Goal: Transaction & Acquisition: Purchase product/service

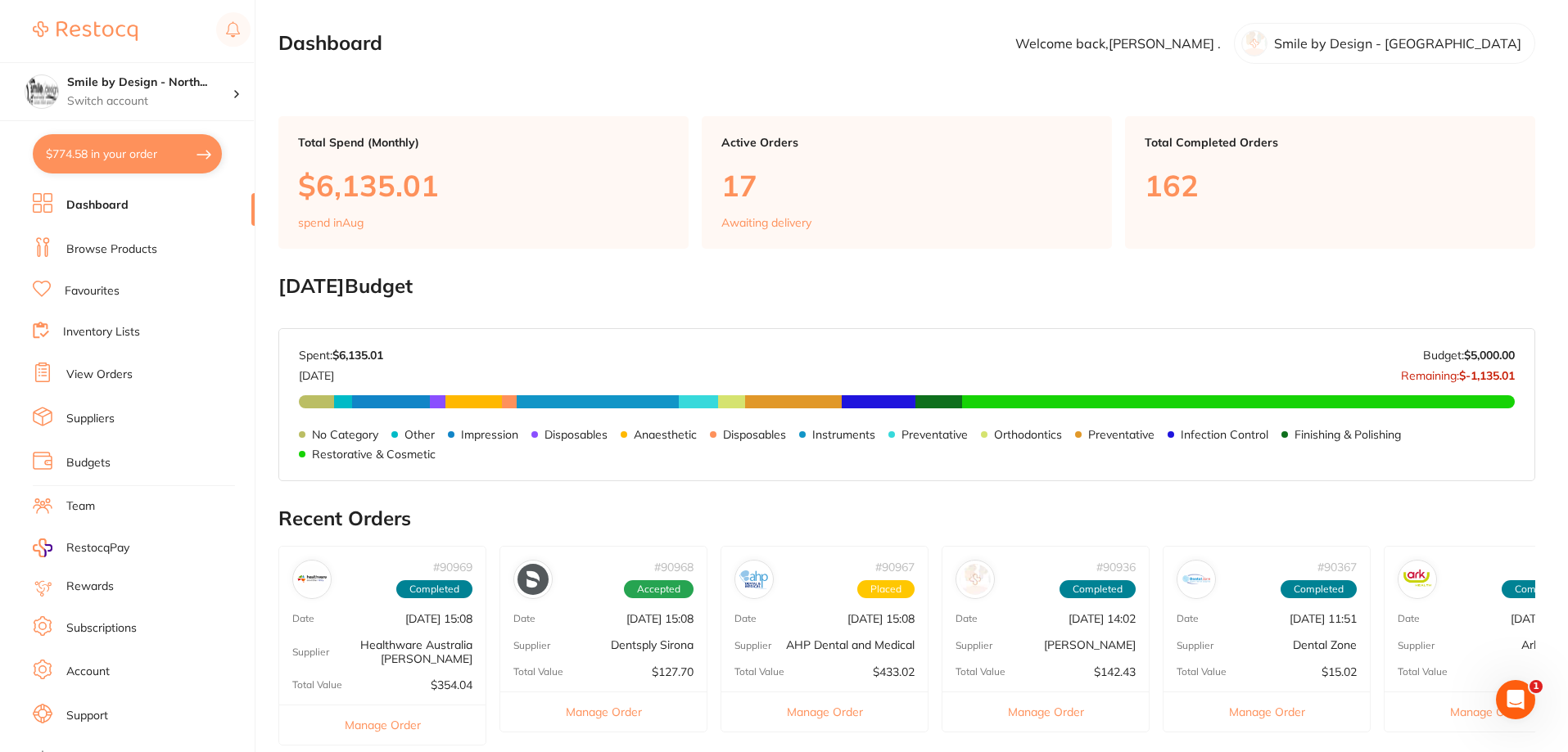
click at [166, 254] on li "Browse Products" at bounding box center [144, 249] width 222 height 24
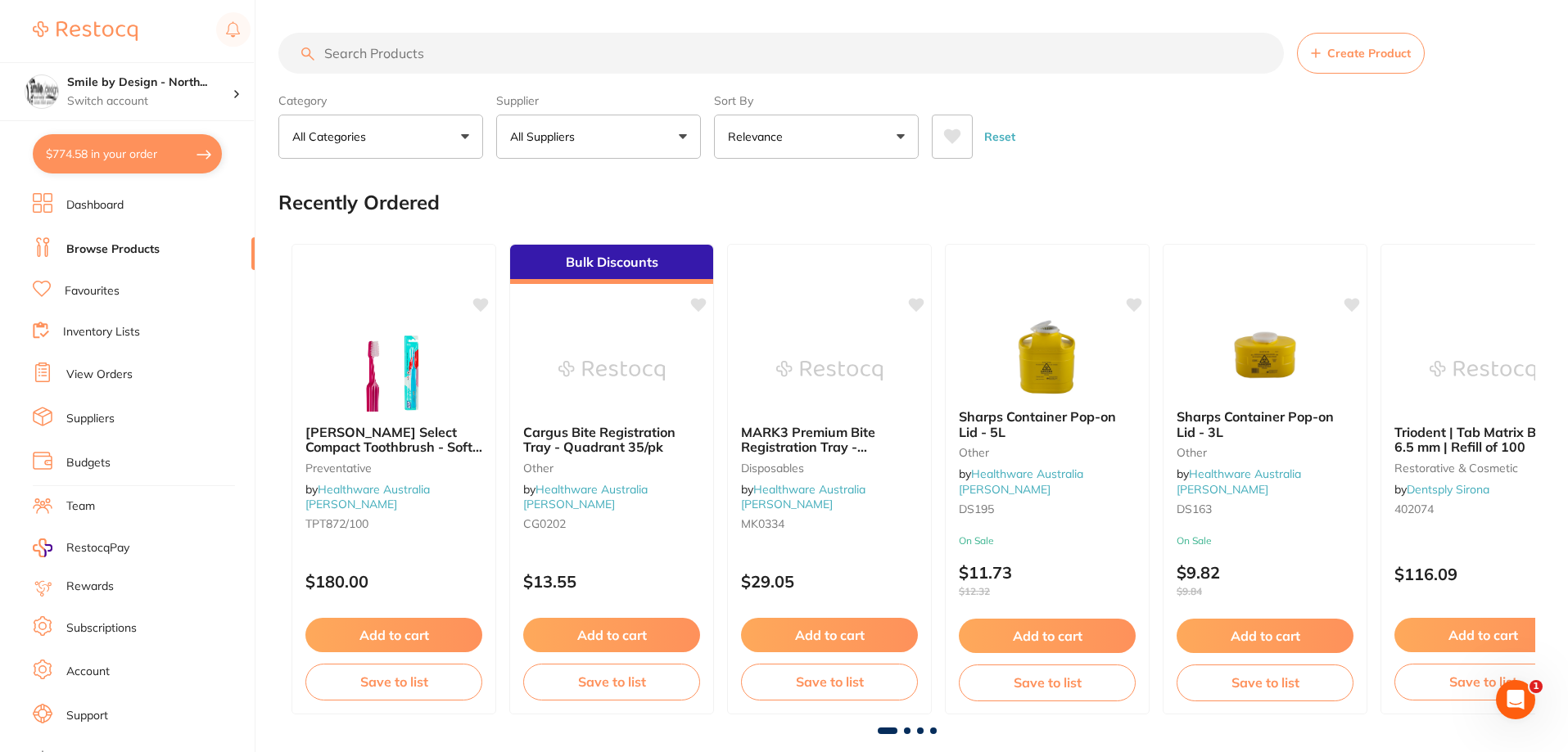
click at [540, 55] on input "search" at bounding box center [781, 54] width 1005 height 41
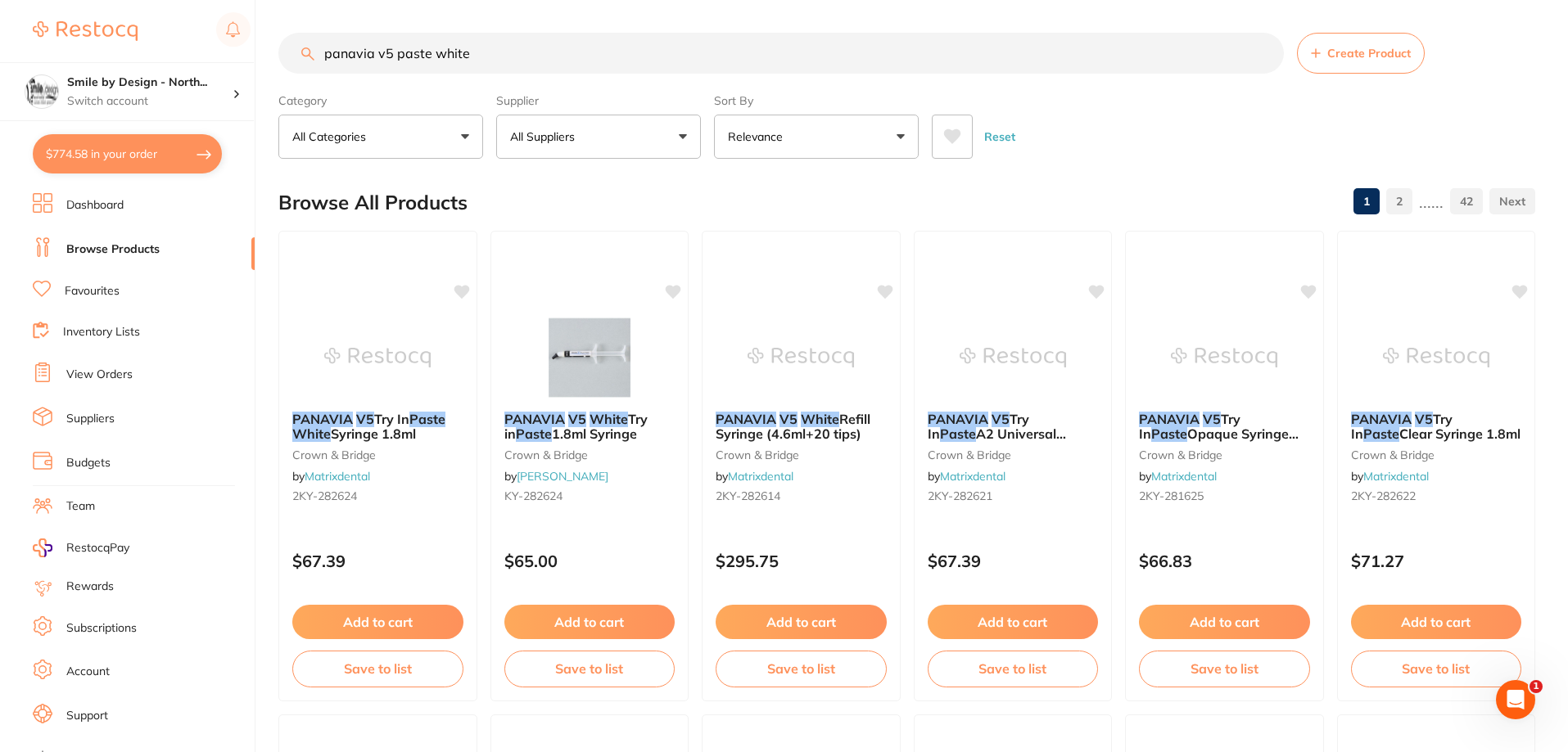
type input "panavia v5 paste white"
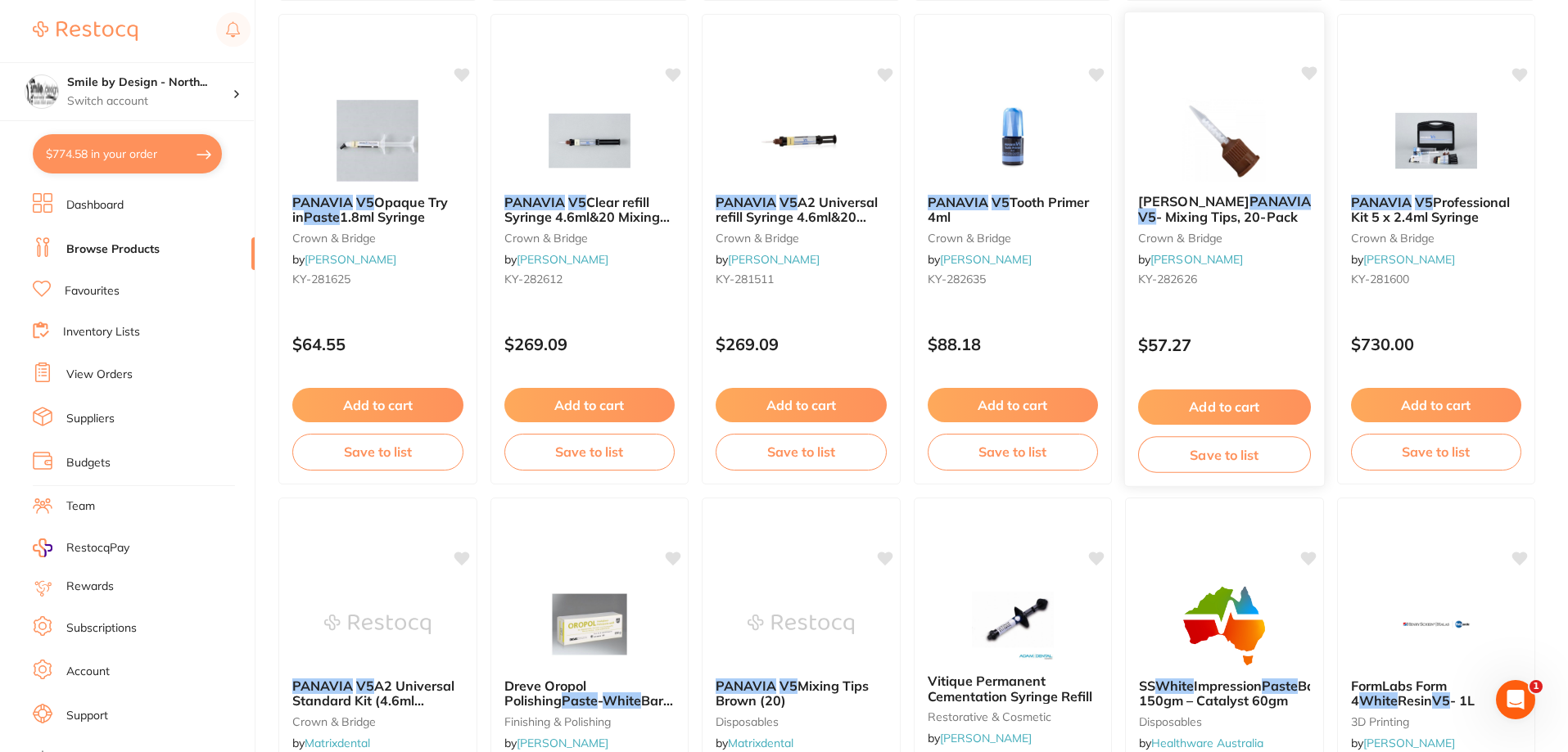
scroll to position [737, 0]
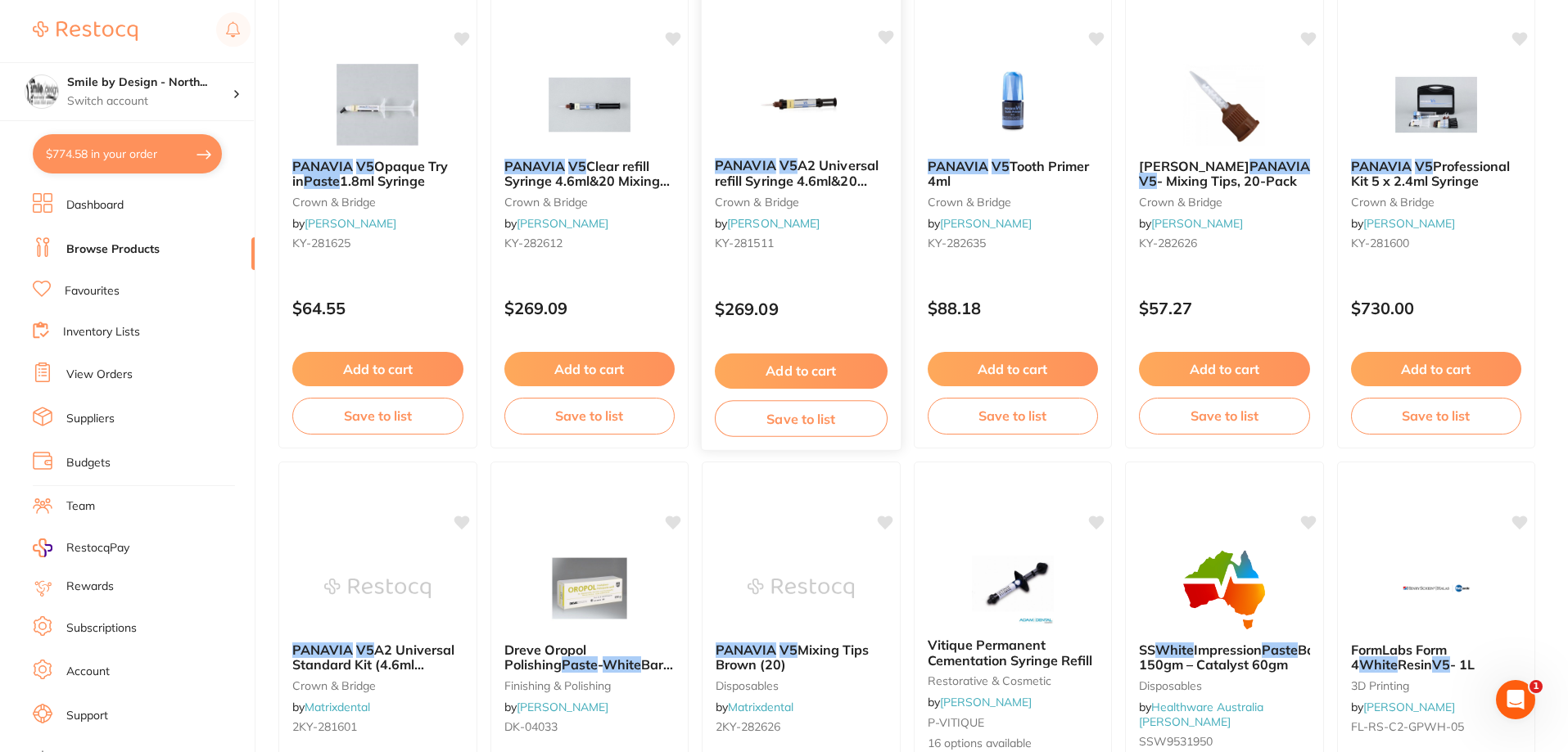
click at [800, 170] on span "A2 Universal refill Syringe 4.6ml&20 Mixing tips" at bounding box center [796, 181] width 164 height 46
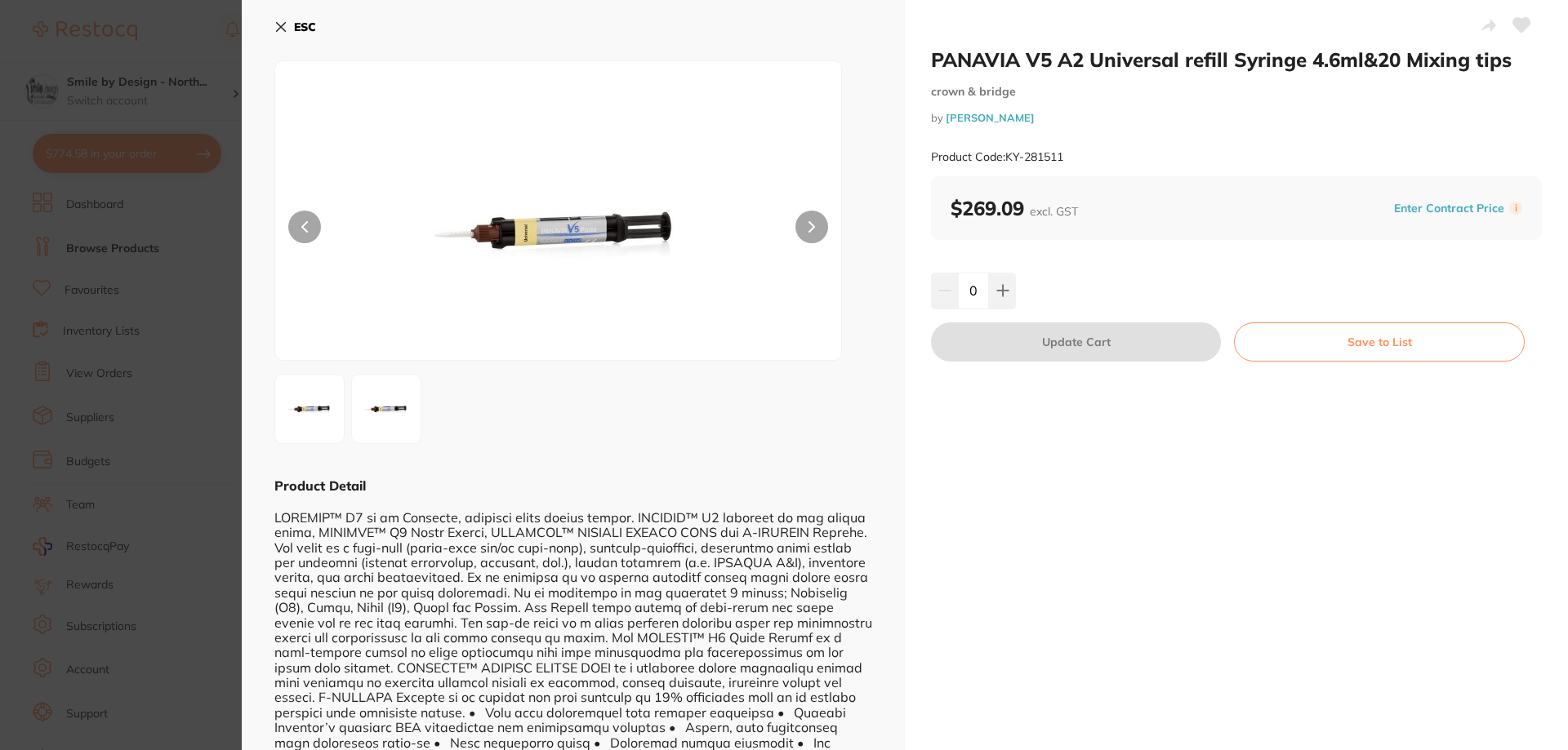
click at [280, 27] on icon at bounding box center [281, 28] width 9 height 9
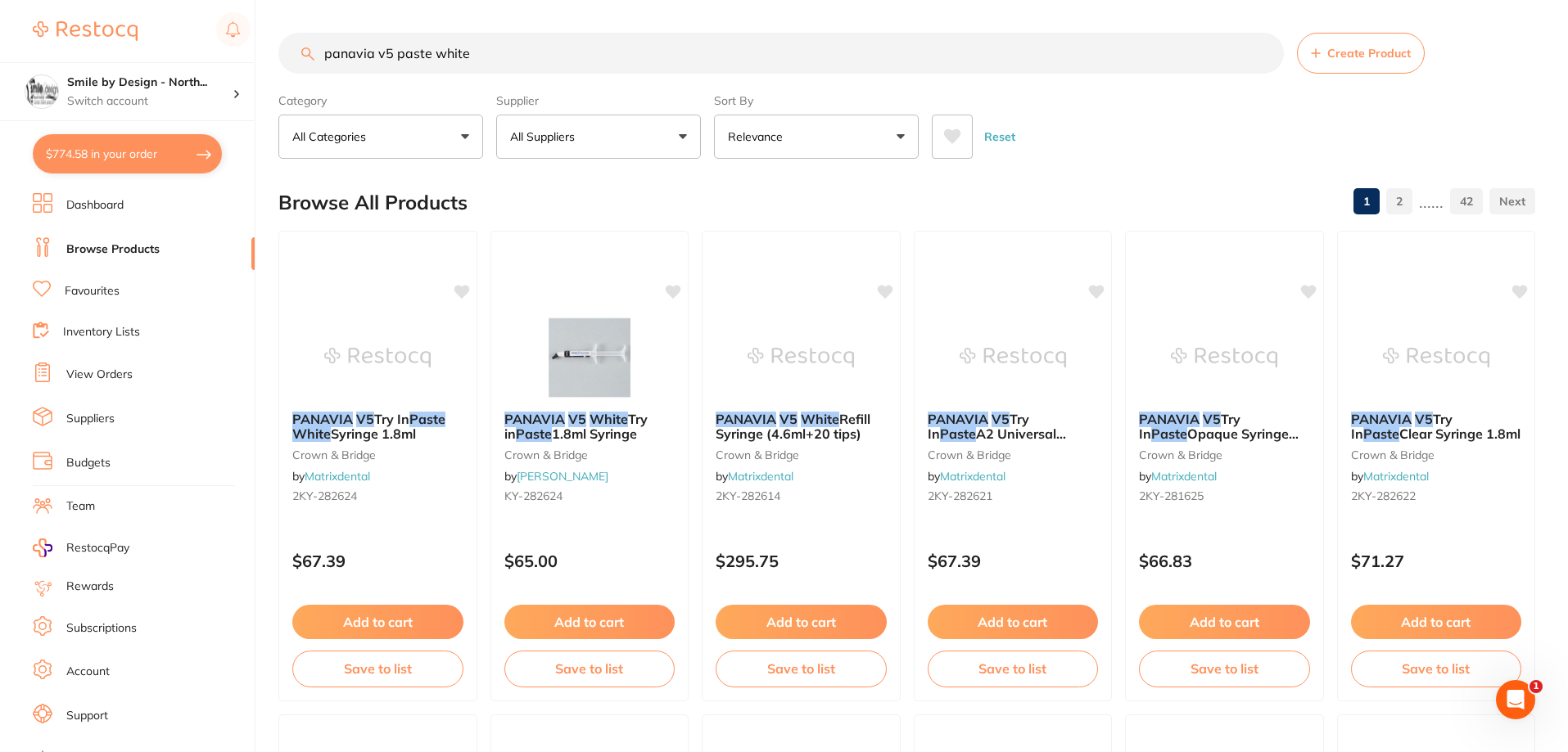
click at [139, 160] on button "$774.58 in your order" at bounding box center [128, 154] width 190 height 39
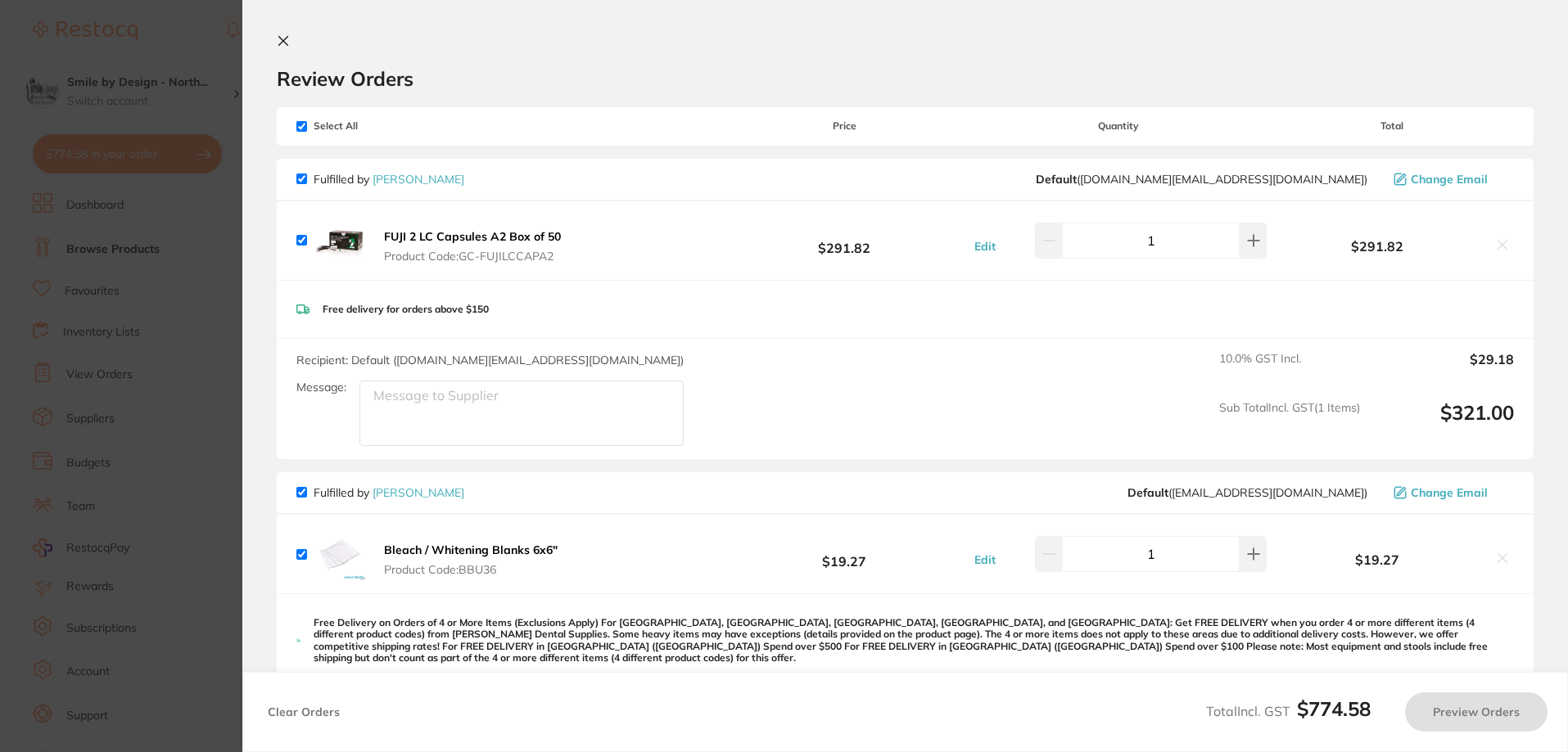
checkbox input "true"
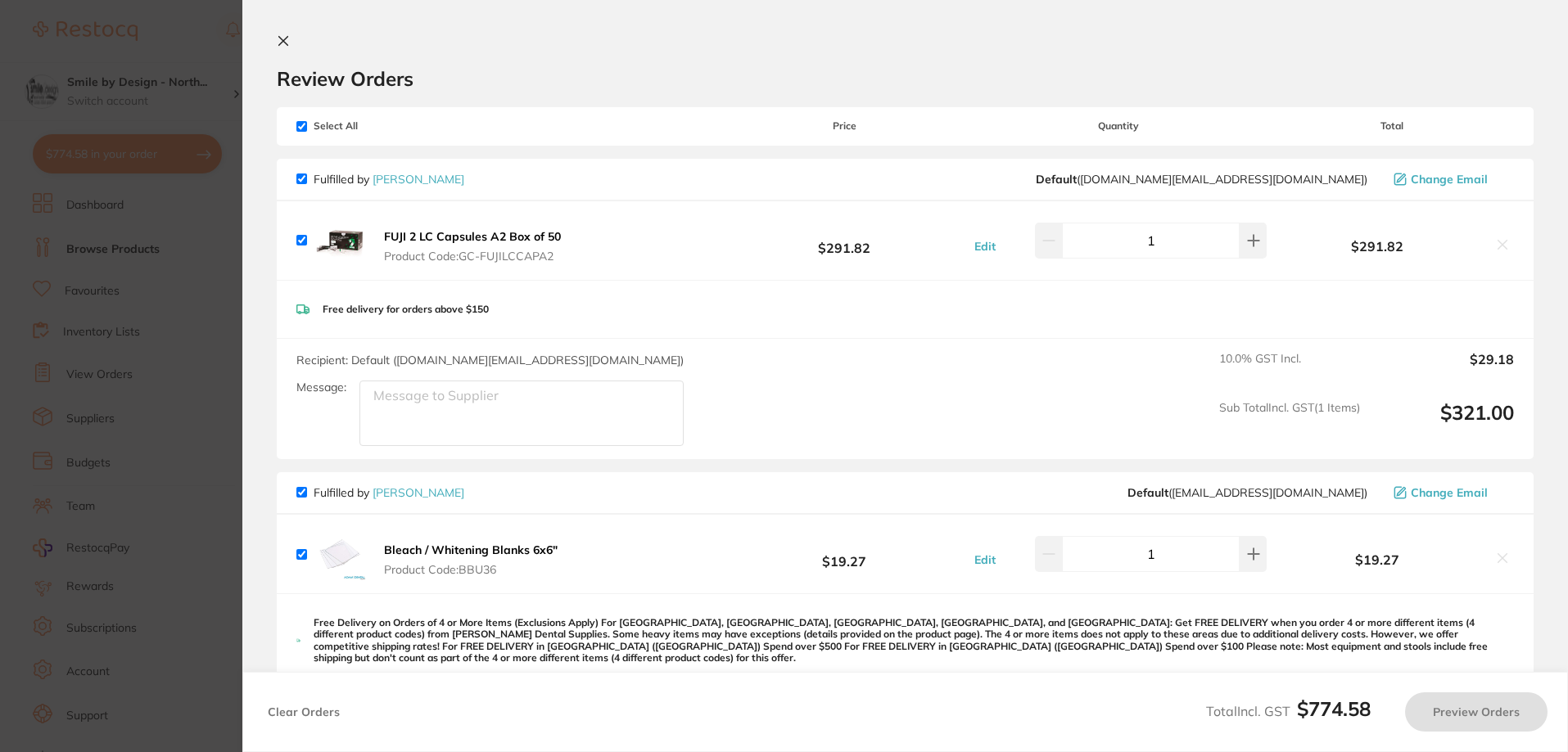
checkbox input "true"
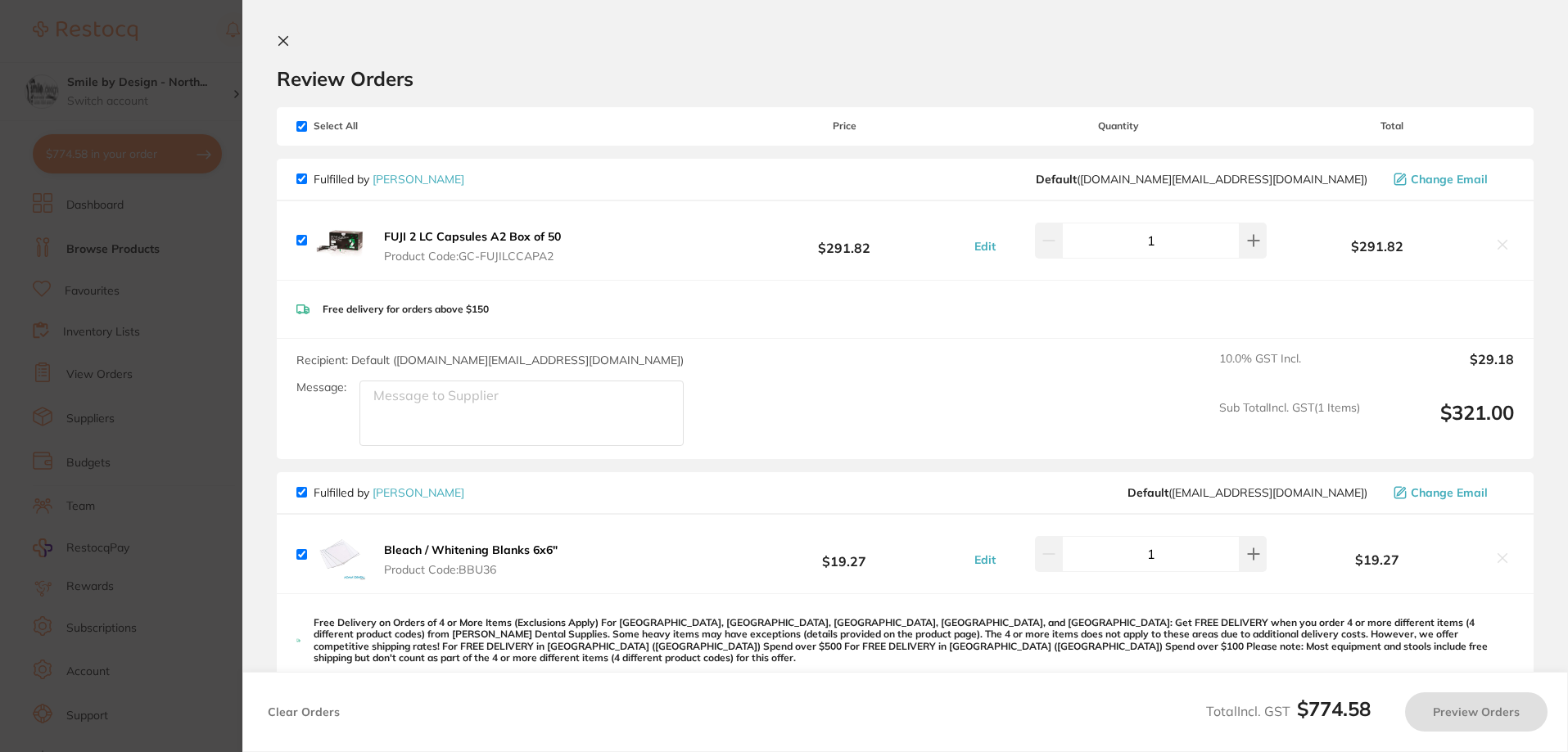
checkbox input "true"
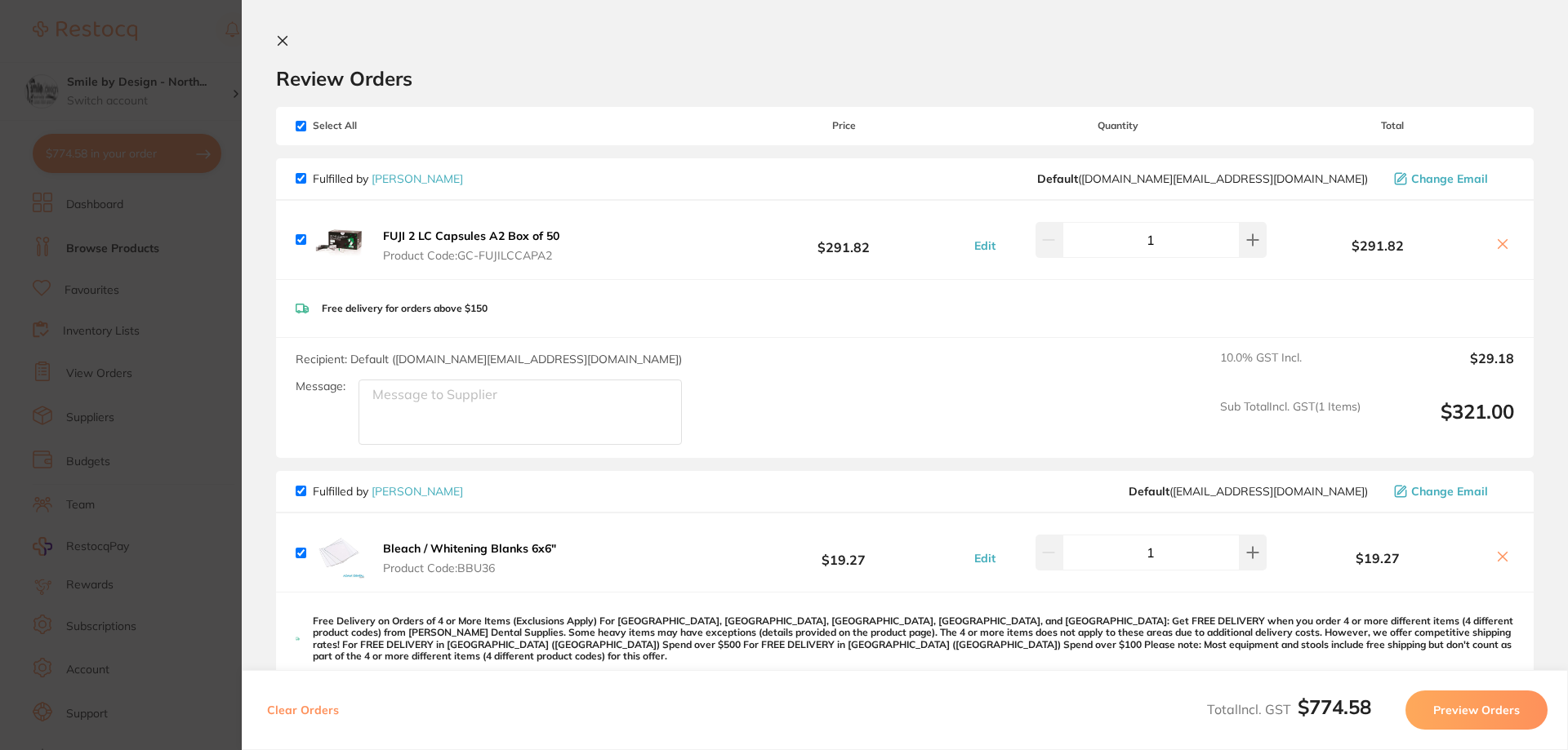
click at [285, 45] on icon at bounding box center [283, 41] width 9 height 9
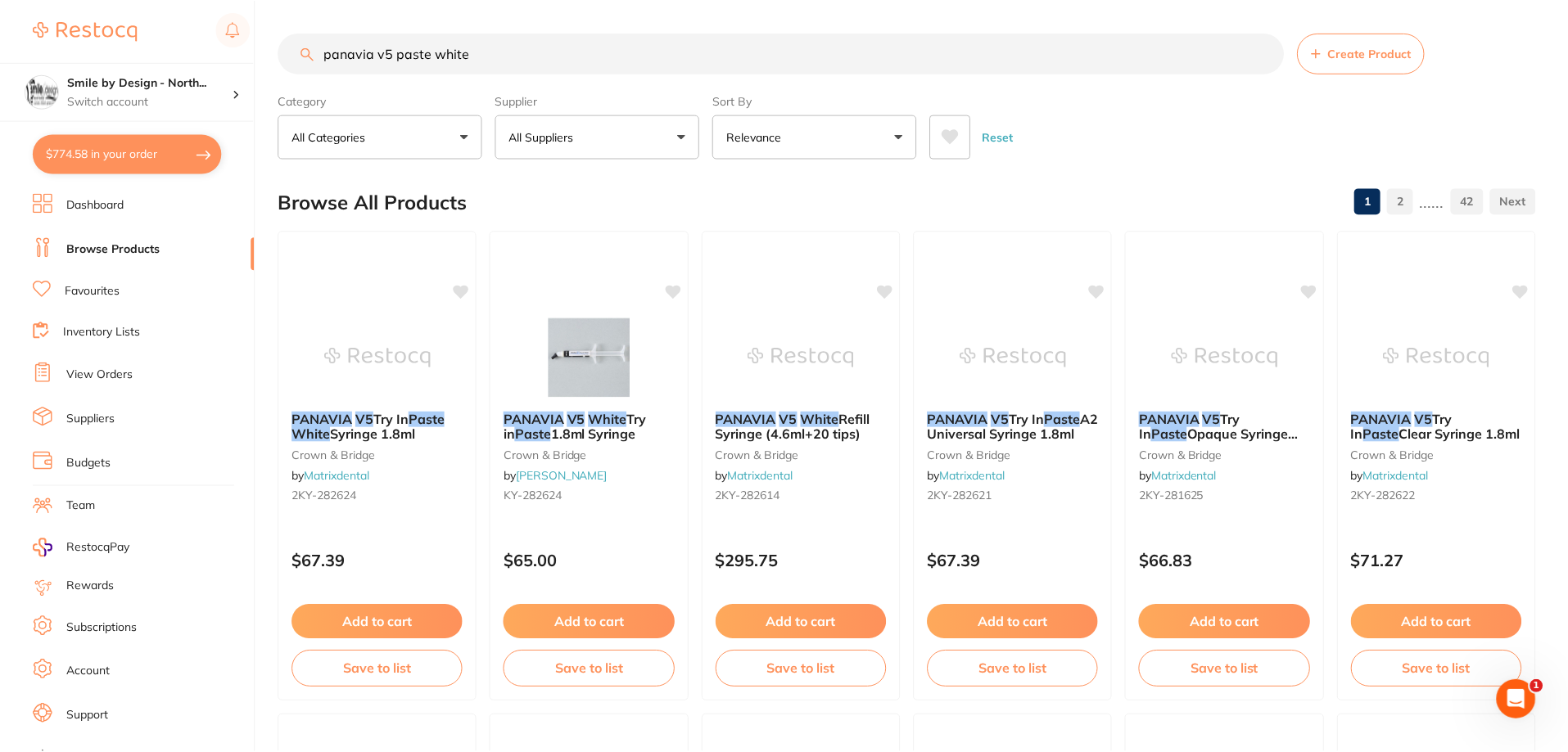
scroll to position [2, 0]
click at [517, 50] on input "panavia v5 paste white" at bounding box center [781, 52] width 1005 height 41
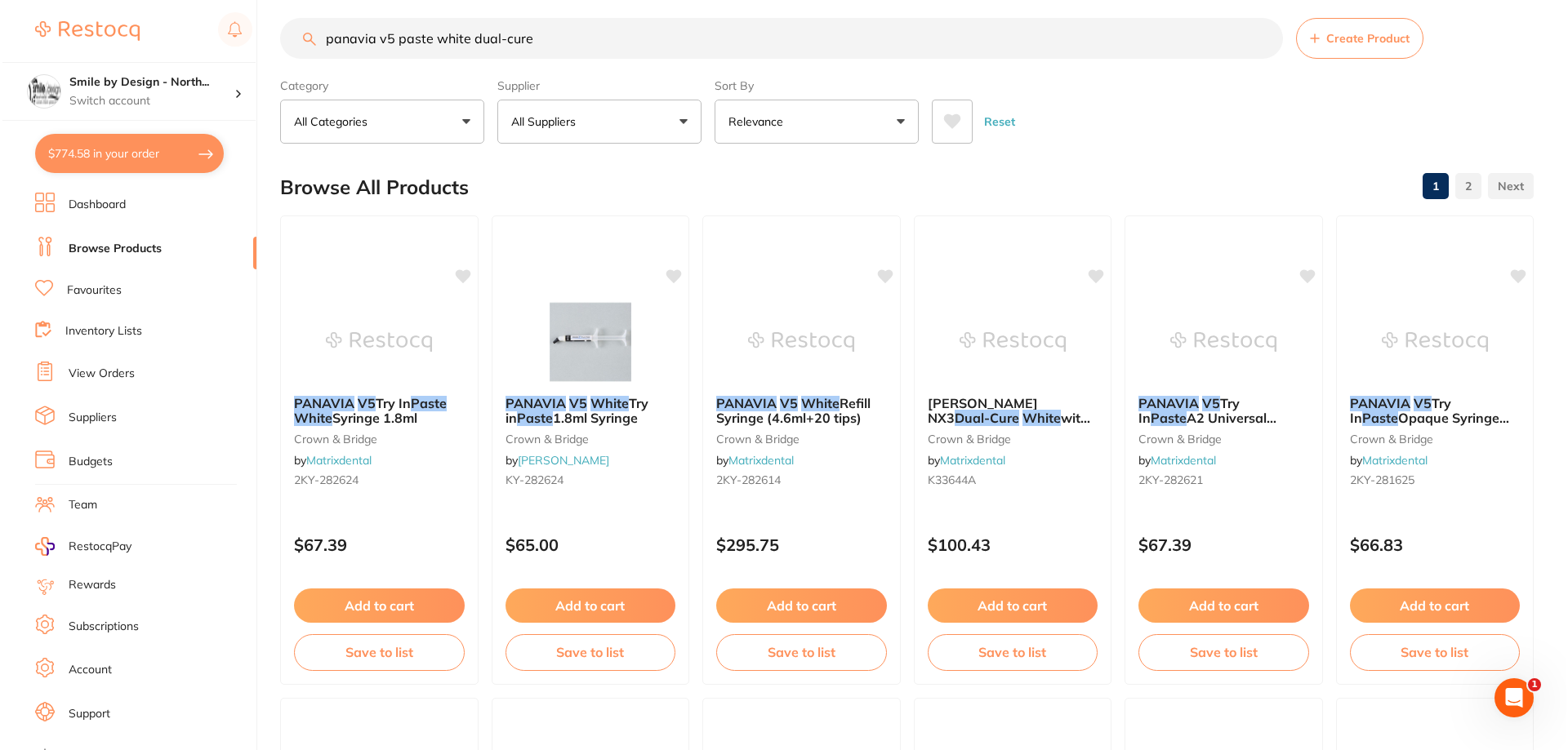
scroll to position [0, 0]
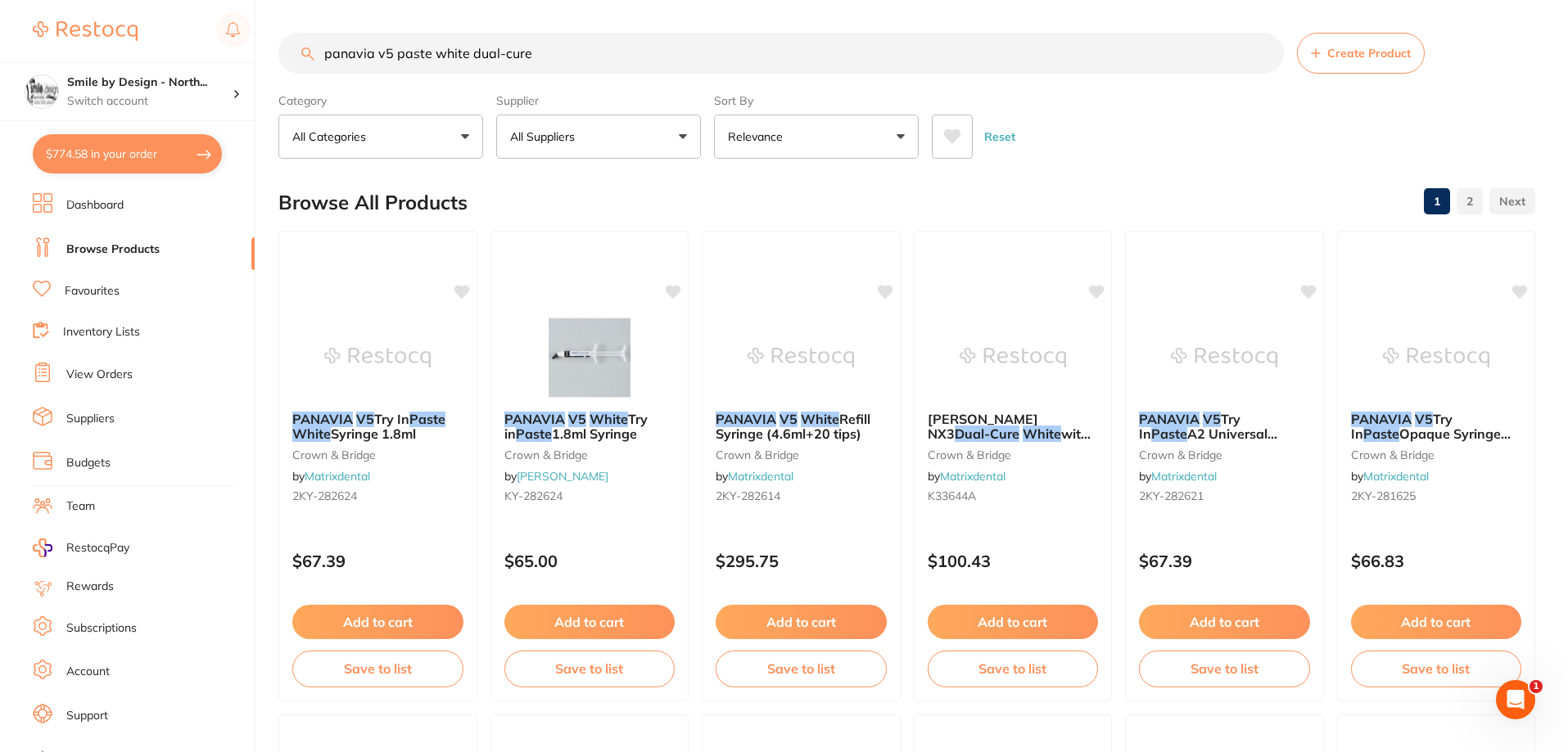
type input "panavia v5 paste white dual-cure"
click at [840, 435] on span "Refill Syringe (4.6ml+20 tips)" at bounding box center [792, 427] width 157 height 32
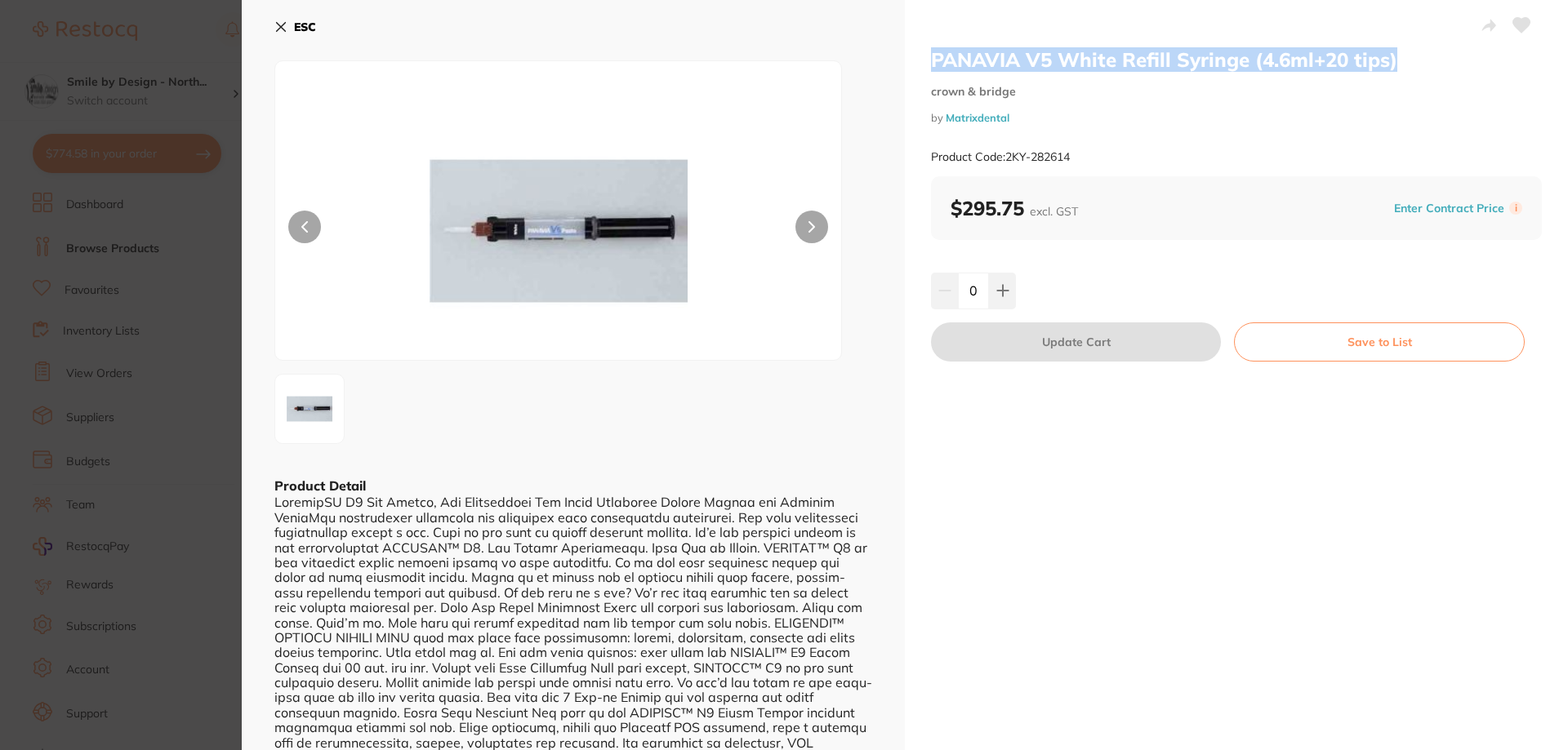
drag, startPoint x: 1398, startPoint y: 63, endPoint x: 930, endPoint y: 56, distance: 468.1
click at [931, 56] on h2 "PANAVIA V5 White Refill Syringe (4.6ml+20 tips)" at bounding box center [1236, 59] width 611 height 24
copy h2 "PANAVIA V5 White Refill Syringe (4.6ml+20 tips)"
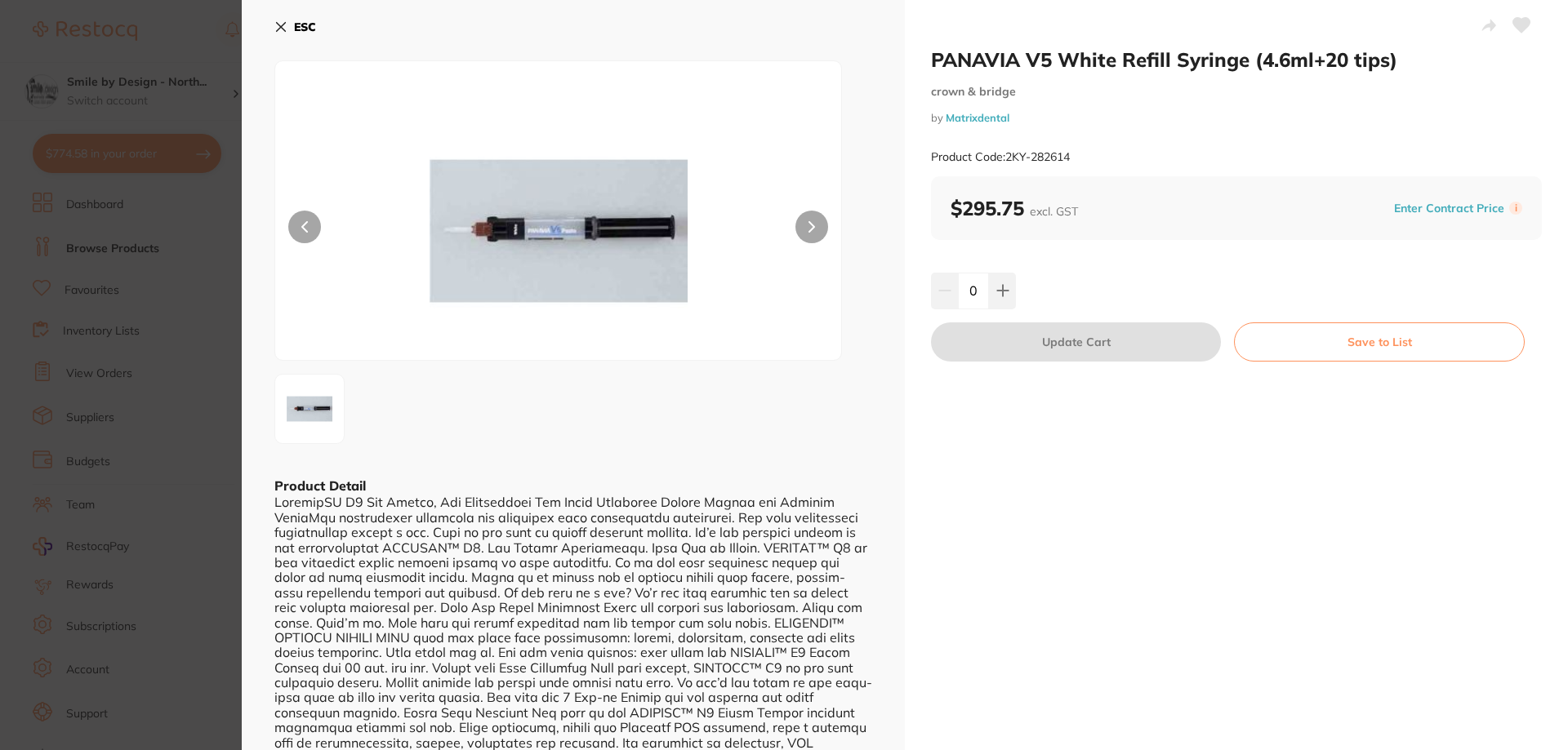
click at [577, 548] on div at bounding box center [574, 638] width 598 height 285
click at [1010, 296] on button at bounding box center [1003, 291] width 27 height 36
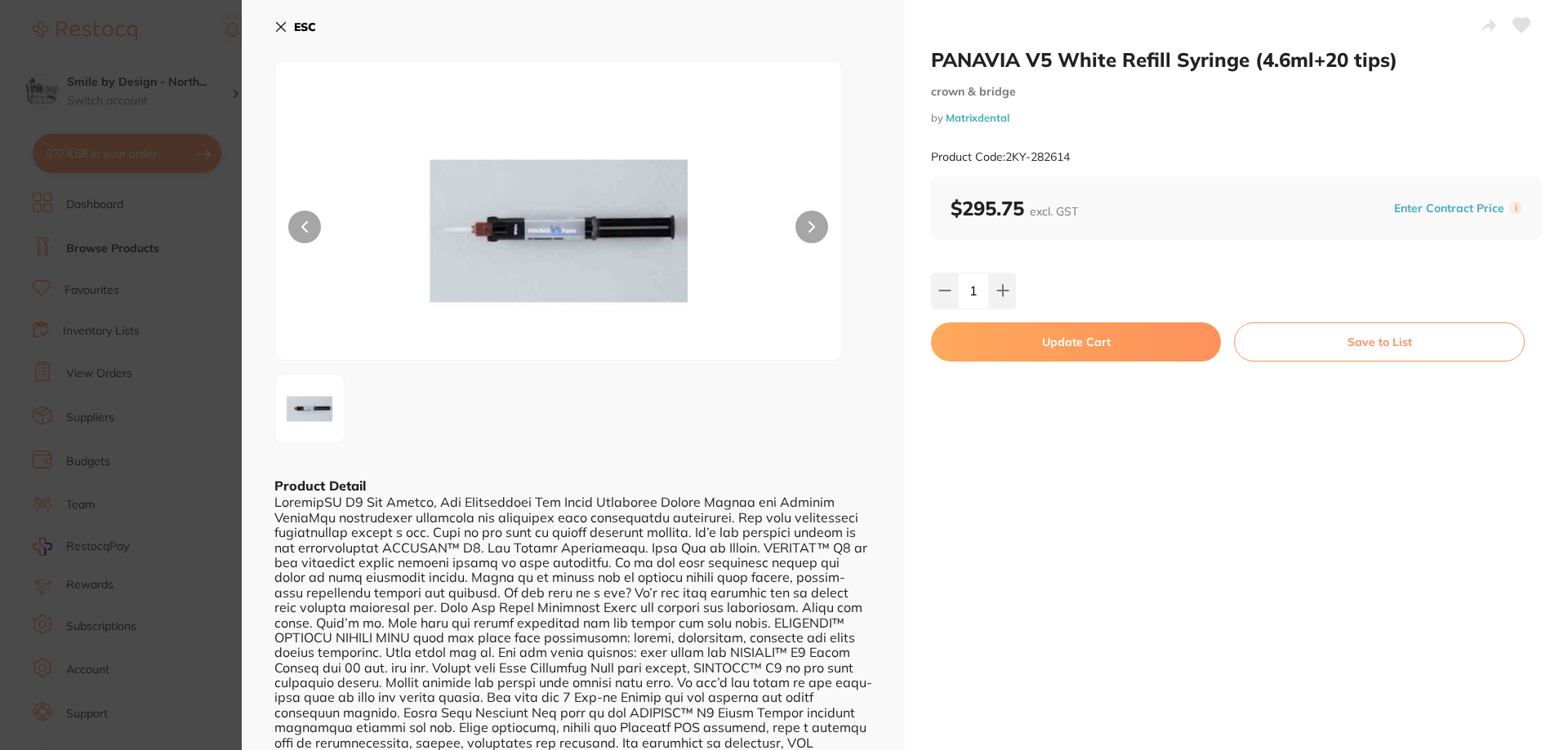
click at [1010, 295] on button at bounding box center [1003, 291] width 27 height 36
type input "2"
click at [1110, 346] on button "Update Cart" at bounding box center [1076, 342] width 290 height 39
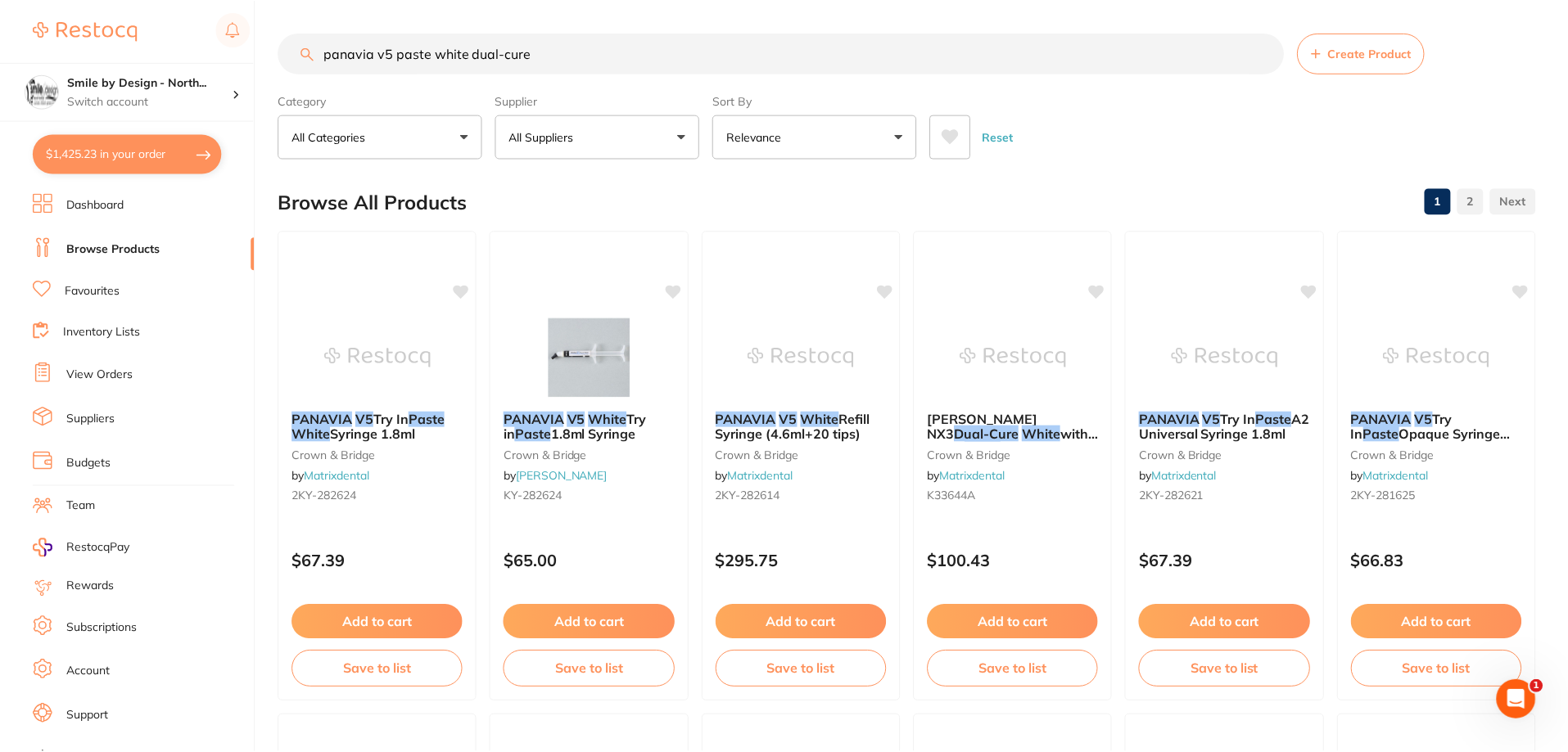
scroll to position [14, 0]
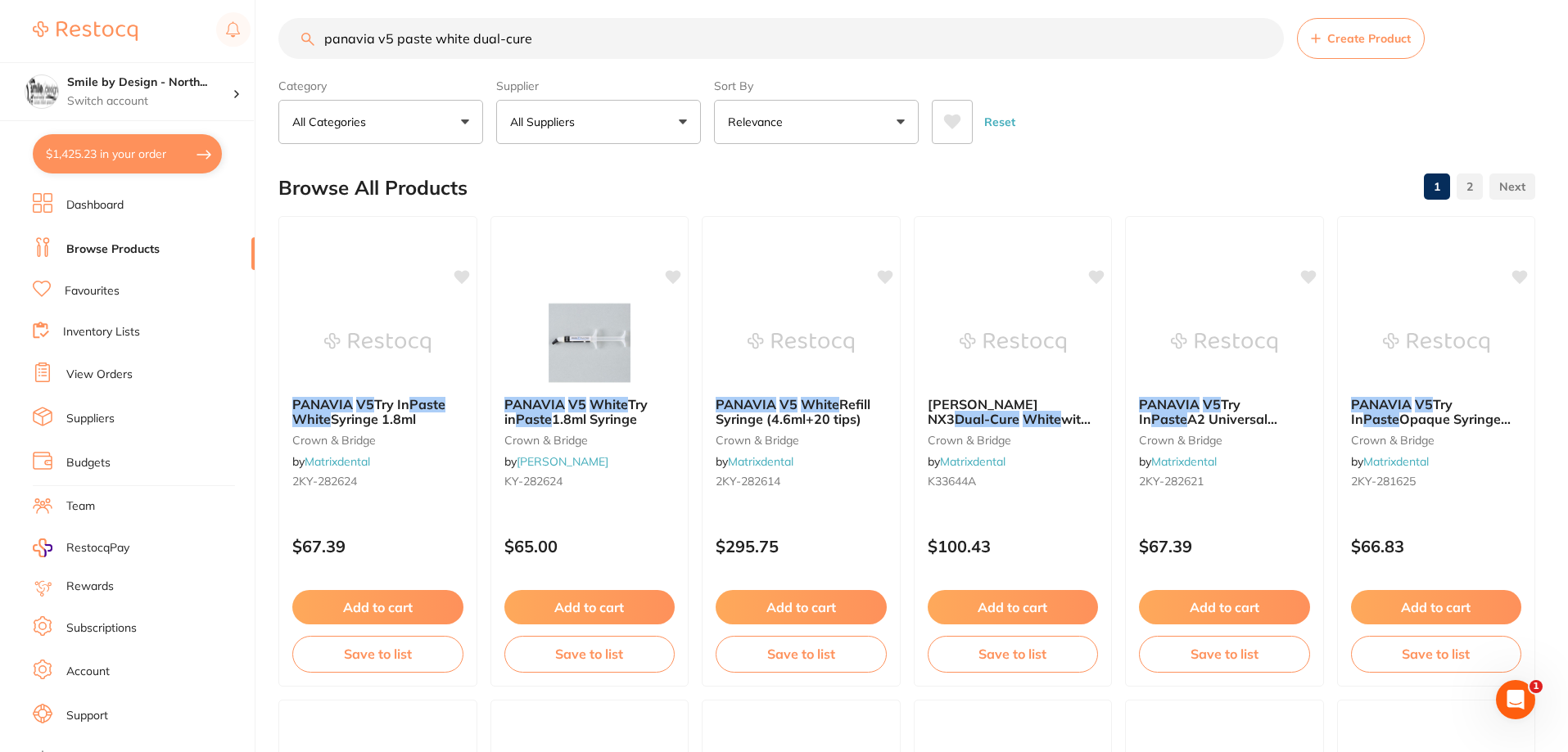
click at [92, 371] on link "View Orders" at bounding box center [99, 375] width 66 height 16
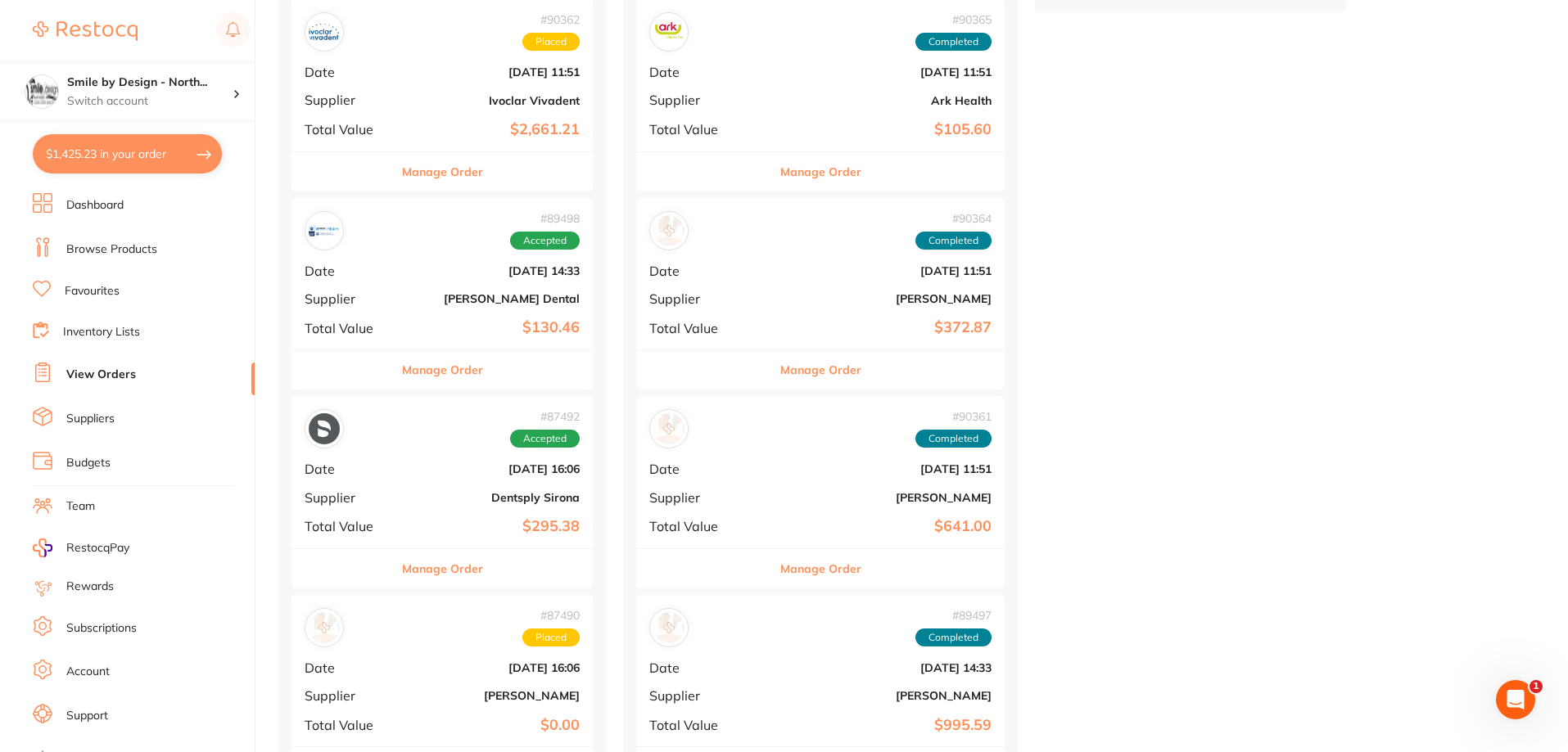
scroll to position [819, 0]
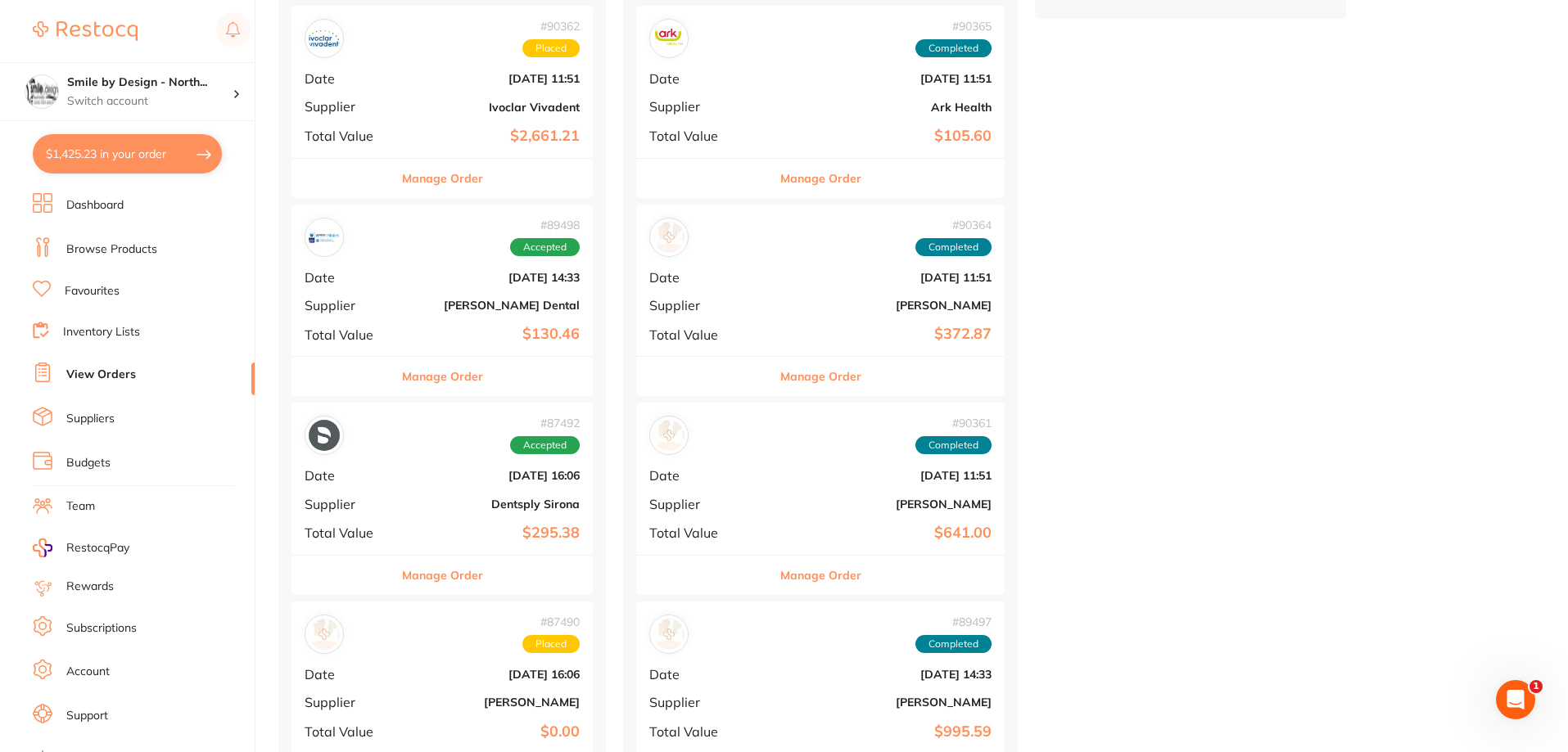
click at [102, 162] on button "$1,425.23 in your order" at bounding box center [128, 154] width 190 height 39
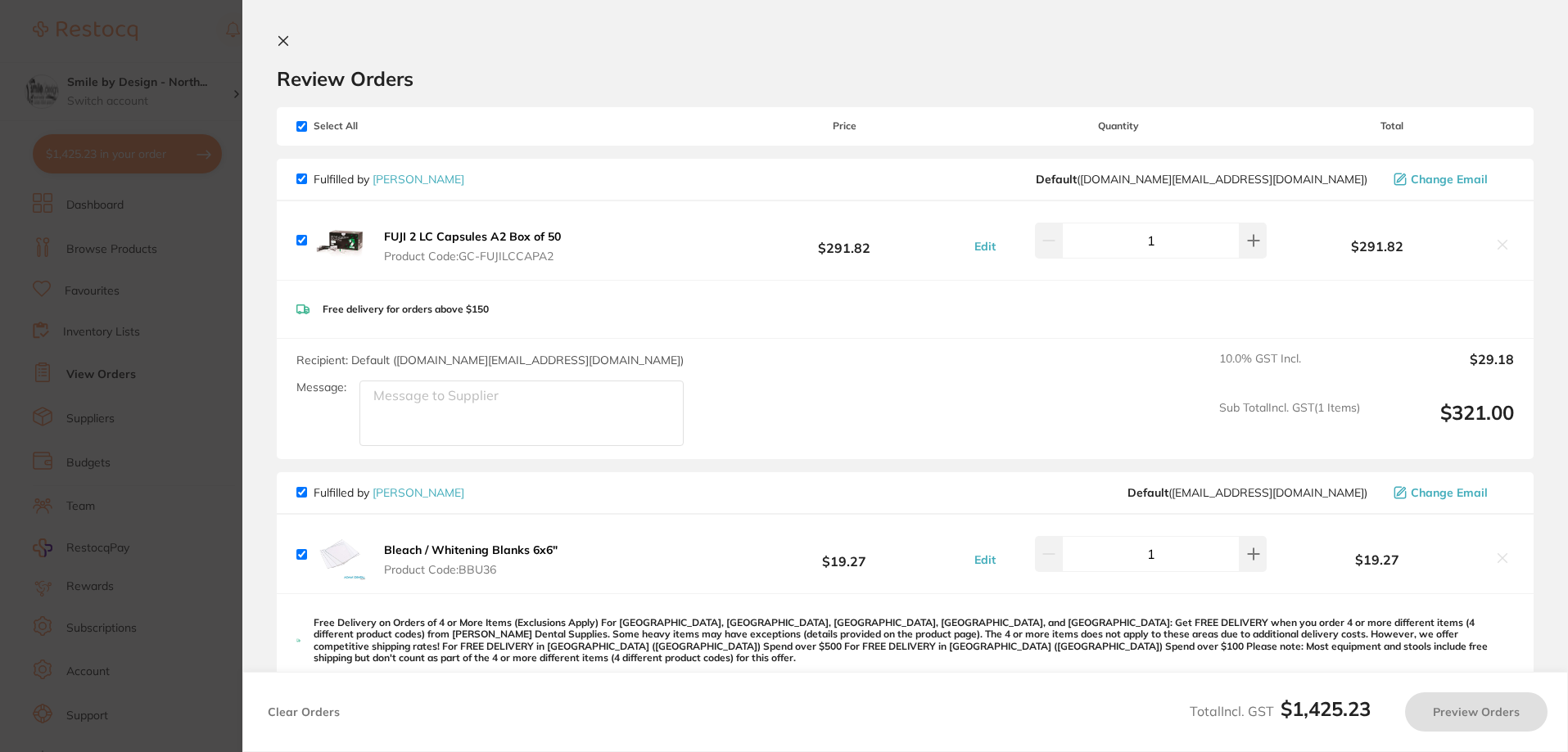
checkbox input "true"
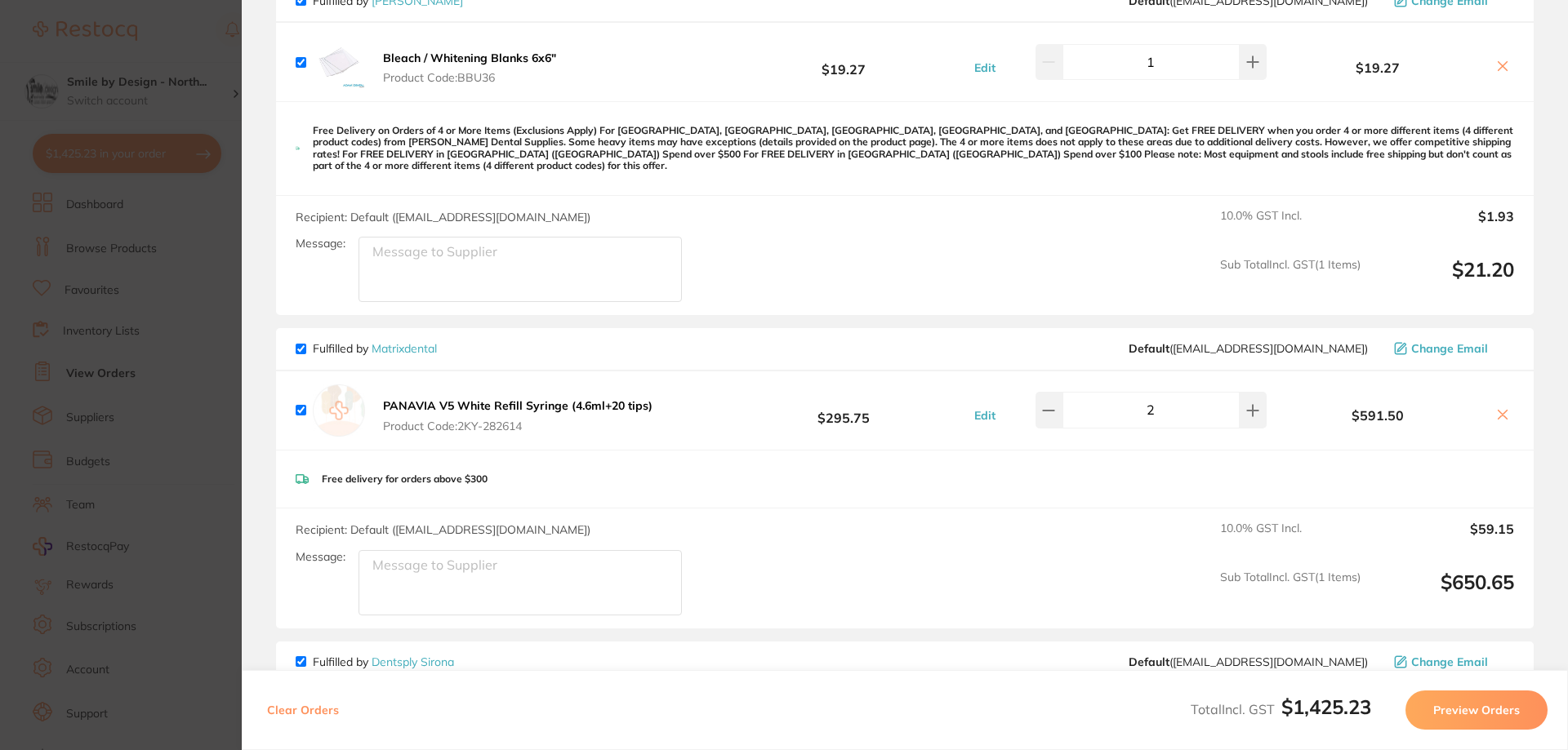
scroll to position [735, 0]
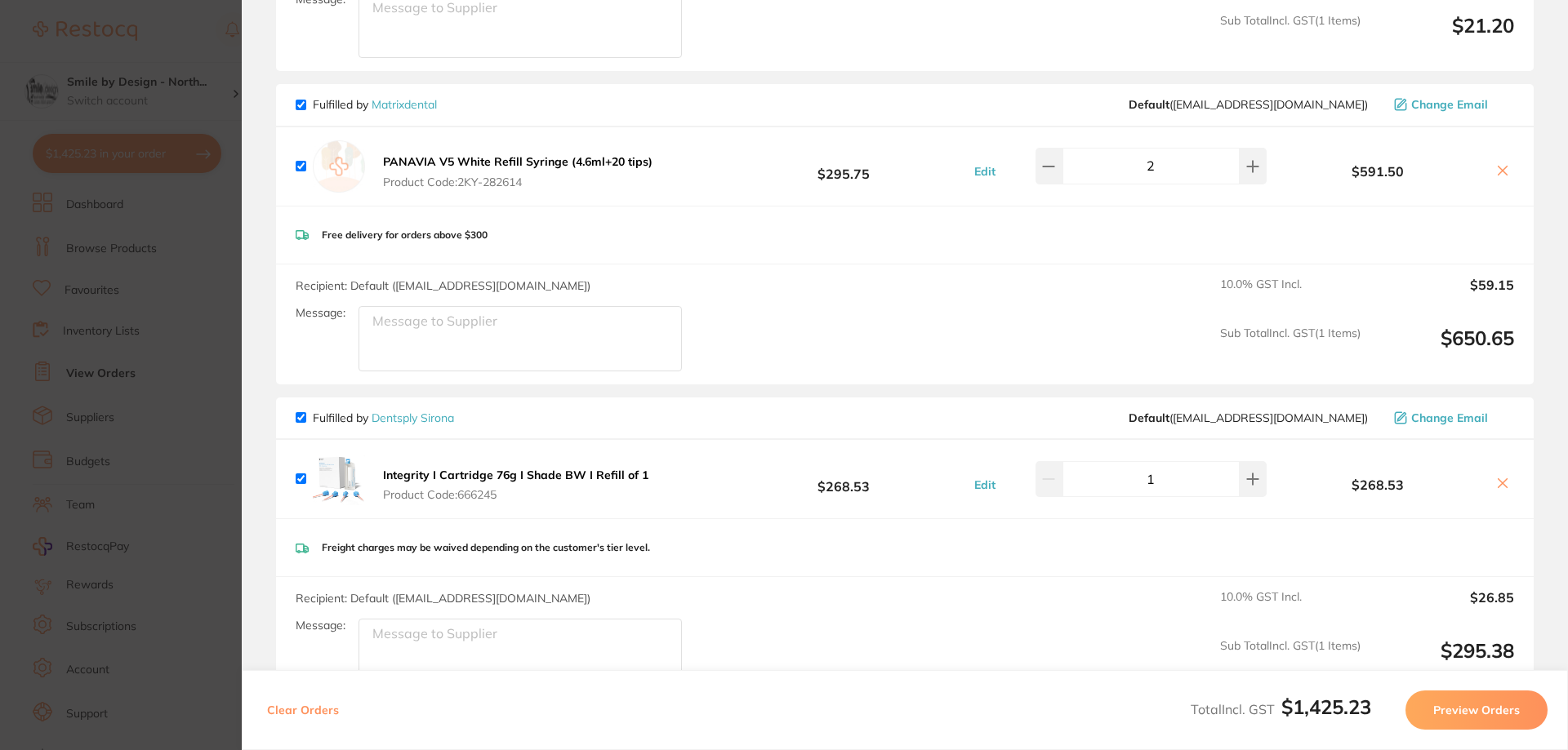
drag, startPoint x: 1243, startPoint y: 160, endPoint x: 1086, endPoint y: 266, distance: 189.4
click at [1246, 160] on icon at bounding box center [1252, 166] width 13 height 13
type input "3"
click at [202, 71] on section "Update RRP Set your pre negotiated price for this item. Item Agreed RRP (excl. …" at bounding box center [784, 375] width 1568 height 750
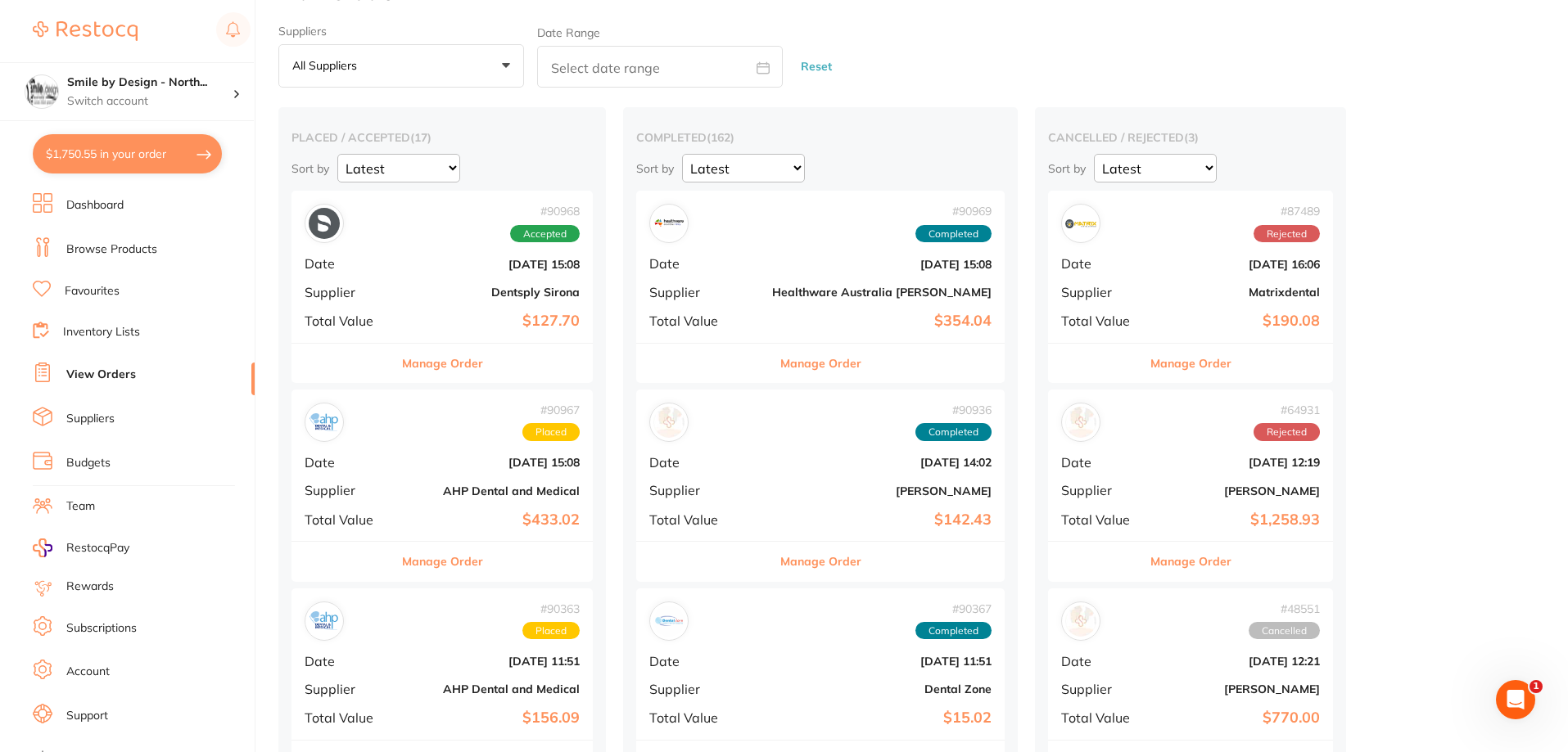
scroll to position [0, 0]
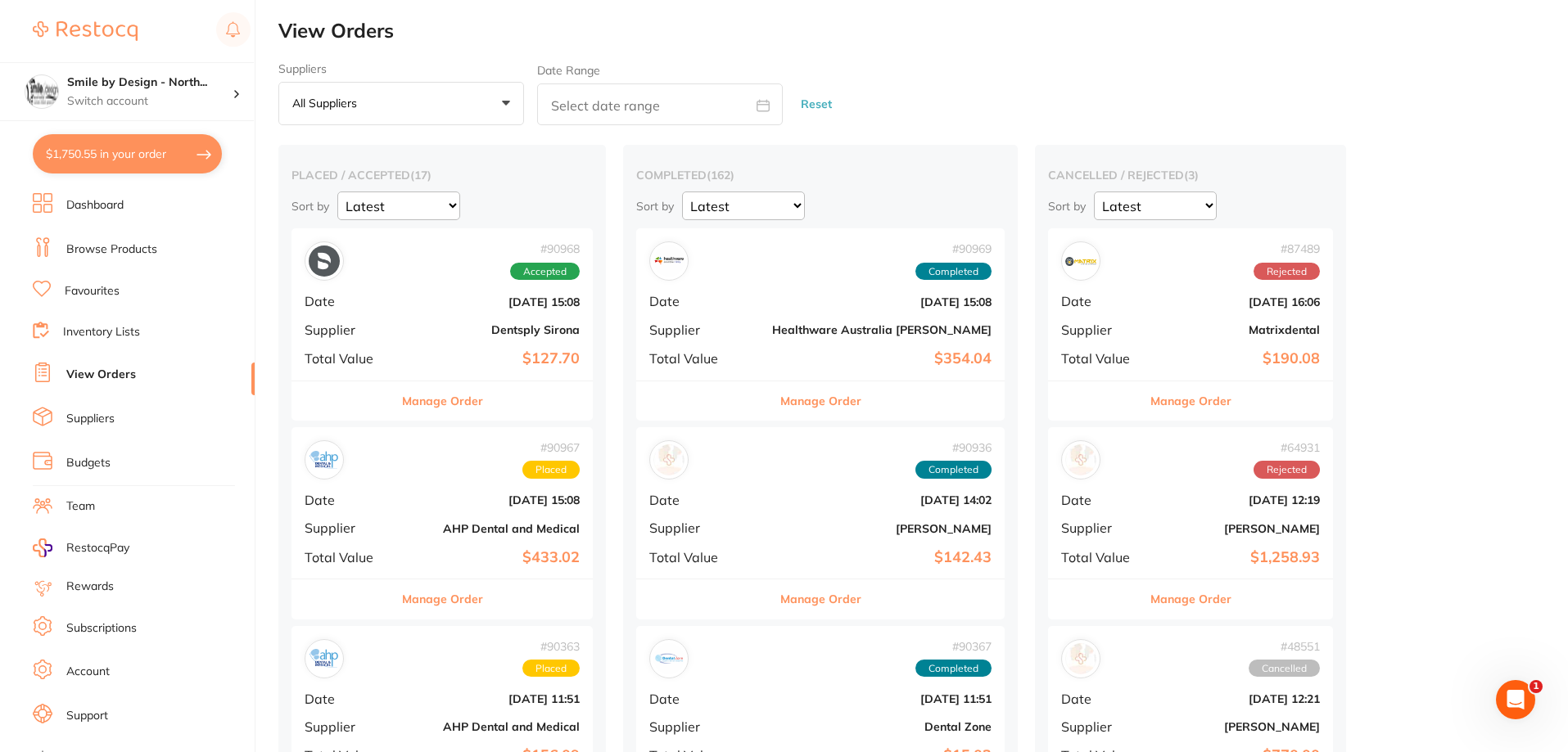
click at [529, 333] on b "Dentsply Sirona" at bounding box center [492, 330] width 174 height 13
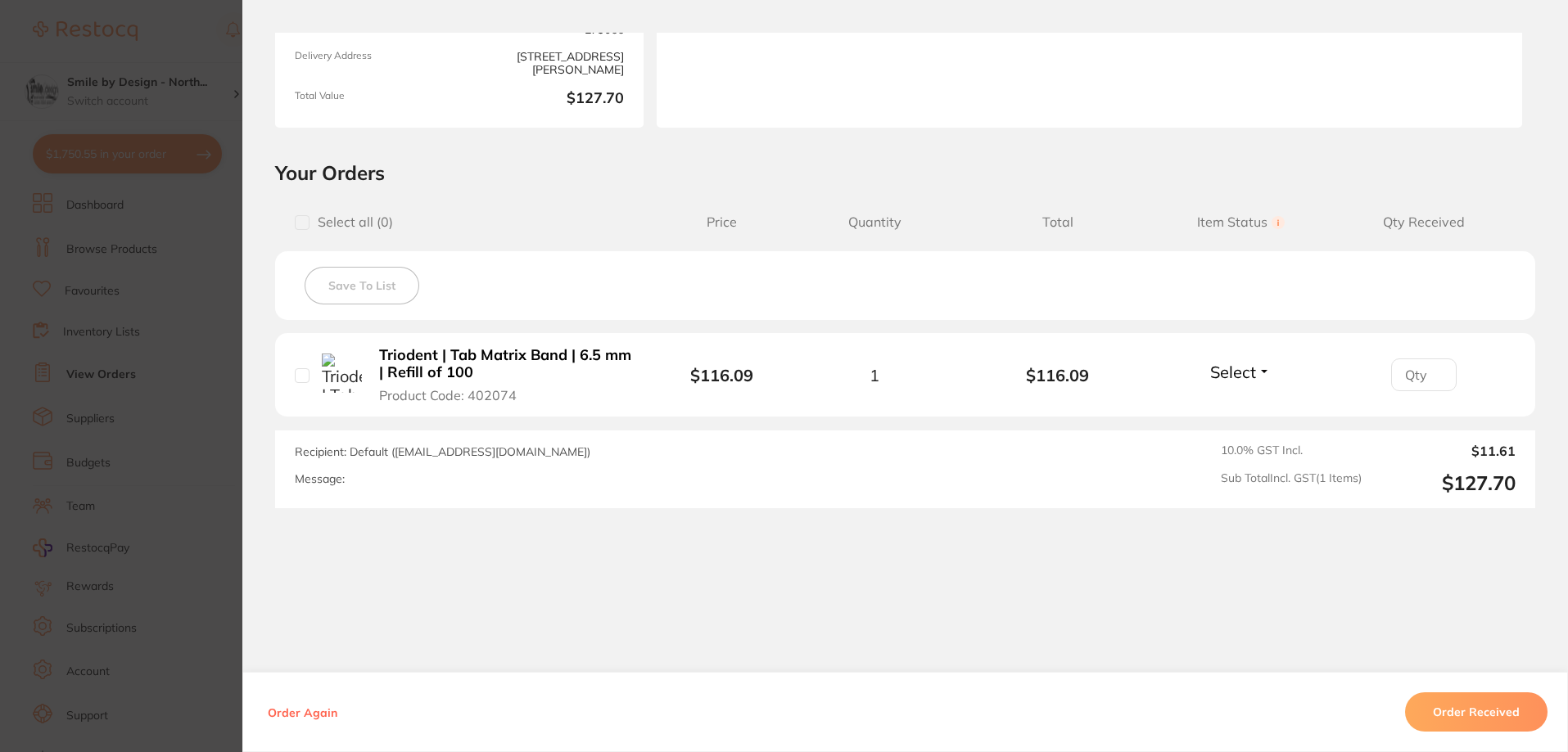
click at [208, 94] on section "Order ID: Restocq- 90968 Order Information Accepted Order Order Date Aug 21 202…" at bounding box center [784, 376] width 1568 height 752
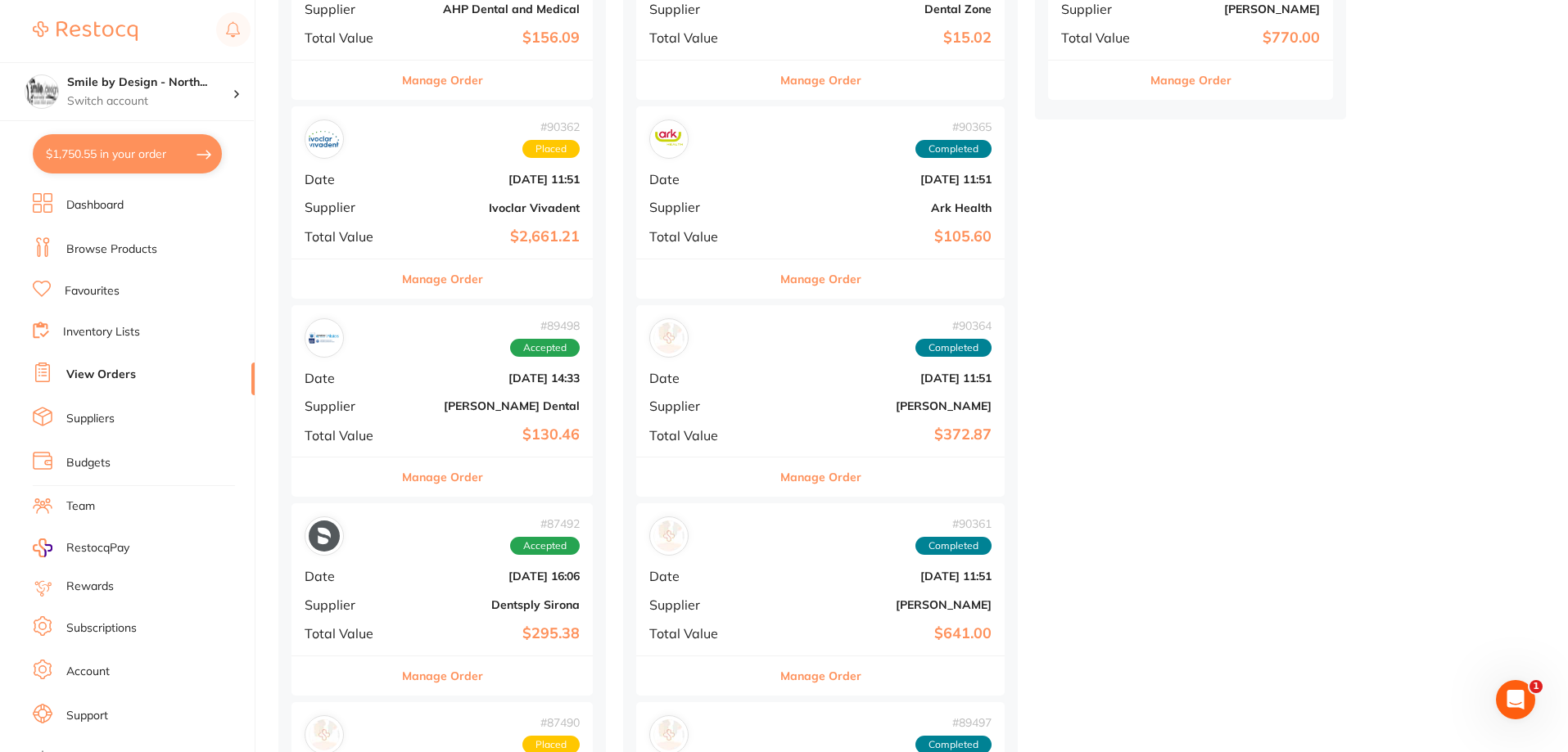
scroll to position [655, 0]
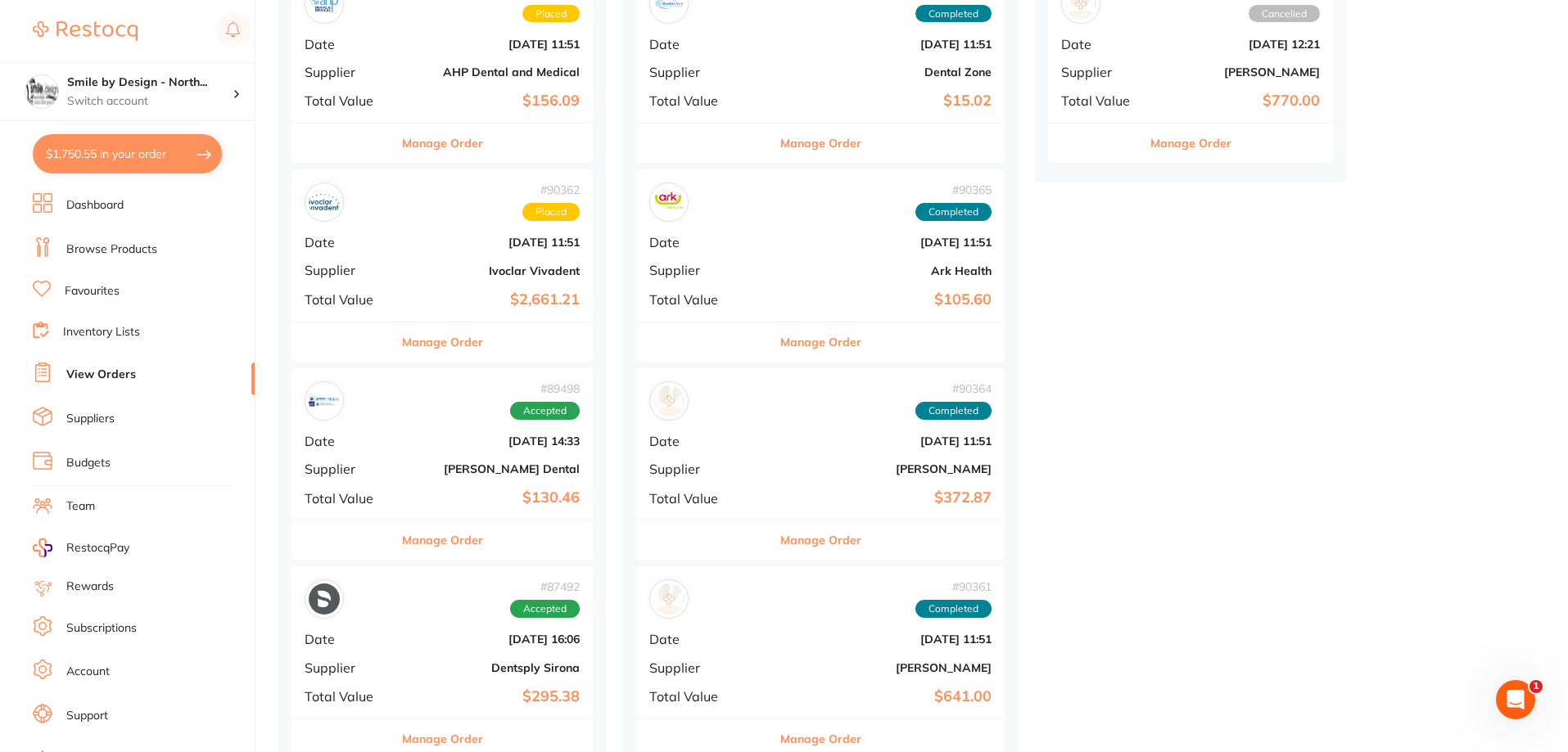
click at [97, 161] on button "$1,750.55 in your order" at bounding box center [128, 154] width 190 height 39
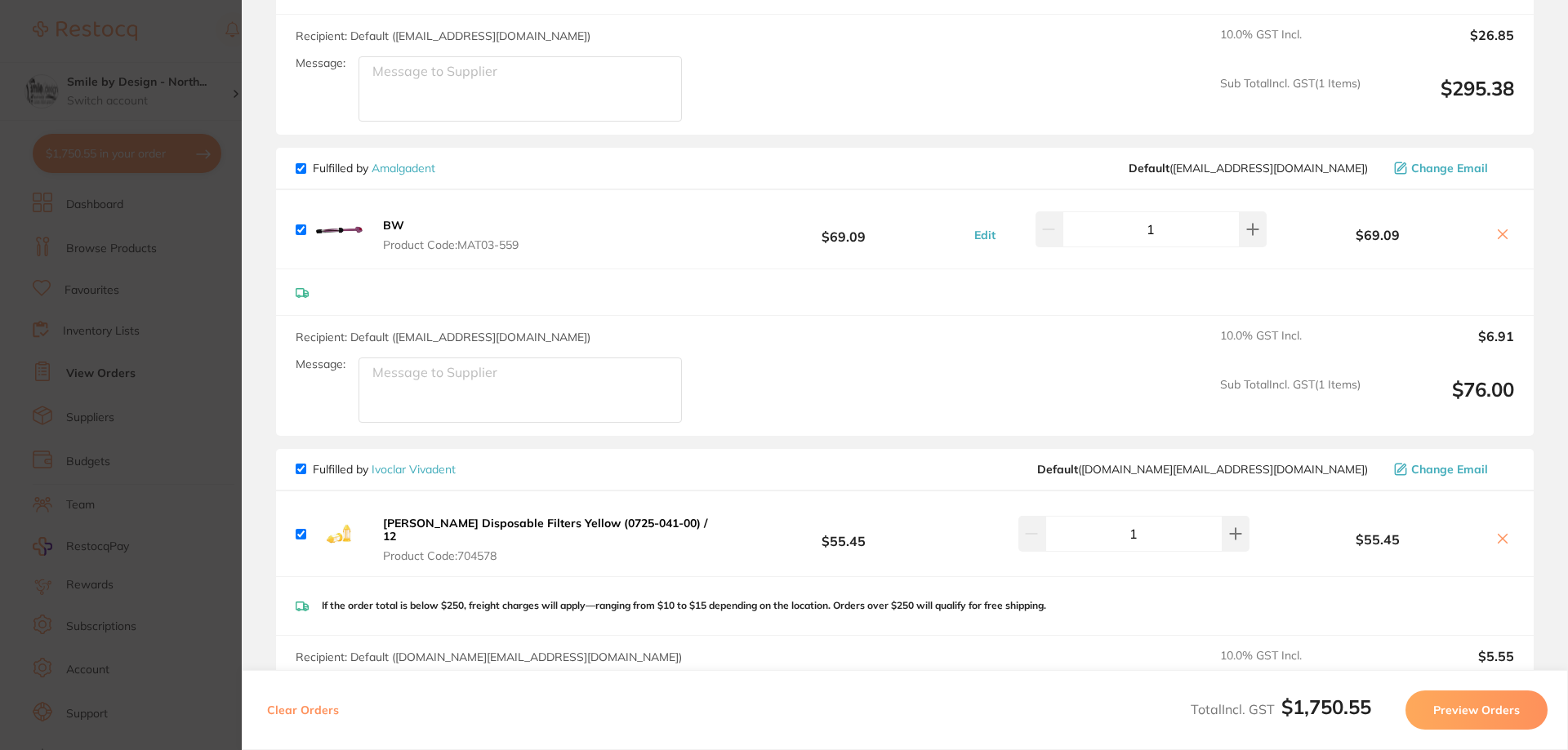
scroll to position [1470, 0]
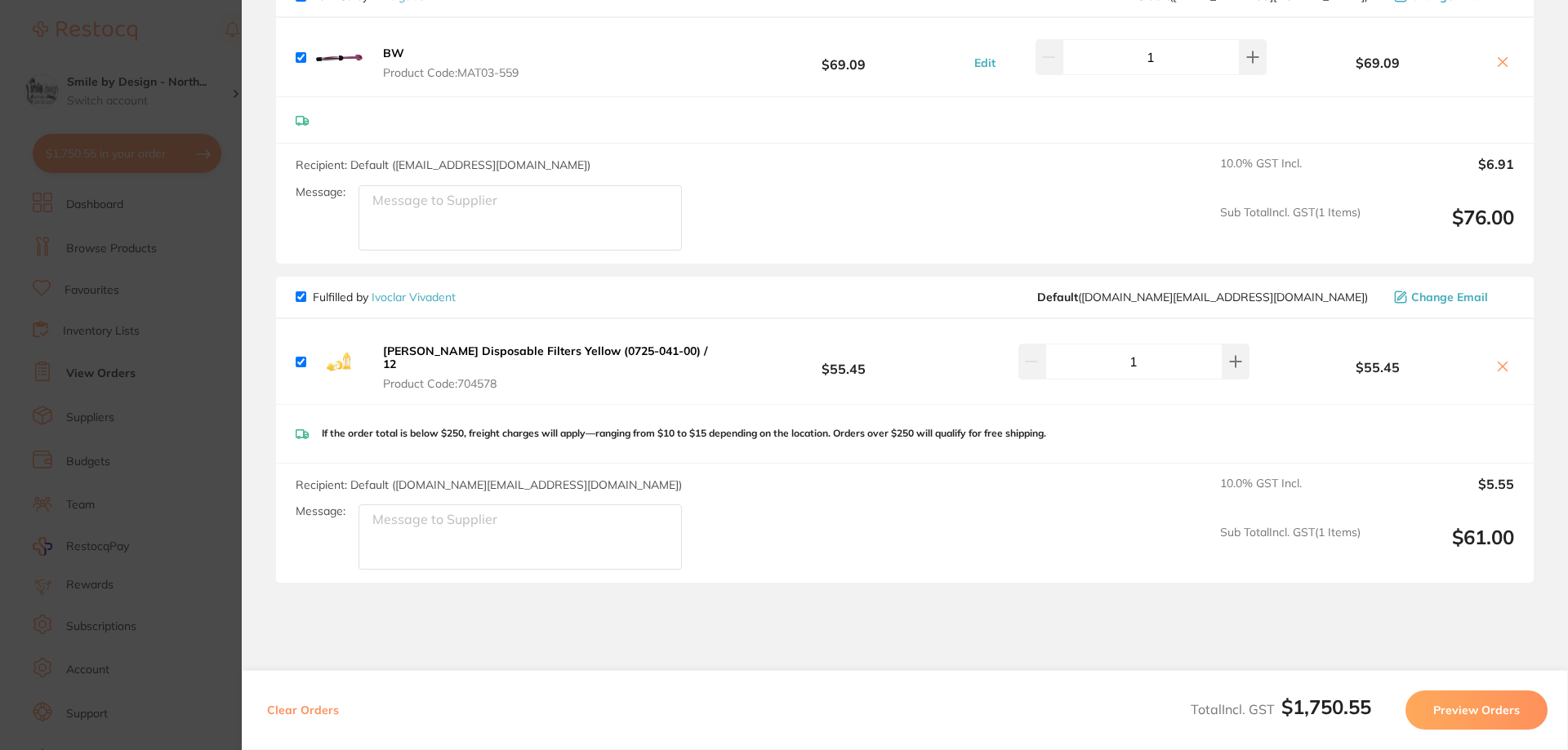
click at [196, 207] on section "Update RRP Set your pre negotiated price for this item. Item Agreed RRP (excl. …" at bounding box center [784, 375] width 1568 height 750
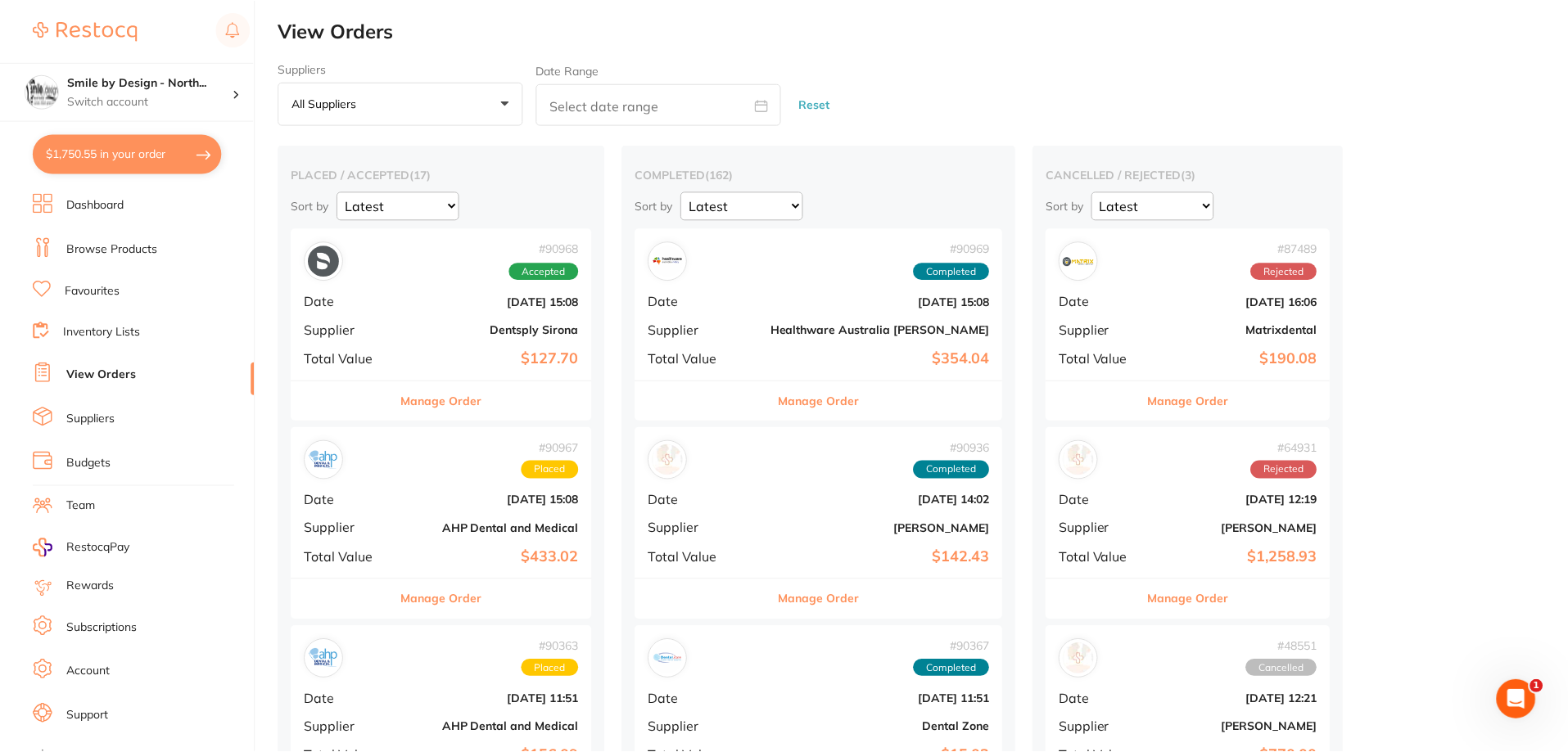
scroll to position [655, 0]
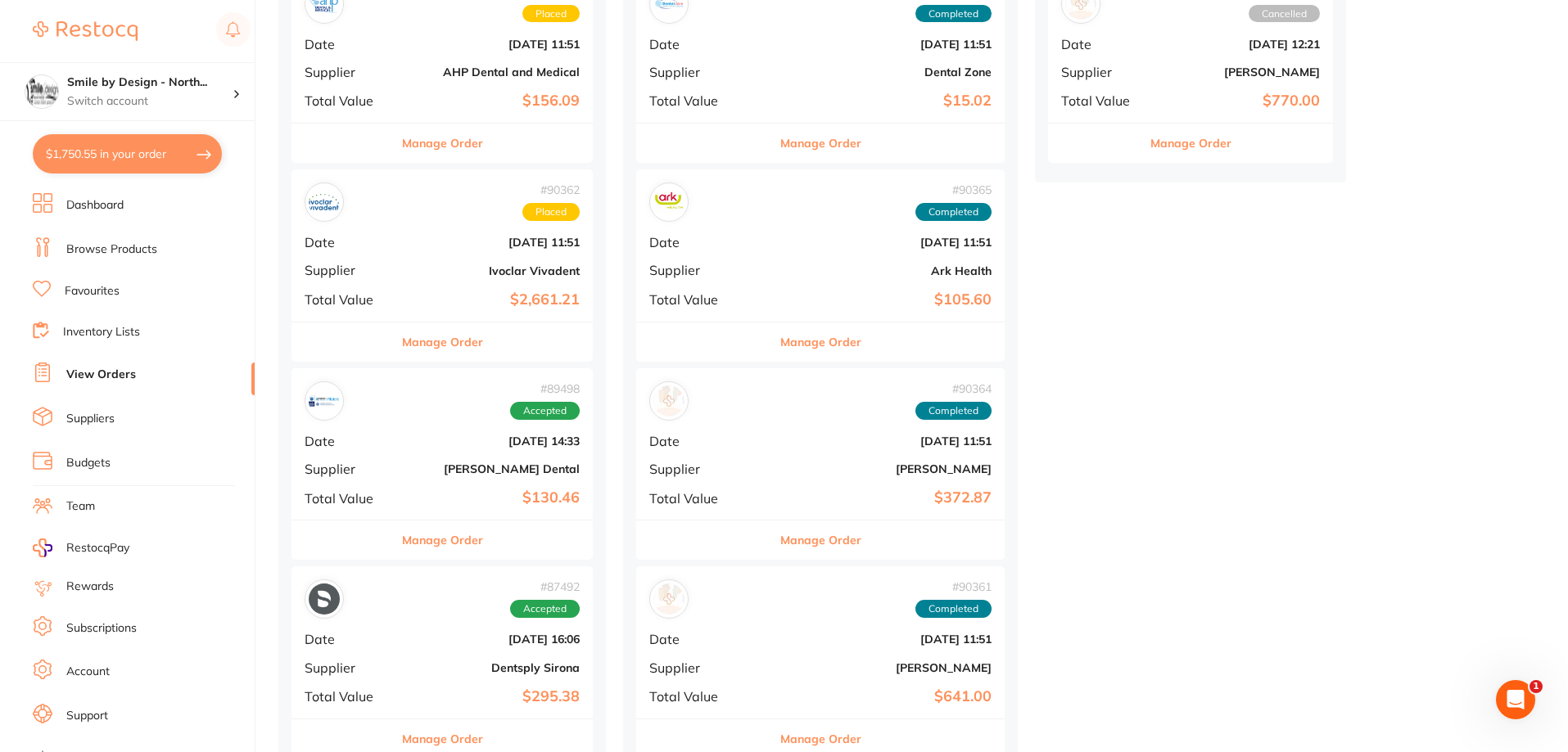
click at [75, 146] on button "$1,750.55 in your order" at bounding box center [128, 154] width 190 height 39
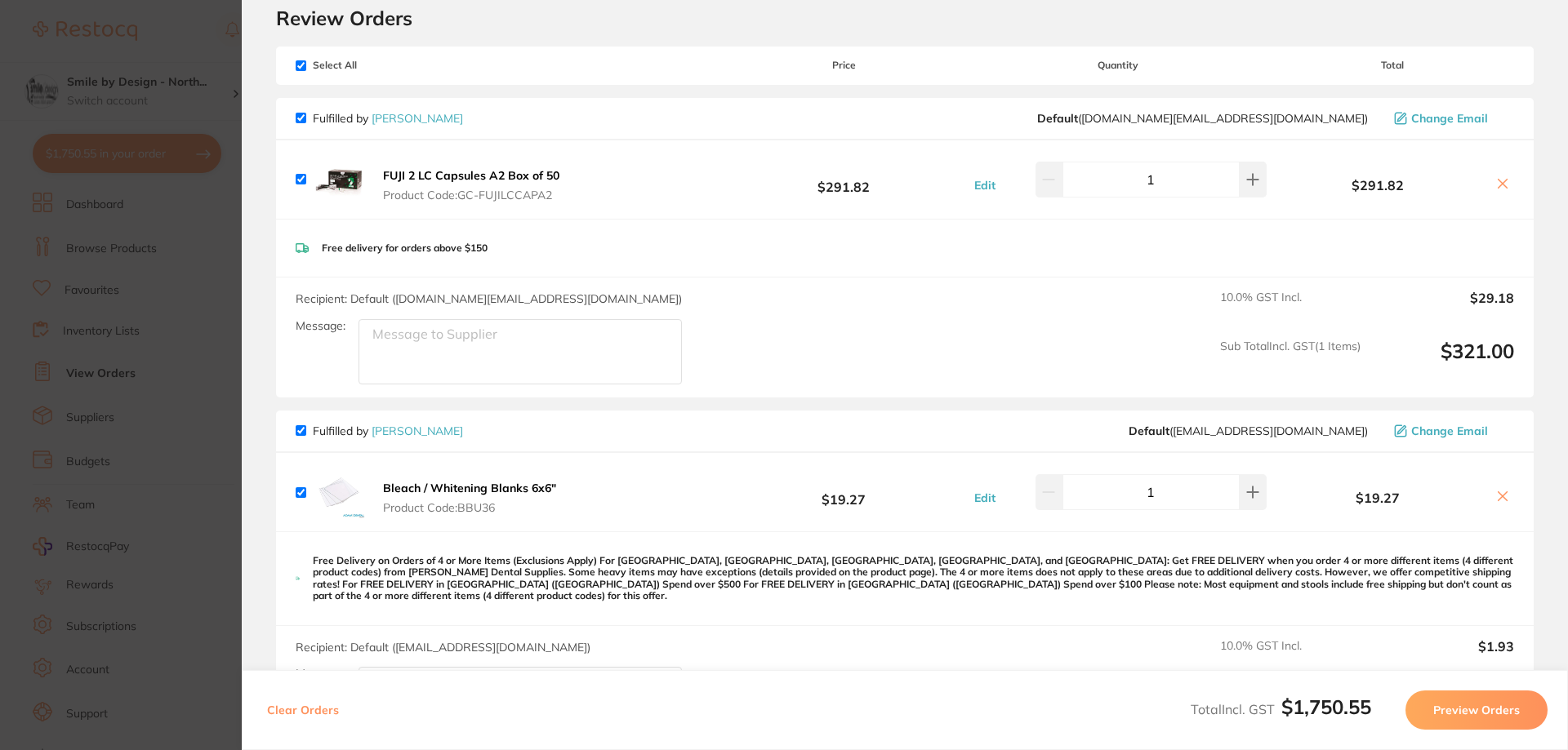
scroll to position [47, 0]
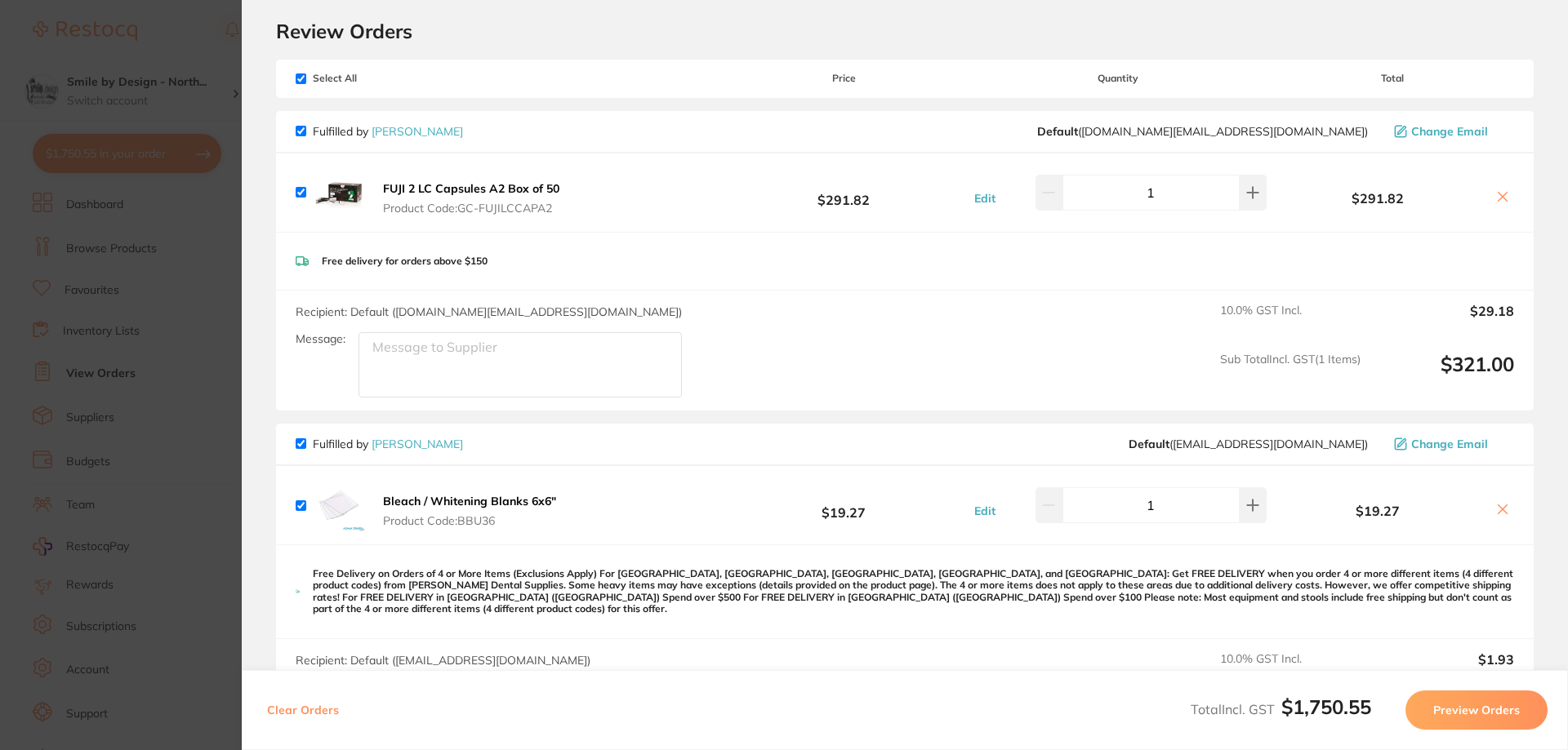
click at [177, 85] on section "Update RRP Set your pre negotiated price for this item. Item Agreed RRP (excl. …" at bounding box center [784, 375] width 1568 height 750
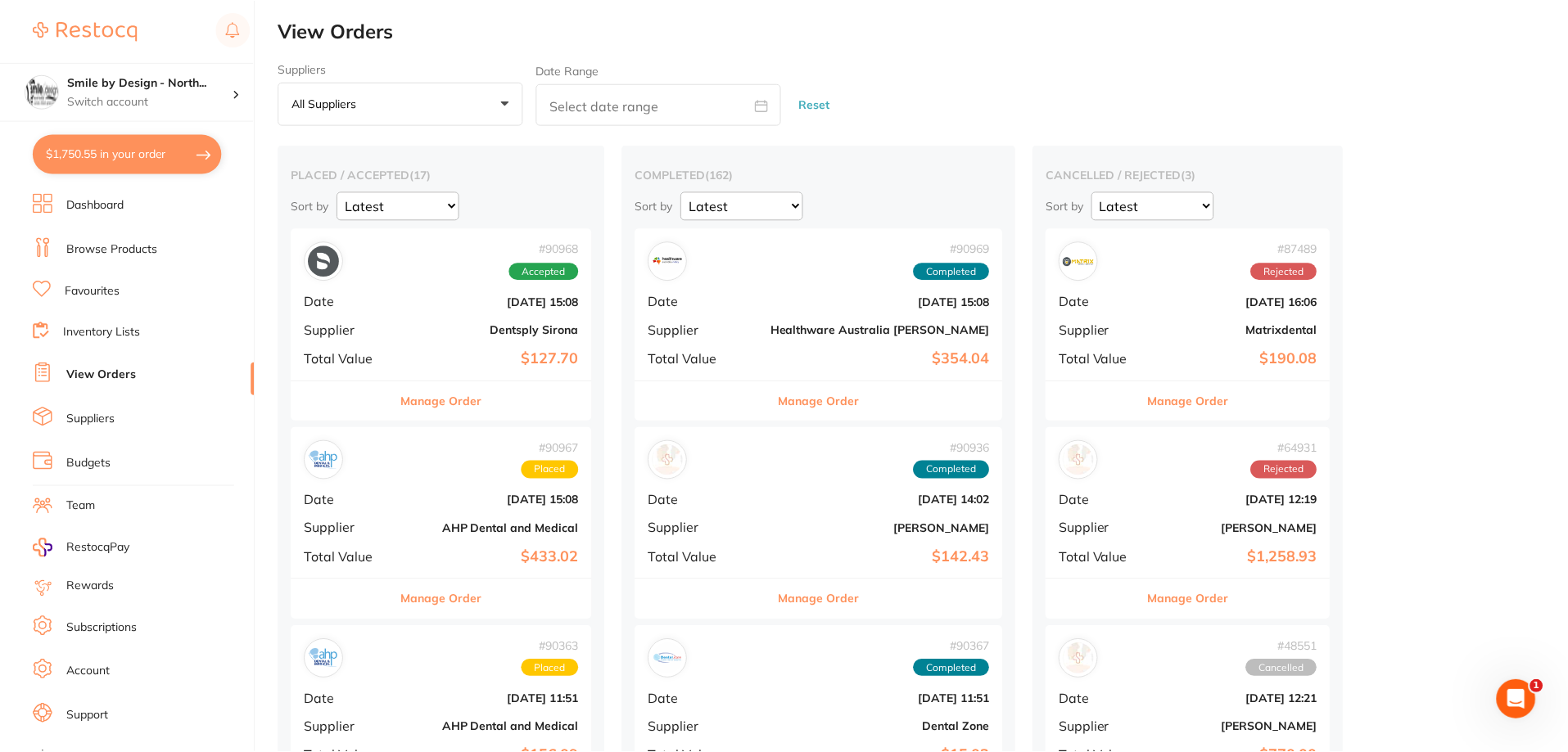
scroll to position [655, 0]
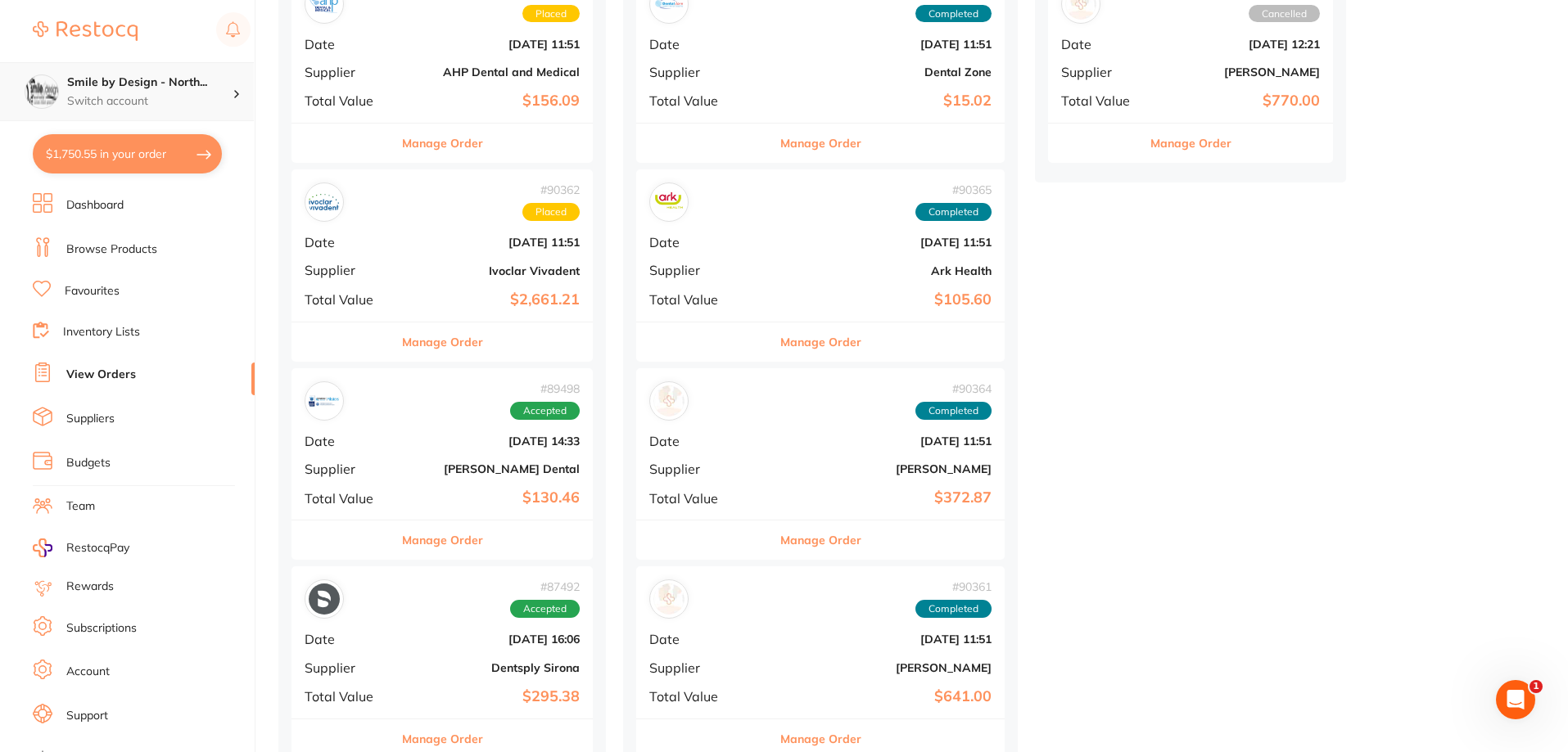
click at [135, 90] on h4 "Smile by Design - North..." at bounding box center [149, 82] width 165 height 16
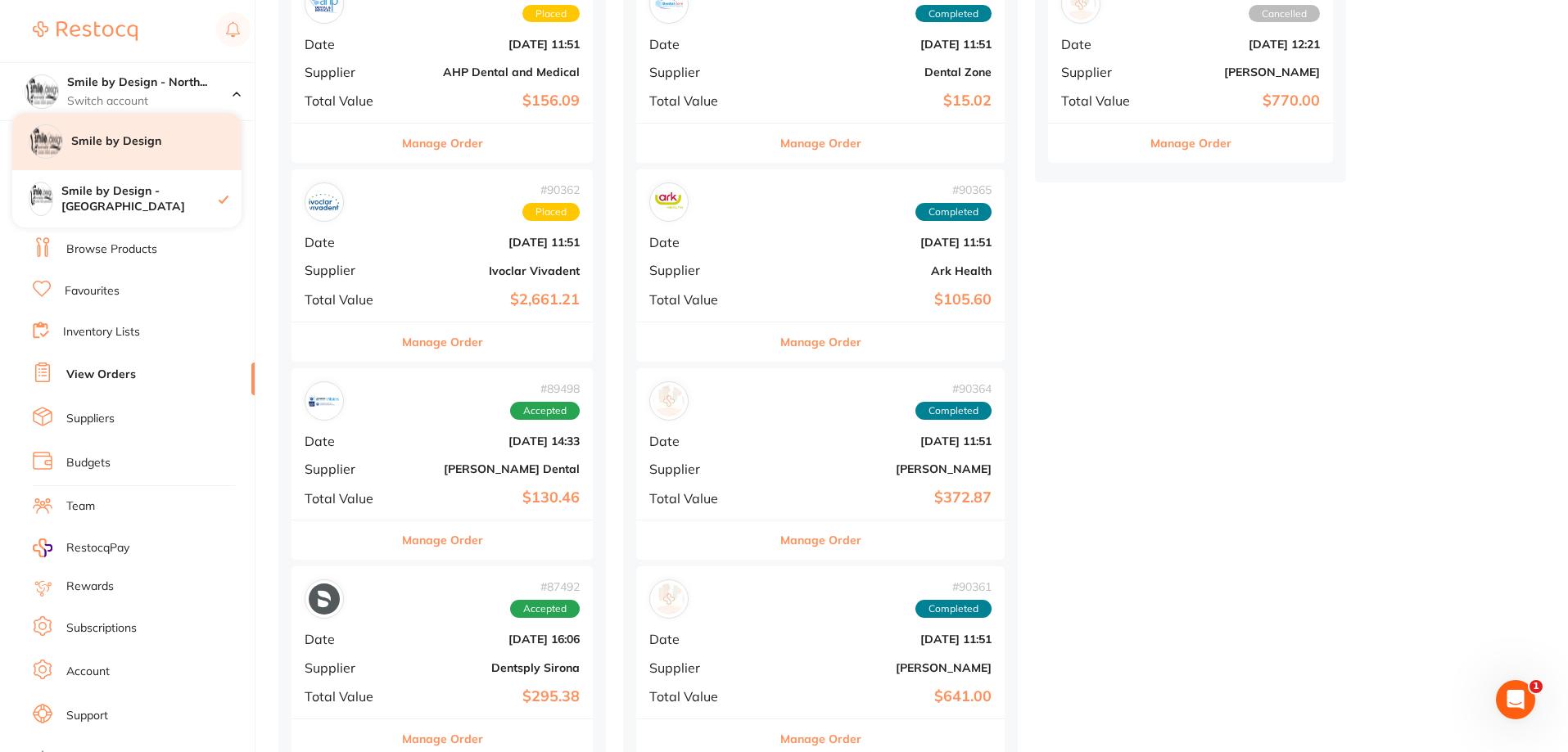
click at [157, 158] on div "Smile by Design" at bounding box center [127, 141] width 229 height 57
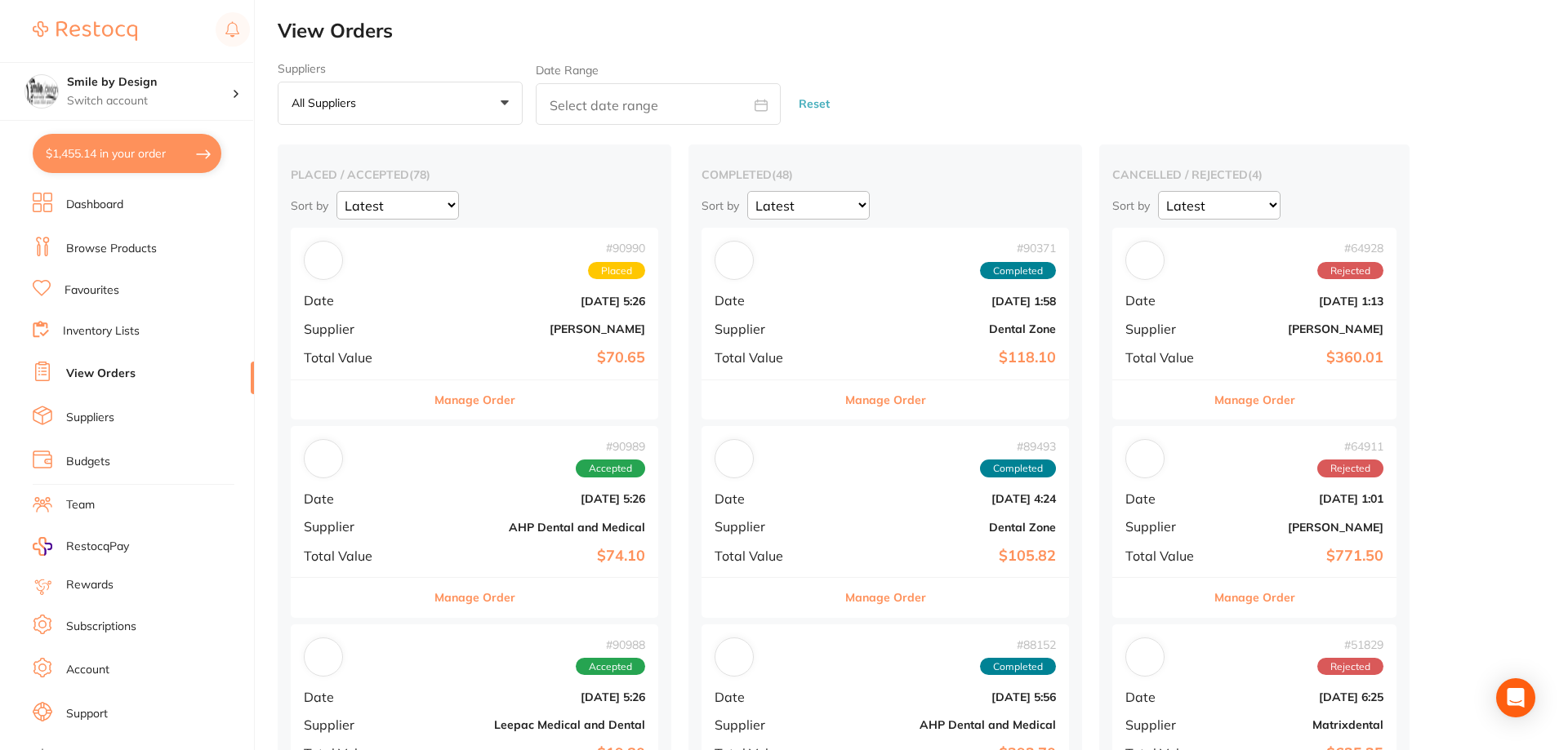
click at [103, 149] on button "$1,455.14 in your order" at bounding box center [128, 153] width 189 height 39
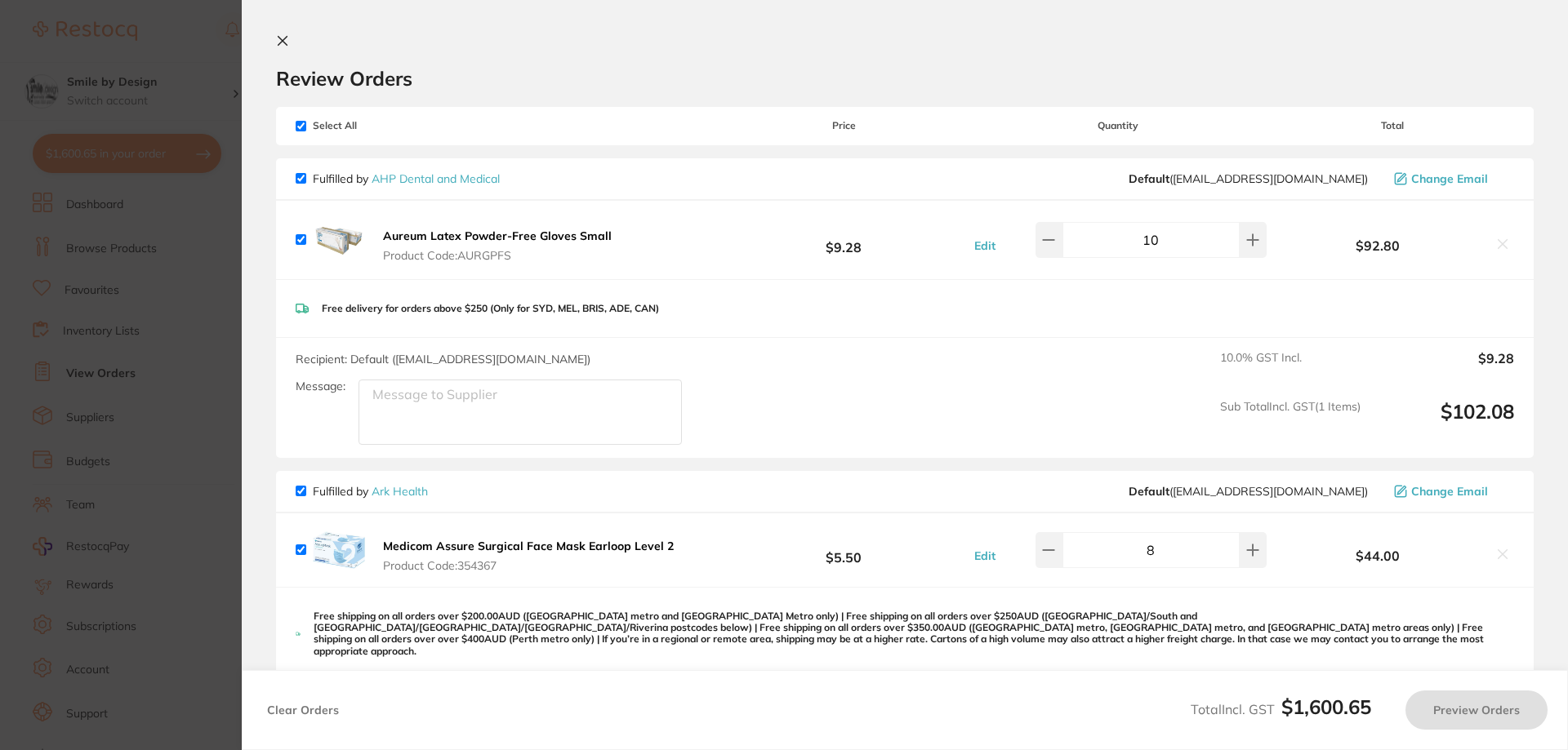
checkbox input "true"
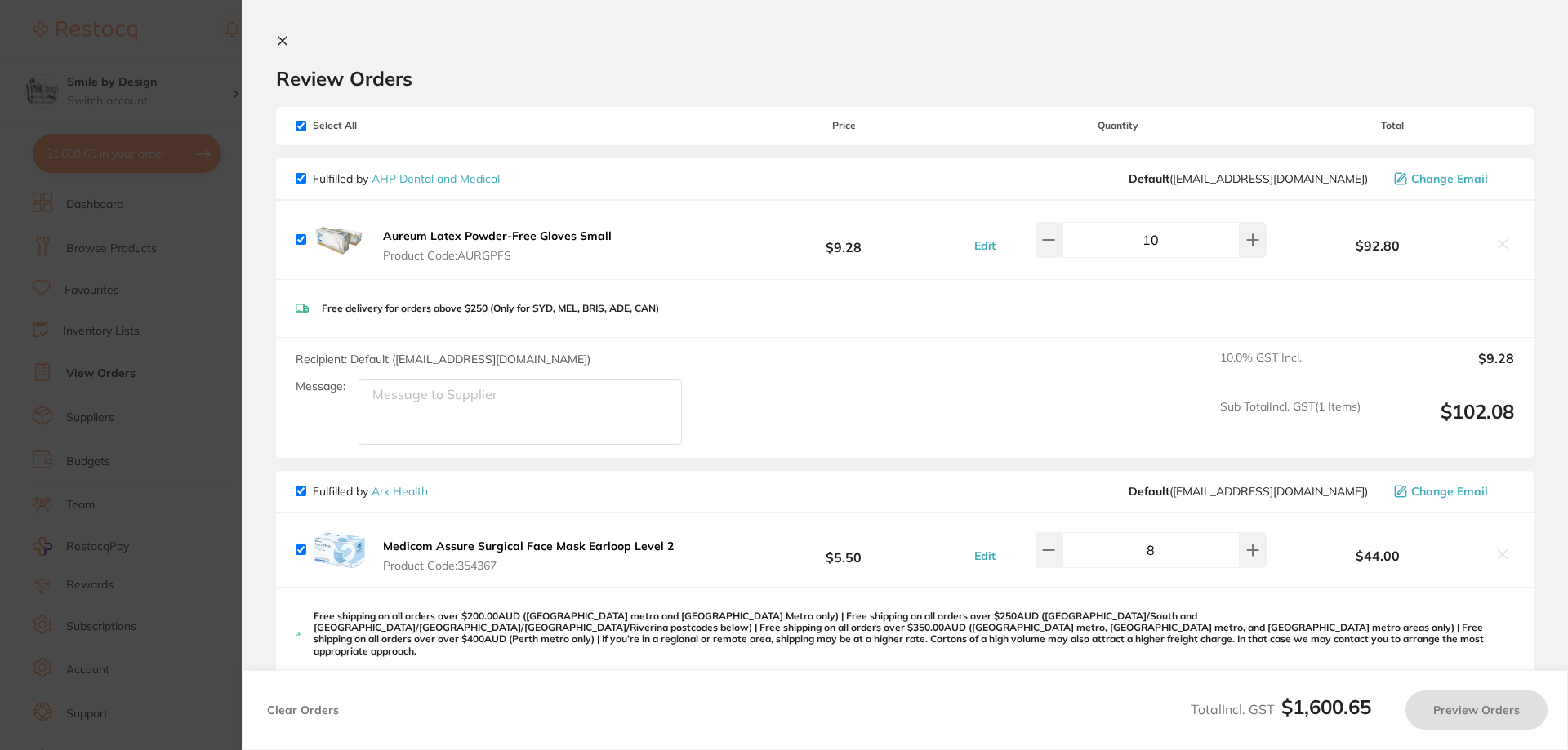
checkbox input "true"
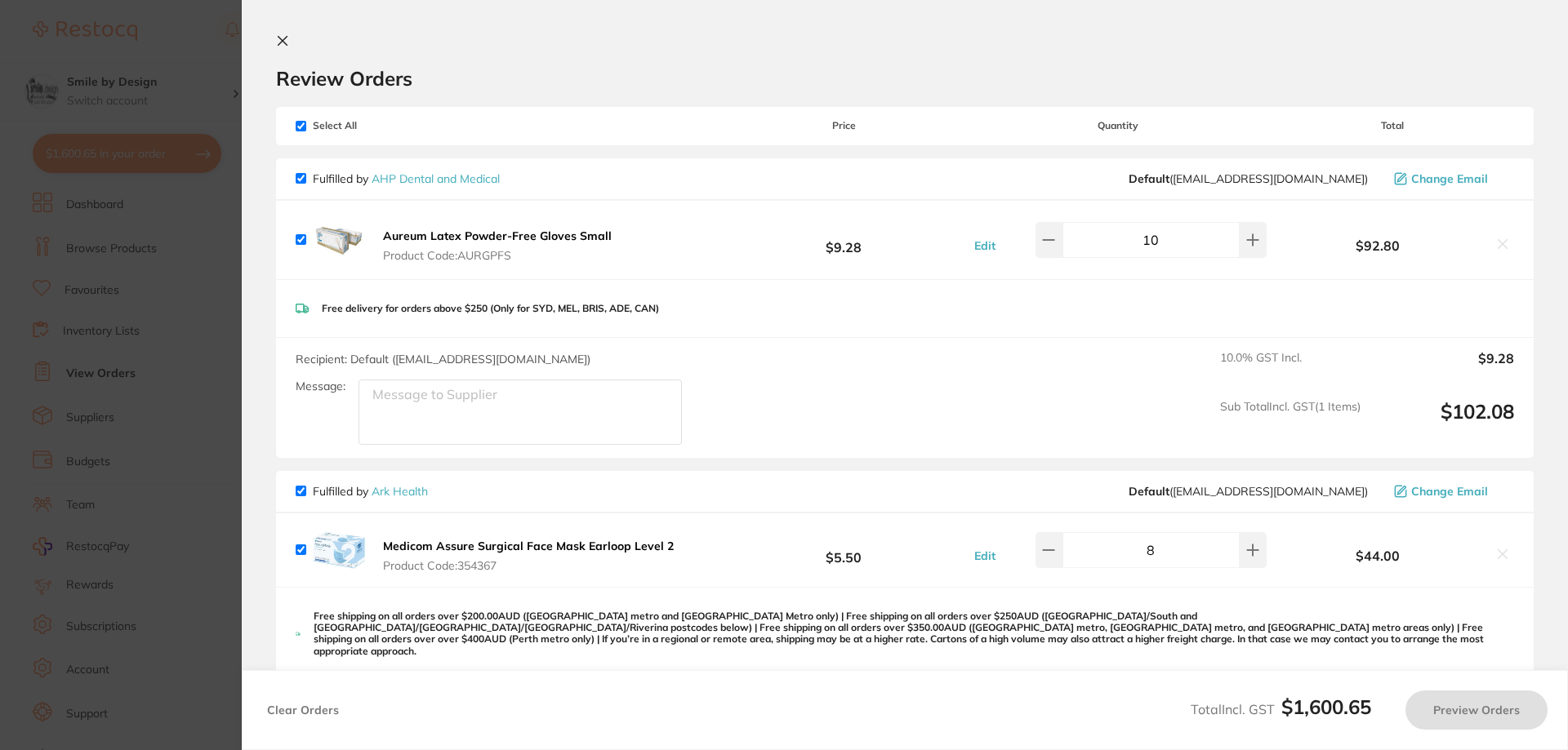
checkbox input "true"
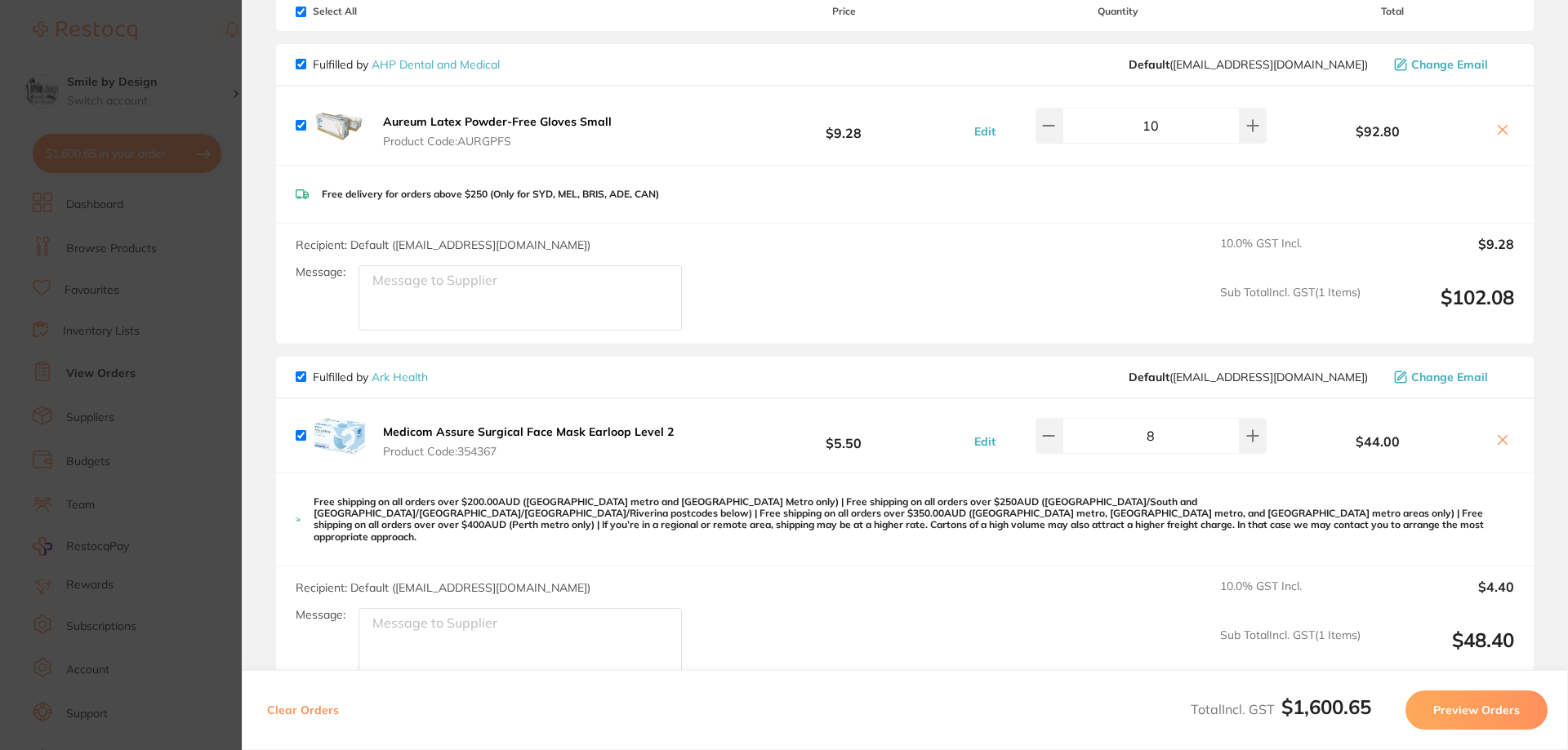
scroll to position [117, 0]
click at [109, 236] on section "Update RRP Set your pre negotiated price for this item. Item Agreed RRP (excl. …" at bounding box center [784, 375] width 1568 height 750
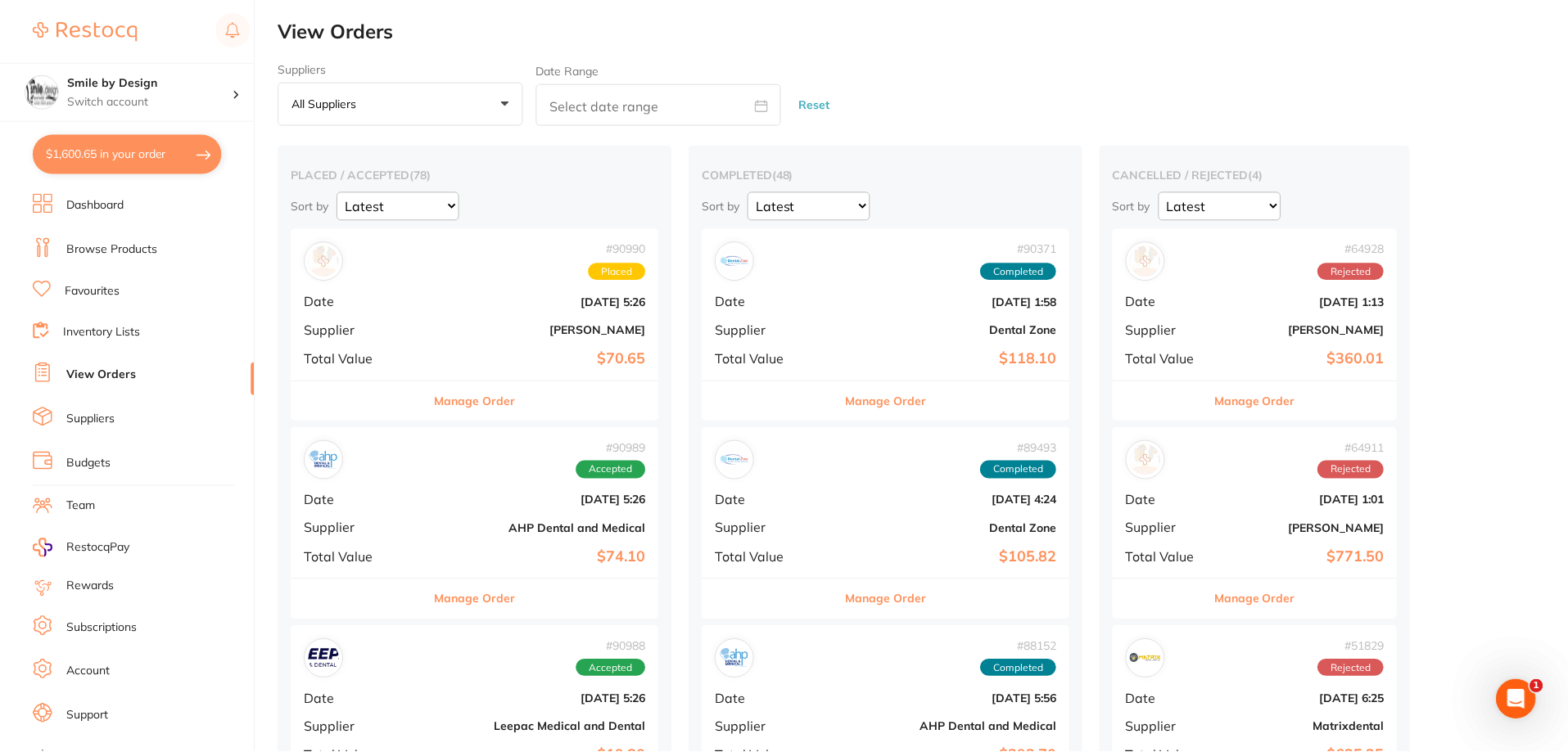
scroll to position [655, 0]
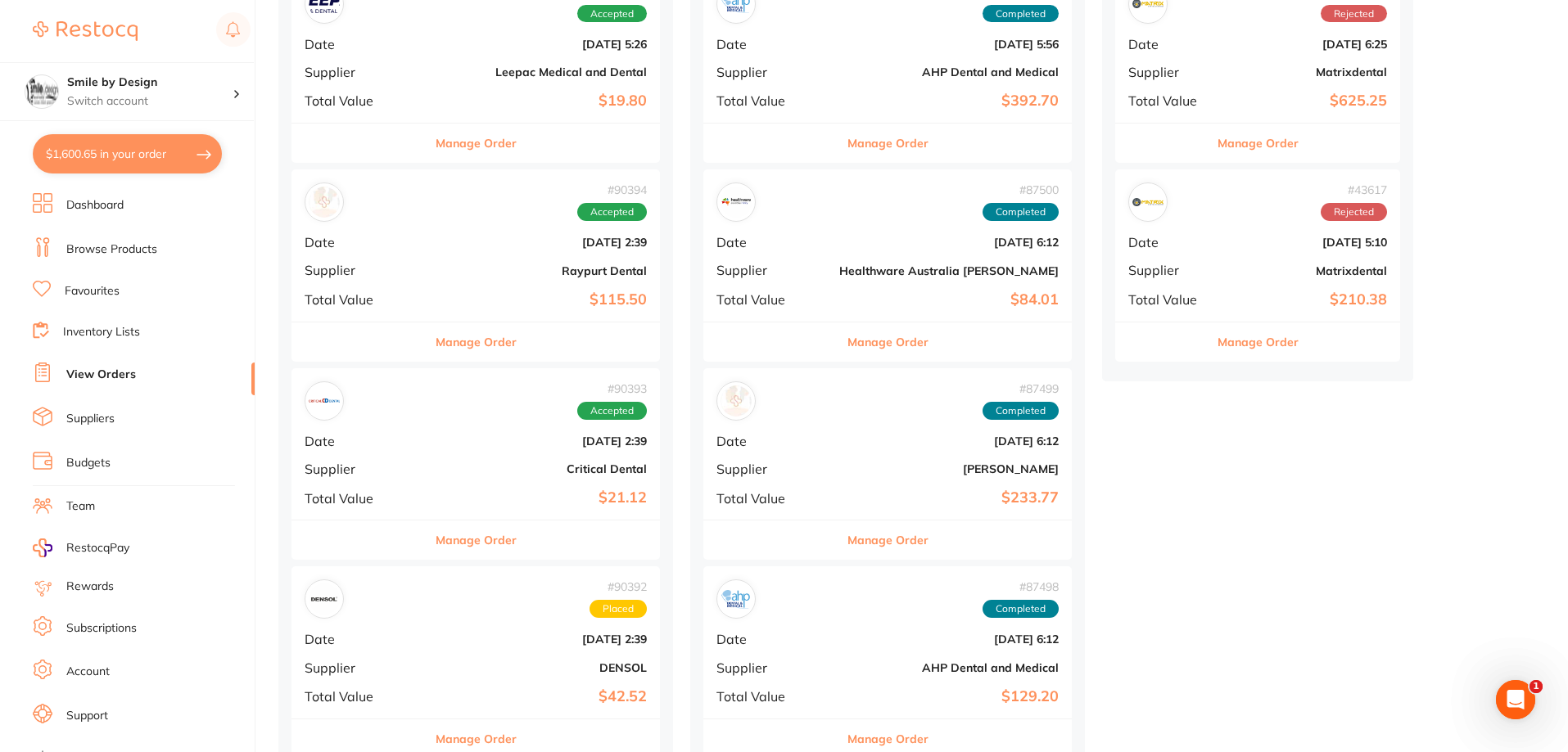
click at [131, 159] on button "$1,600.65 in your order" at bounding box center [128, 154] width 190 height 39
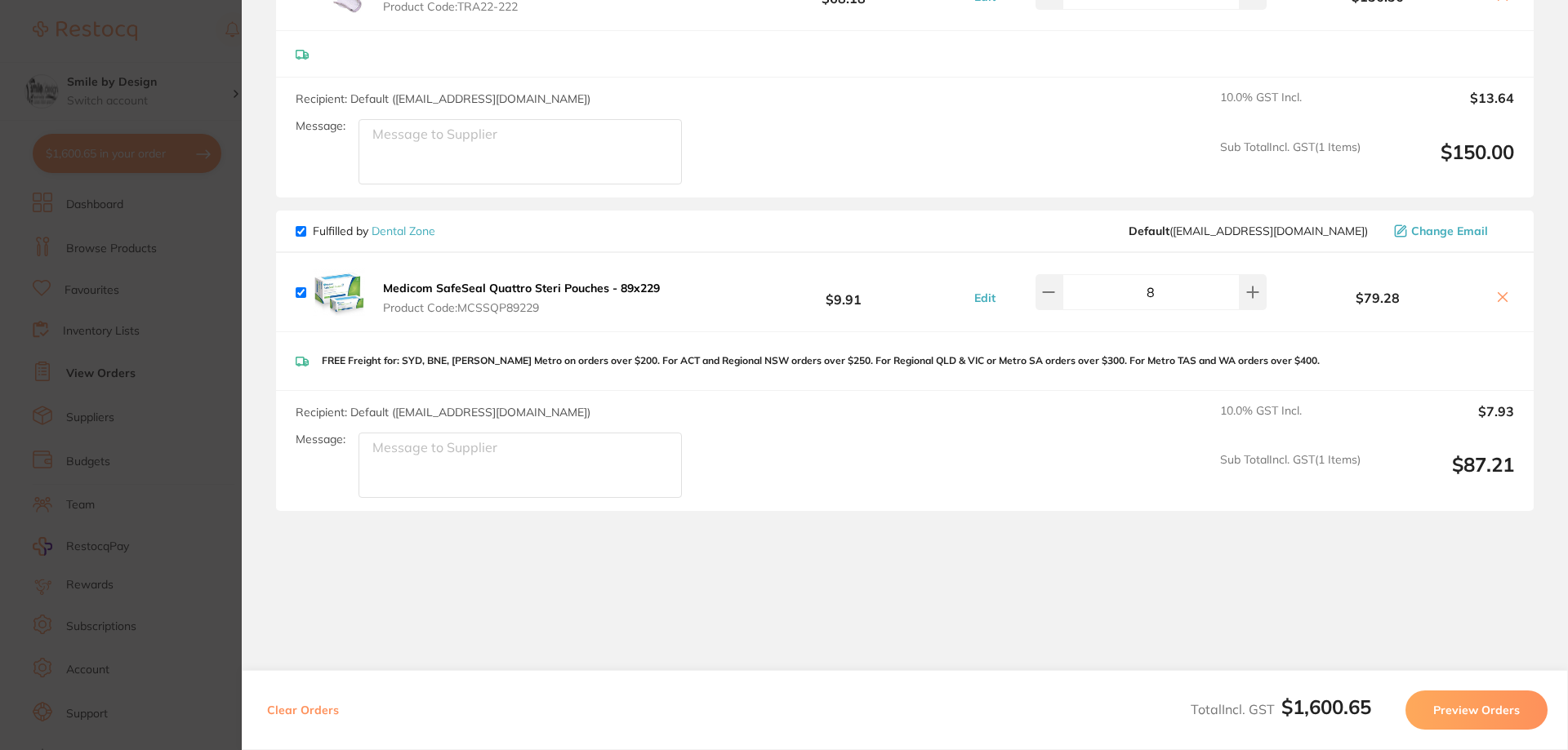
scroll to position [1305, 0]
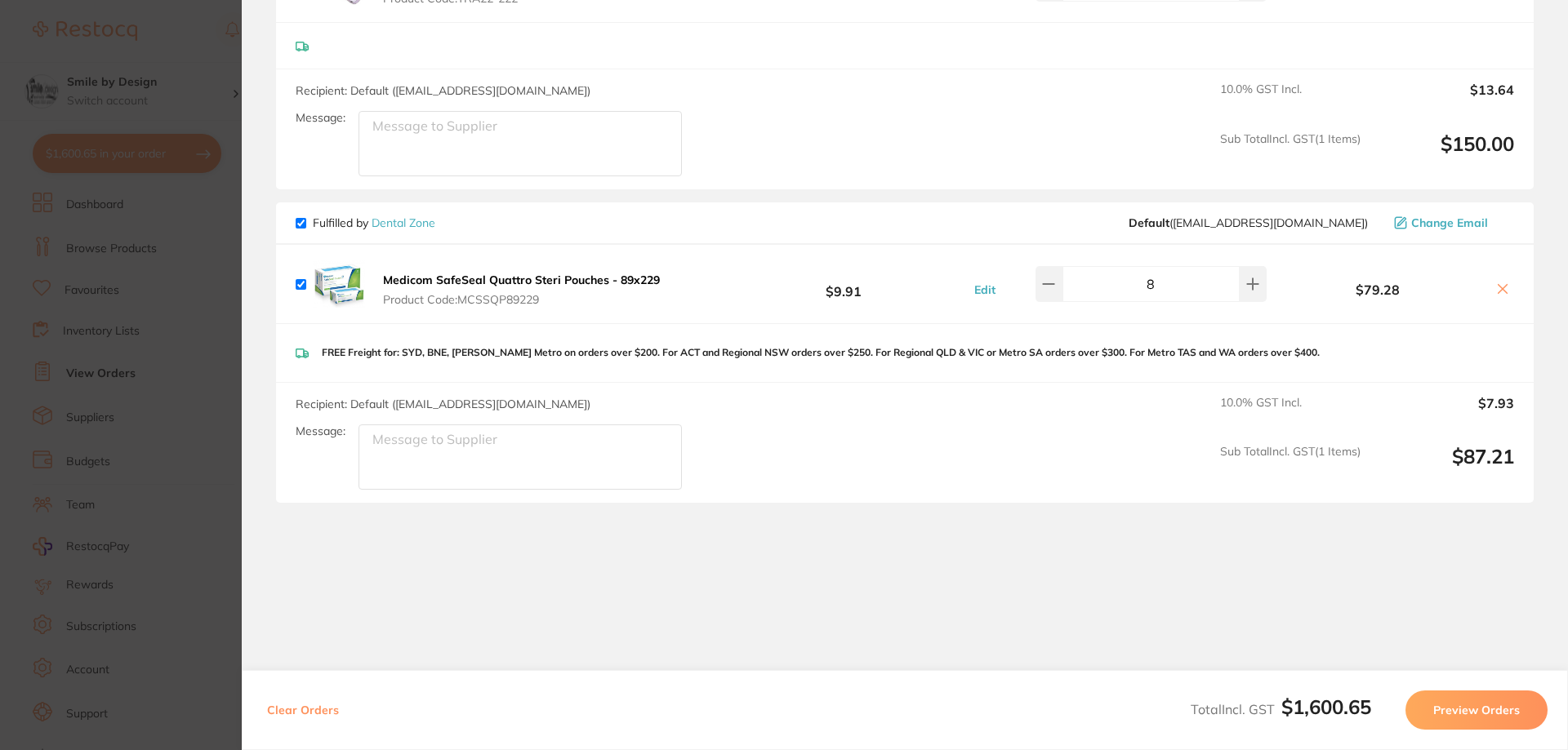
click at [571, 275] on b "Medicom SafeSeal Quattro Steri Pouches - 89x229" at bounding box center [521, 280] width 276 height 14
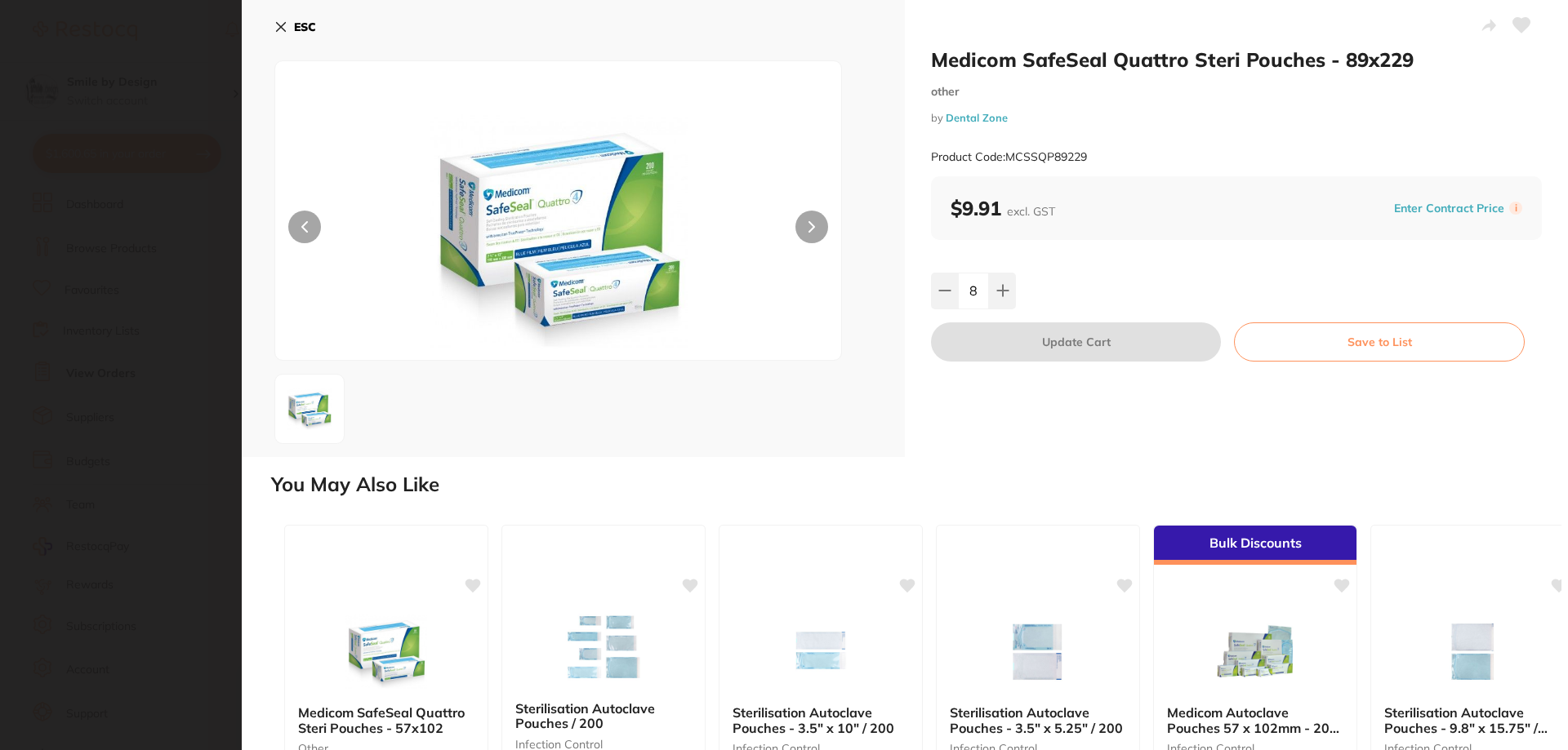
scroll to position [0, 0]
click at [277, 24] on icon at bounding box center [281, 28] width 9 height 9
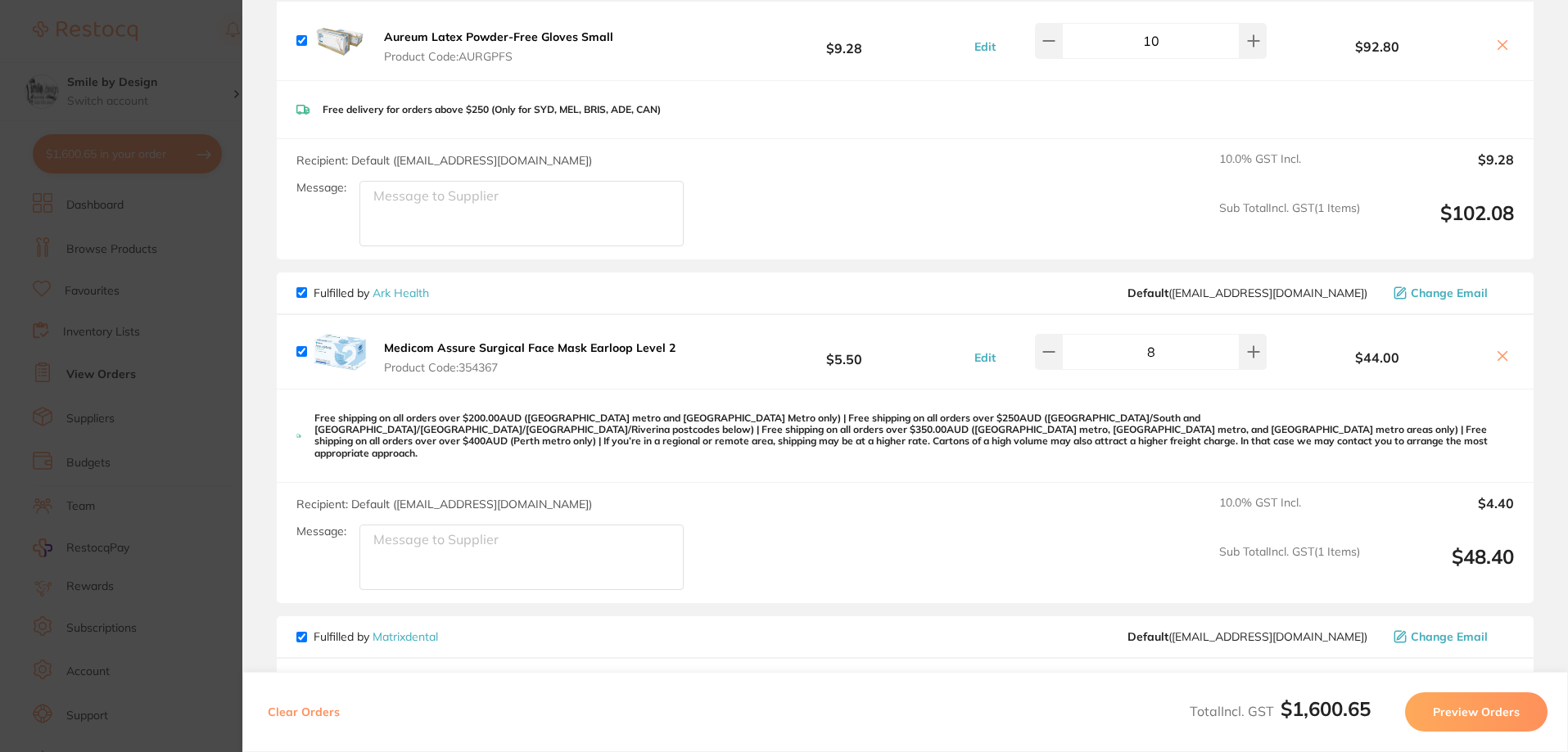
scroll to position [208, 0]
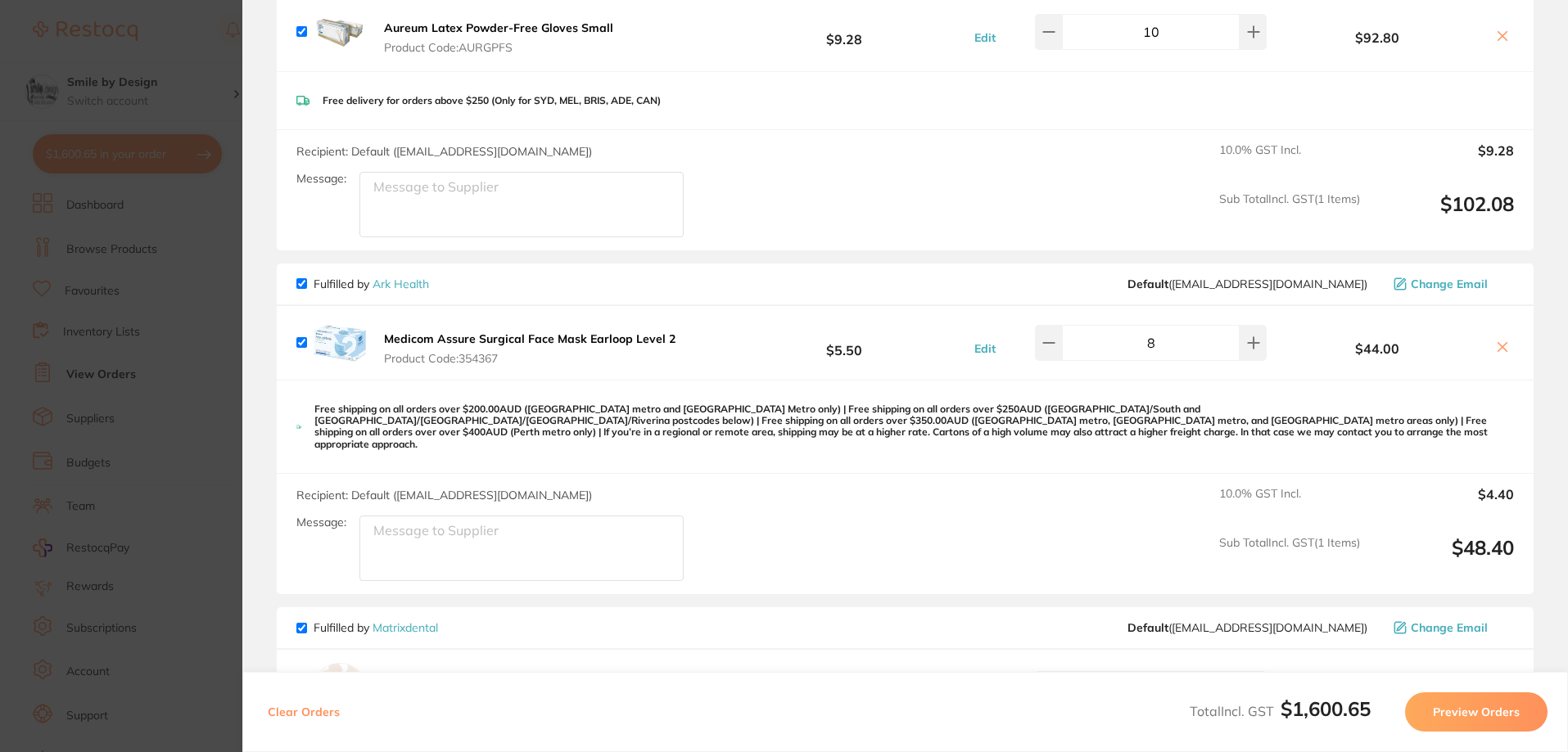
click at [170, 351] on section "Update RRP Set your pre negotiated price for this item. Item Agreed RRP (excl. …" at bounding box center [784, 376] width 1568 height 752
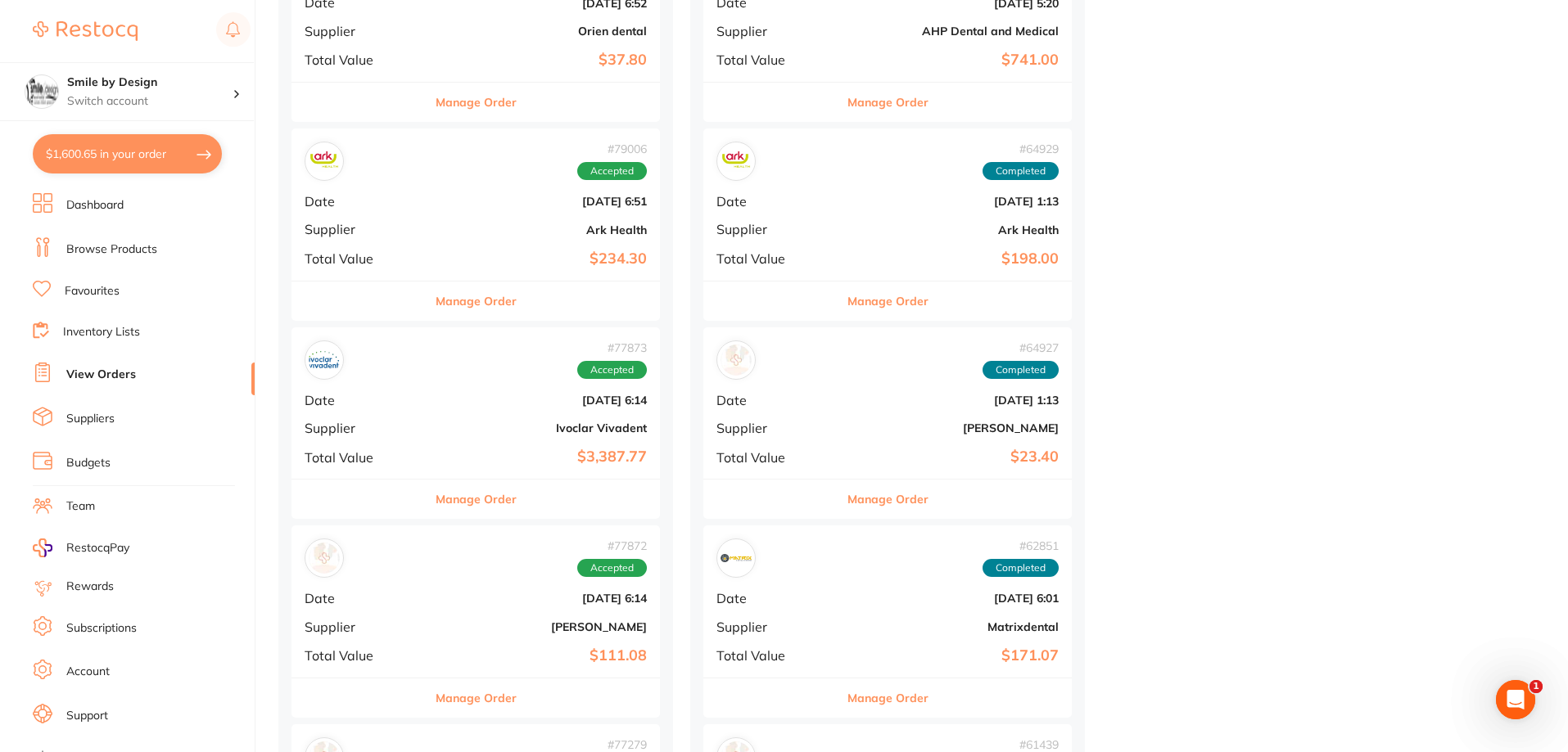
click at [102, 255] on link "Browse Products" at bounding box center [112, 249] width 91 height 16
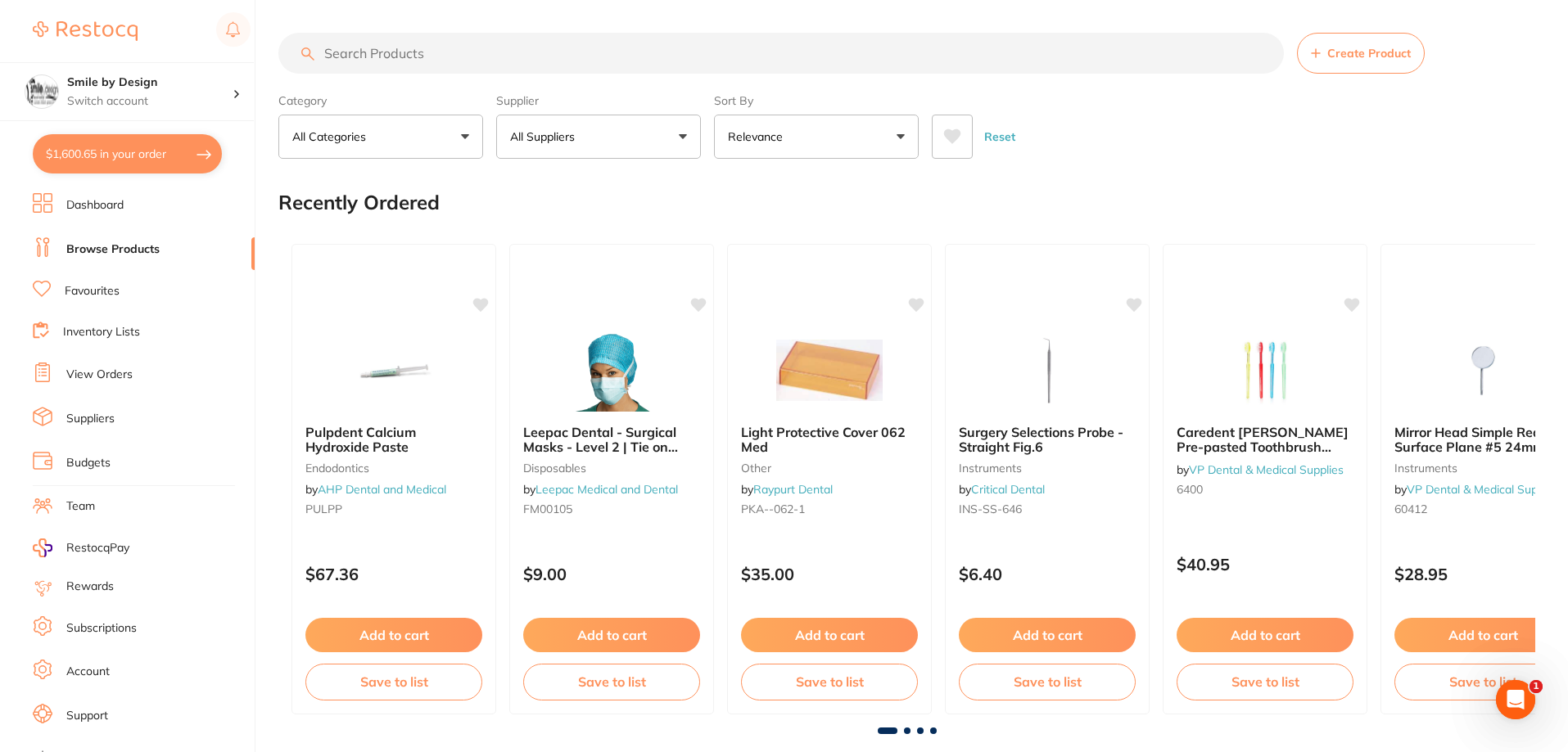
click at [530, 61] on input "search" at bounding box center [781, 54] width 1005 height 41
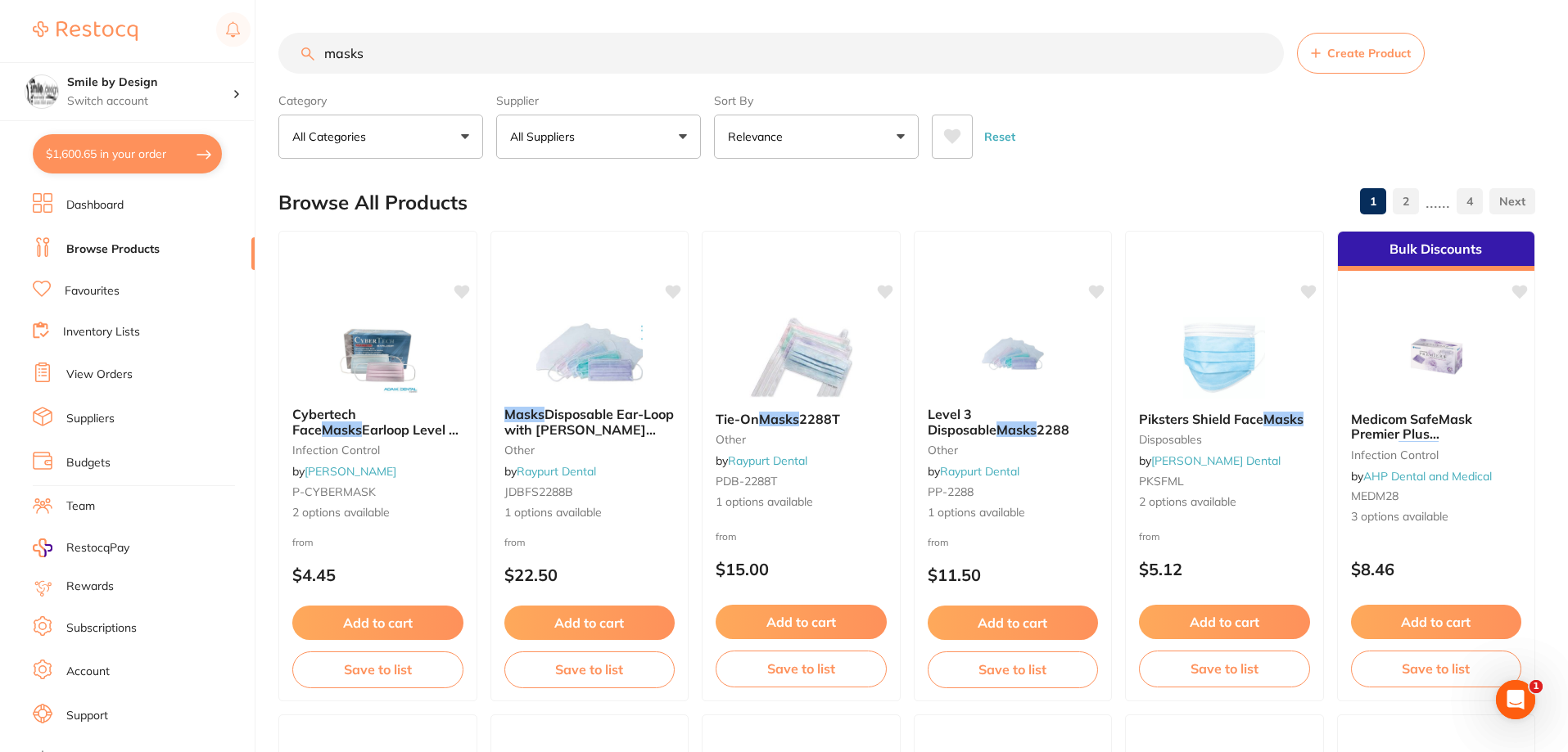
type input "masks"
click at [591, 130] on button "All Suppliers" at bounding box center [598, 136] width 205 height 44
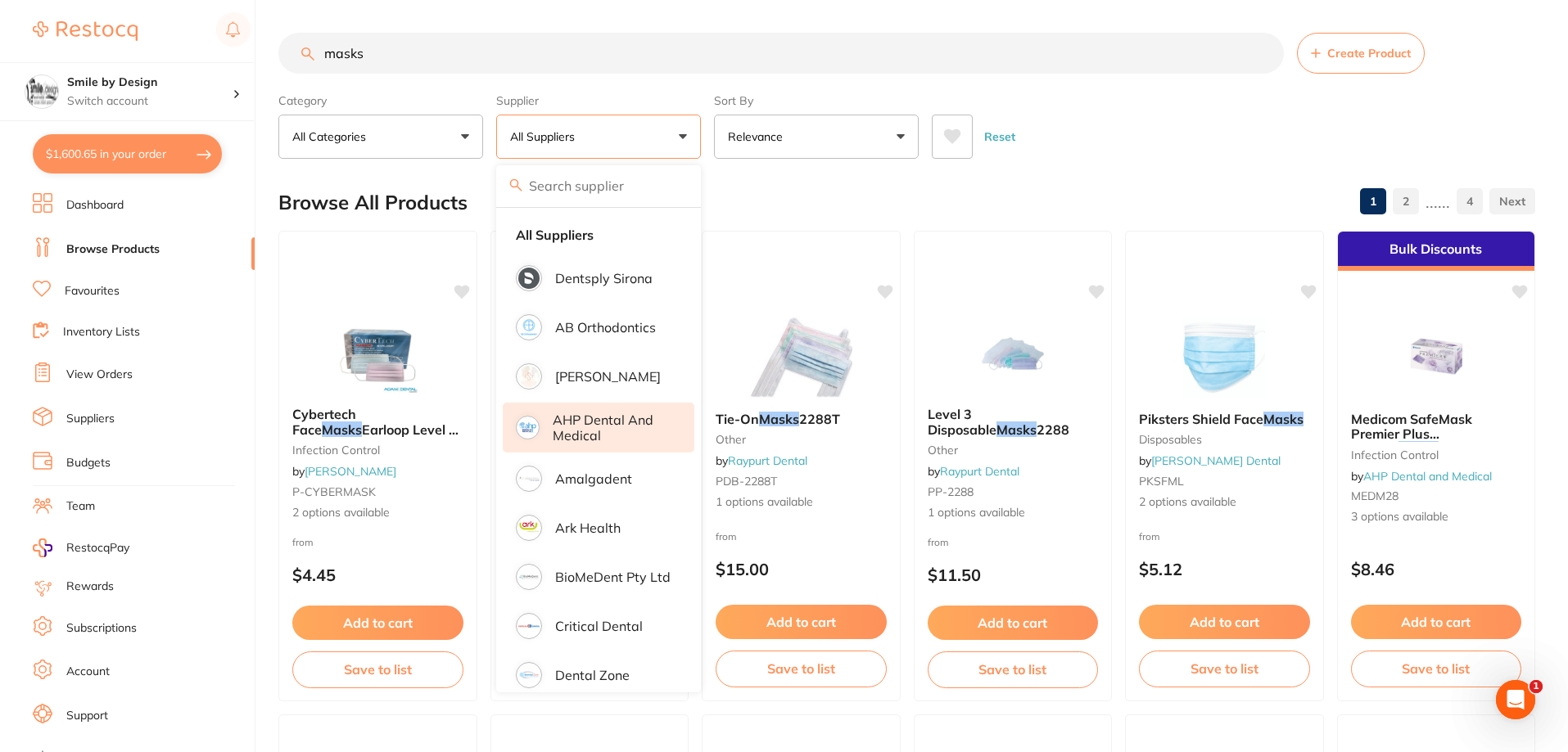
click at [612, 419] on p "AHP Dental and Medical" at bounding box center [612, 427] width 119 height 30
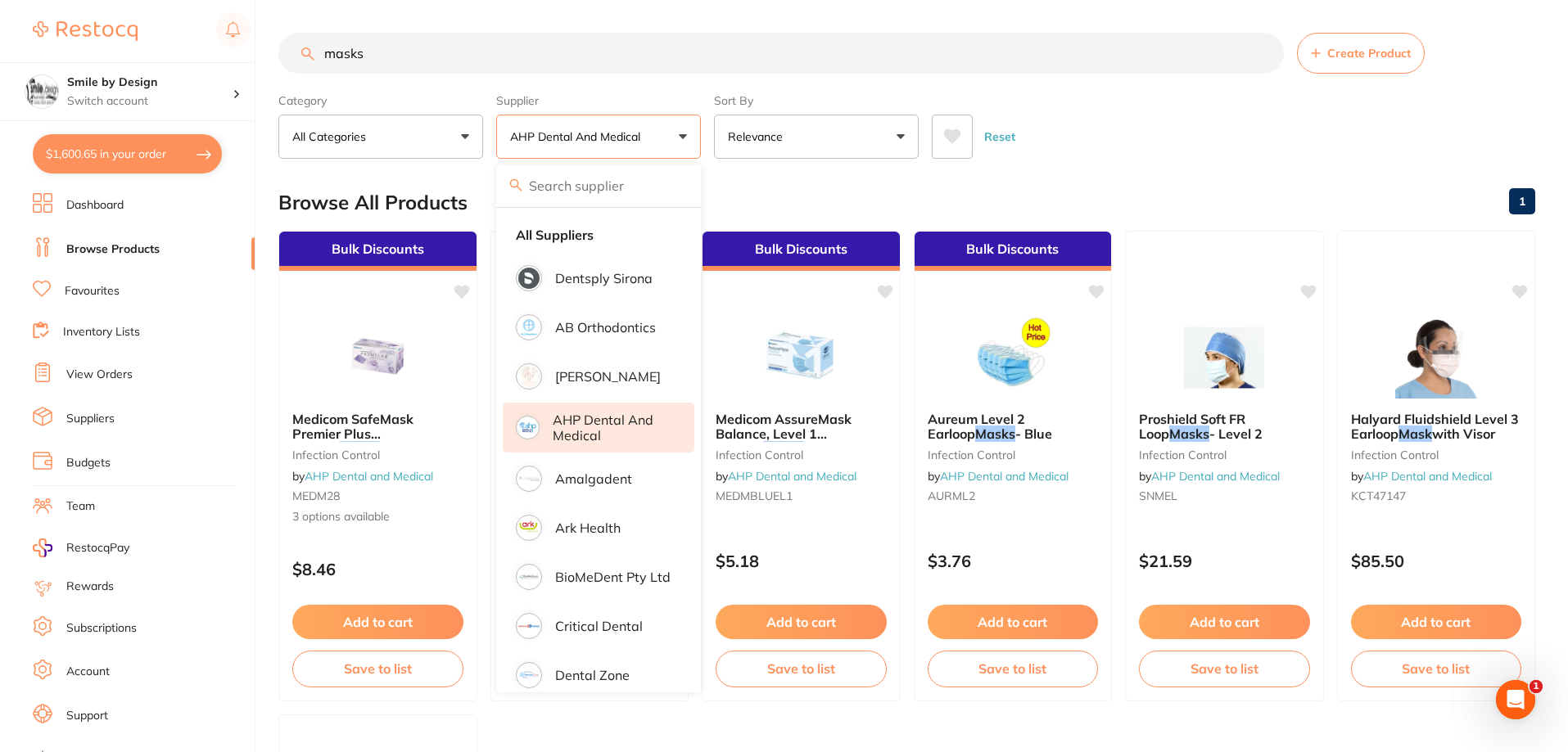
click at [1132, 127] on div "Reset" at bounding box center [1227, 131] width 590 height 57
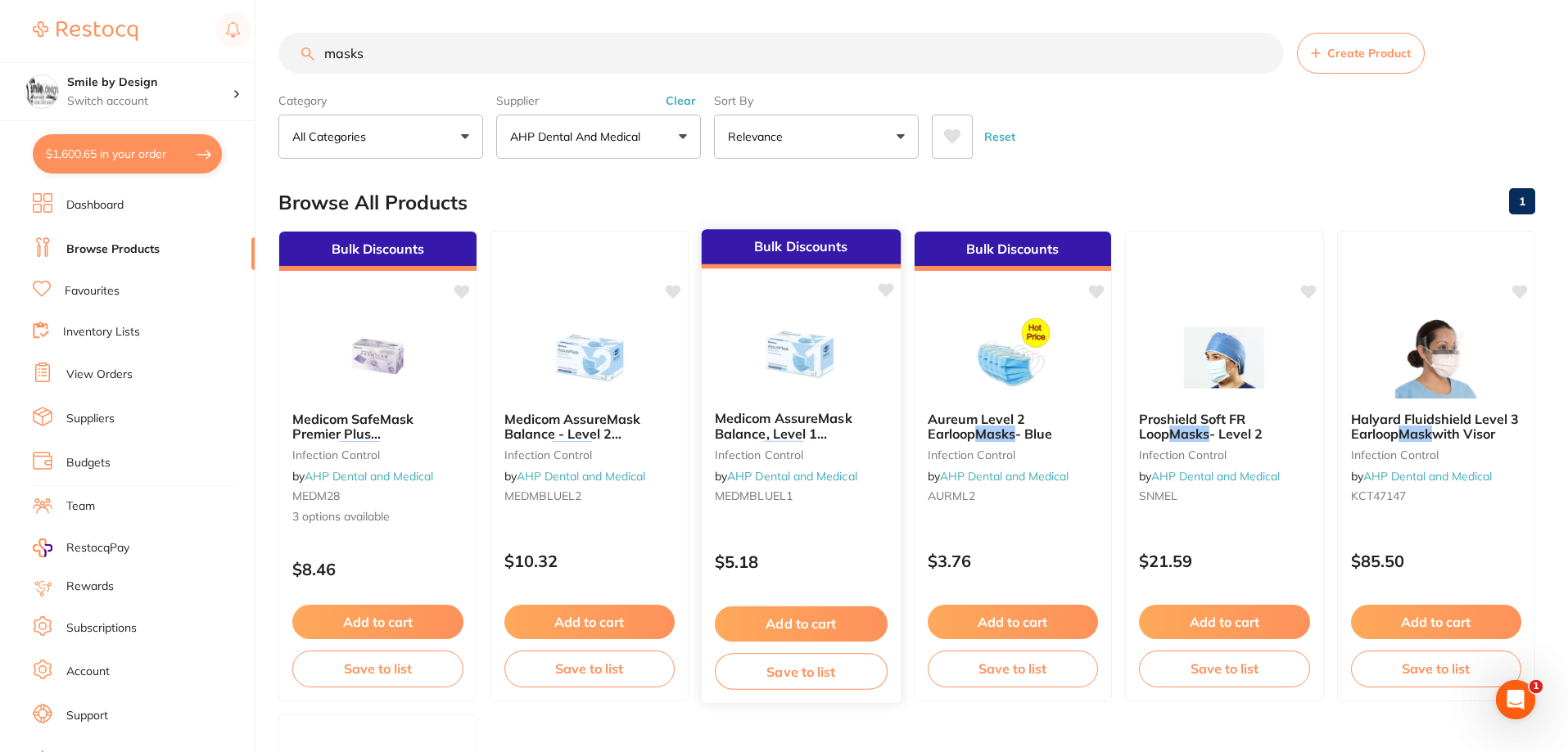
click at [850, 629] on button "Add to cart" at bounding box center [801, 623] width 173 height 35
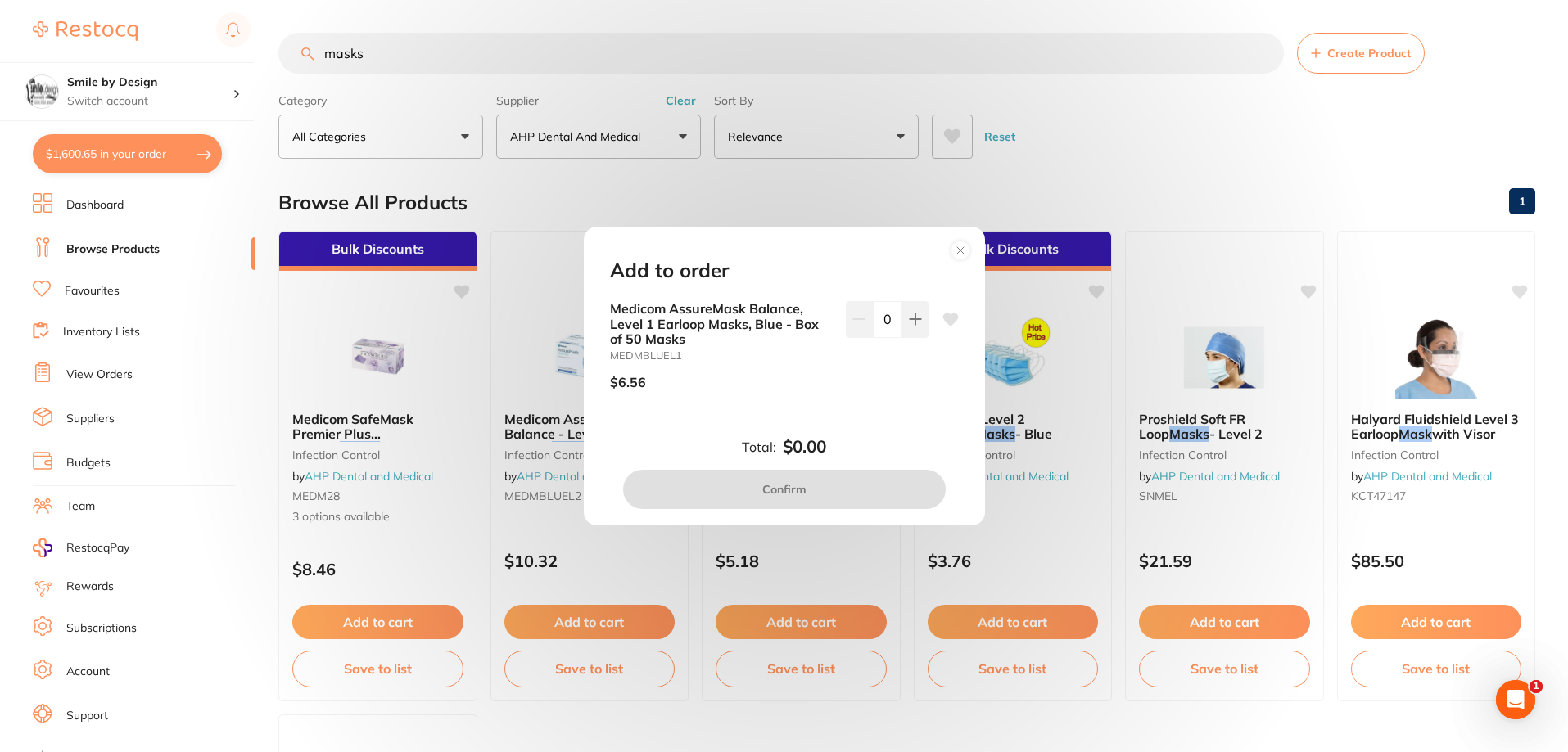
click at [723, 306] on b "Medicom AssureMask Balance, Level 1 Earloop Masks, Blue - Box of 50 Masks" at bounding box center [721, 324] width 223 height 45
click at [961, 250] on icon at bounding box center [960, 250] width 6 height 6
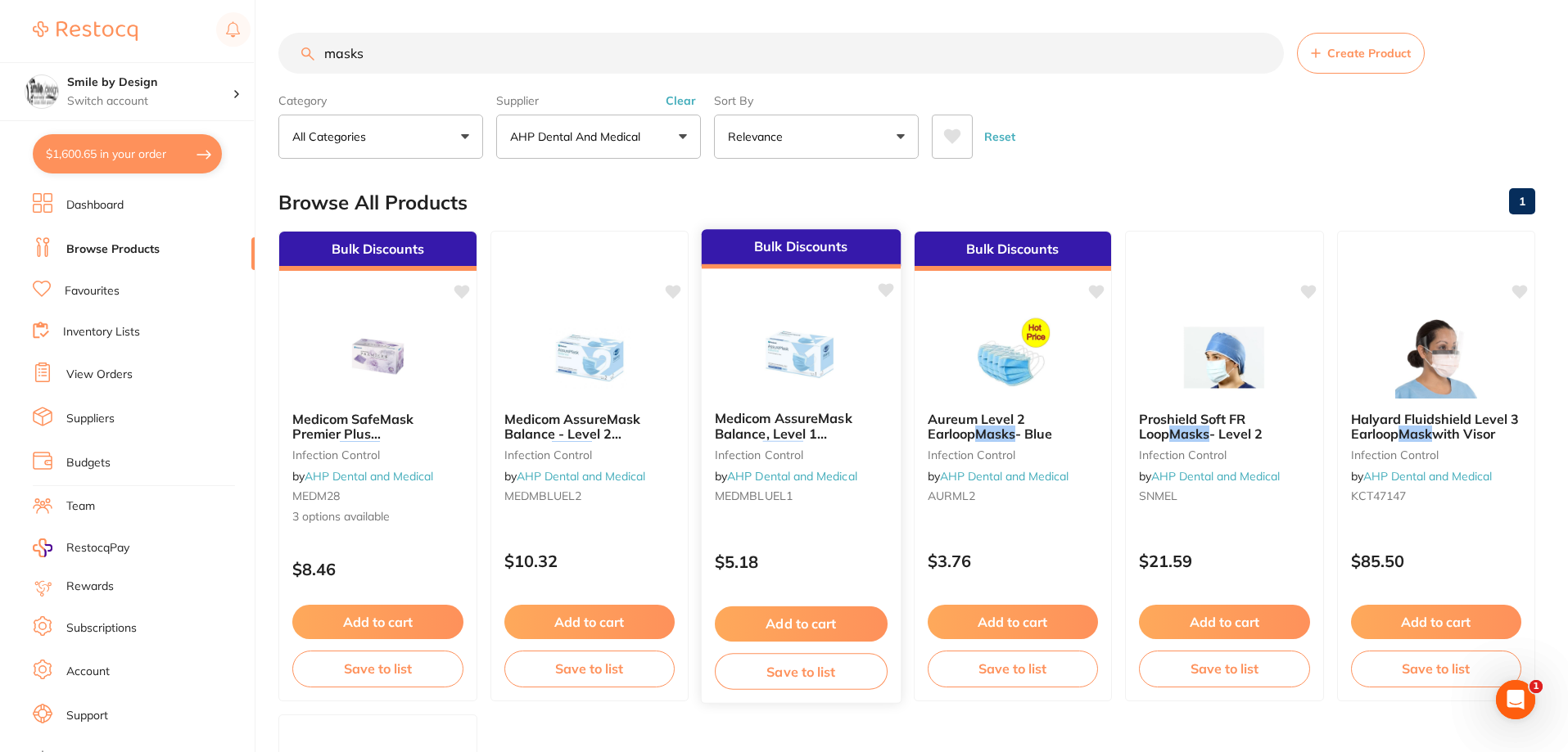
click at [773, 428] on span "Medicom AssureMask Balance, Level 1 Earloop" at bounding box center [784, 434] width 138 height 46
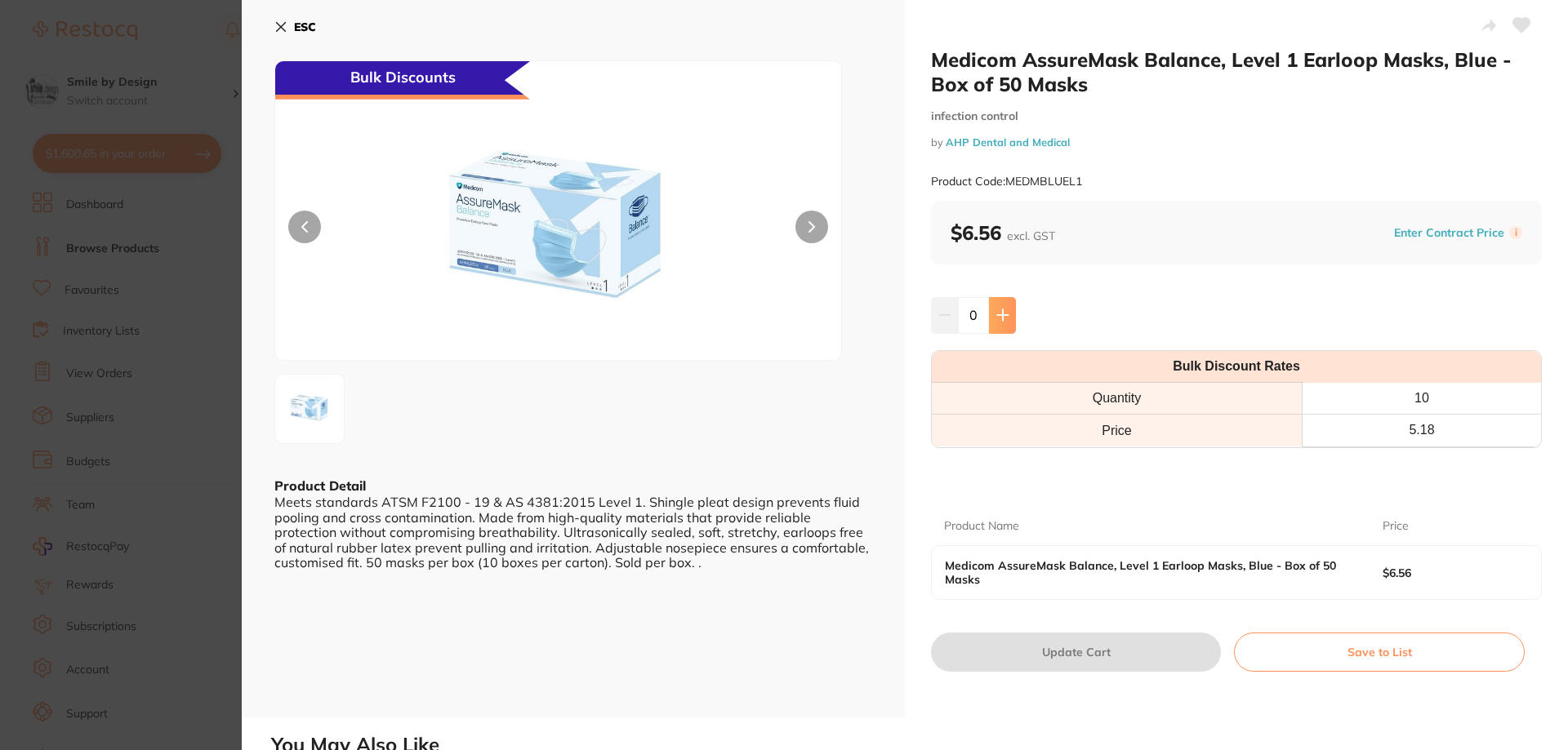
click at [1004, 317] on icon at bounding box center [1003, 315] width 13 height 13
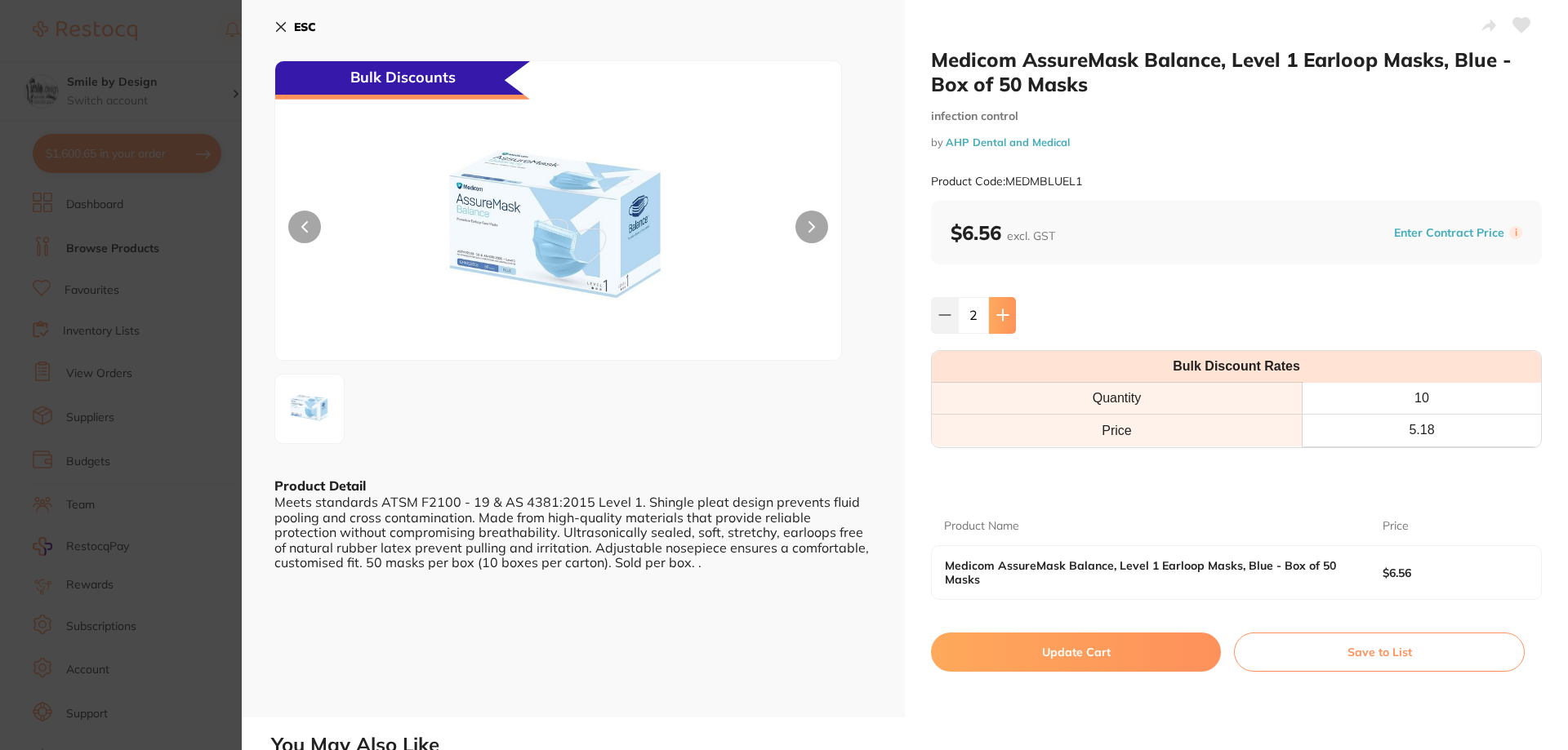
click at [1004, 317] on icon at bounding box center [1003, 315] width 13 height 13
click at [1004, 317] on button at bounding box center [1003, 315] width 27 height 36
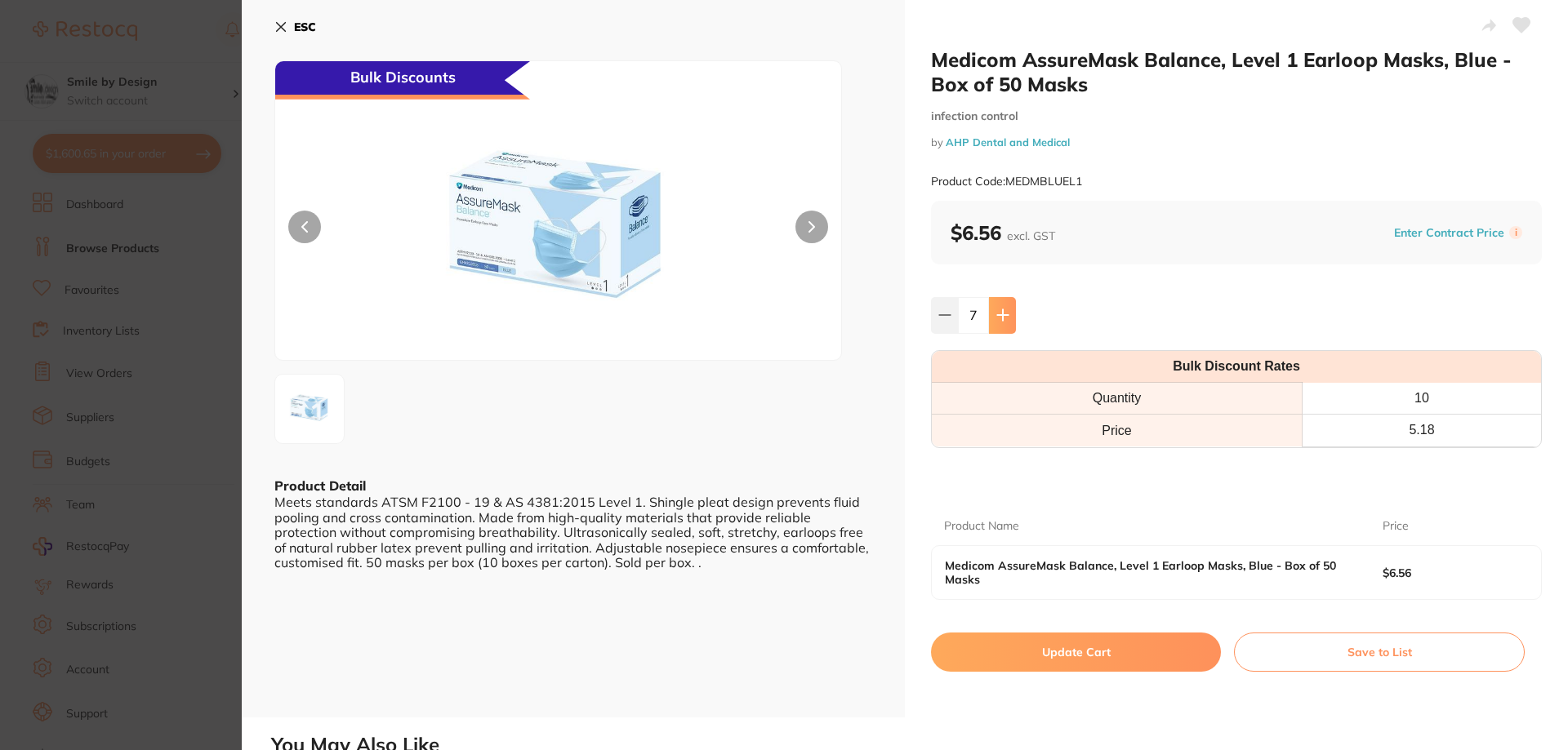
click at [1004, 317] on button at bounding box center [1003, 315] width 27 height 36
click at [1006, 317] on button at bounding box center [1001, 315] width 27 height 36
click at [1006, 317] on button at bounding box center [1003, 315] width 27 height 36
click at [992, 316] on button at bounding box center [1003, 315] width 27 height 36
click at [944, 319] on icon at bounding box center [945, 315] width 13 height 13
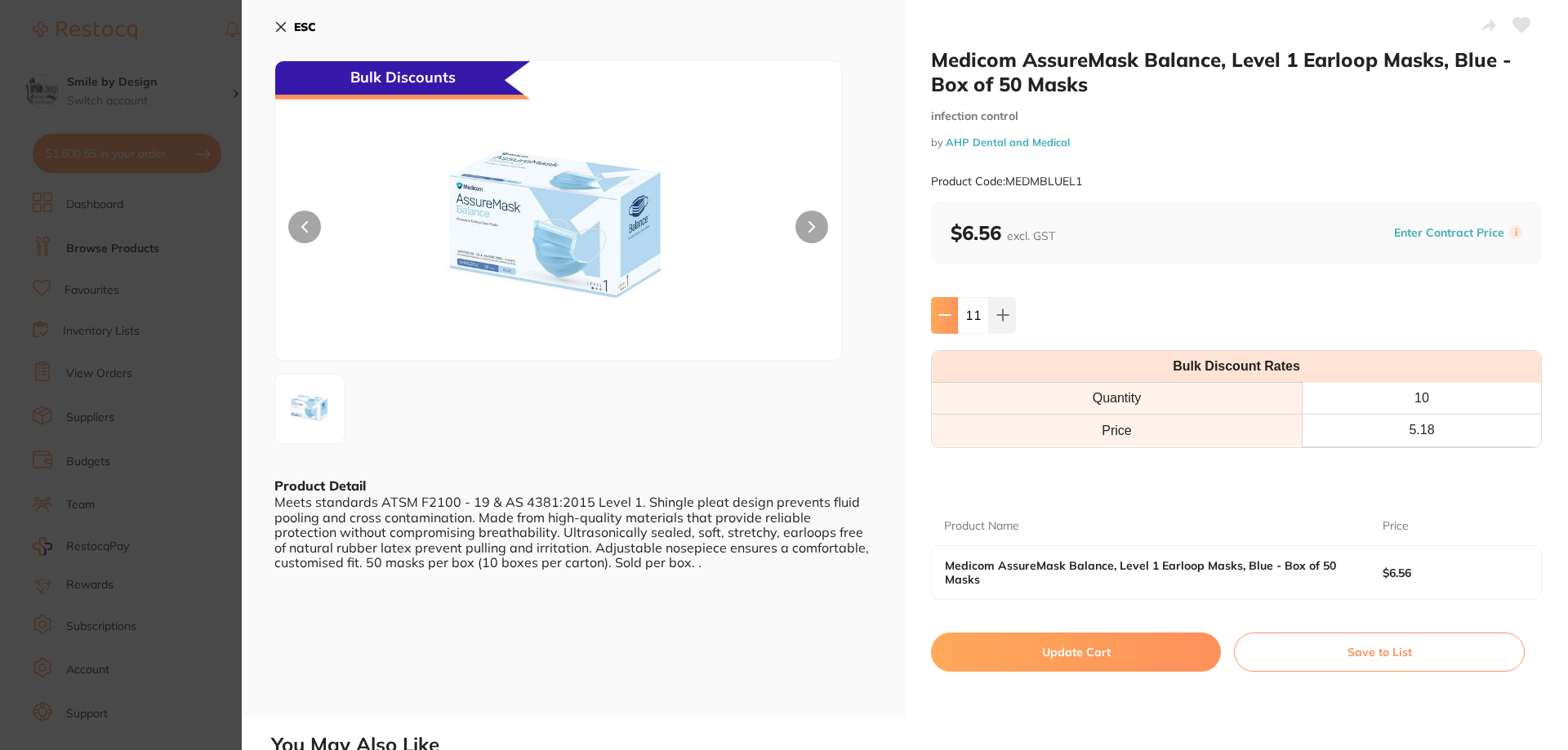
type input "10"
click at [1118, 643] on button "Update Cart" at bounding box center [1076, 653] width 290 height 39
checkbox input "false"
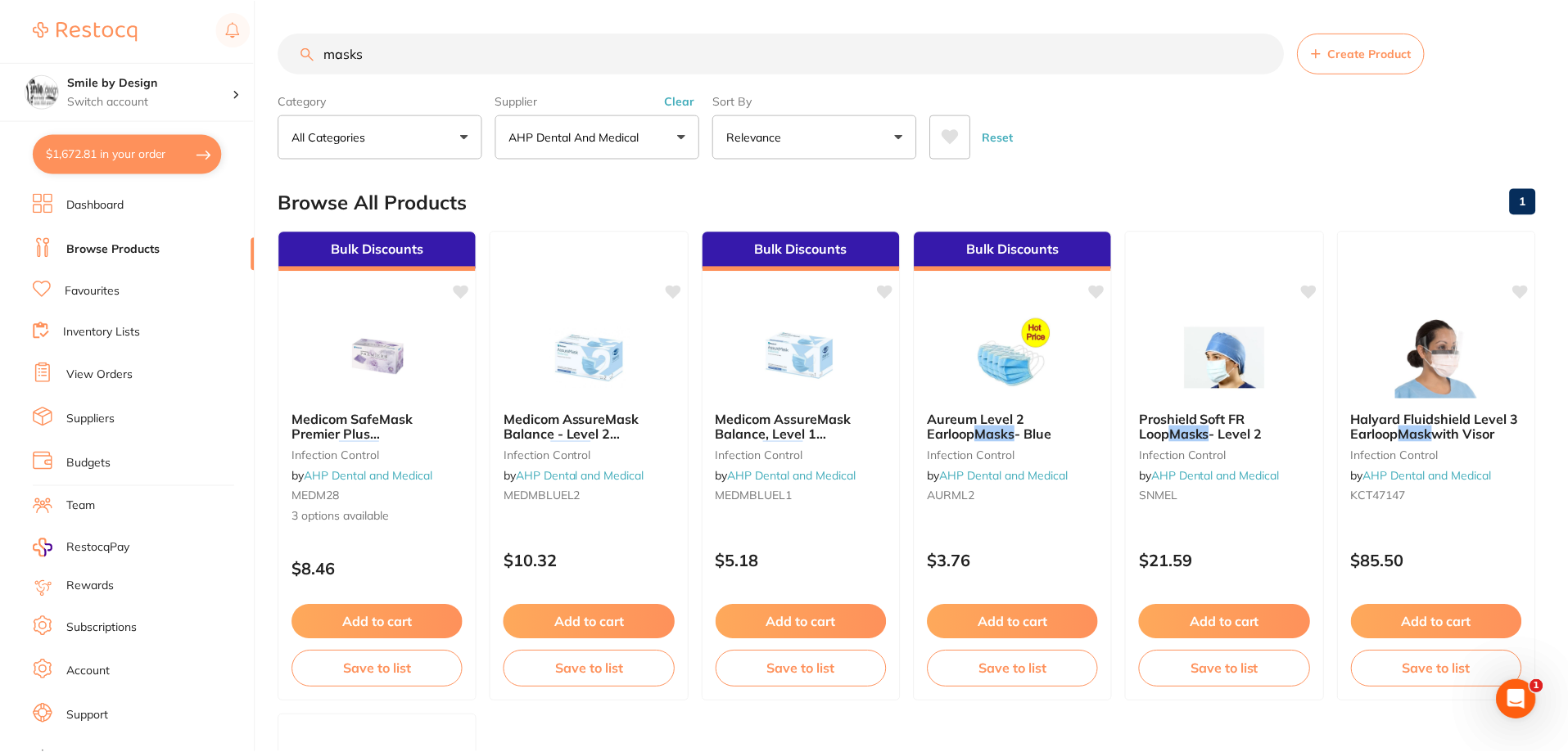
scroll to position [519, 0]
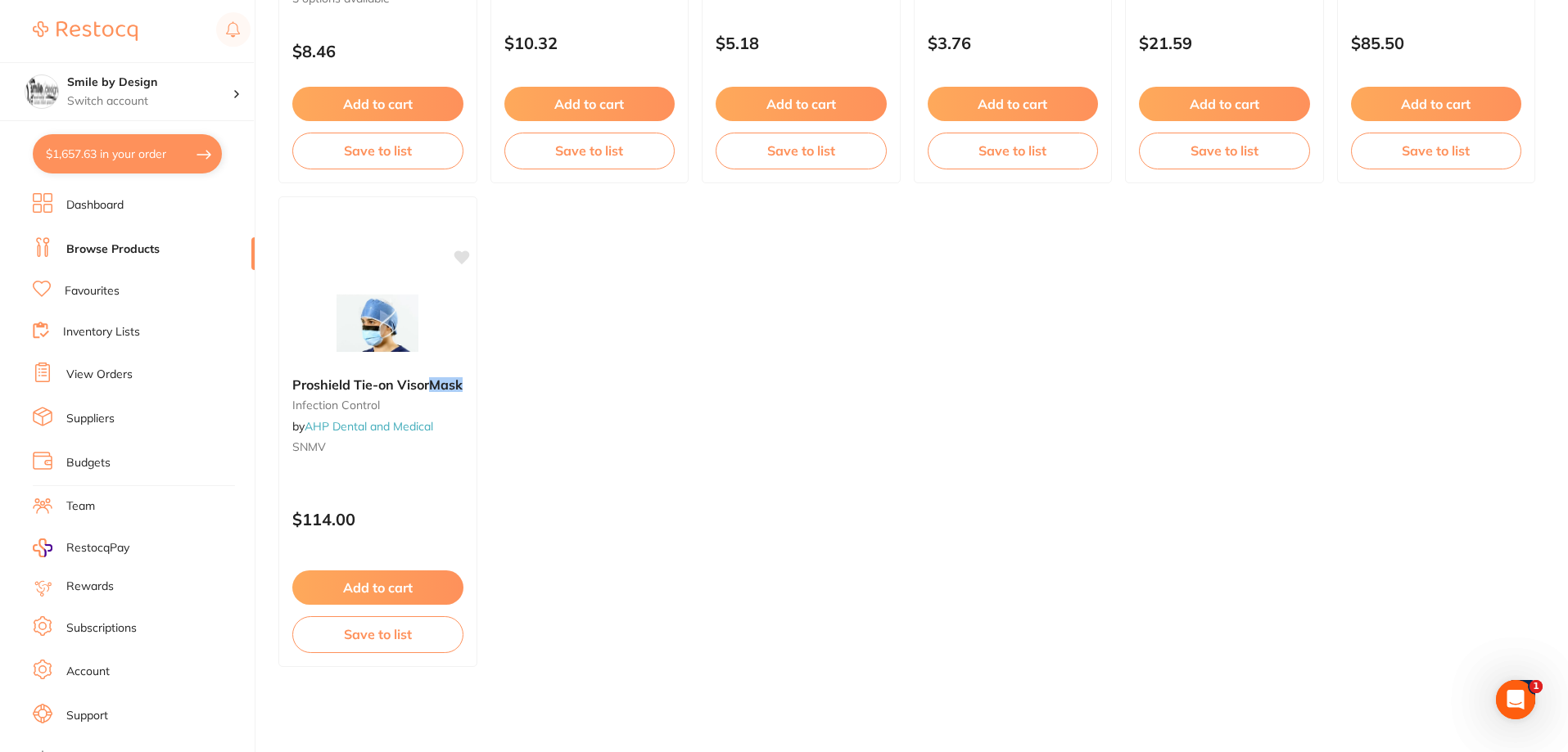
click at [108, 165] on button "$1,657.63 in your order" at bounding box center [128, 154] width 190 height 39
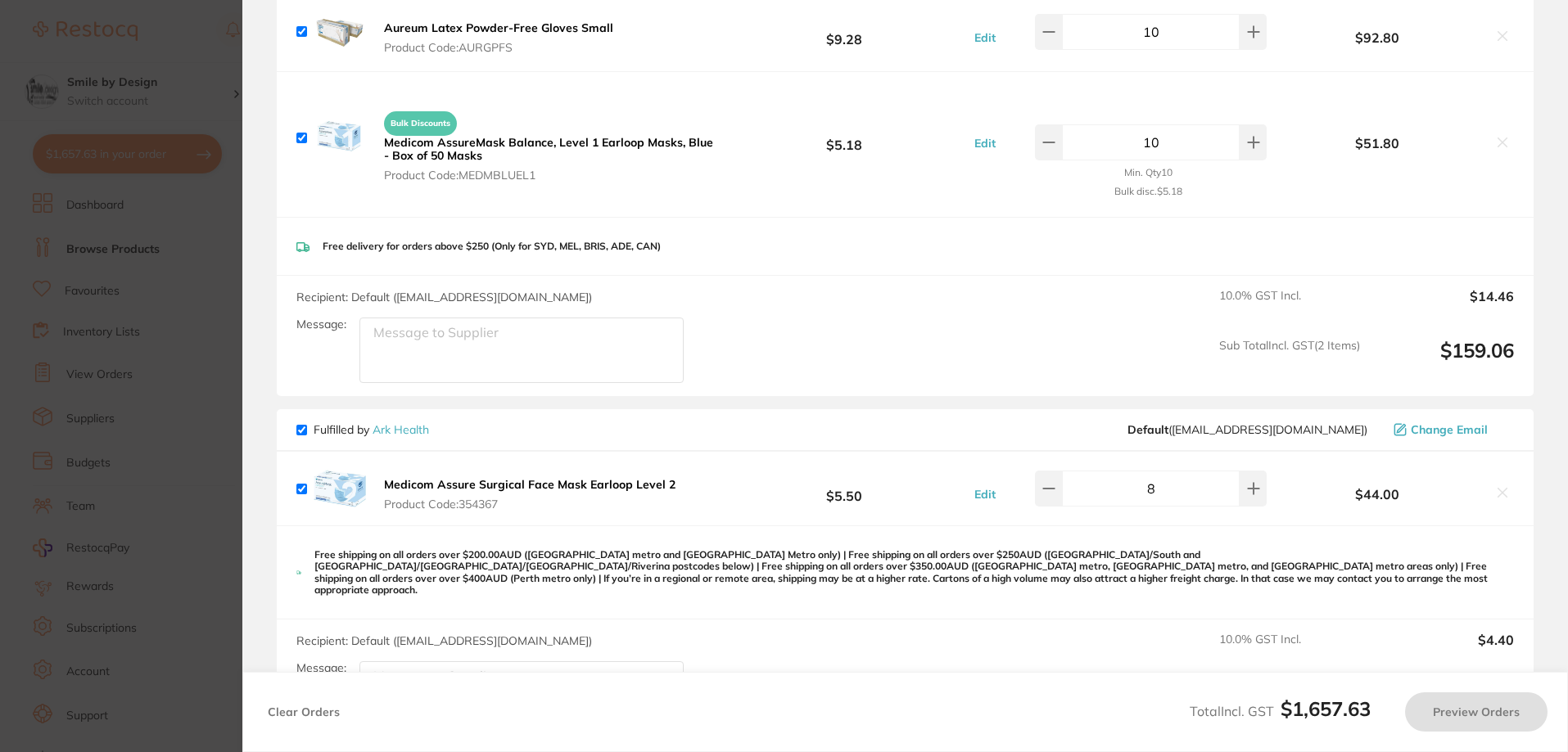
checkbox input "true"
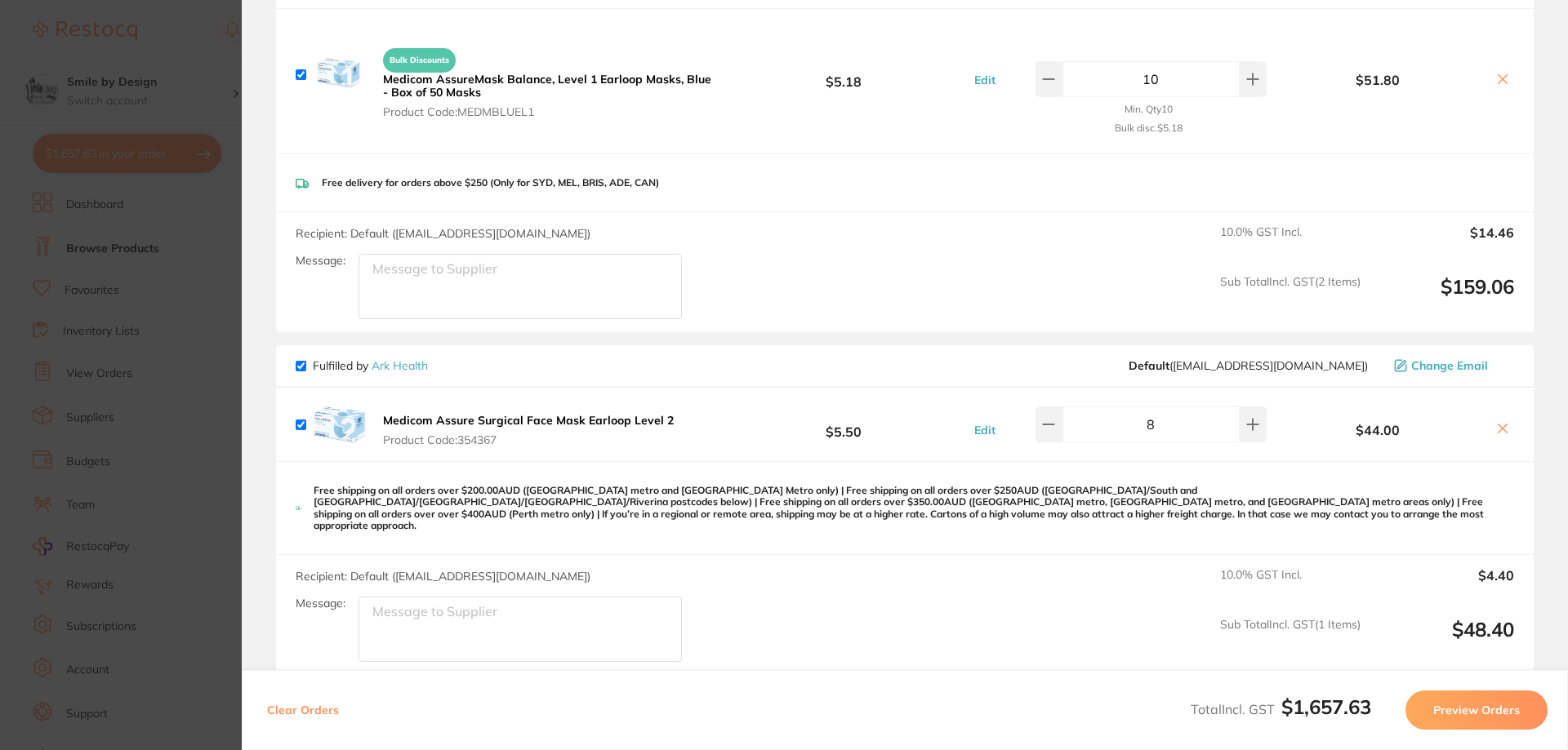
scroll to position [408, 0]
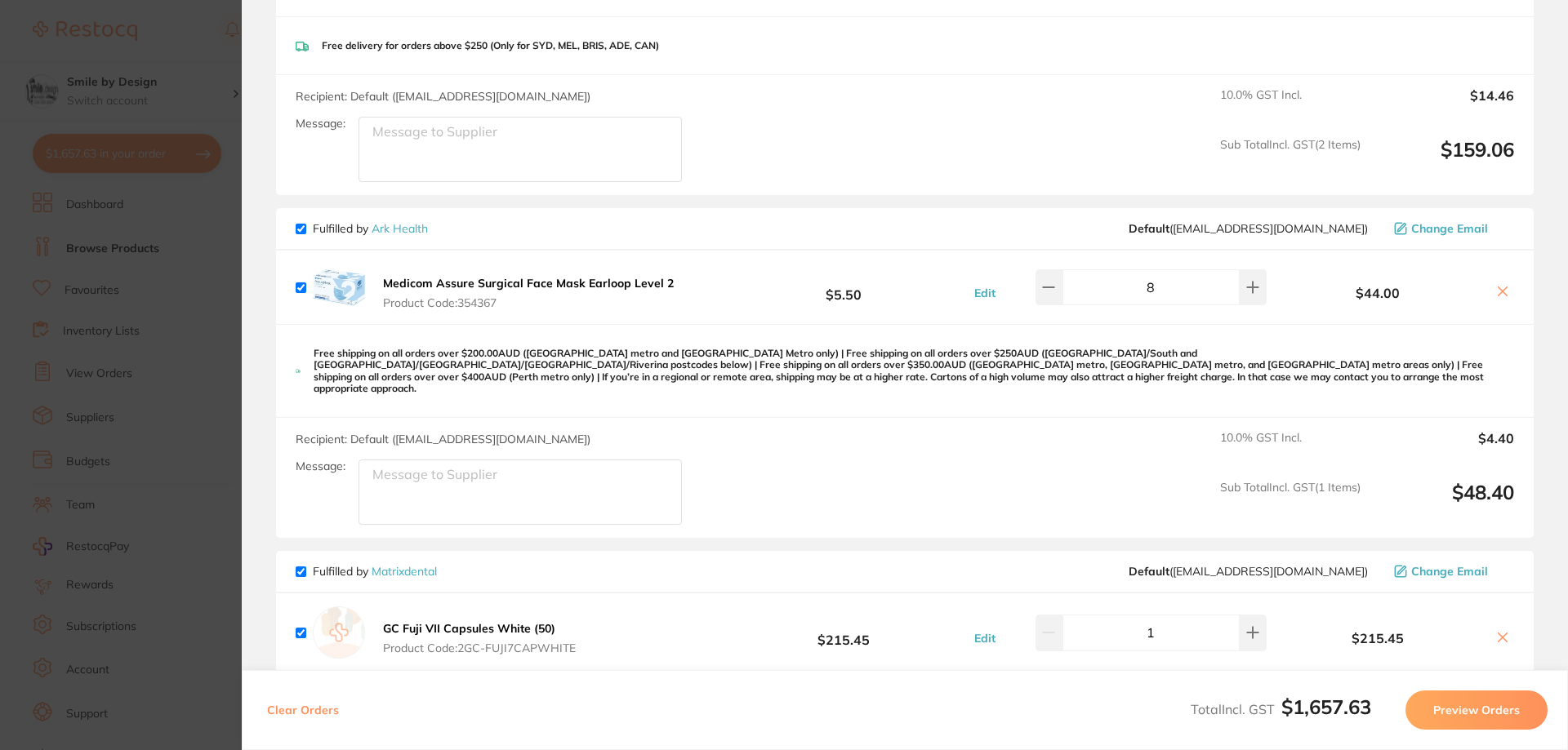
click at [1496, 292] on icon at bounding box center [1502, 292] width 13 height 13
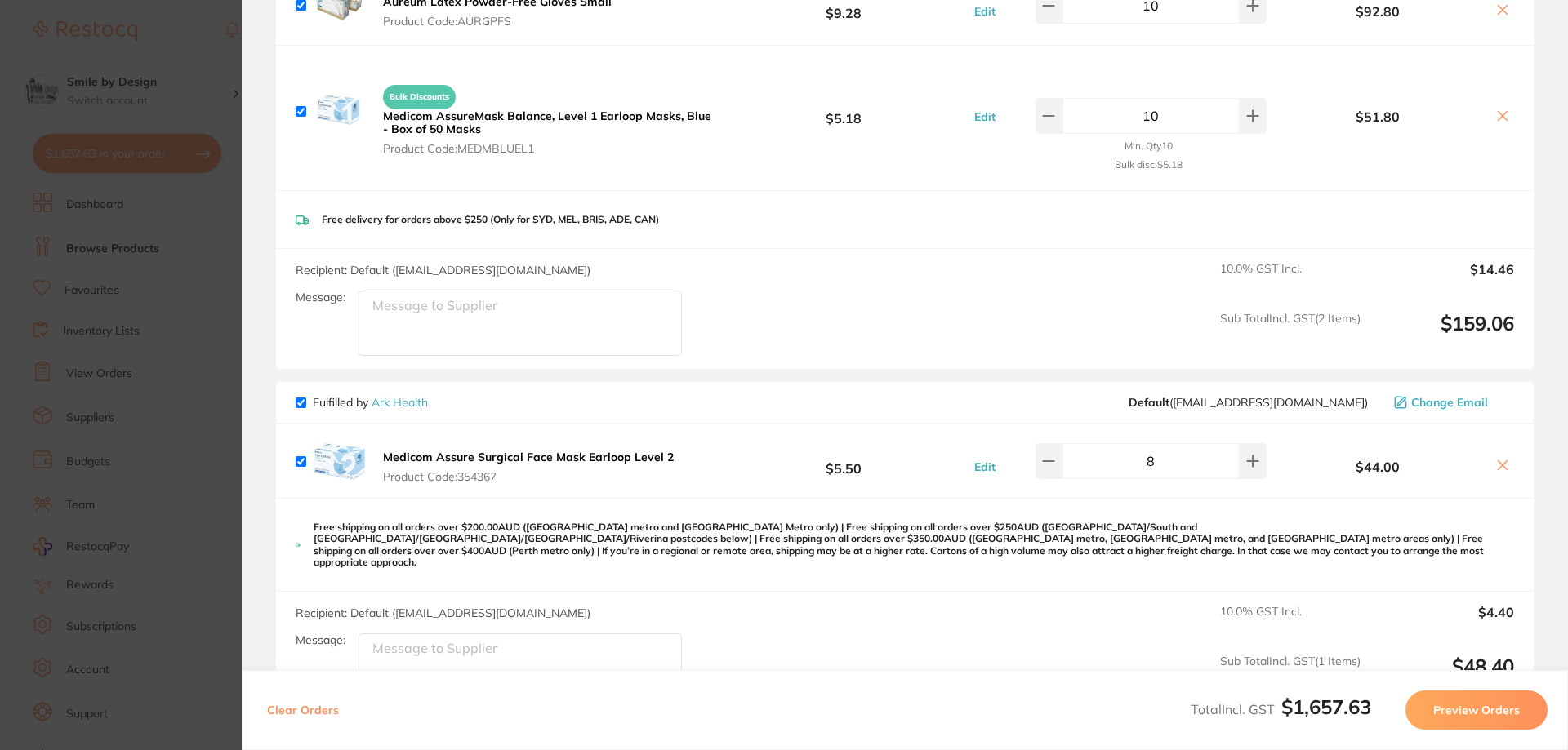
checkbox input "true"
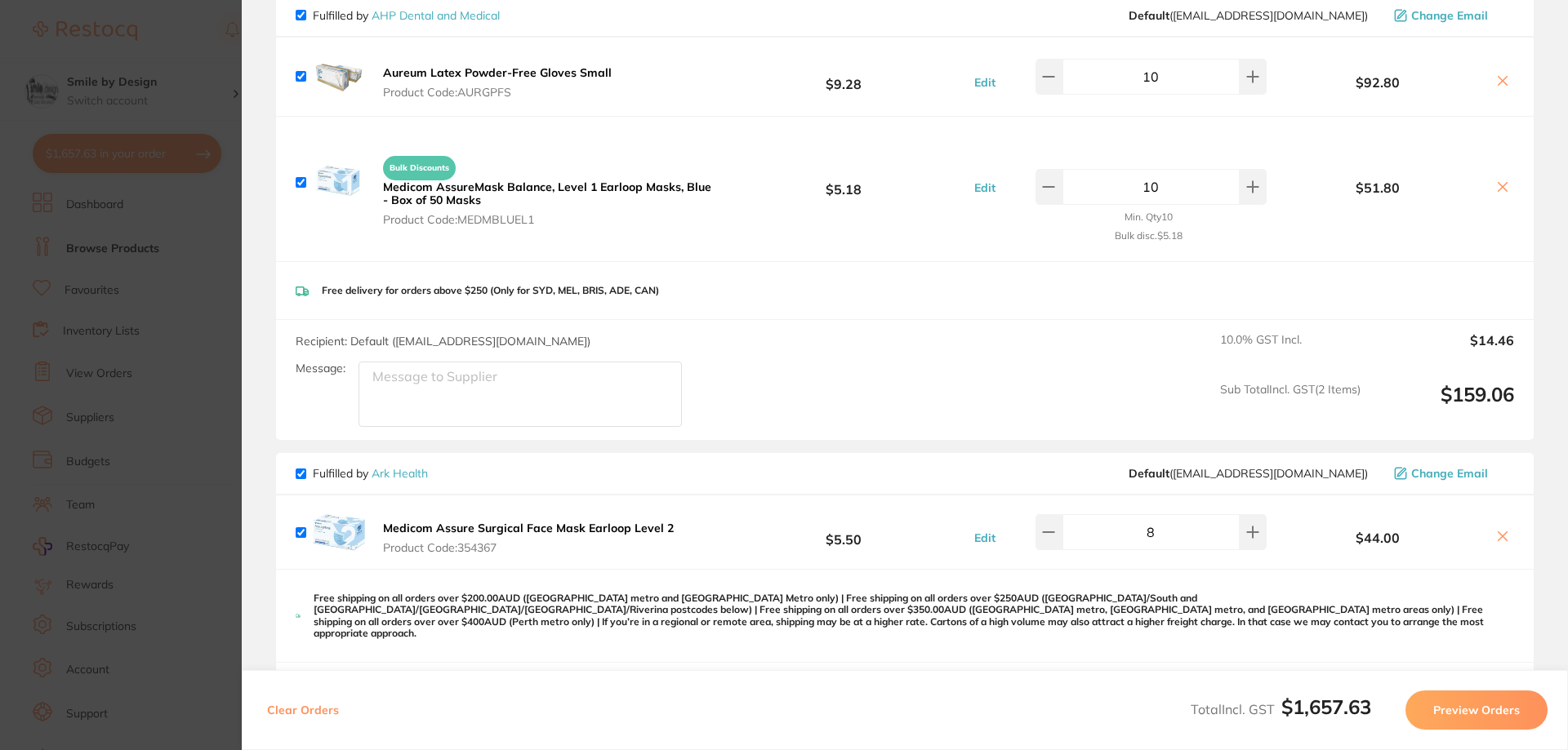
click at [162, 237] on section "Update RRP Set your pre negotiated price for this item. Item Agreed RRP (excl. …" at bounding box center [784, 375] width 1568 height 750
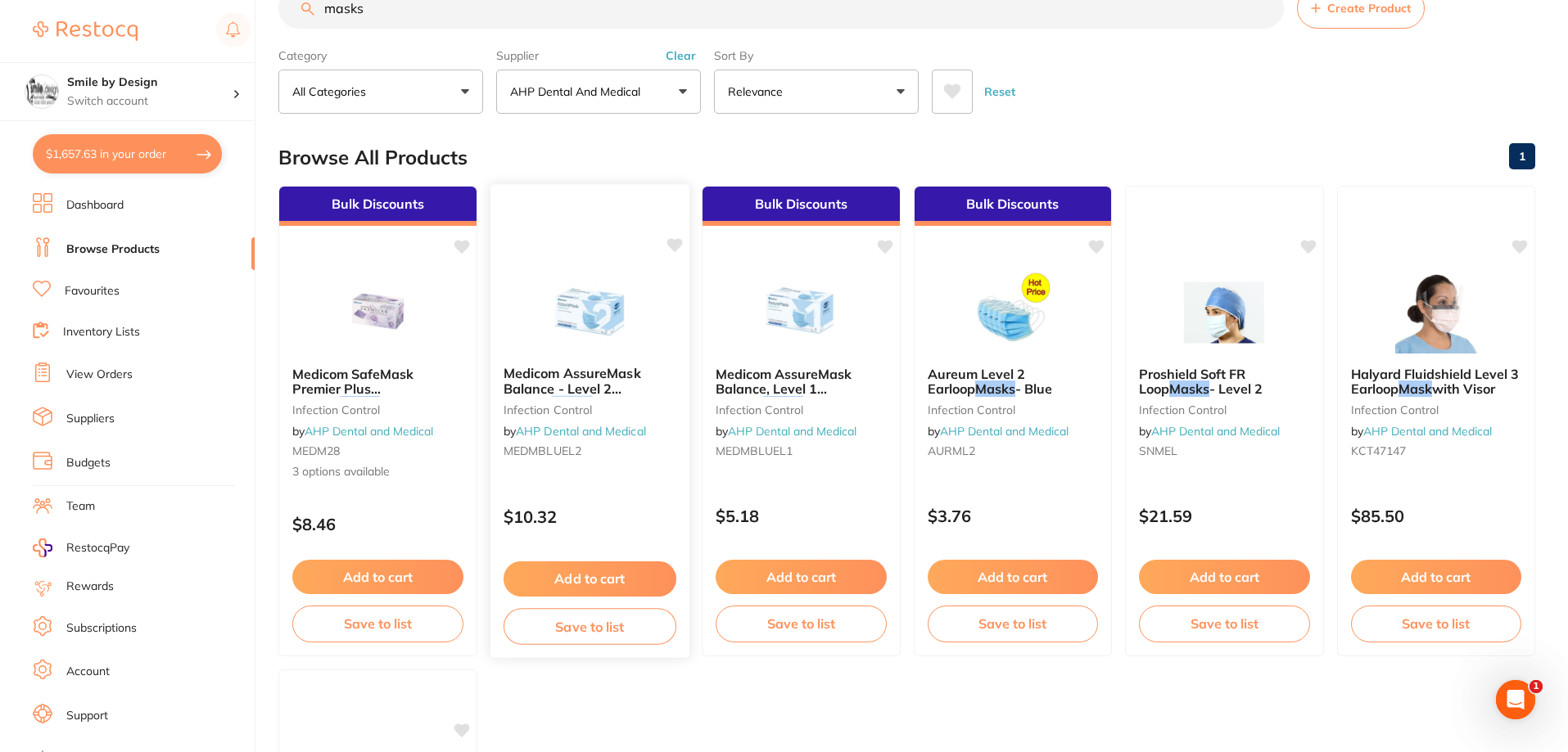
scroll to position [0, 0]
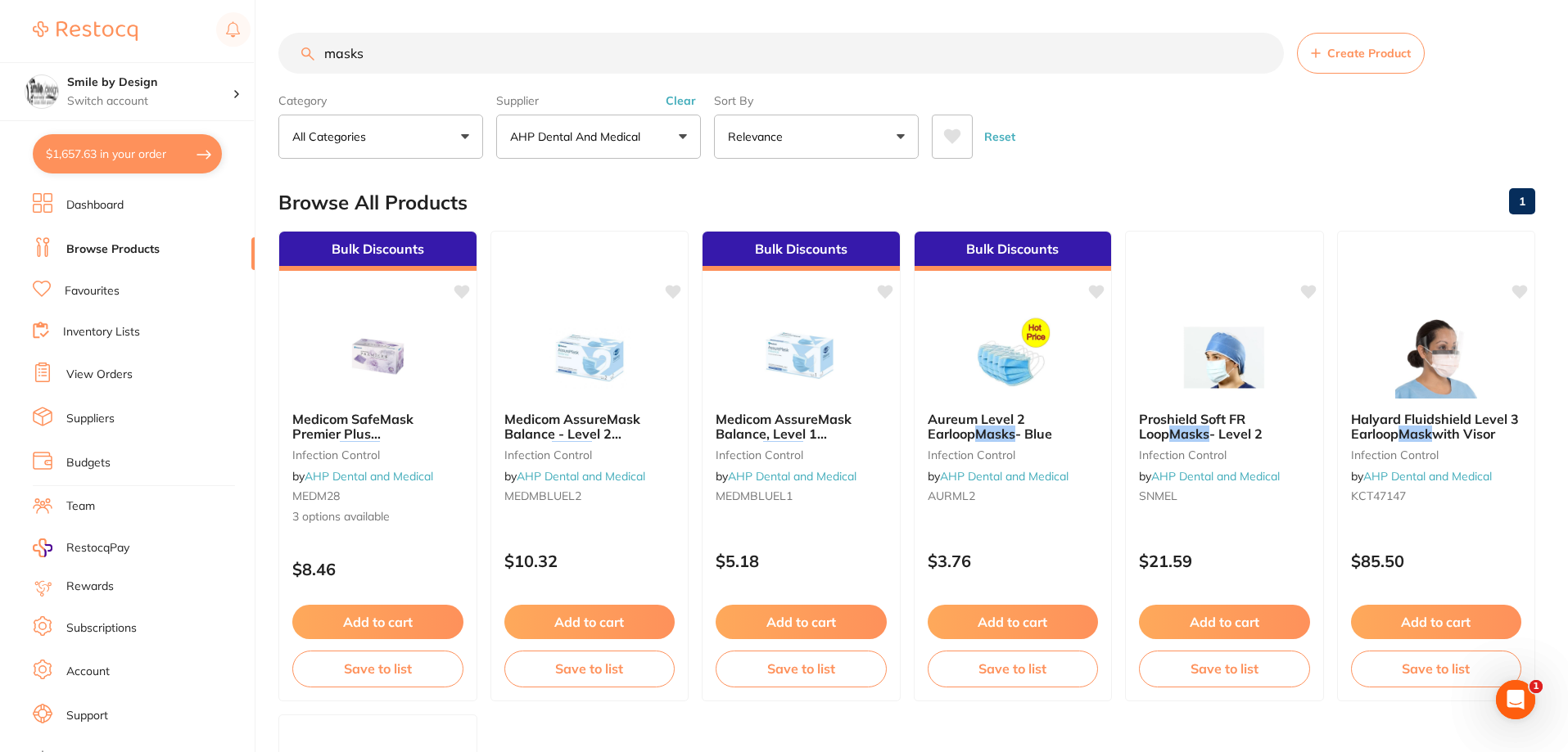
drag, startPoint x: 482, startPoint y: 48, endPoint x: 331, endPoint y: 50, distance: 151.0
click at [331, 50] on input "masks" at bounding box center [781, 54] width 1005 height 41
type input "m"
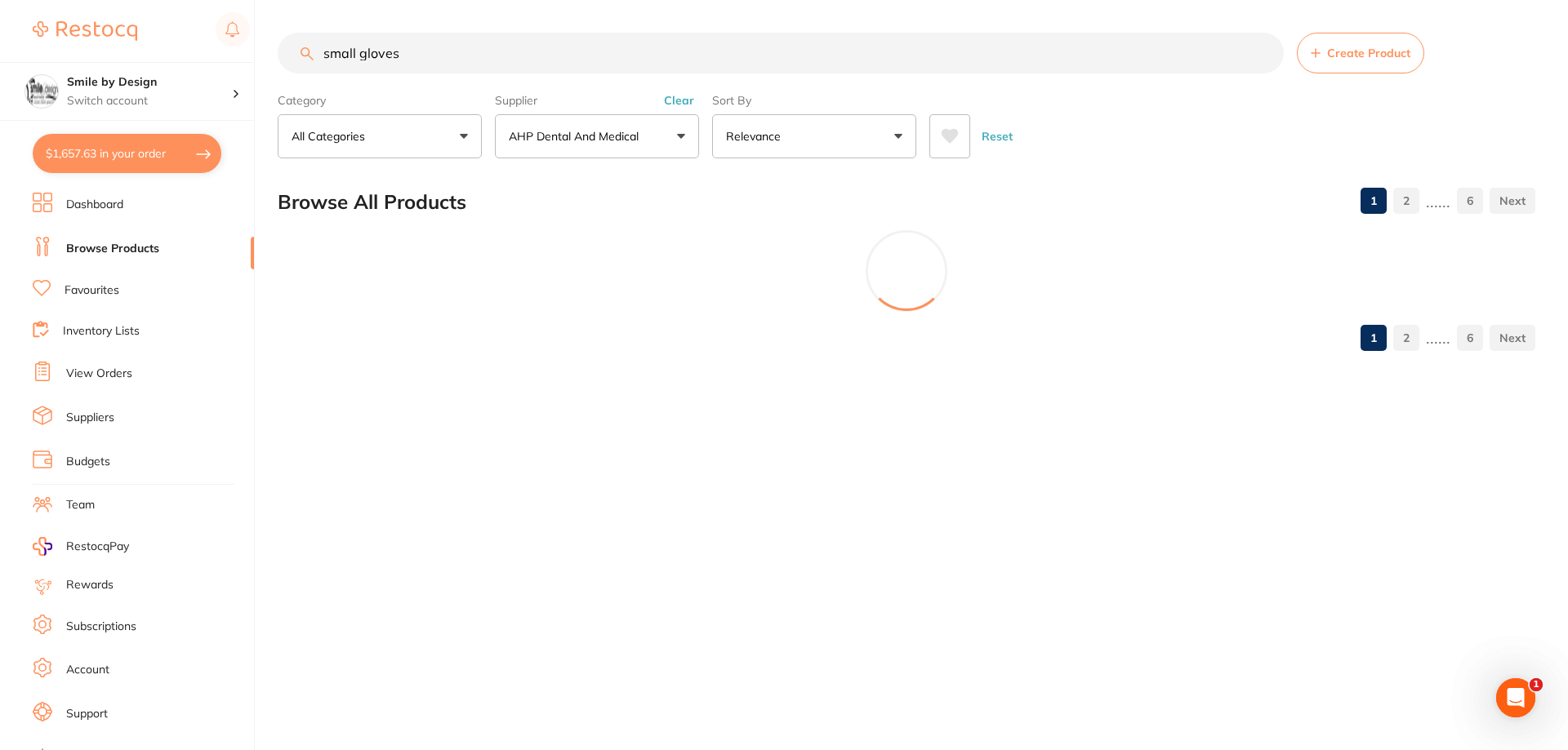
type input "small gloves"
click at [585, 144] on p "AHP Dental and Medical" at bounding box center [576, 136] width 136 height 16
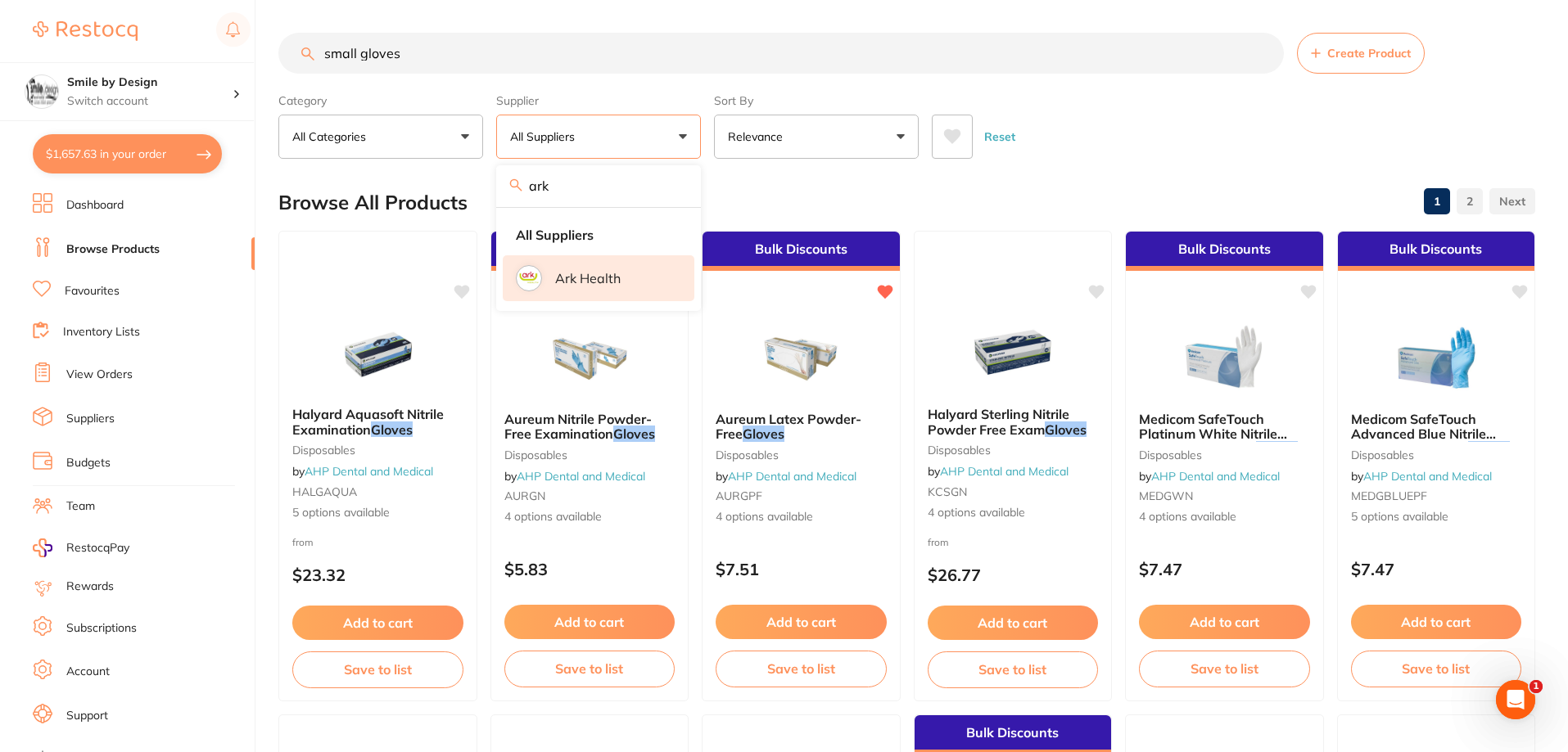
type input "ark"
click at [577, 294] on li "Ark Health" at bounding box center [598, 278] width 191 height 46
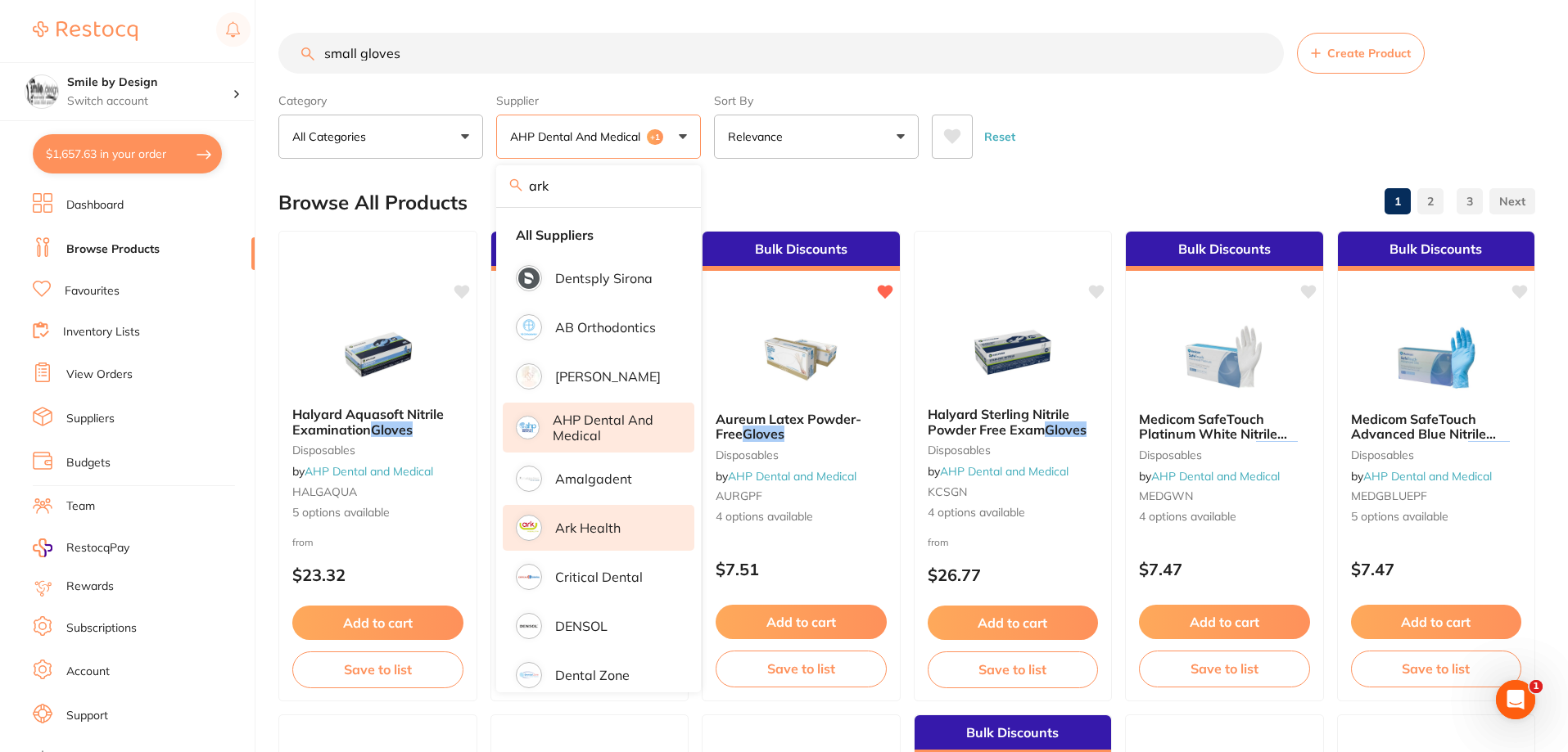
click at [600, 434] on p "AHP Dental and Medical" at bounding box center [612, 427] width 119 height 30
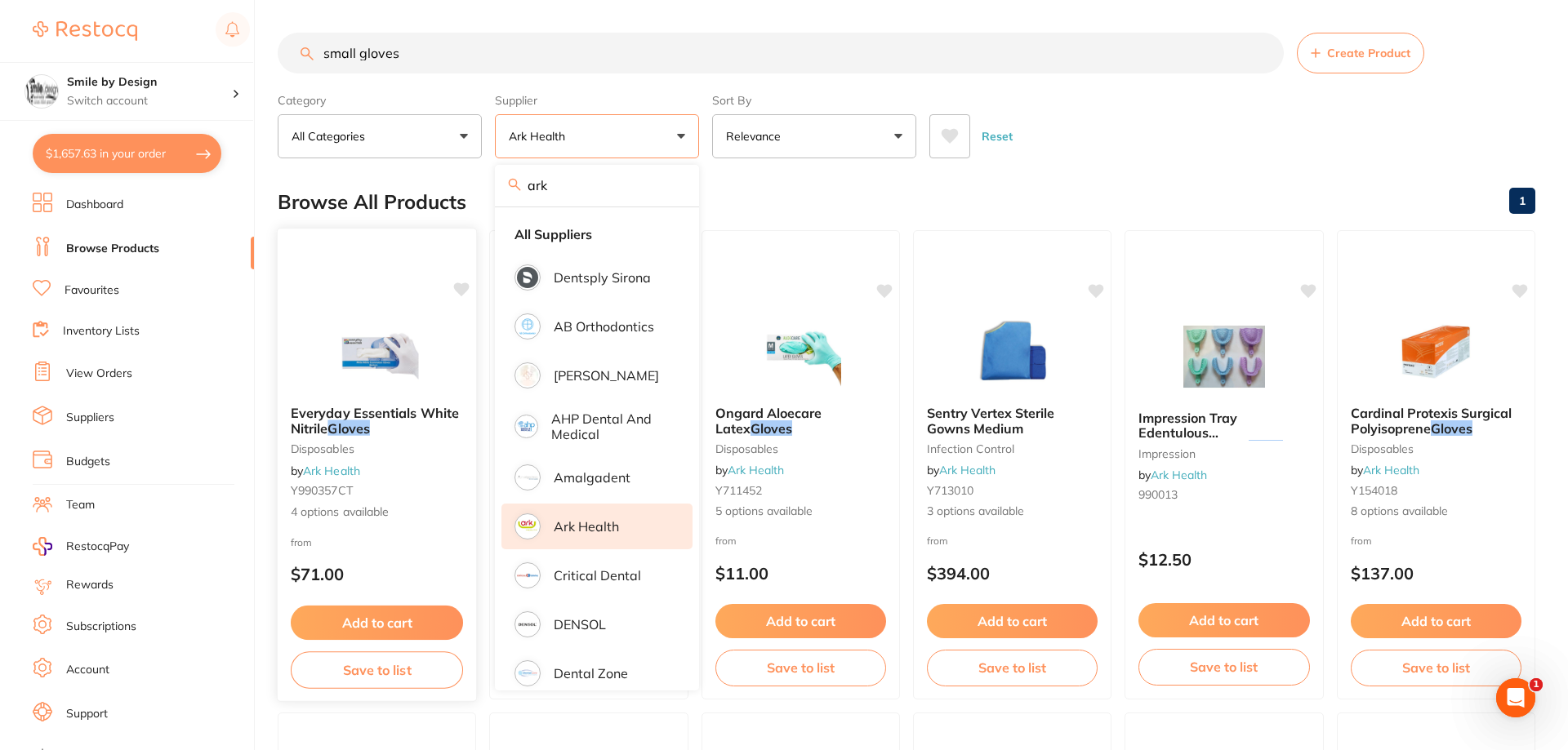
click at [804, 201] on div "Browse All Products 1" at bounding box center [906, 202] width 1258 height 54
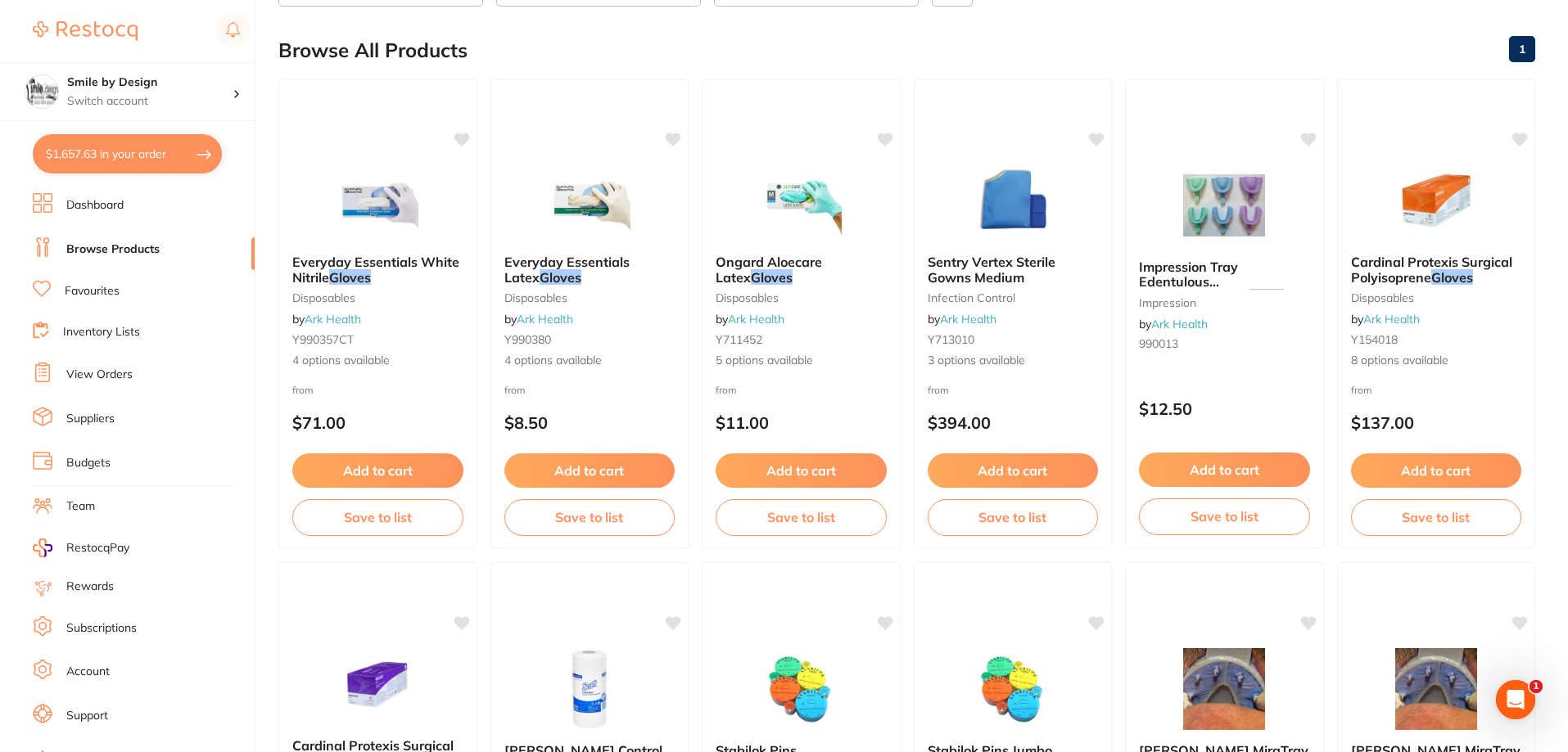
scroll to position [14, 0]
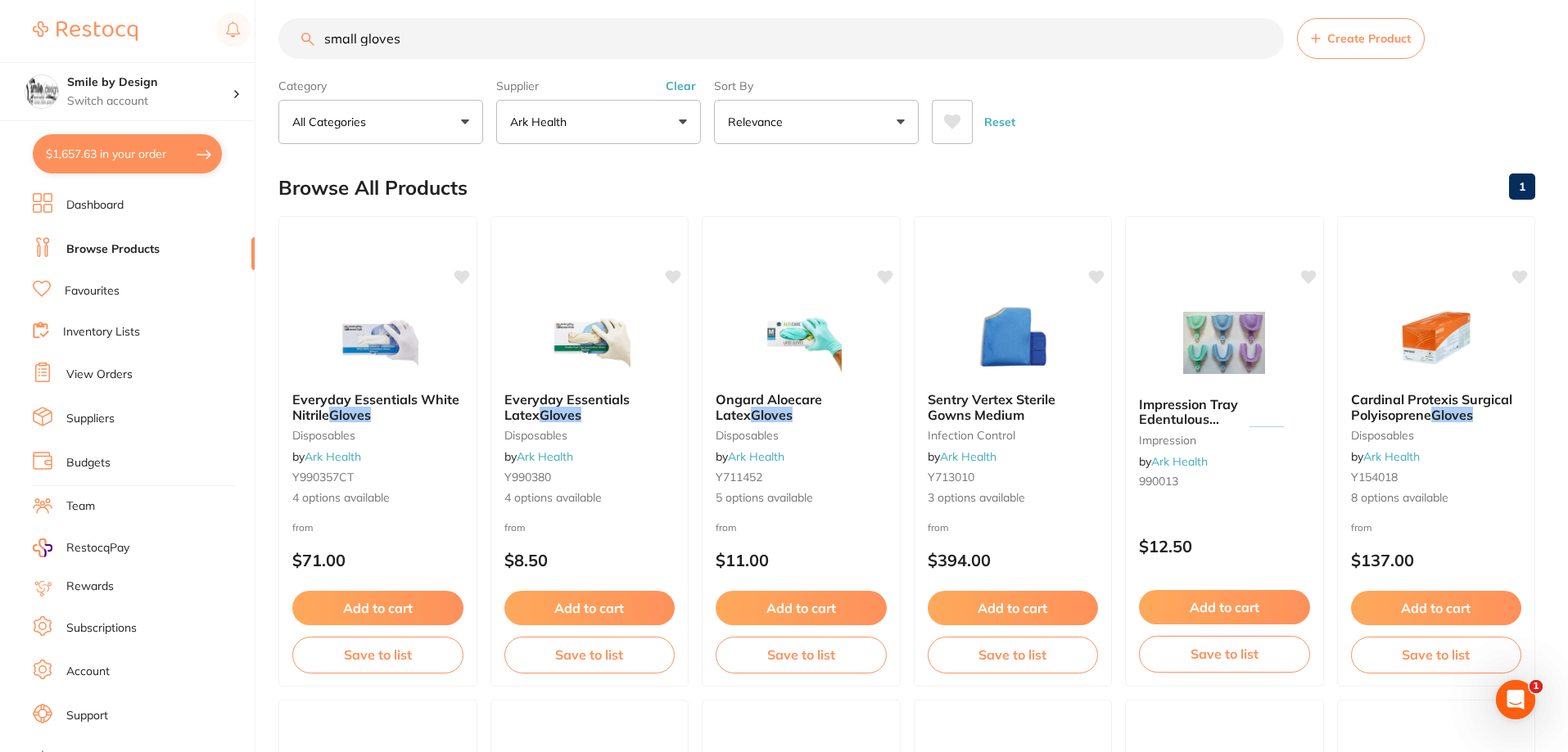
click at [148, 160] on button "$1,657.63 in your order" at bounding box center [128, 154] width 190 height 39
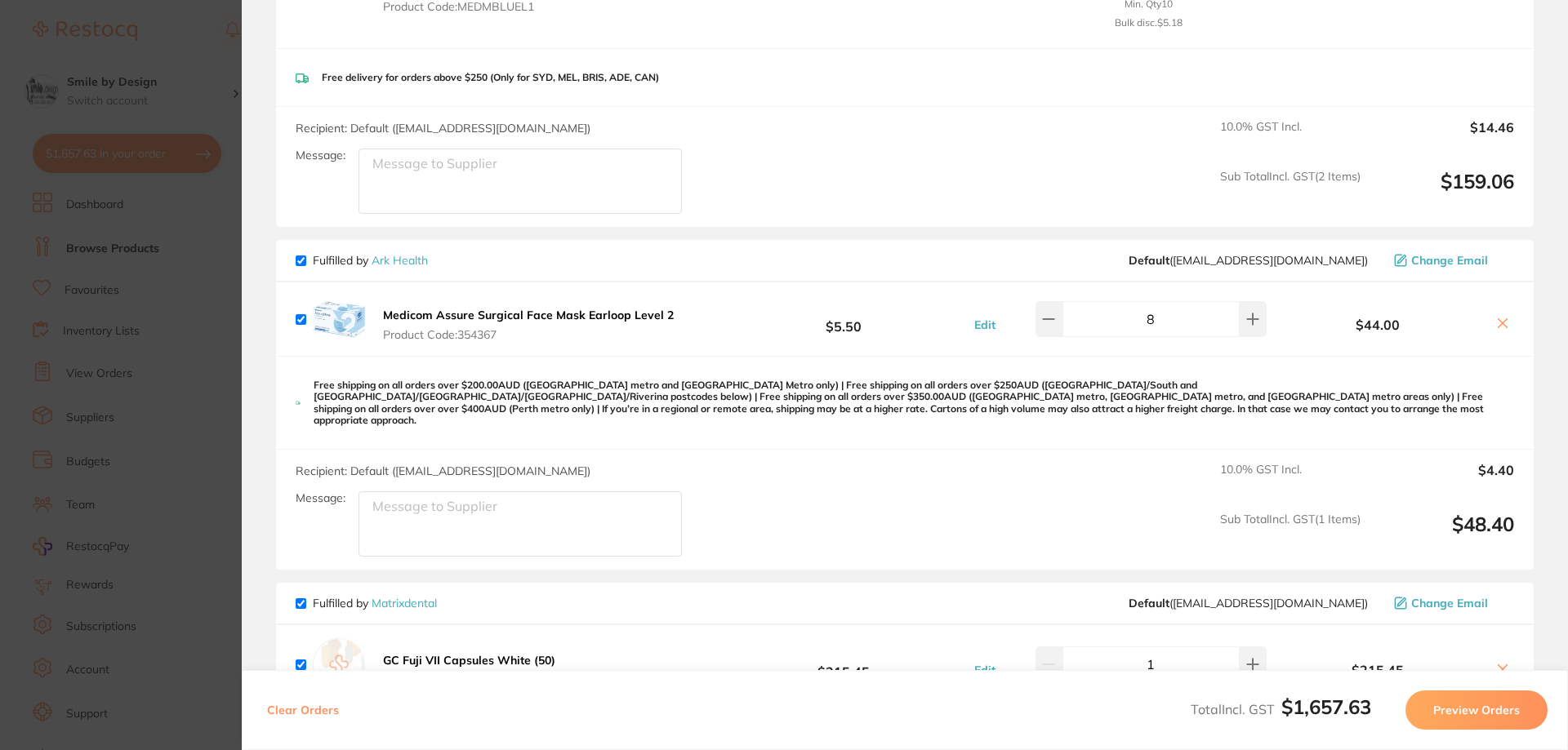
scroll to position [408, 0]
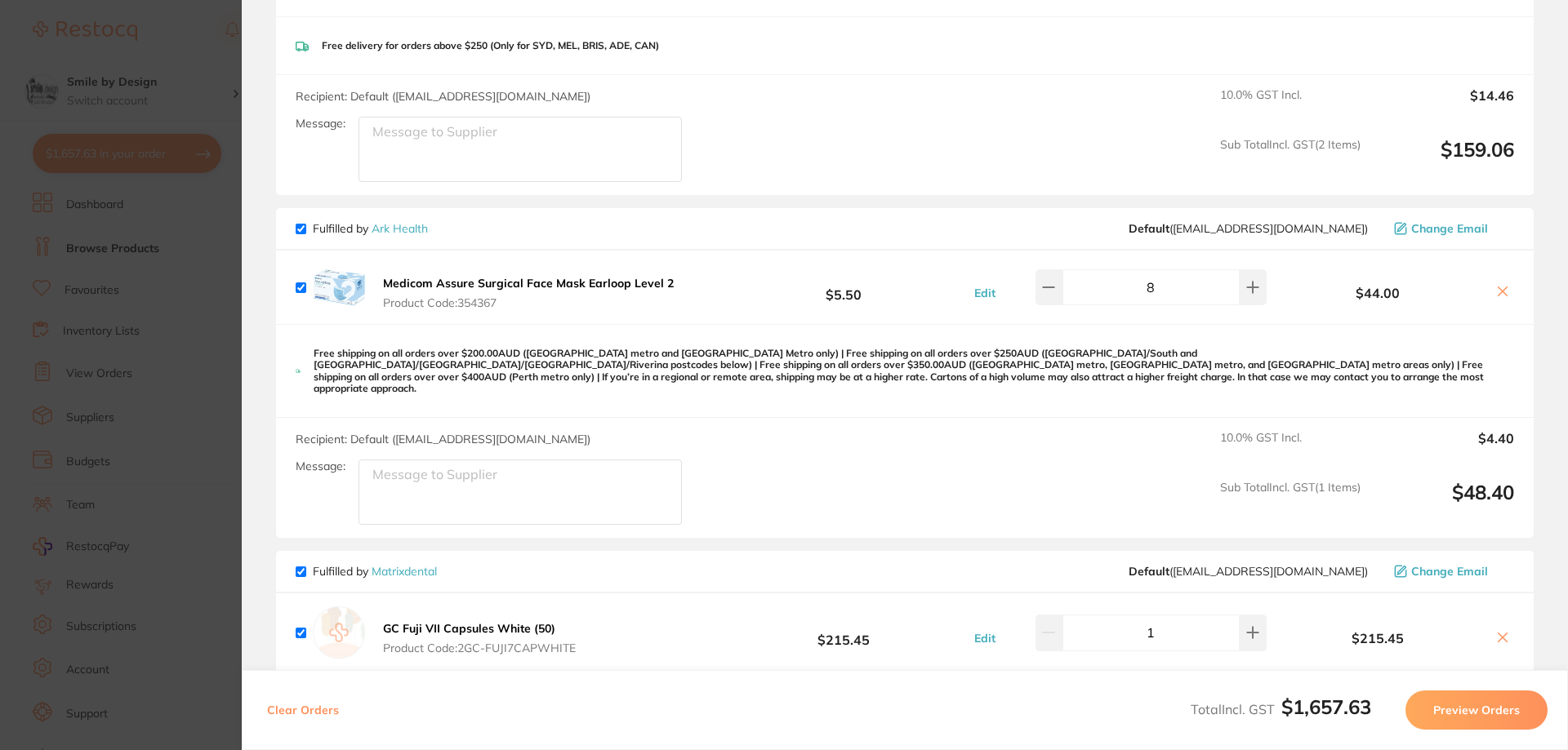
click at [1496, 289] on icon at bounding box center [1502, 292] width 13 height 13
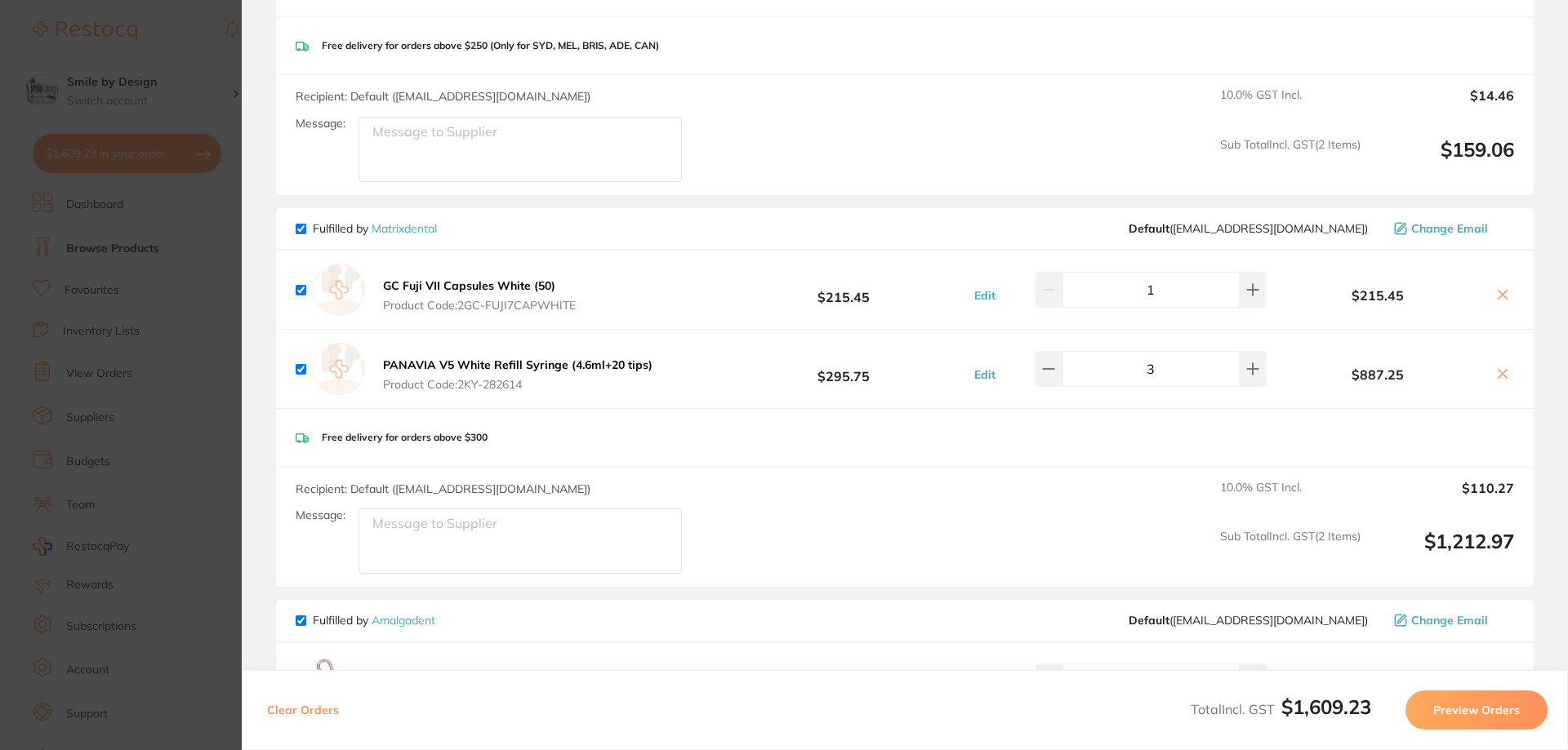
checkbox input "true"
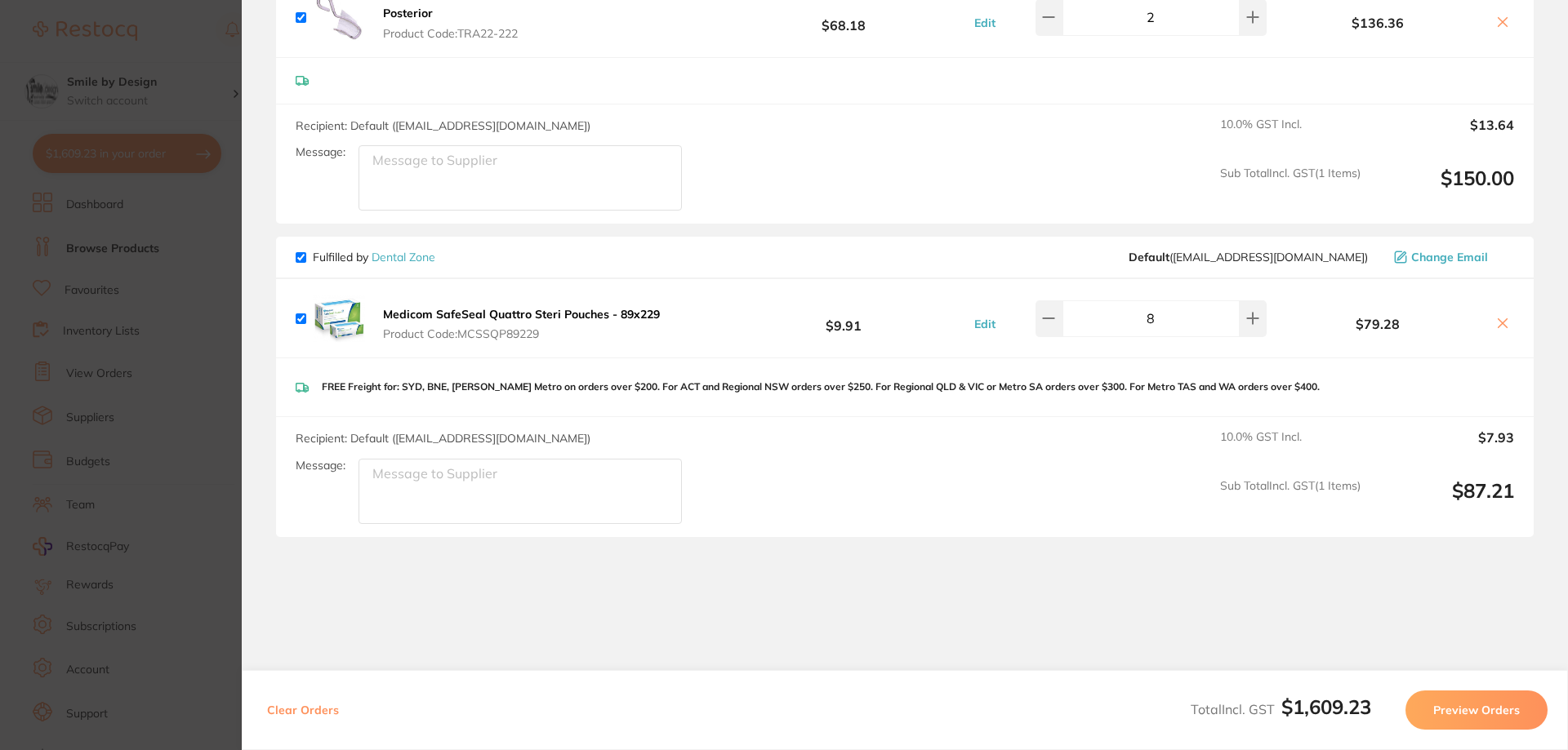
scroll to position [1118, 0]
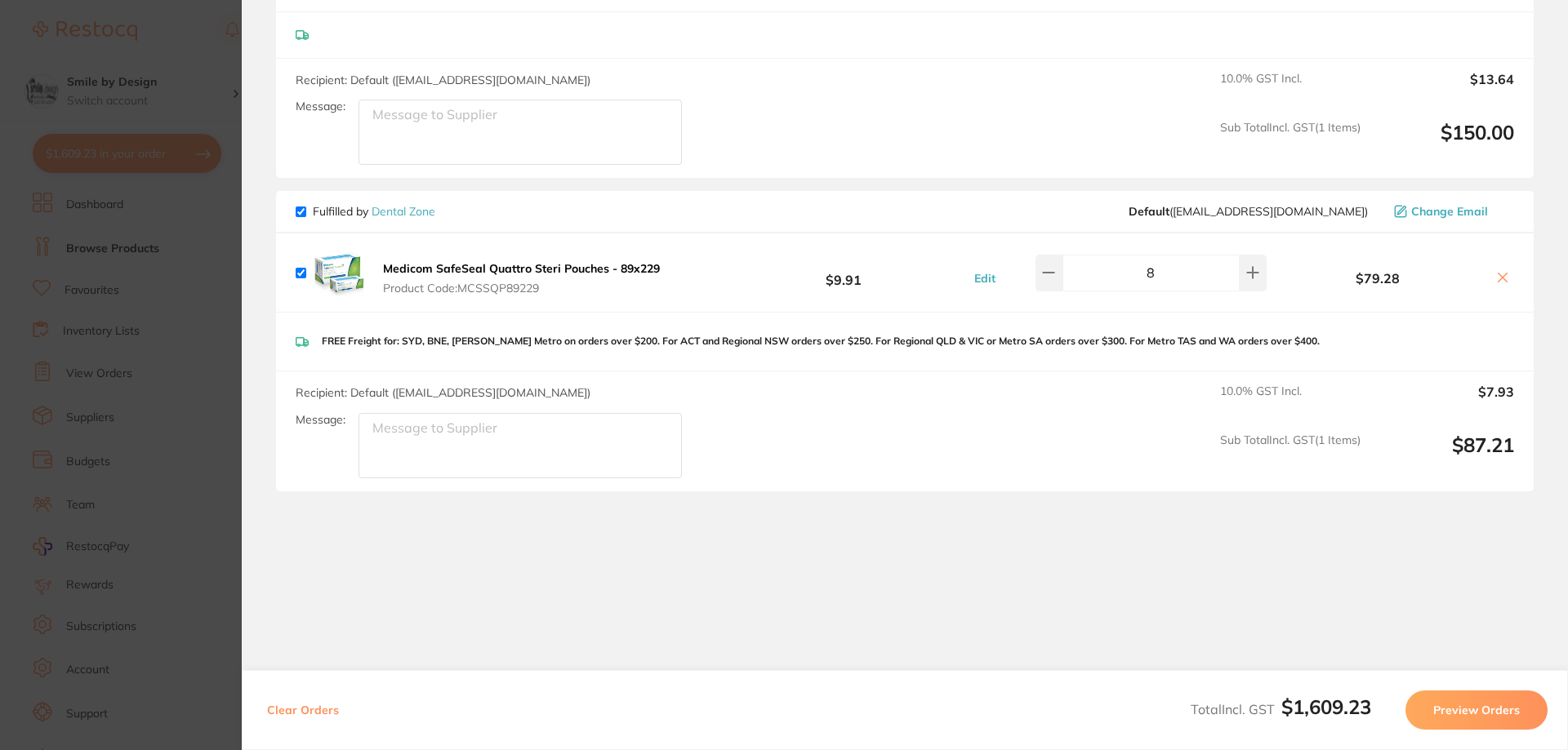
click at [557, 276] on b "Medicom SafeSeal Quattro Steri Pouches - 89x229" at bounding box center [521, 268] width 276 height 14
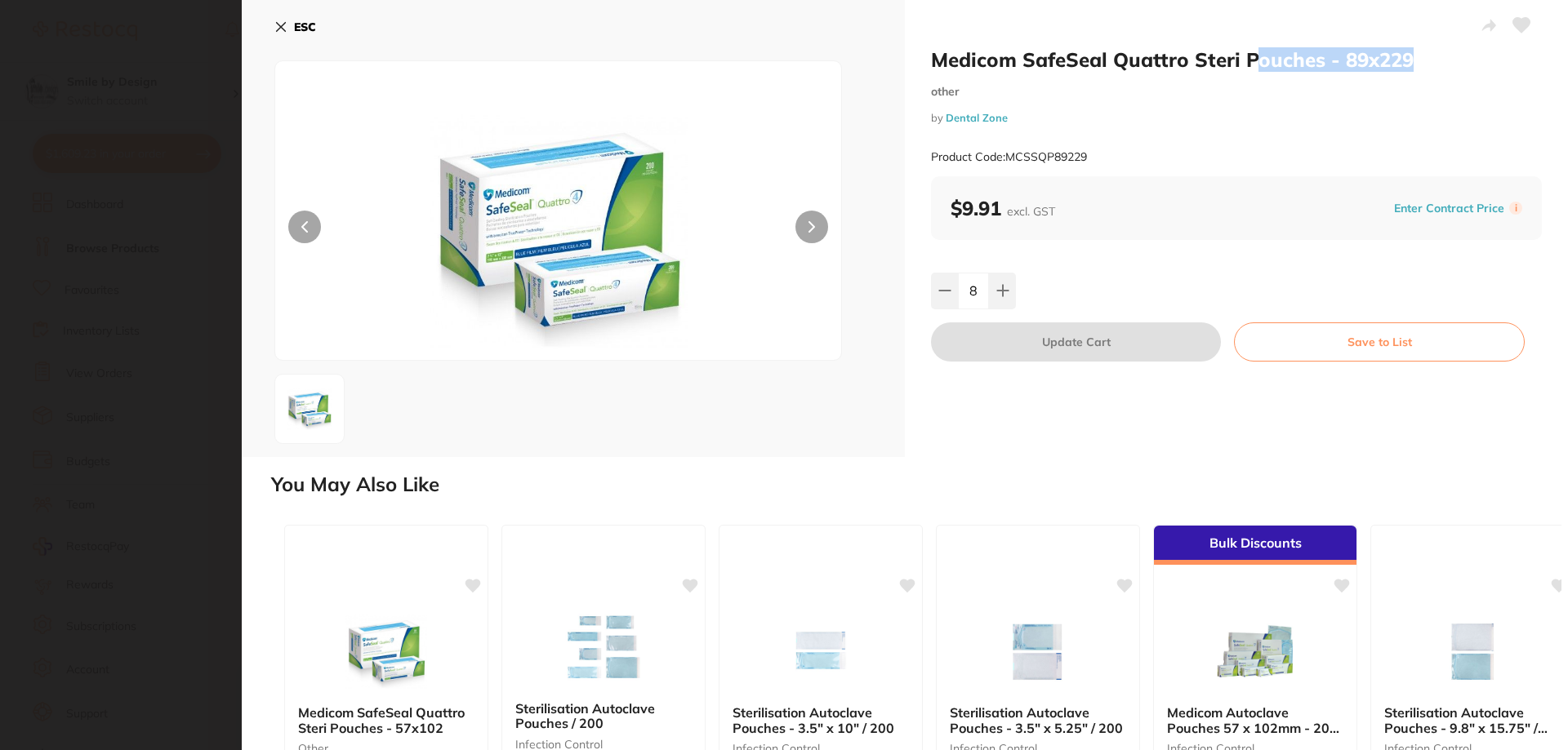
drag, startPoint x: 1274, startPoint y: 60, endPoint x: 1250, endPoint y: 65, distance: 24.5
click at [1241, 60] on h2 "Medicom SafeSeal Quattro Steri Pouches - 89x229" at bounding box center [1236, 59] width 611 height 24
copy h2 "Pouches - 89x229"
click at [293, 22] on button "ESC" at bounding box center [295, 27] width 42 height 28
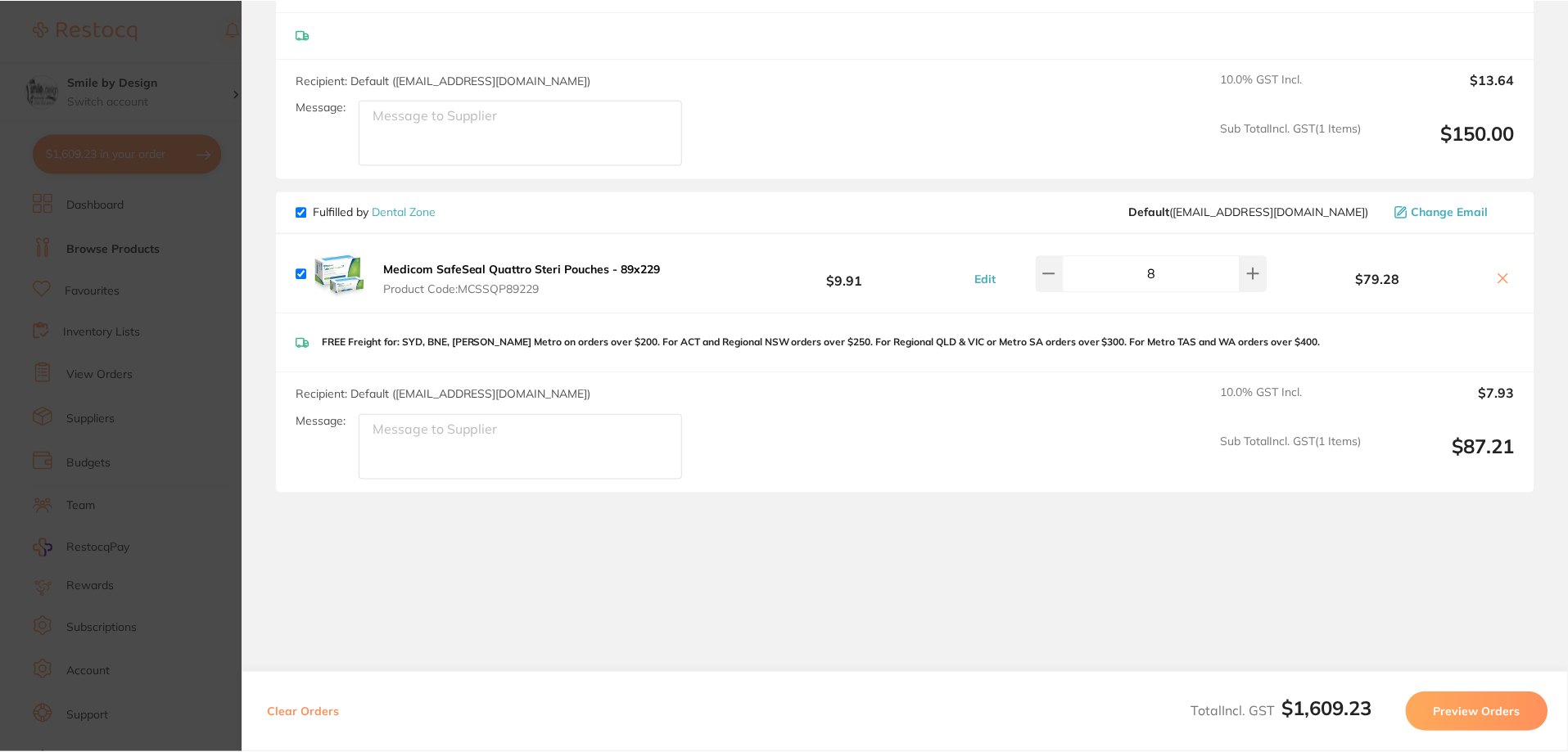
scroll to position [14, 0]
click at [192, 113] on section "Update RRP Set your pre negotiated price for this item. Item Agreed RRP (excl. …" at bounding box center [784, 376] width 1568 height 752
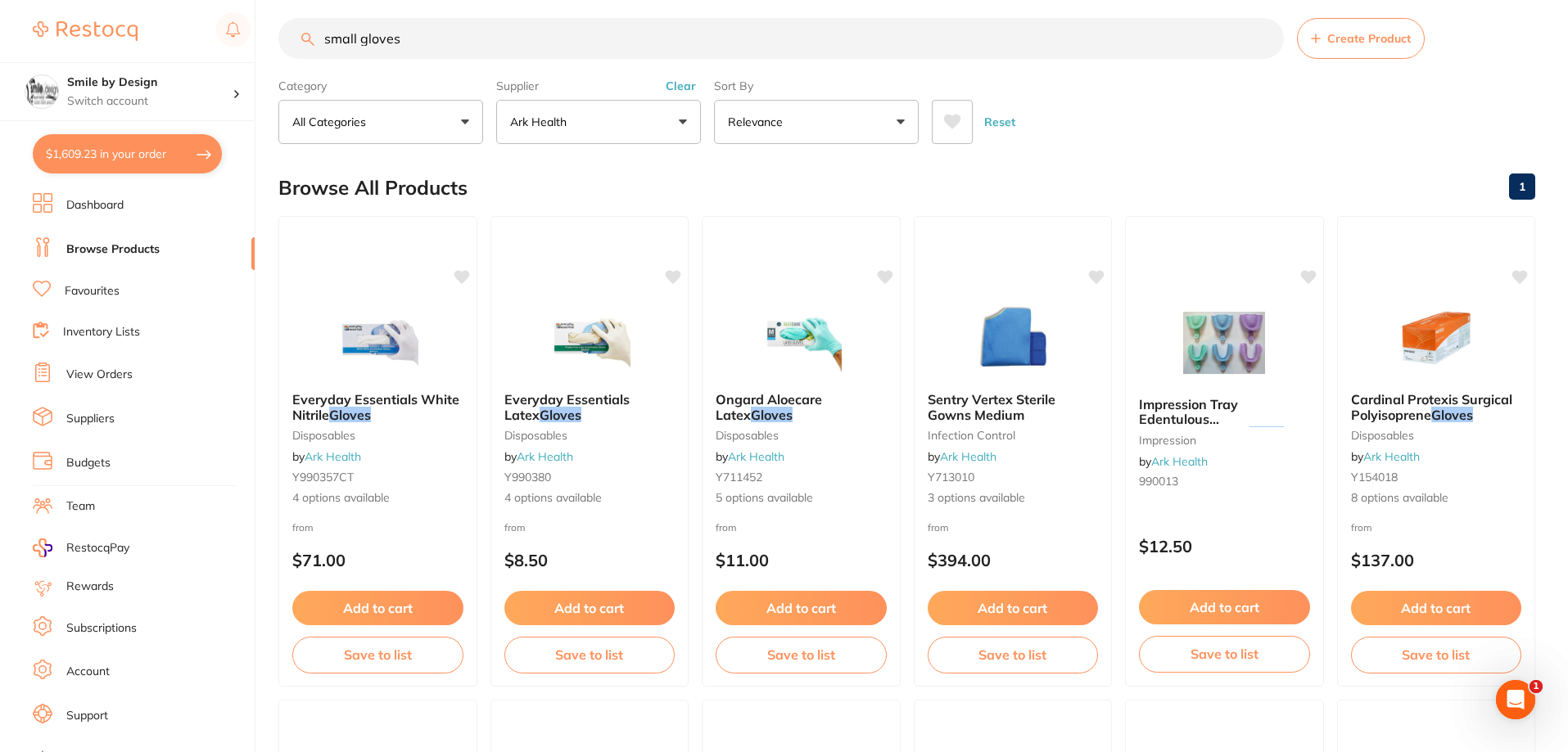
drag, startPoint x: 442, startPoint y: 43, endPoint x: 269, endPoint y: 43, distance: 173.0
click at [269, 43] on div "$1,609.23 Smile by Design Switch account Smile by Design Smile by Design - Nort…" at bounding box center [784, 361] width 1568 height 752
paste input "Pouches - 89x229"
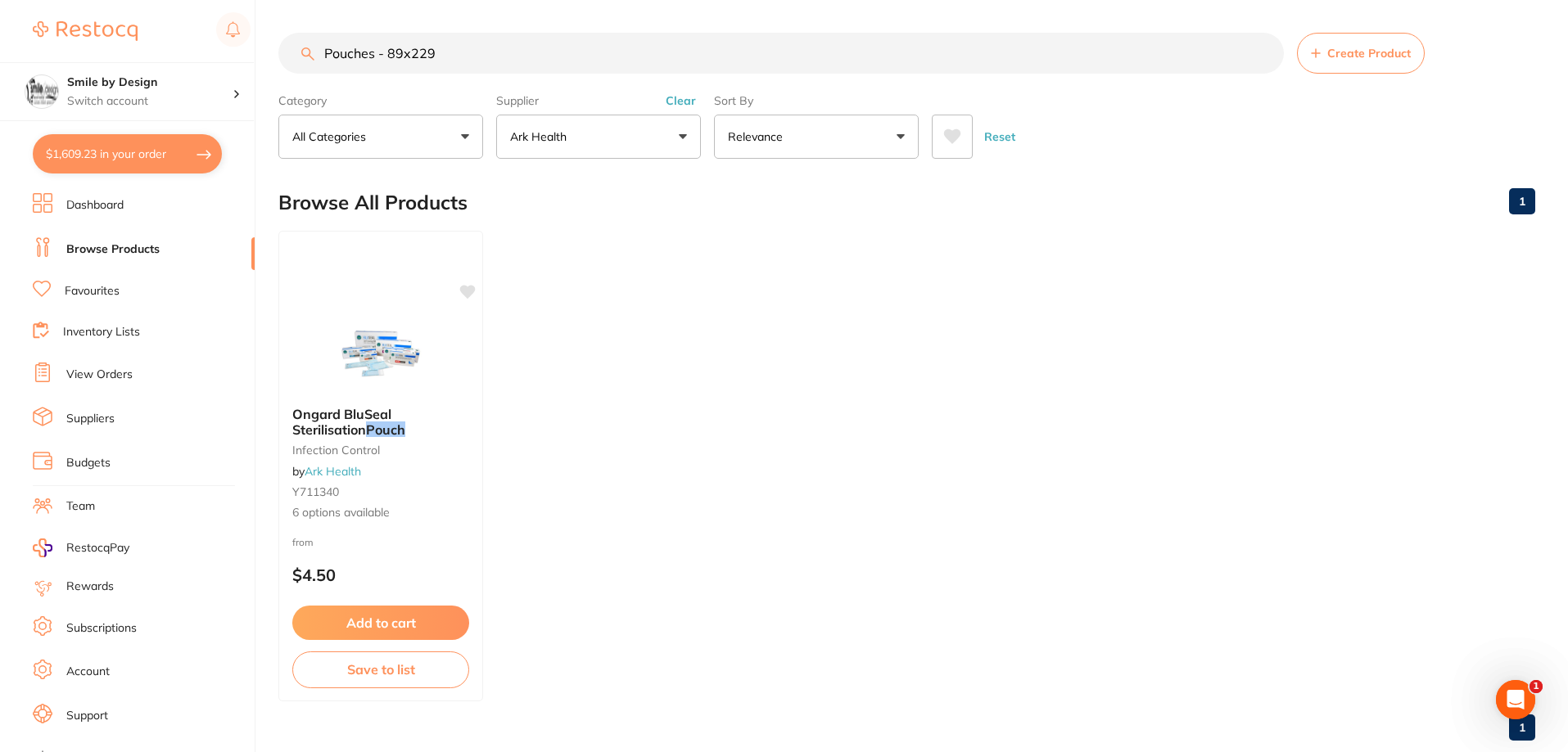
scroll to position [0, 0]
click at [377, 53] on input "Pouches - 89x229" at bounding box center [781, 54] width 1005 height 41
type input "Pouches 89x229"
click at [558, 146] on button "Ark Health" at bounding box center [598, 136] width 205 height 44
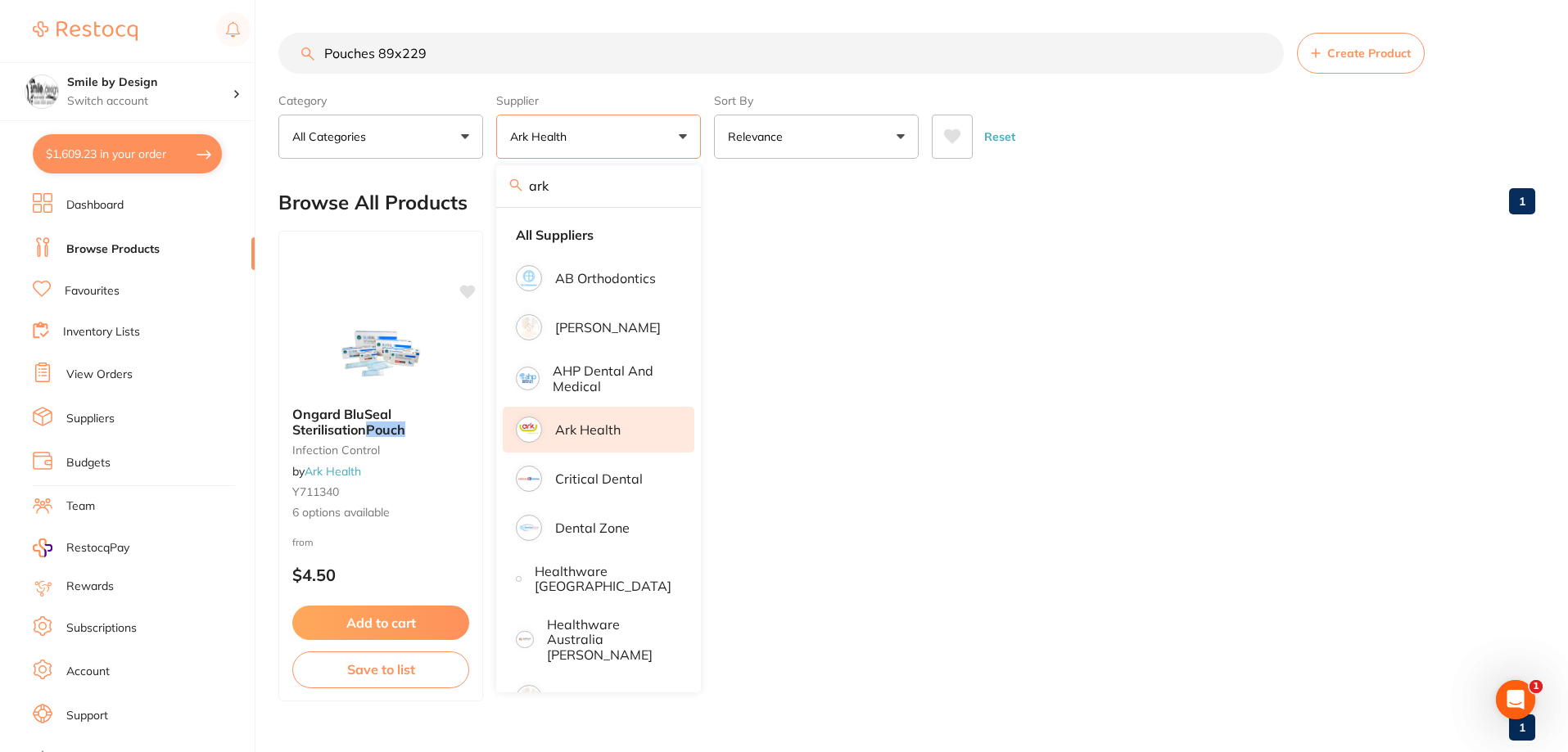
click at [586, 427] on p "Ark Health" at bounding box center [588, 429] width 65 height 14
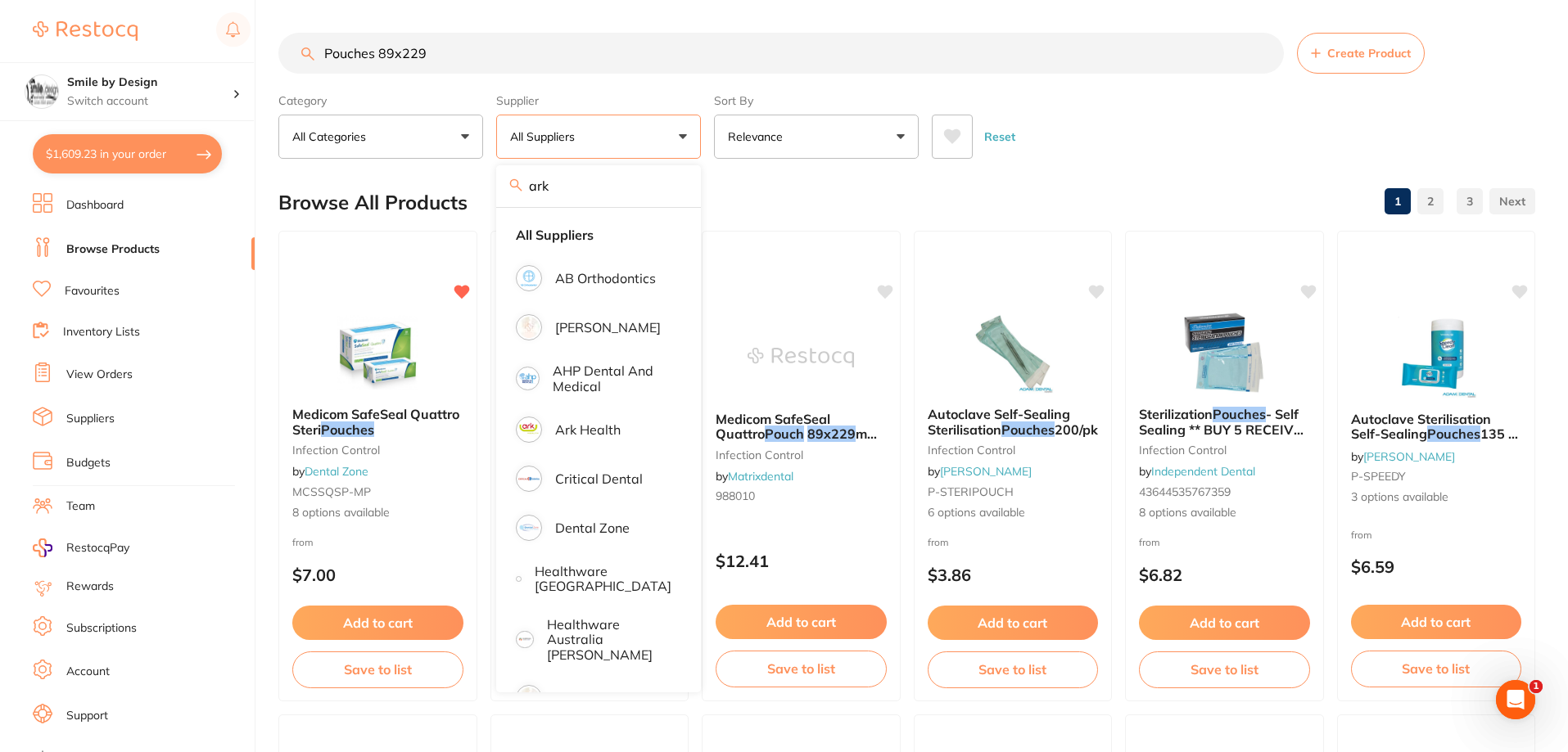
click at [1083, 204] on div "Browse All Products 1 2 3" at bounding box center [906, 202] width 1257 height 55
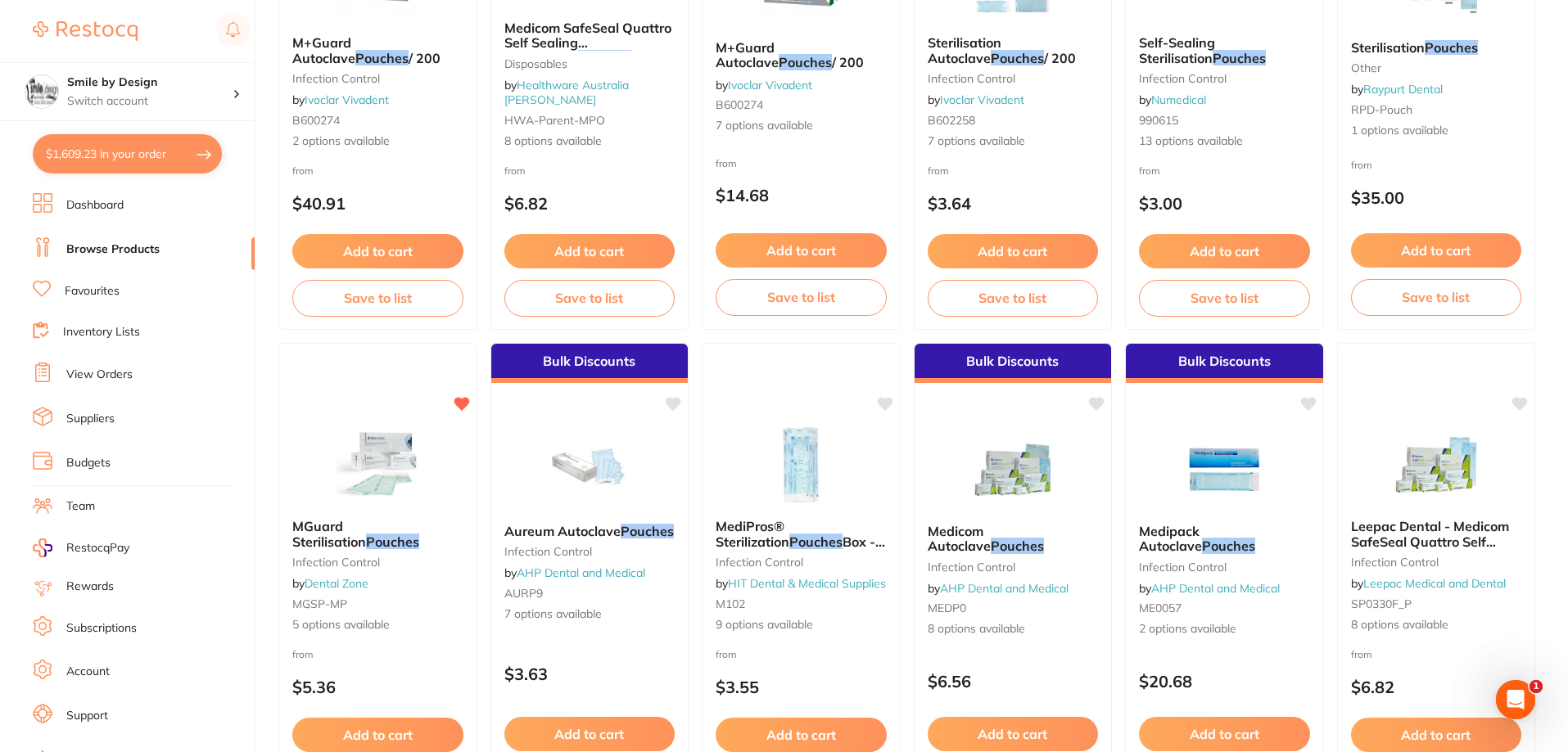
scroll to position [977, 0]
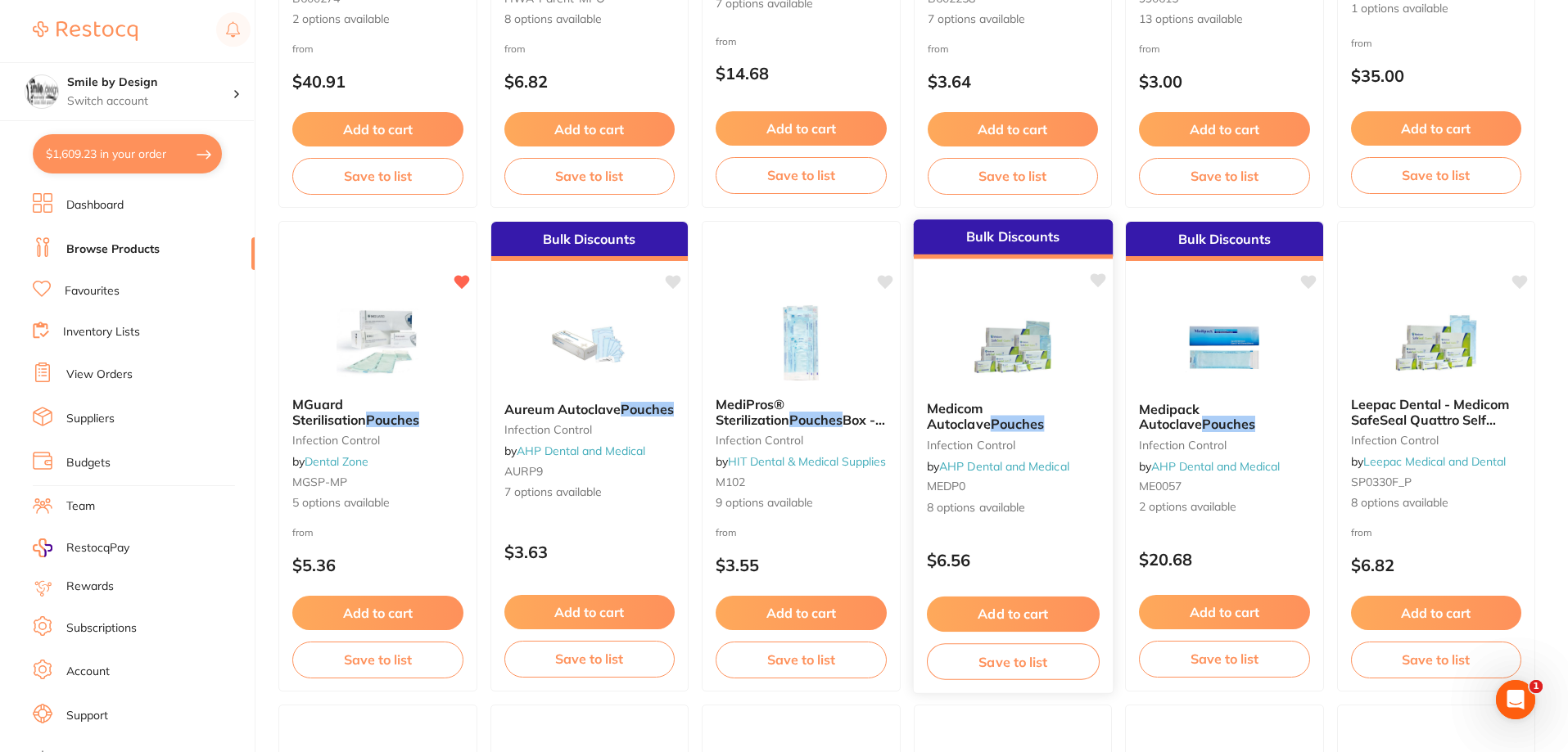
click at [990, 423] on em "Pouches" at bounding box center [1017, 424] width 54 height 16
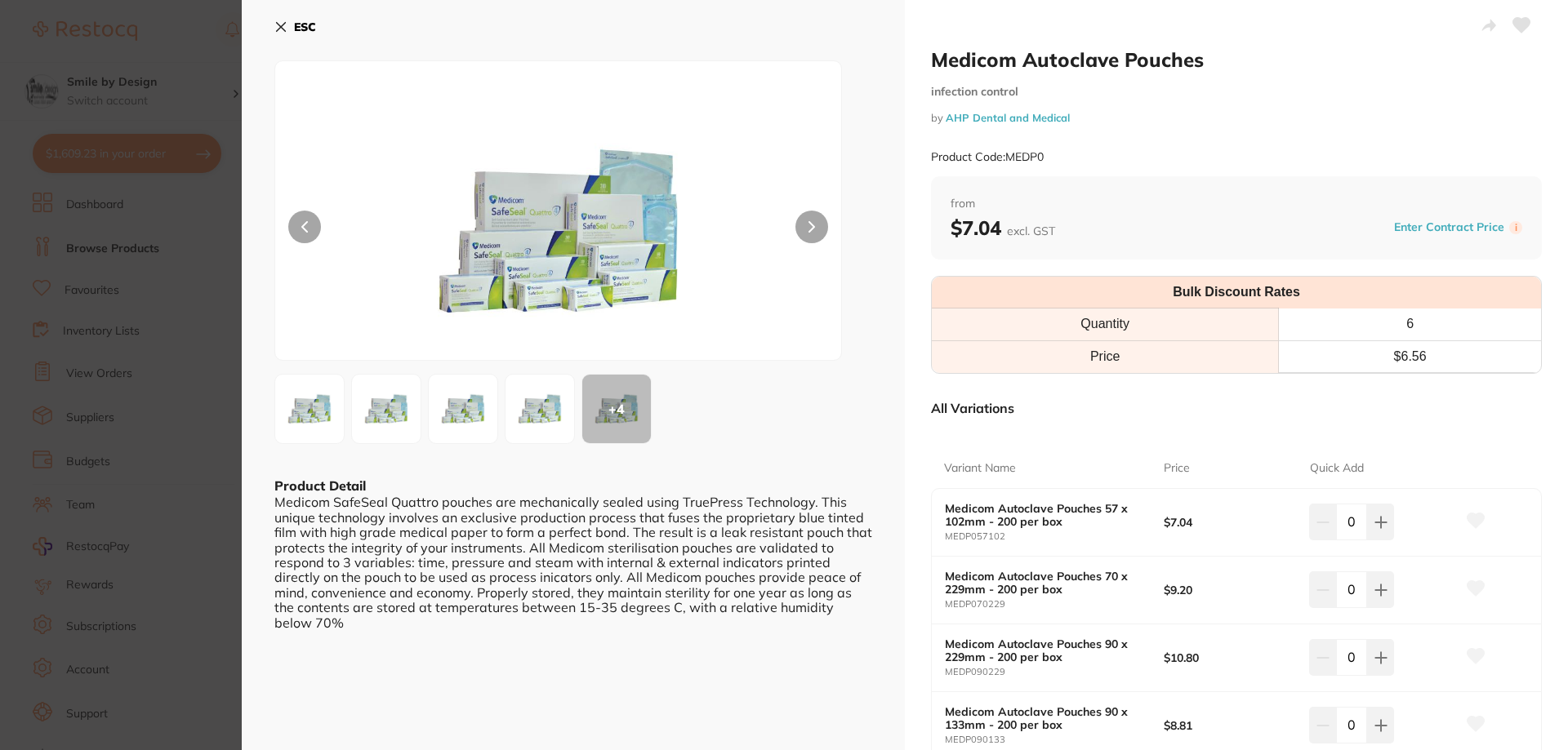
click at [1567, 194] on html "$1,609.23 Smile by Design Switch account Smile by Design Smile by Design - Nort…" at bounding box center [784, 375] width 1568 height 750
click at [1382, 659] on icon at bounding box center [1381, 658] width 13 height 13
click at [1382, 659] on button at bounding box center [1381, 657] width 27 height 36
type input "3"
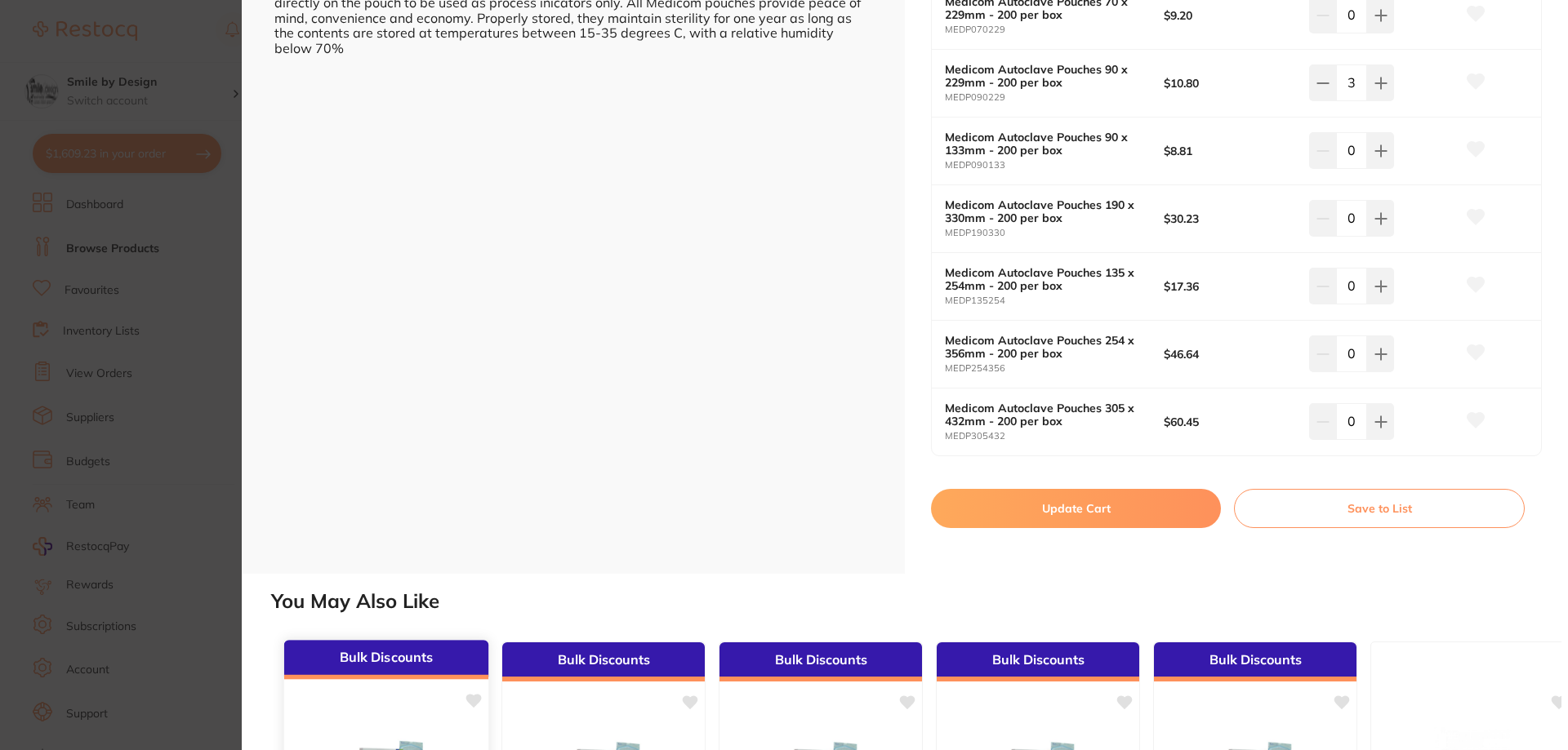
scroll to position [754, 0]
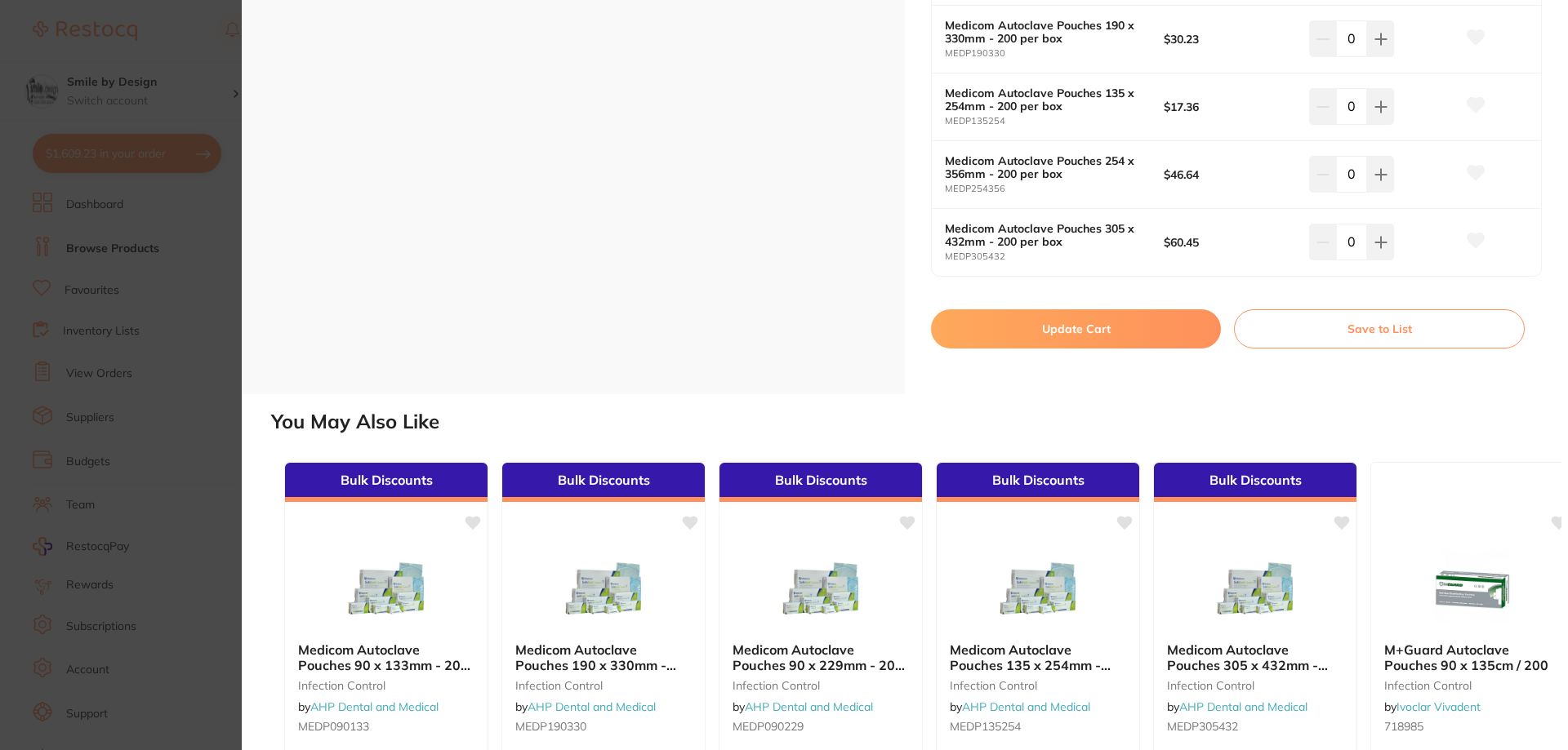
drag, startPoint x: 1070, startPoint y: 330, endPoint x: 389, endPoint y: 229, distance: 688.4
click at [1070, 331] on button "Update Cart" at bounding box center [1076, 329] width 290 height 39
checkbox input "false"
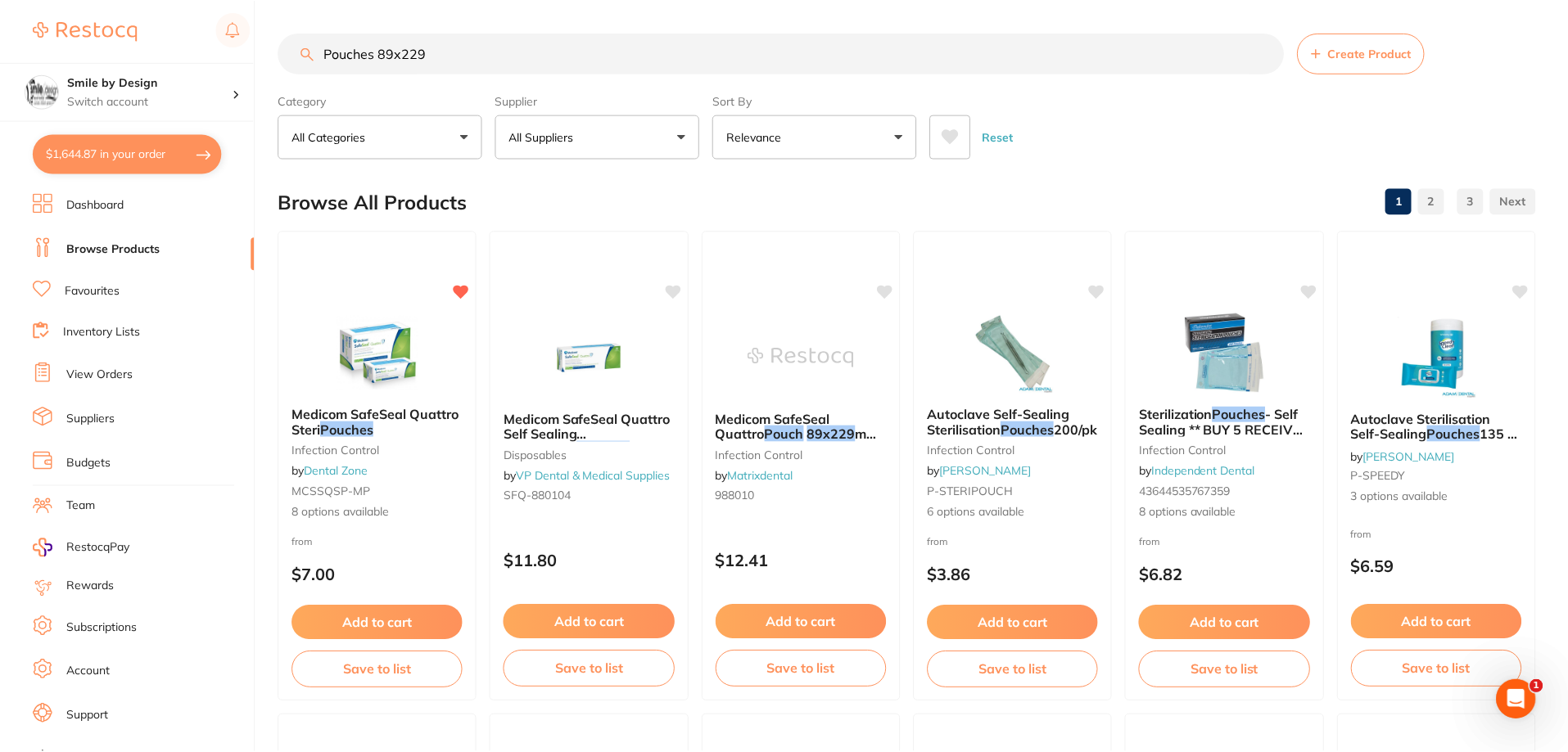
scroll to position [1201, 0]
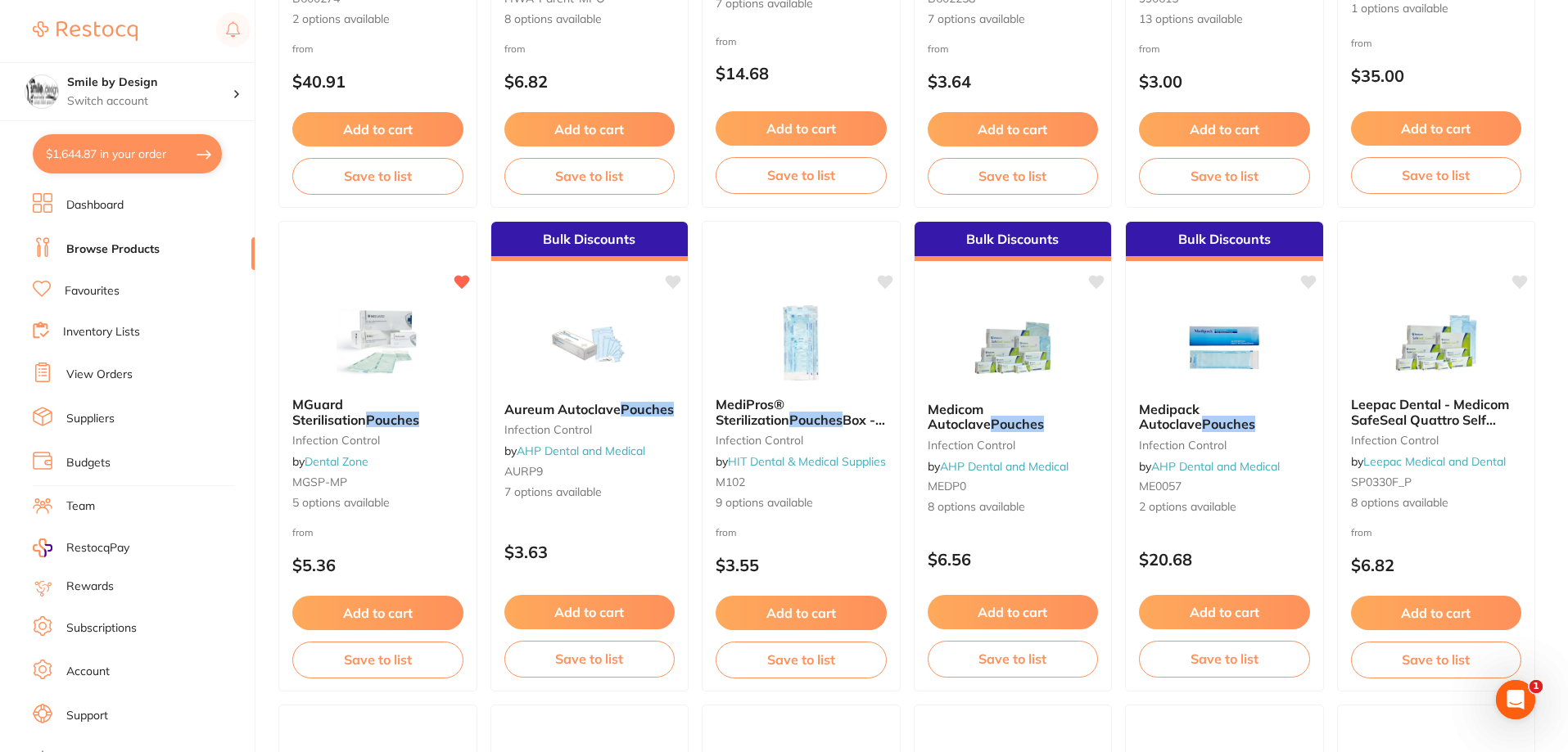
click at [138, 156] on button "$1,644.87 in your order" at bounding box center [128, 154] width 190 height 39
checkbox input "true"
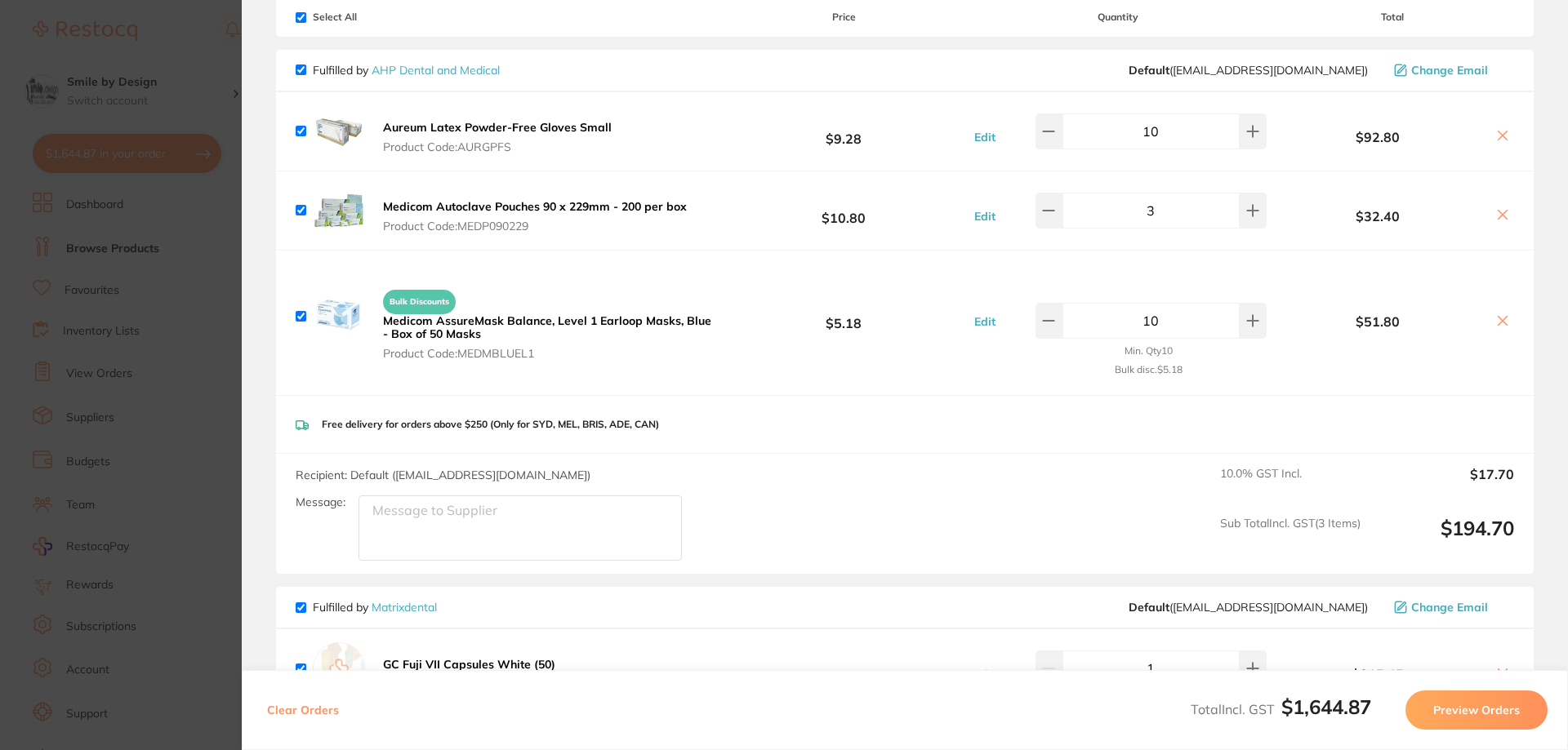
scroll to position [102, 0]
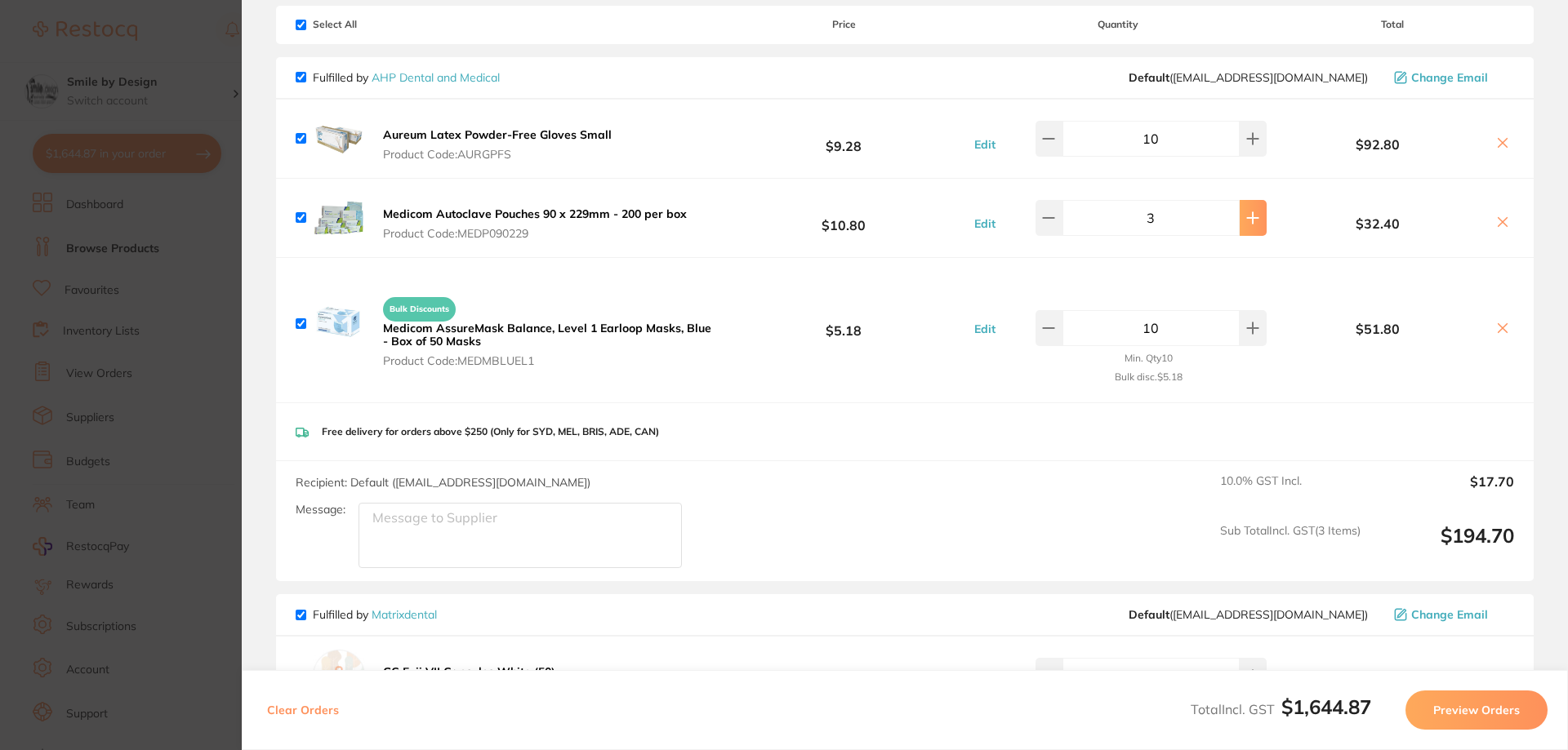
click at [1246, 219] on icon at bounding box center [1252, 218] width 13 height 13
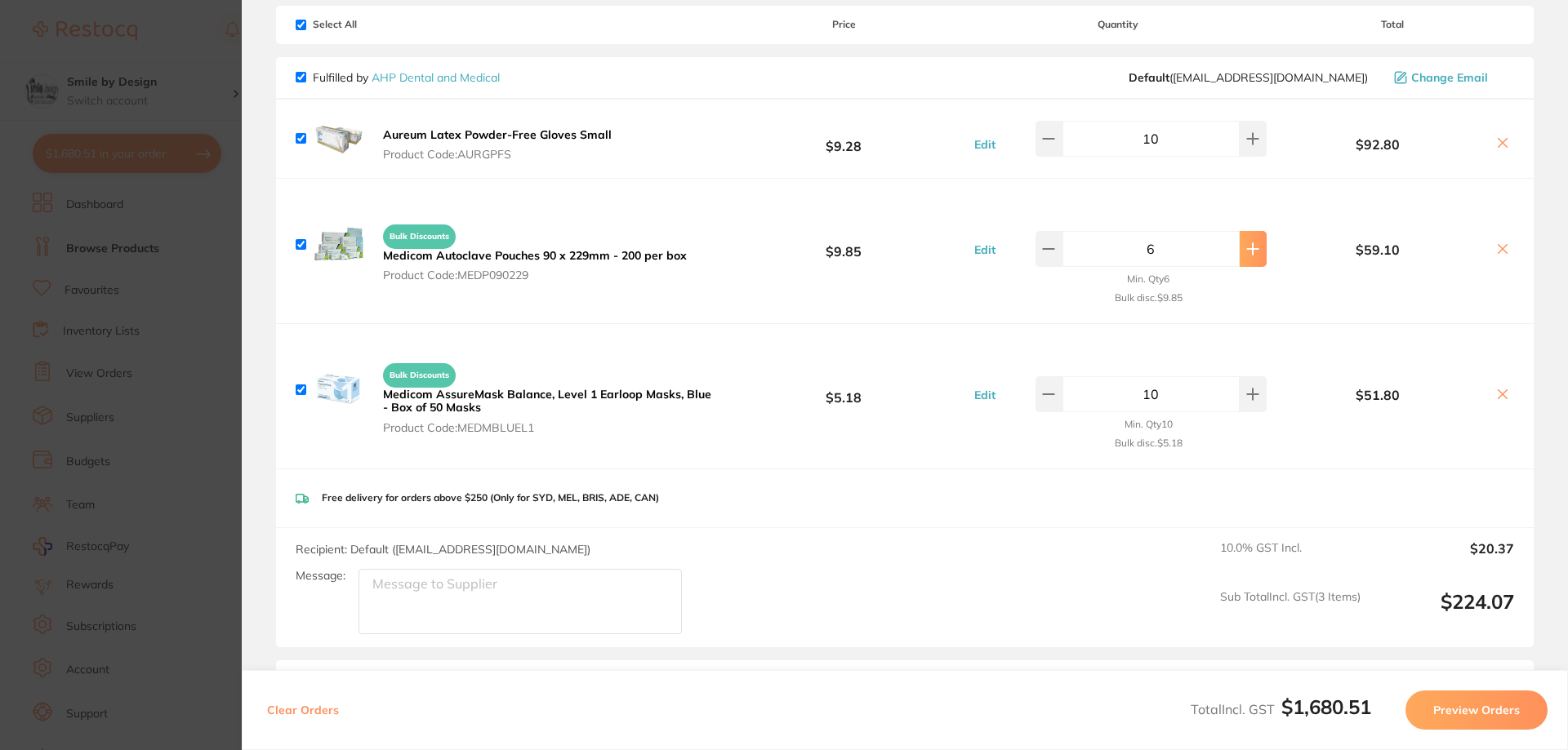
click at [1248, 252] on icon at bounding box center [1252, 249] width 13 height 13
type input "8"
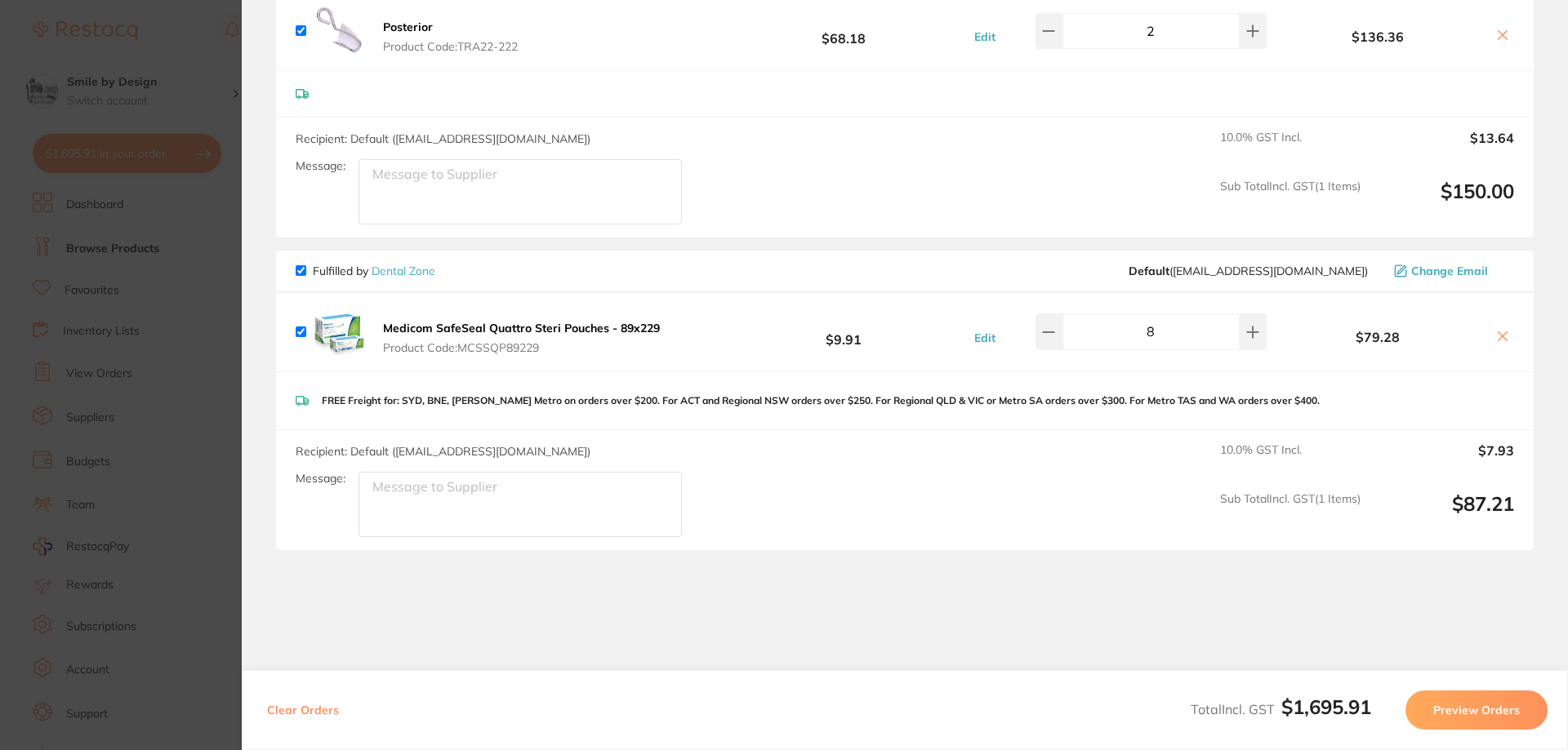
scroll to position [1209, 0]
click at [1505, 334] on icon at bounding box center [1502, 332] width 13 height 13
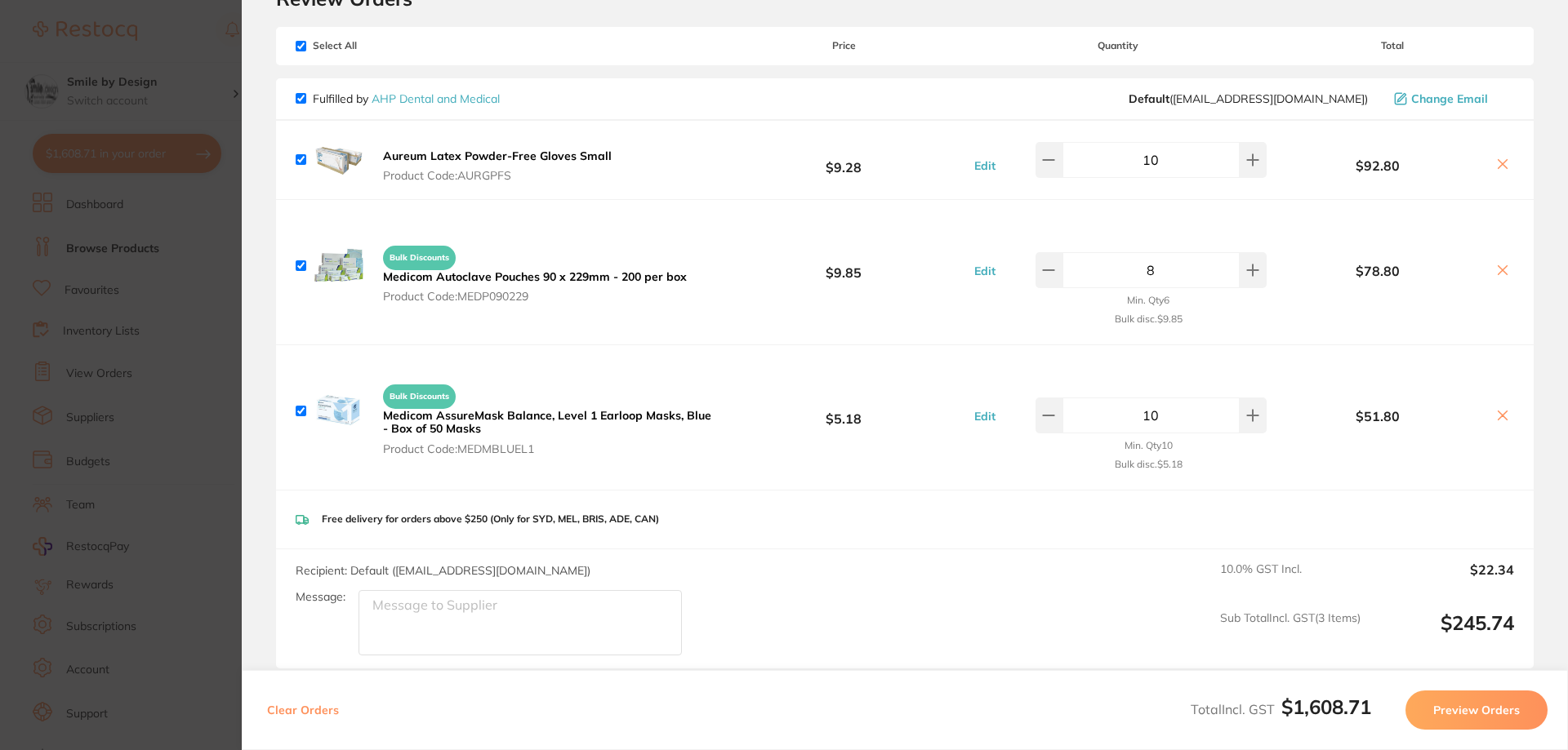
scroll to position [0, 0]
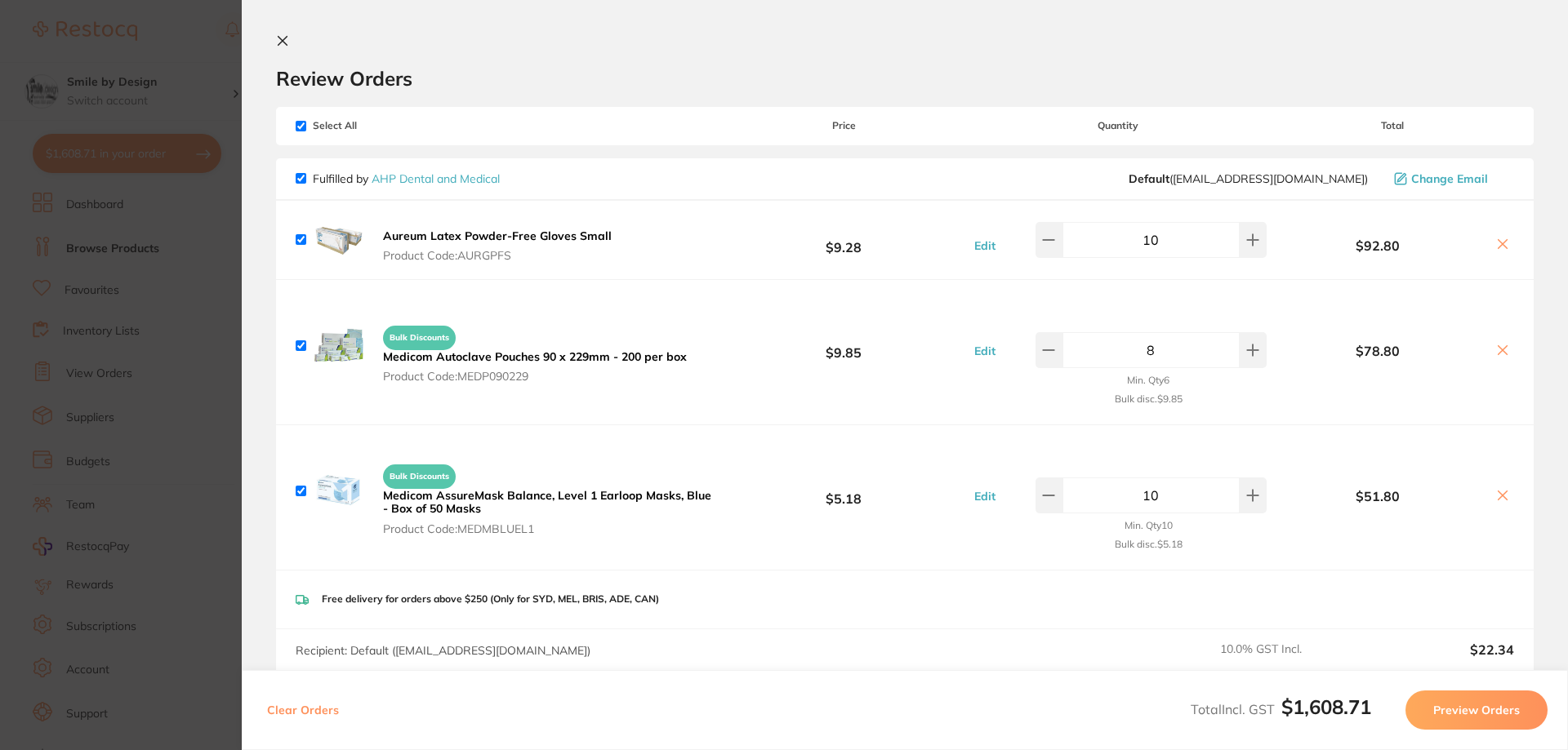
drag, startPoint x: 300, startPoint y: 121, endPoint x: 302, endPoint y: 131, distance: 10.2
click at [301, 121] on input "checkbox" at bounding box center [301, 127] width 11 height 11
checkbox input "false"
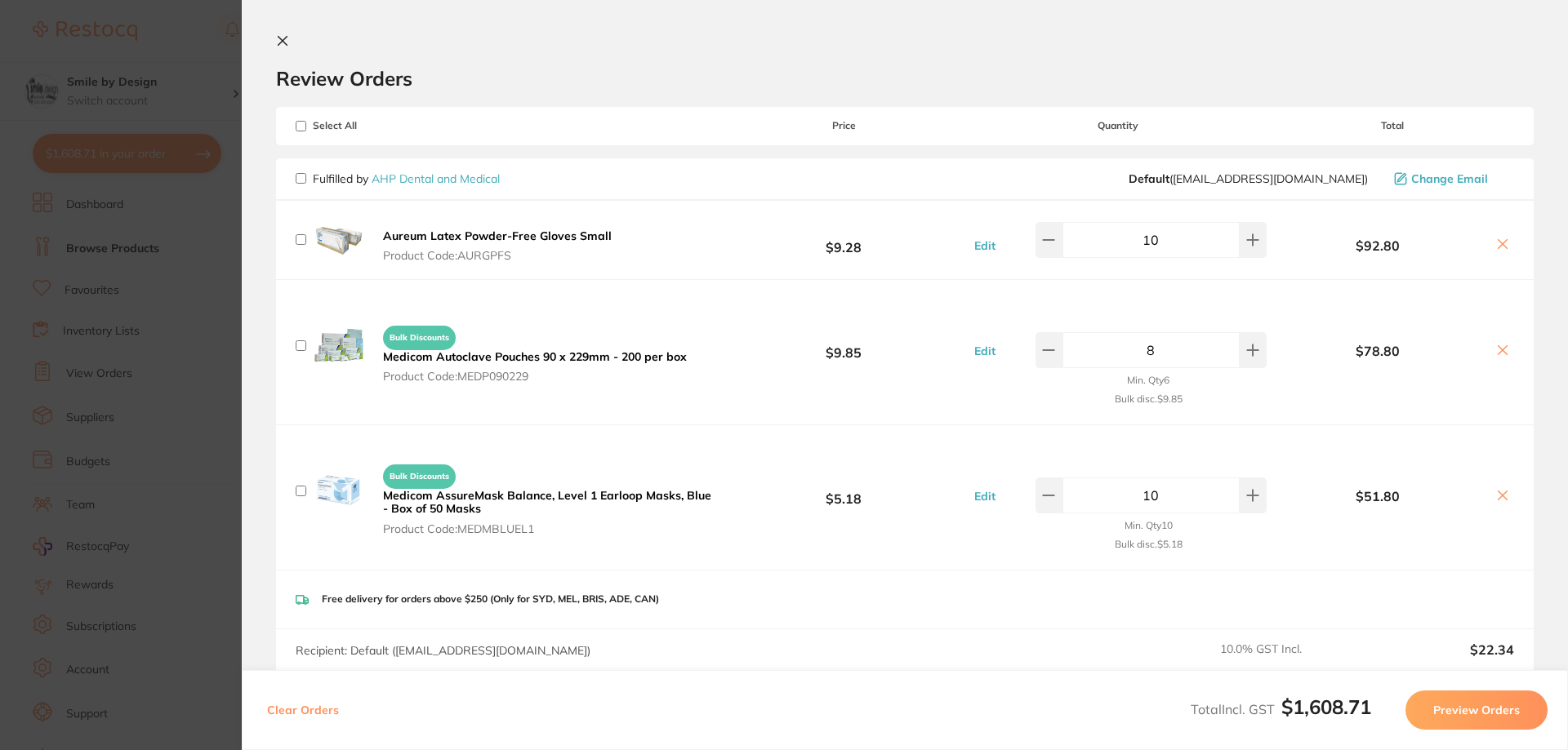
checkbox input "false"
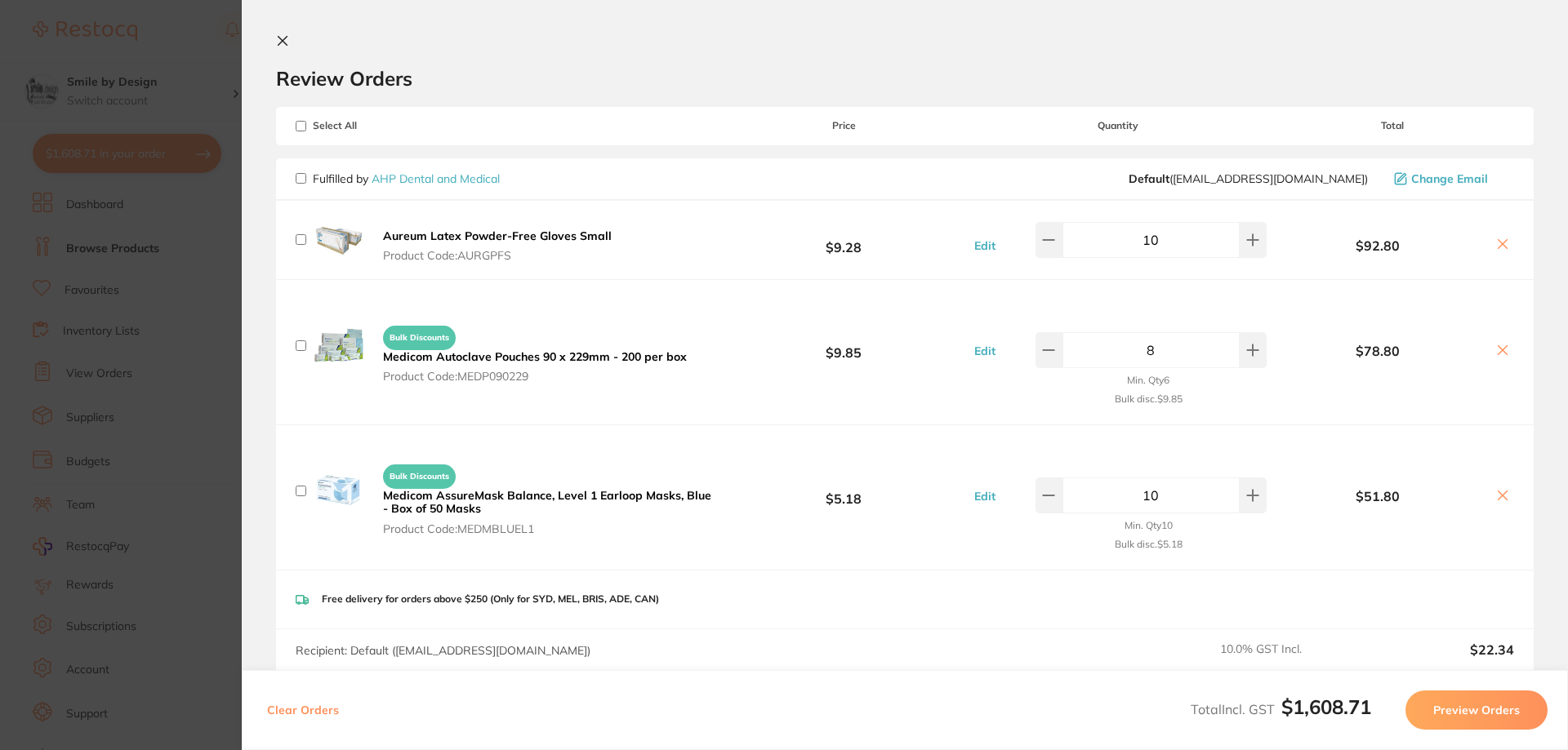
checkbox input "false"
click at [301, 176] on input "checkbox" at bounding box center [301, 178] width 11 height 11
checkbox input "true"
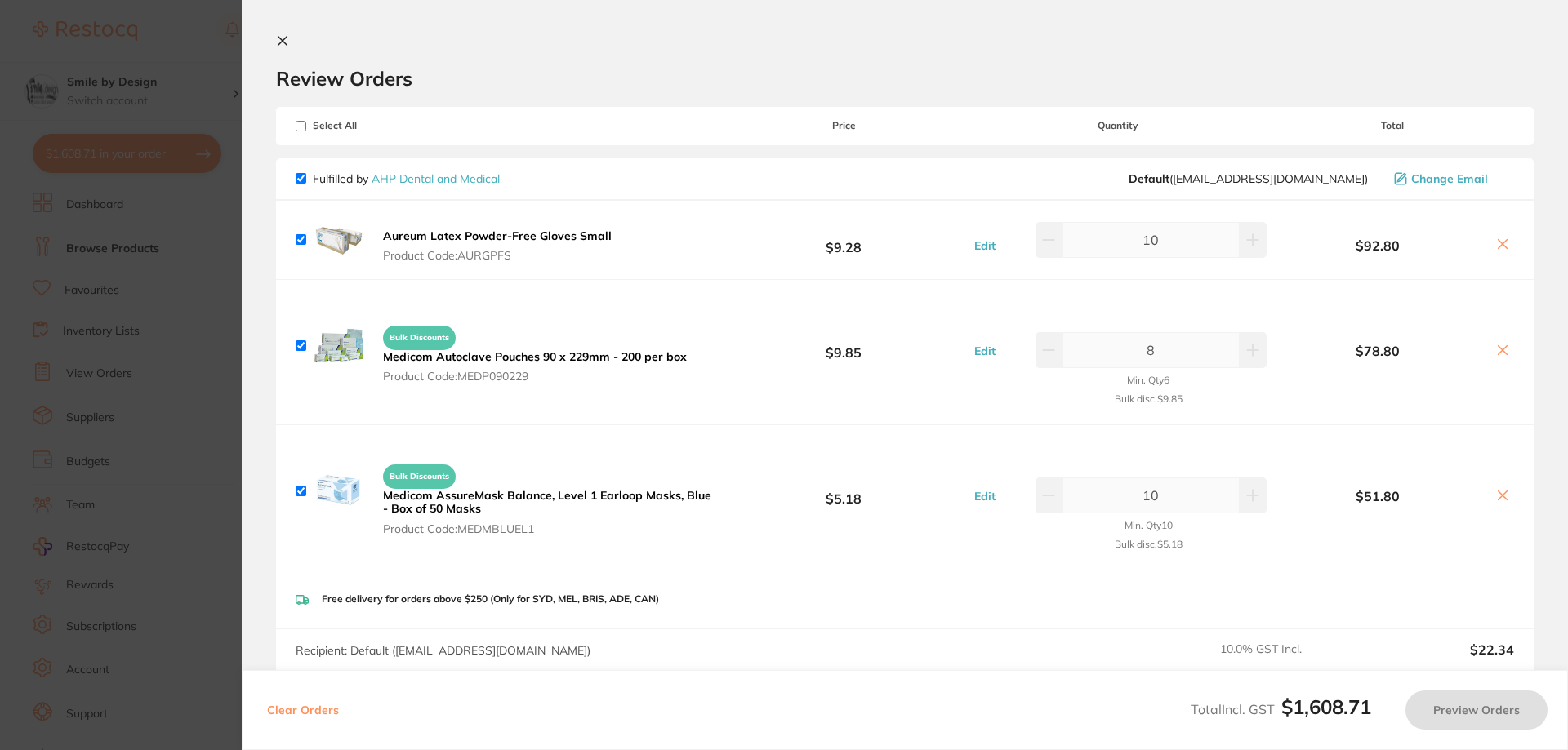
checkbox input "true"
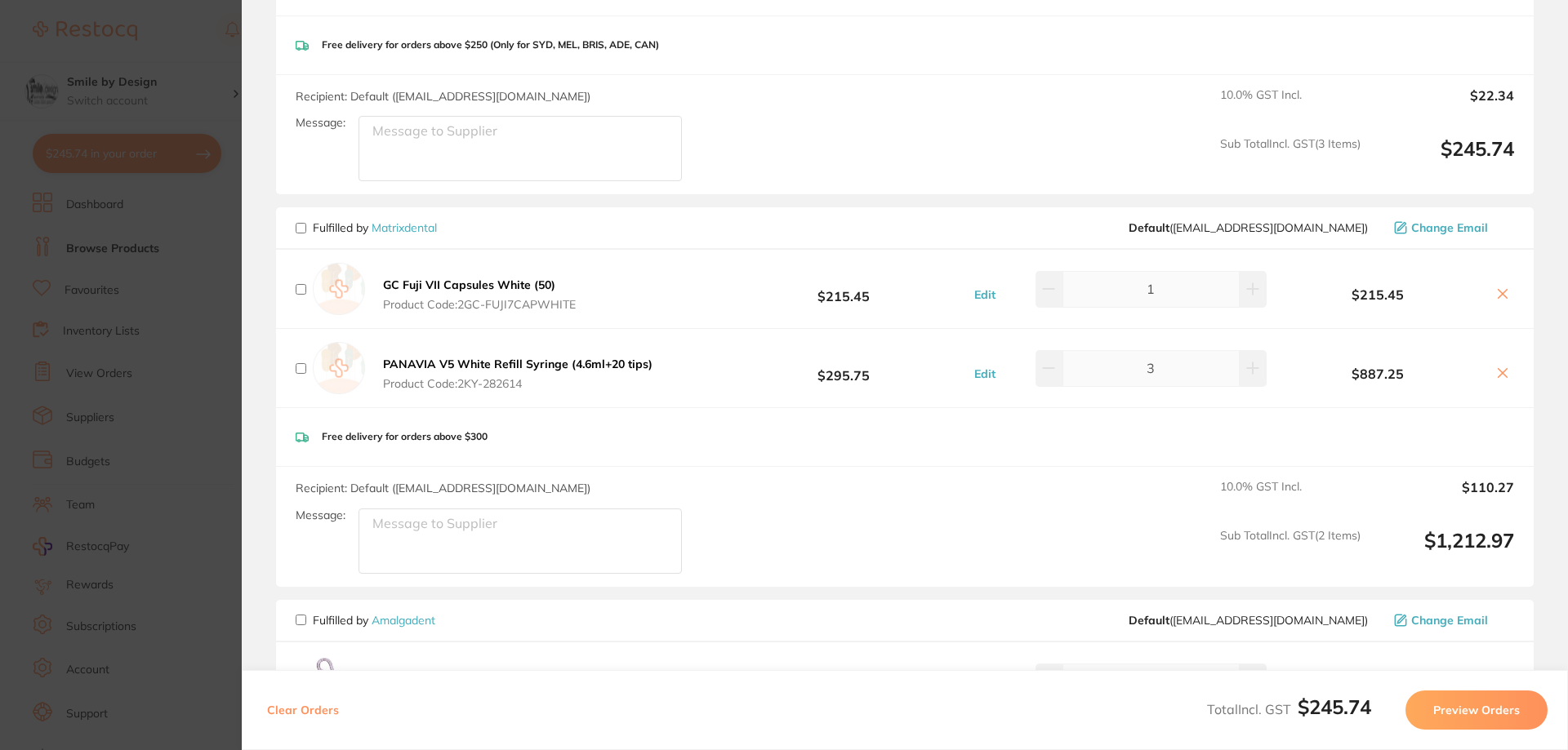
scroll to position [572, 0]
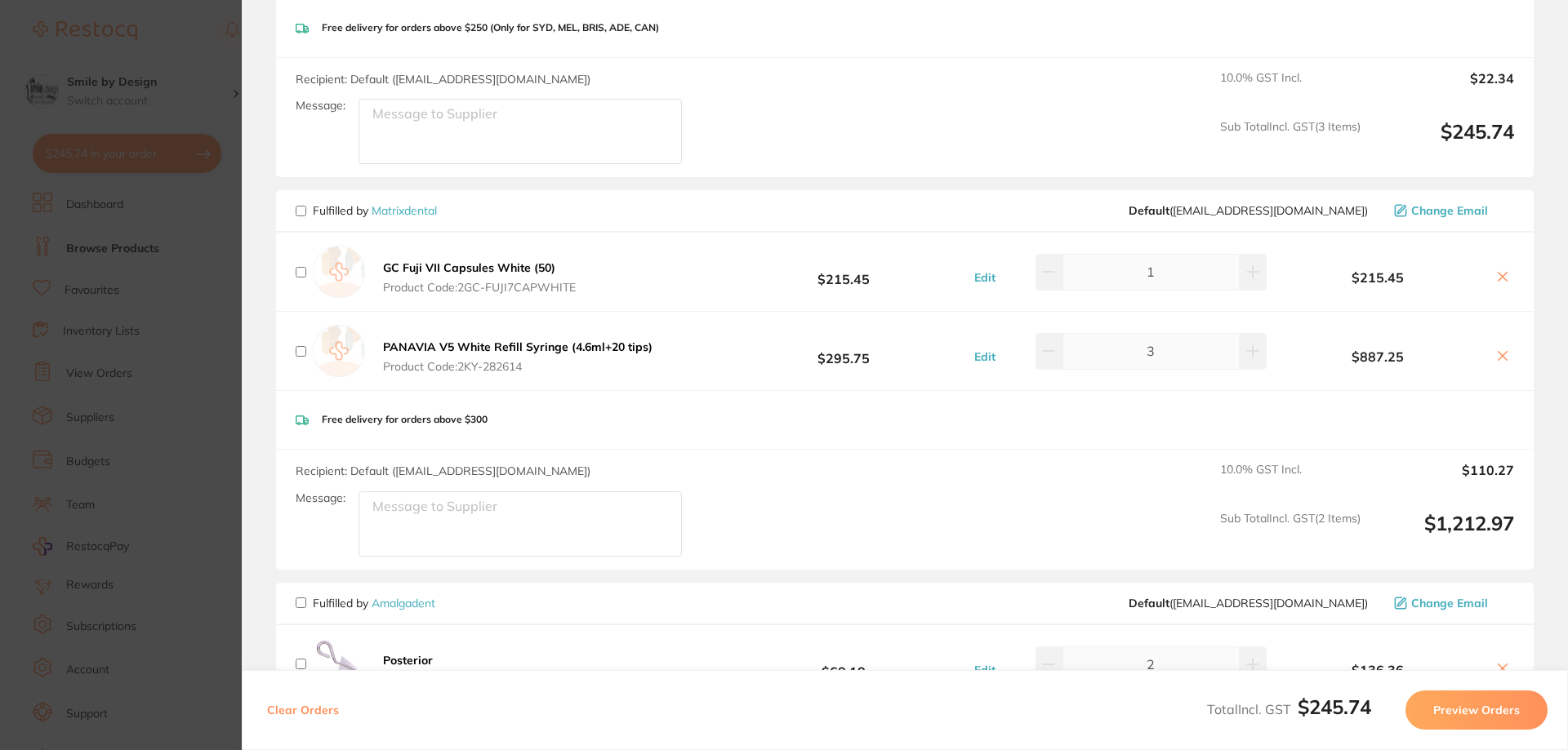
click at [301, 351] on input "checkbox" at bounding box center [301, 351] width 11 height 11
checkbox input "true"
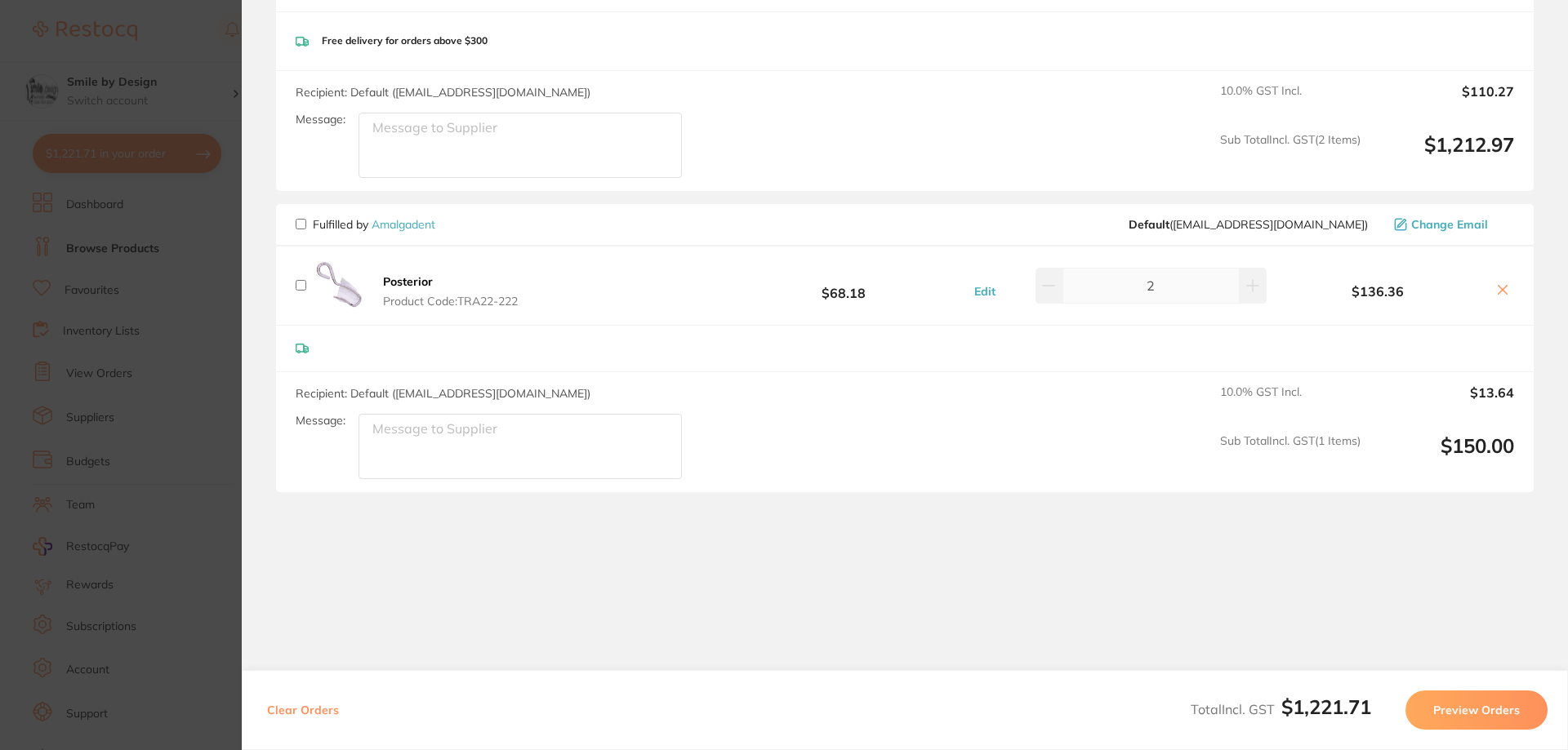
scroll to position [952, 0]
click at [1477, 711] on button "Preview Orders" at bounding box center [1476, 711] width 142 height 39
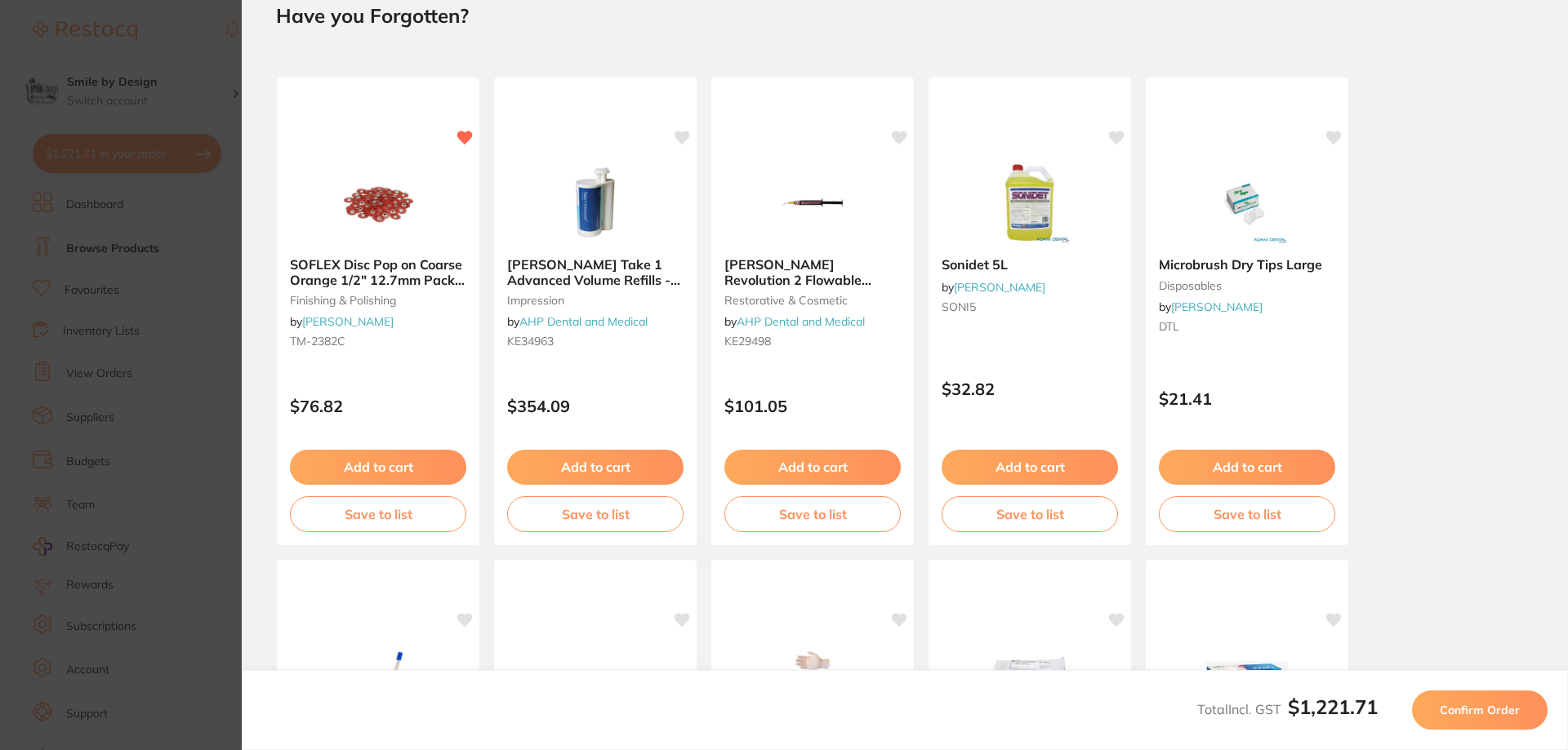
scroll to position [0, 0]
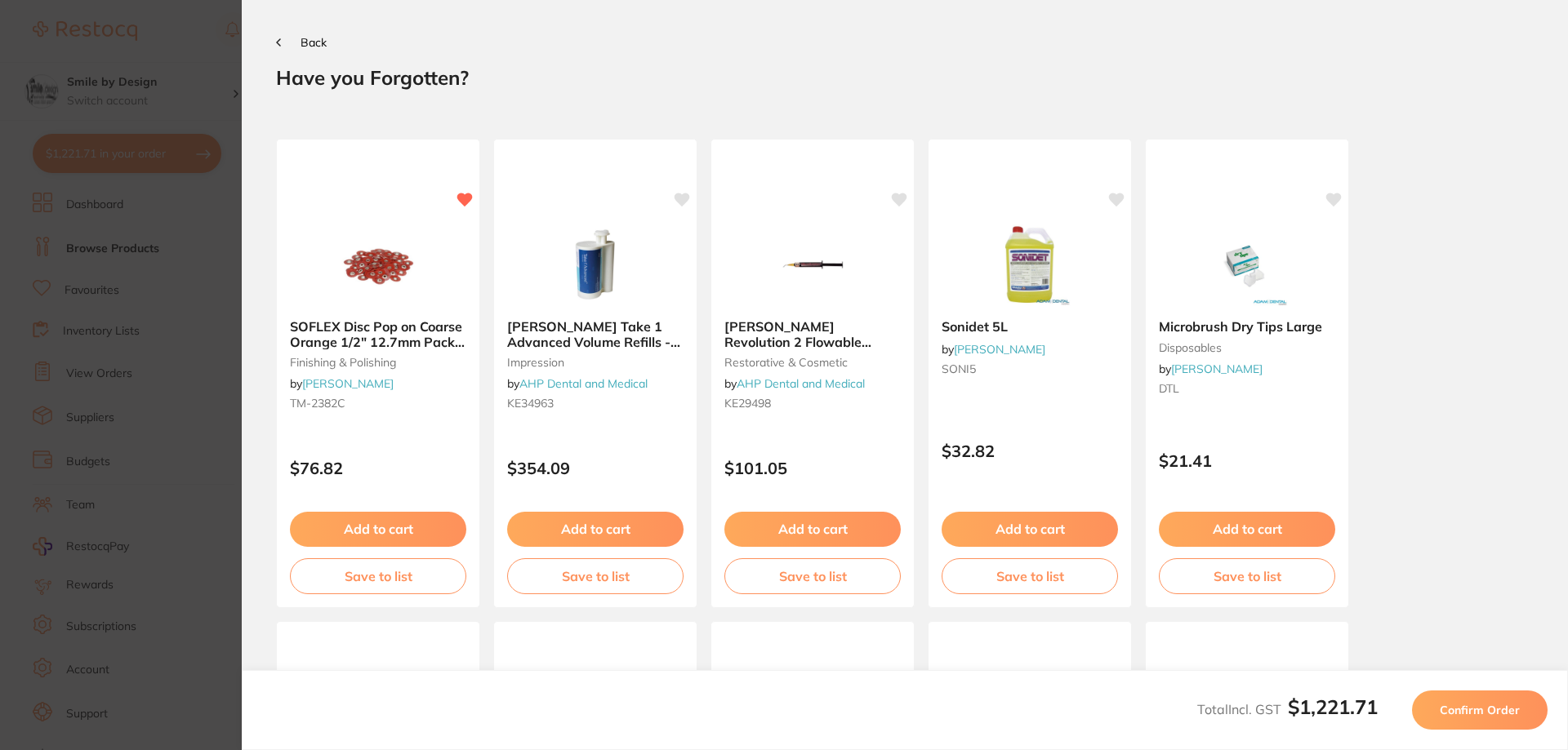
click at [1476, 706] on span "Confirm Order" at bounding box center [1480, 710] width 80 height 14
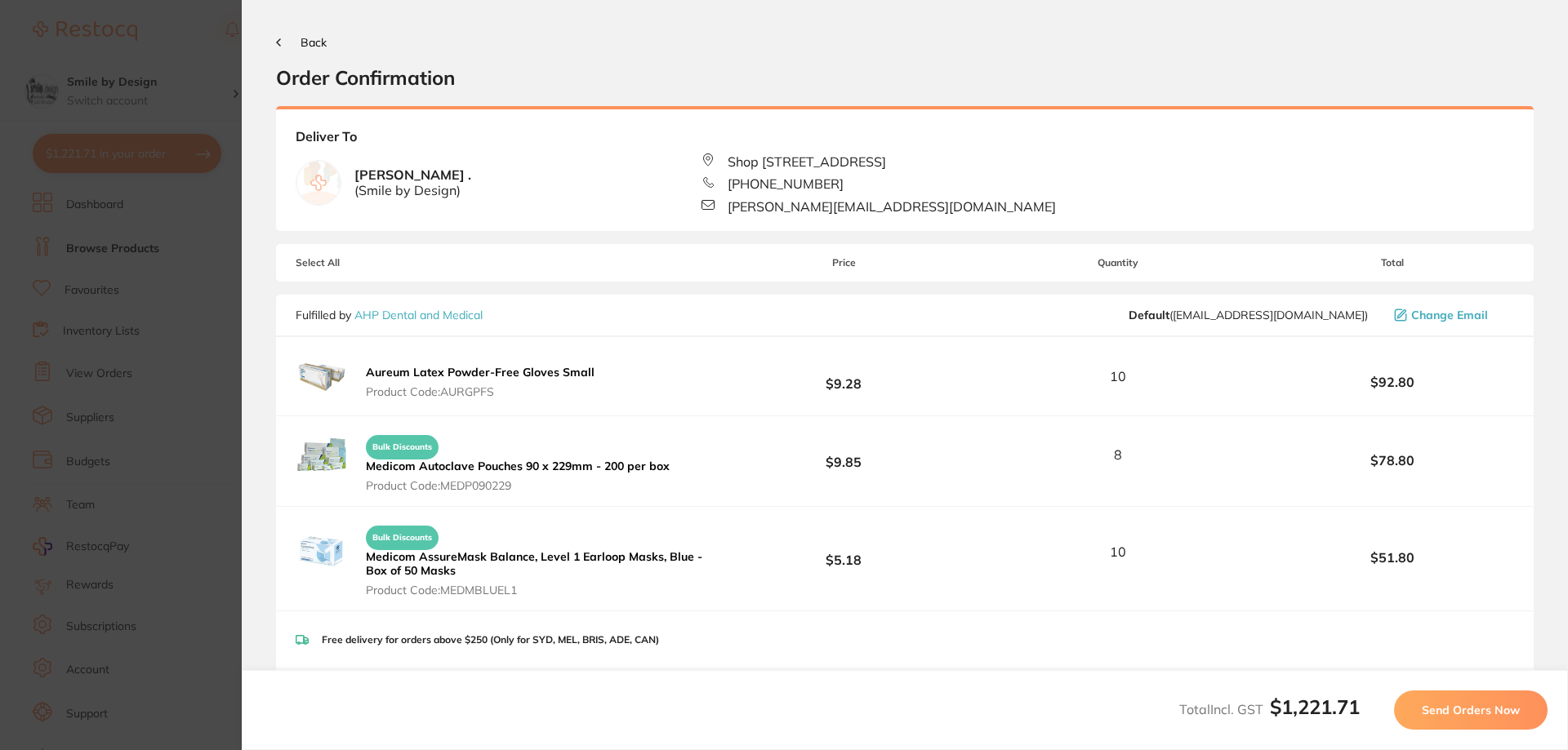
click at [1475, 712] on span "Send Orders Now" at bounding box center [1471, 710] width 98 height 14
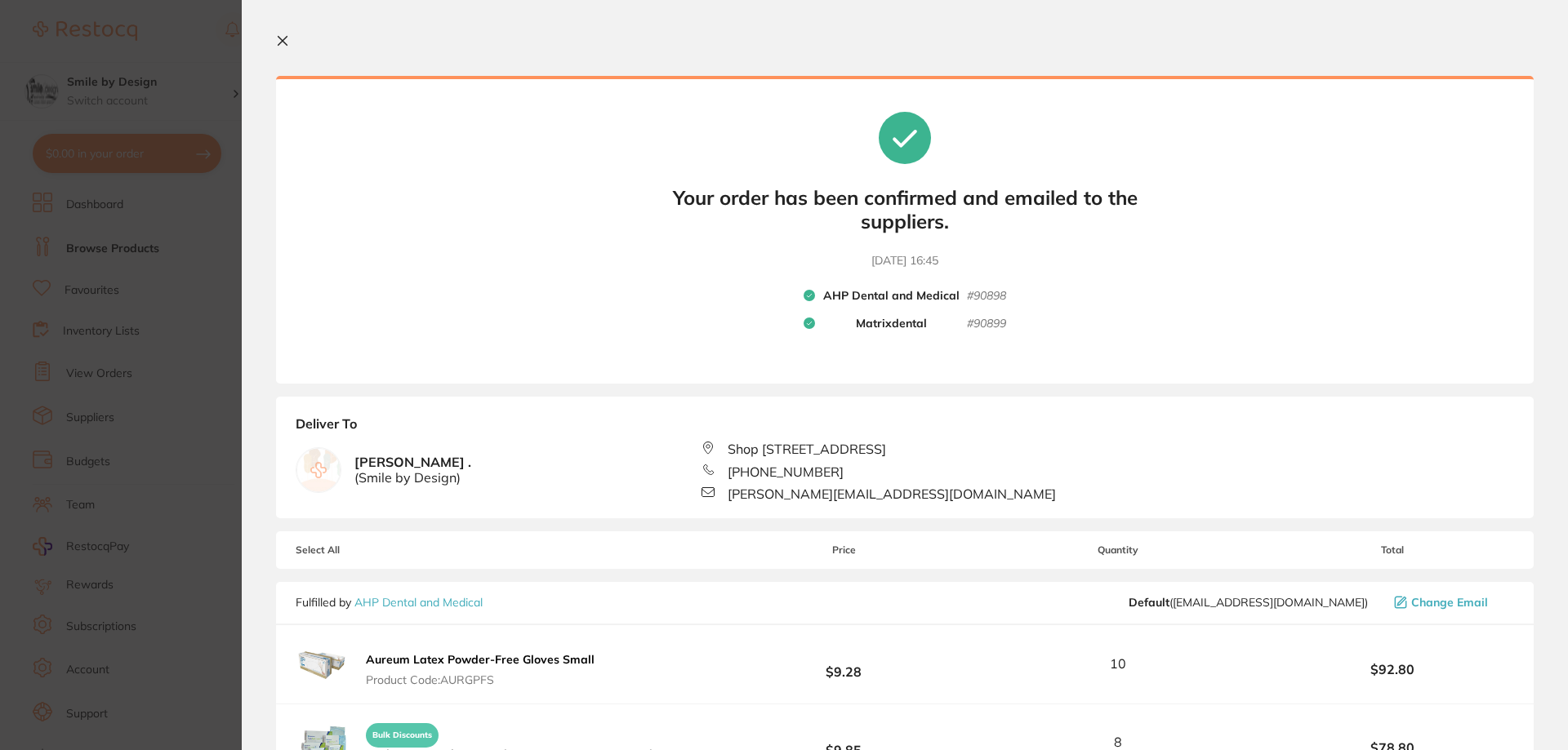
click at [279, 45] on icon at bounding box center [283, 41] width 9 height 9
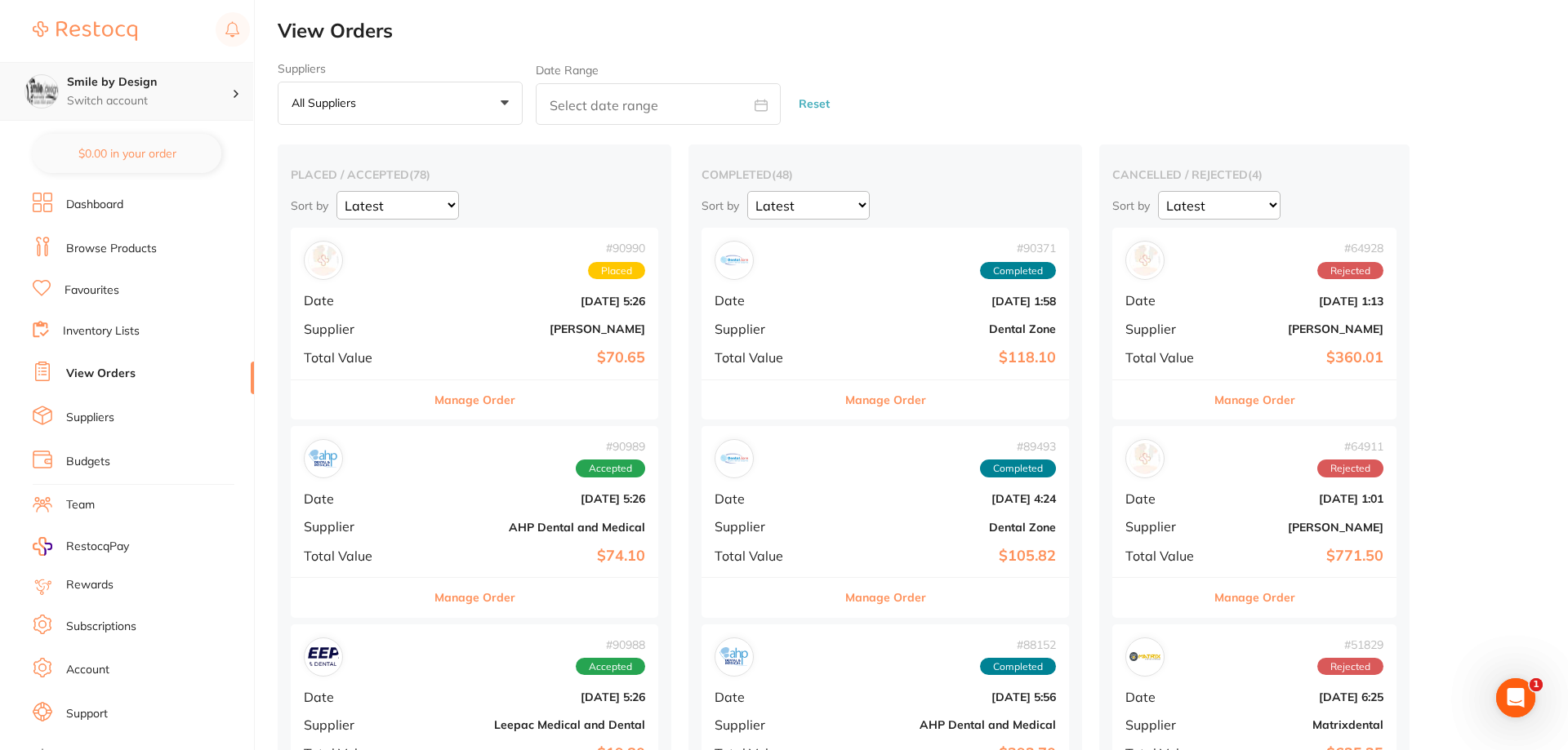
click at [136, 89] on h4 "Smile by Design" at bounding box center [149, 82] width 165 height 16
checkbox input "false"
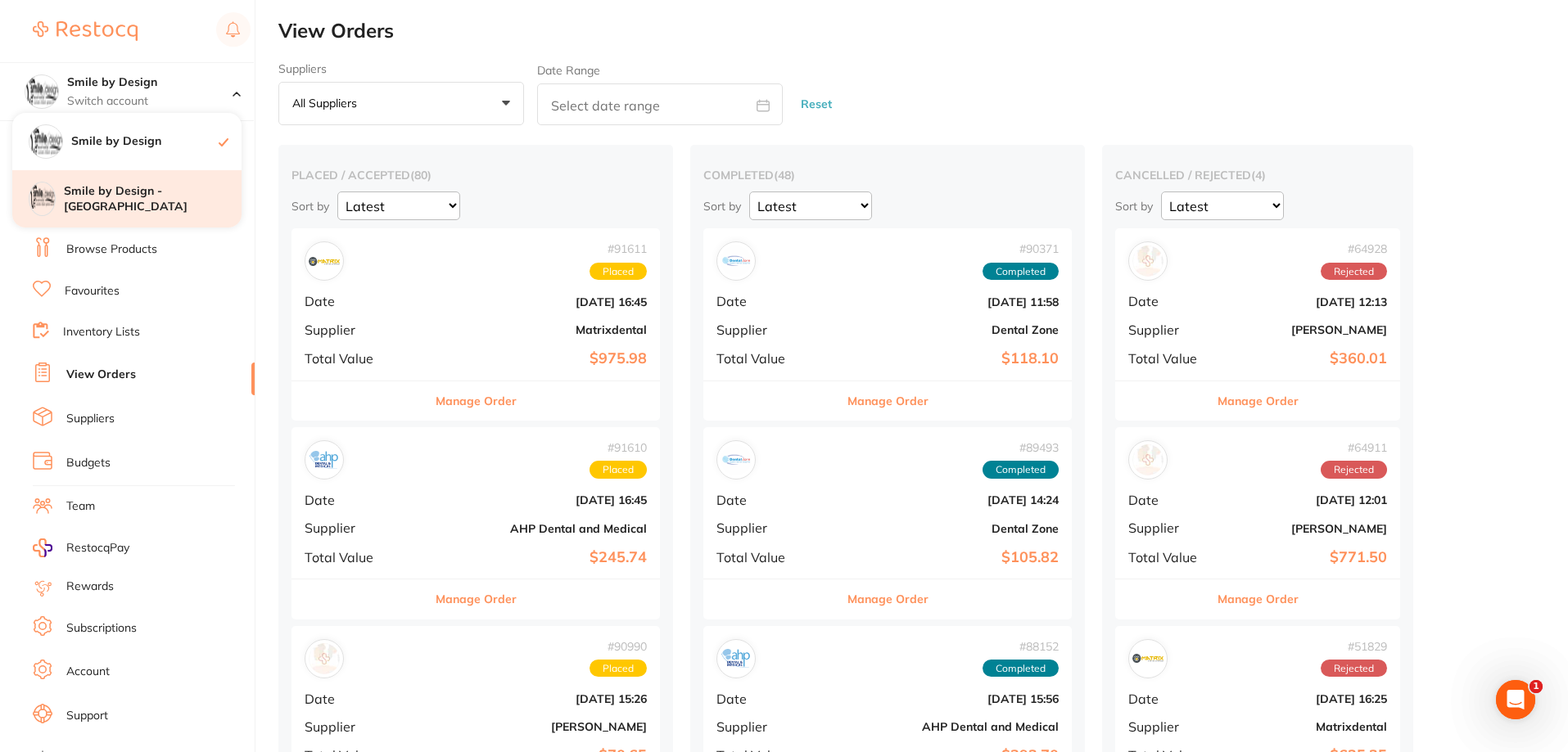
click at [143, 192] on h4 "Smile by Design - [GEOGRAPHIC_DATA]" at bounding box center [152, 199] width 178 height 32
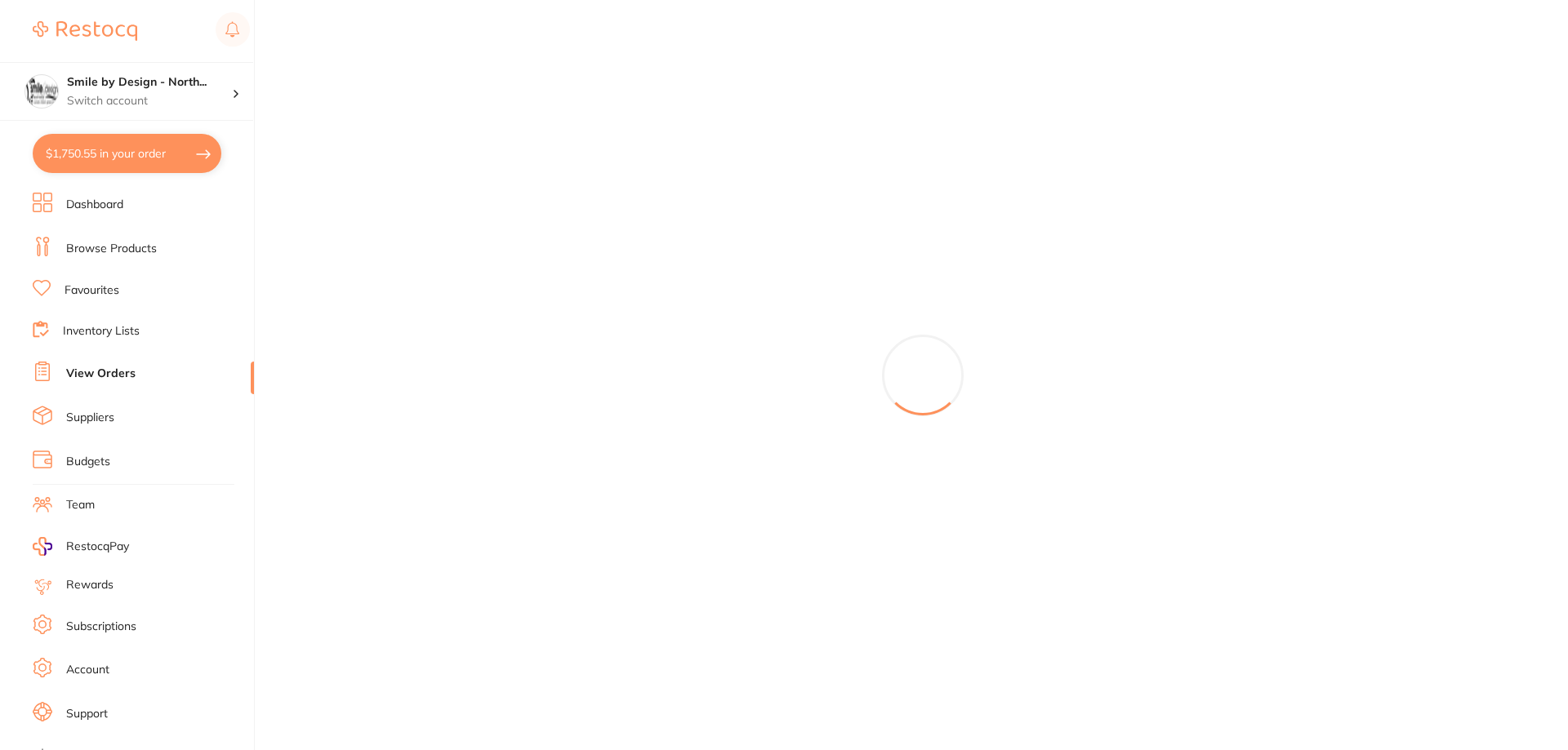
click at [160, 163] on button "$1,750.55 in your order" at bounding box center [128, 153] width 189 height 39
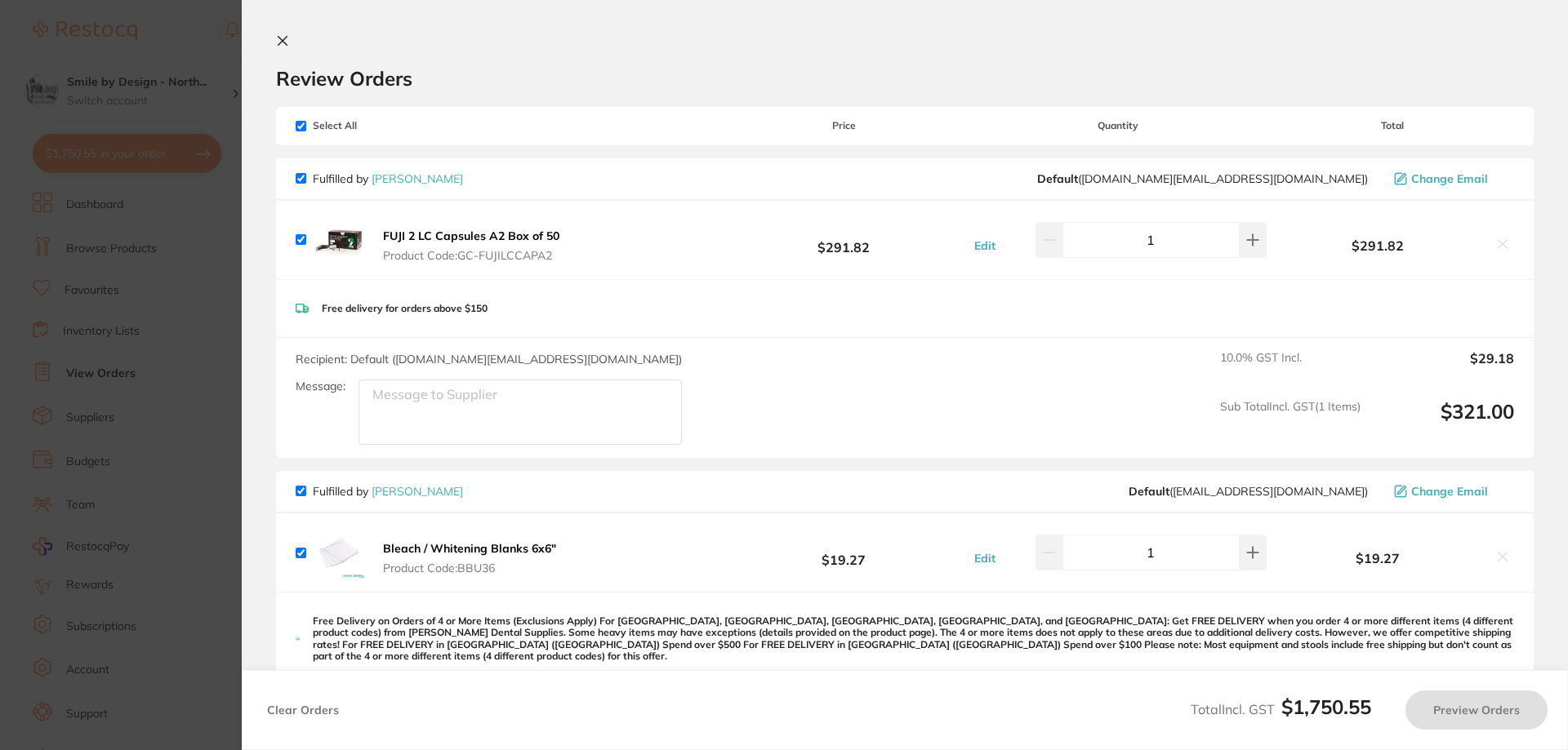
checkbox input "true"
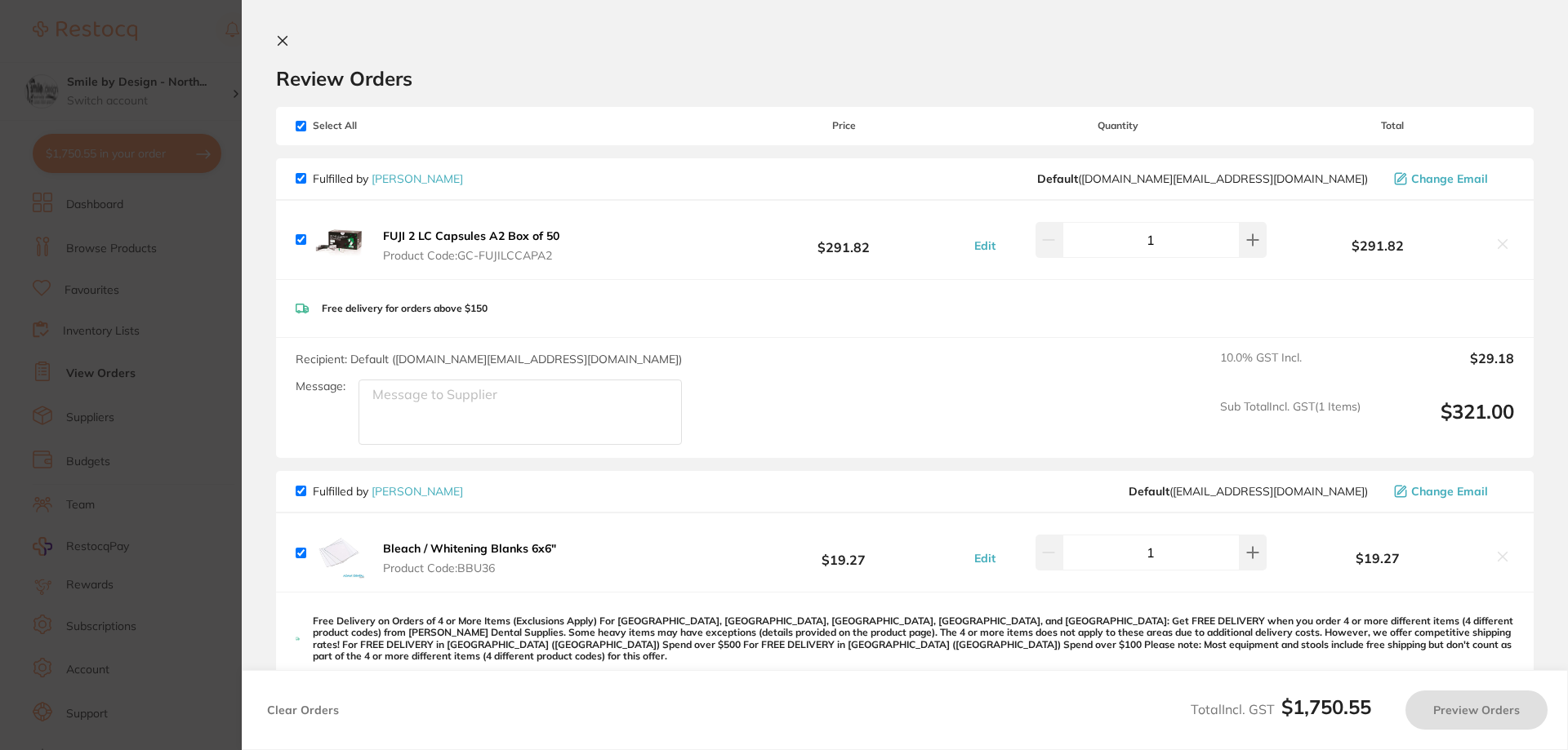
checkbox input "true"
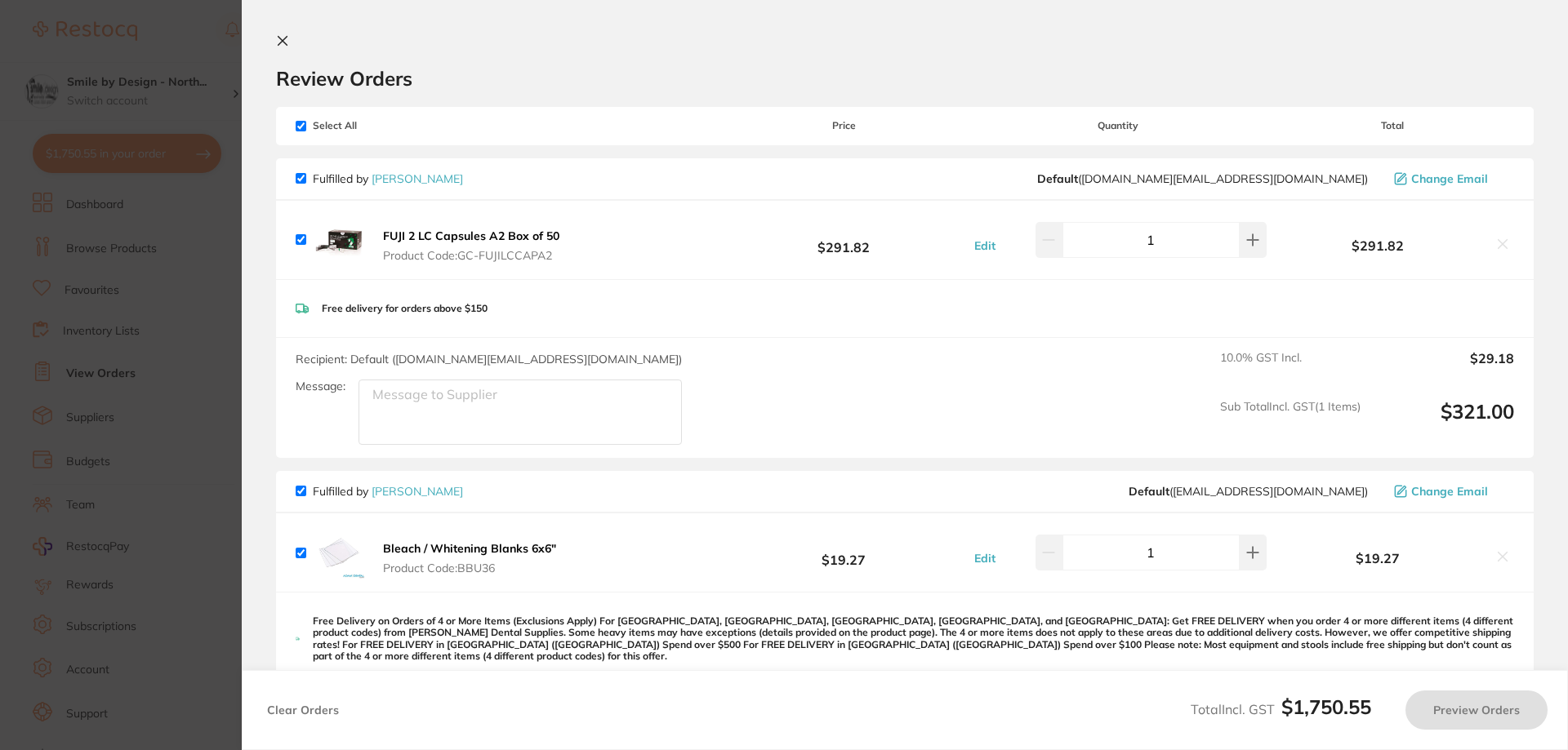
checkbox input "true"
click at [300, 125] on input "checkbox" at bounding box center [301, 127] width 11 height 11
checkbox input "false"
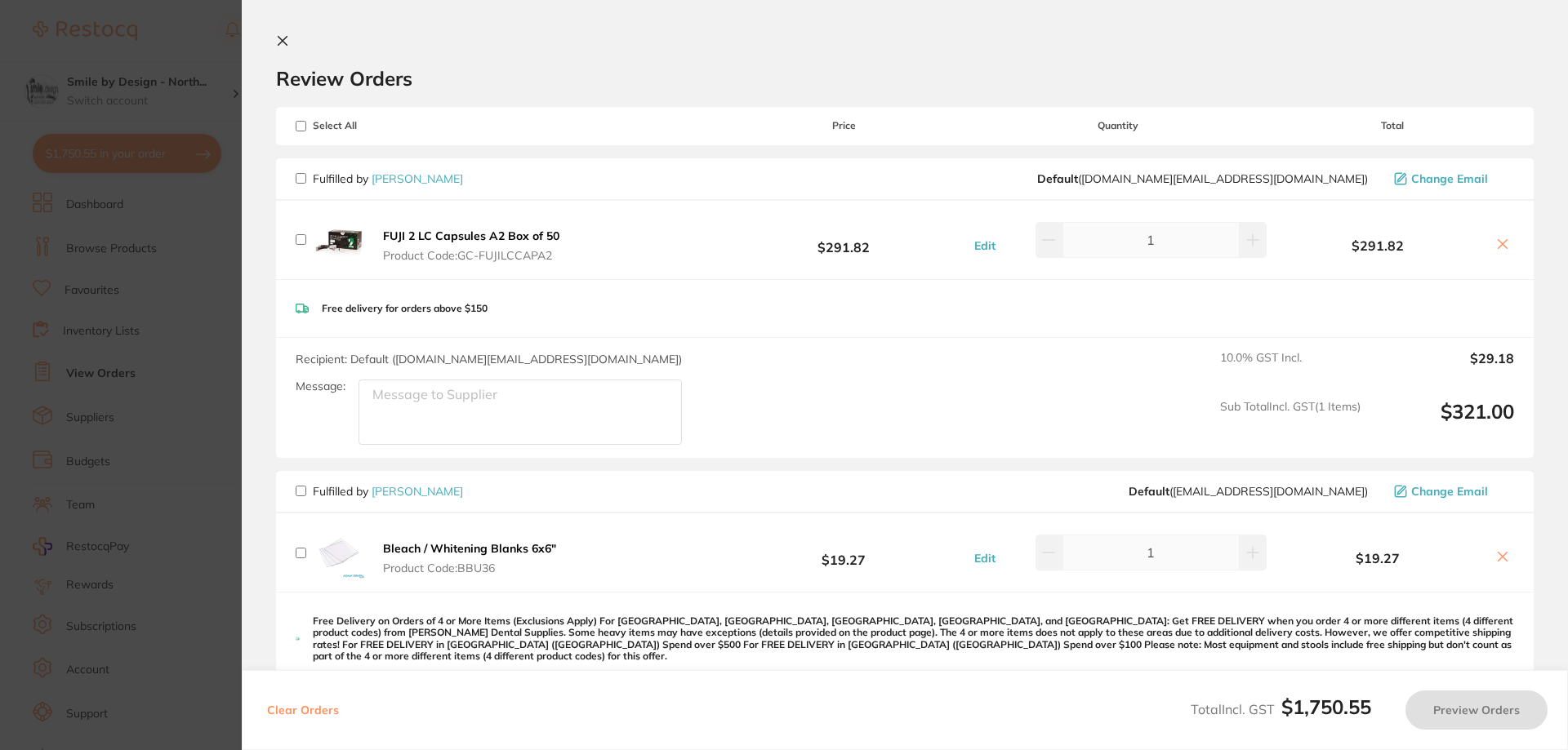
checkbox input "false"
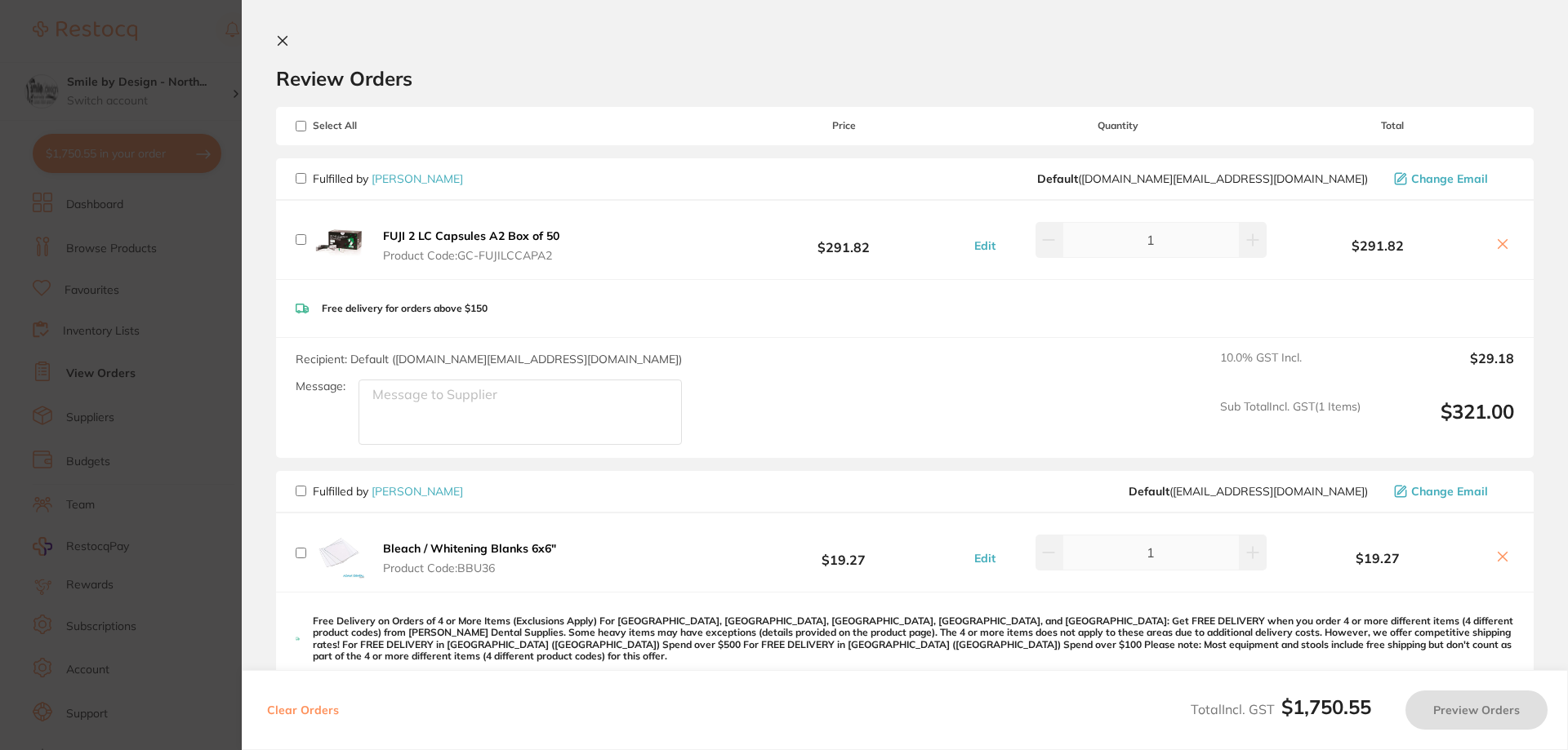
checkbox input "false"
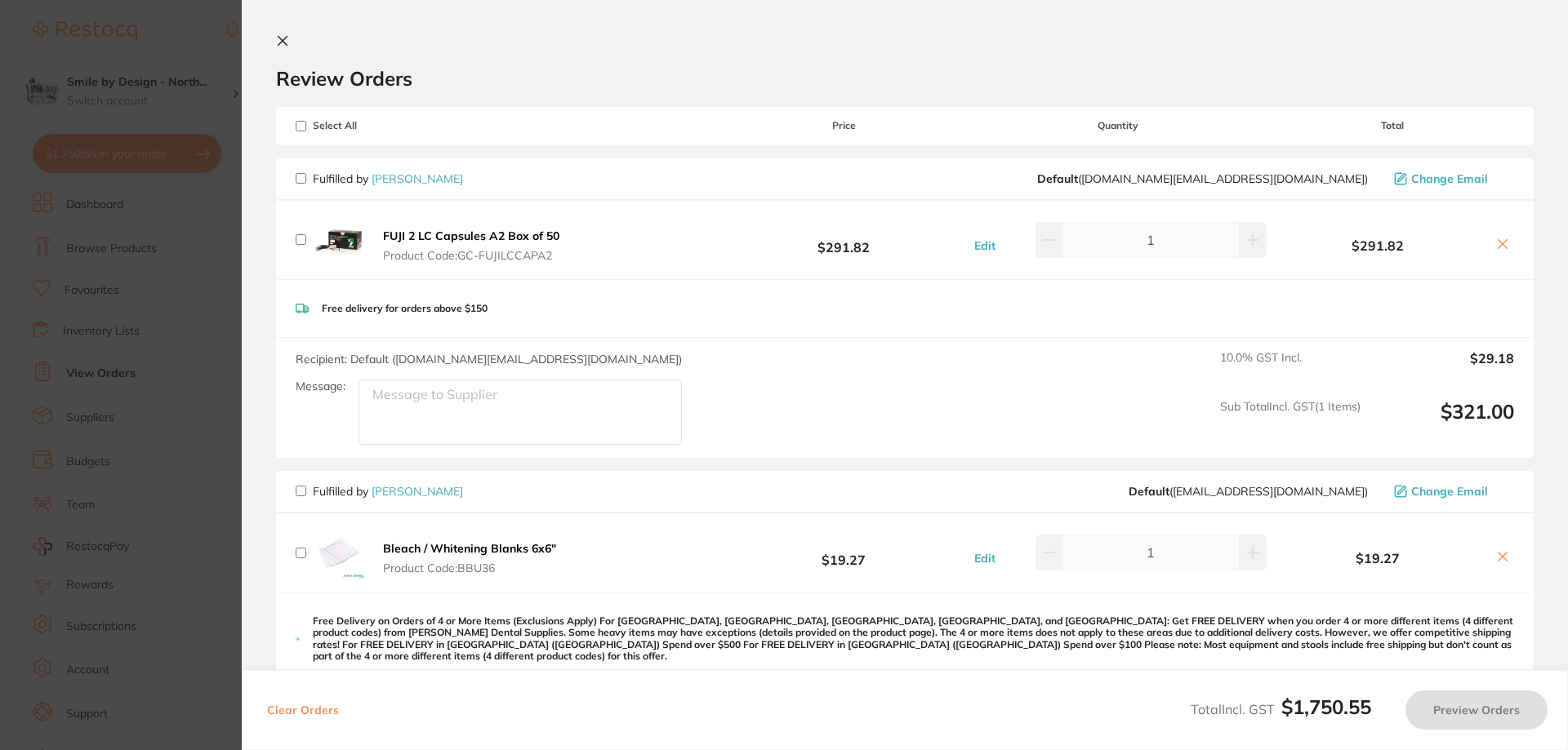
checkbox input "false"
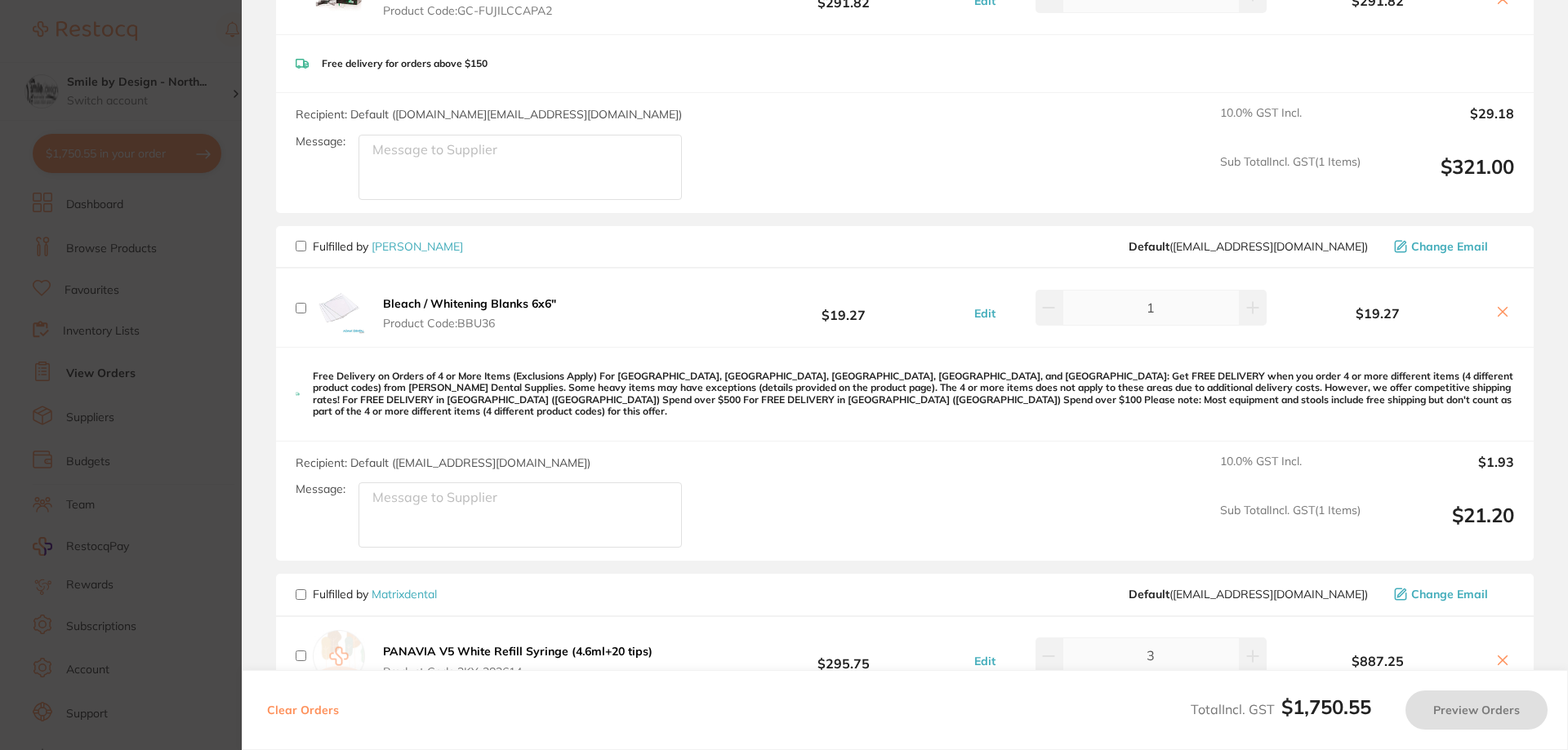
click at [297, 246] on input "checkbox" at bounding box center [301, 246] width 11 height 11
checkbox input "true"
click at [1248, 307] on icon at bounding box center [1253, 308] width 11 height 11
type input "2"
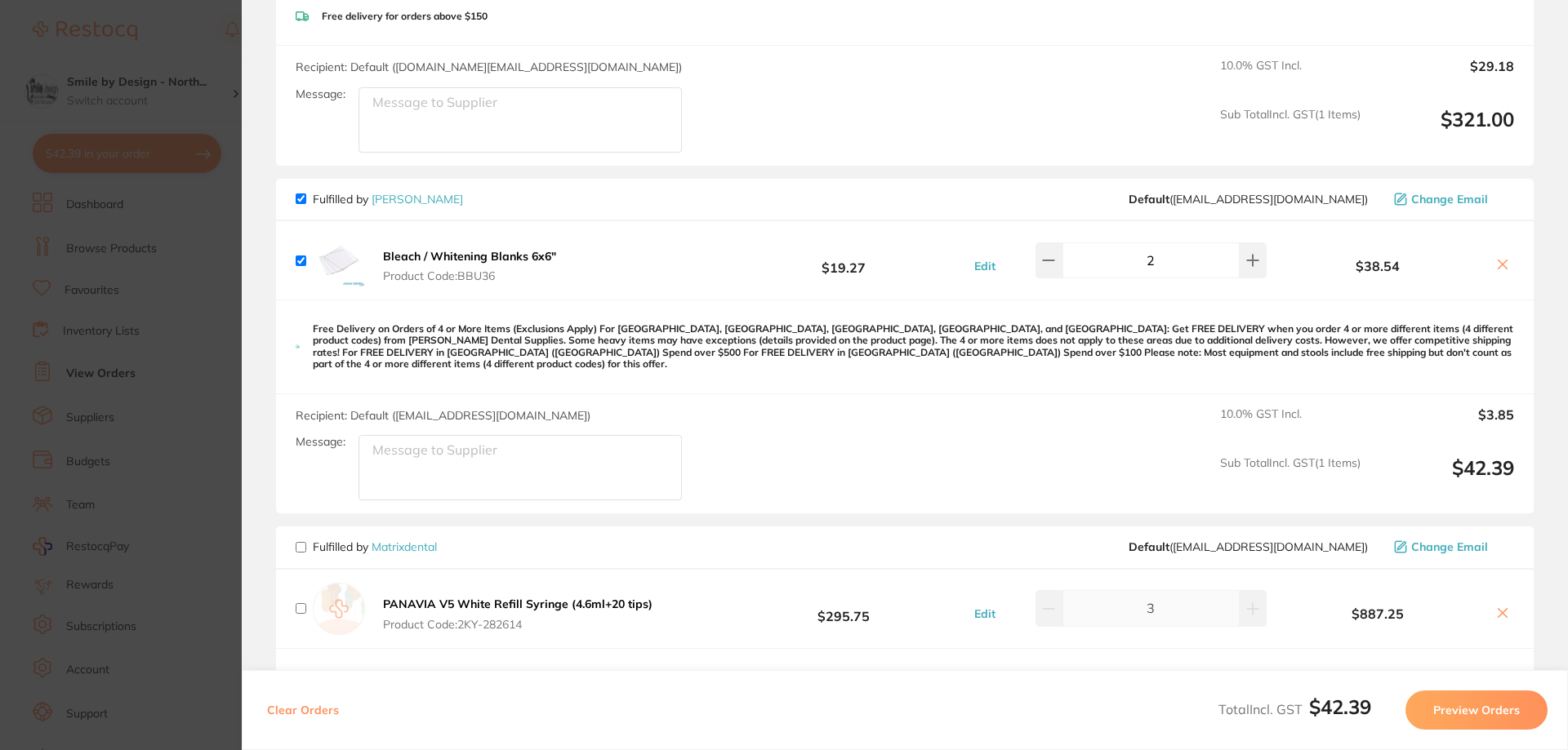
scroll to position [490, 0]
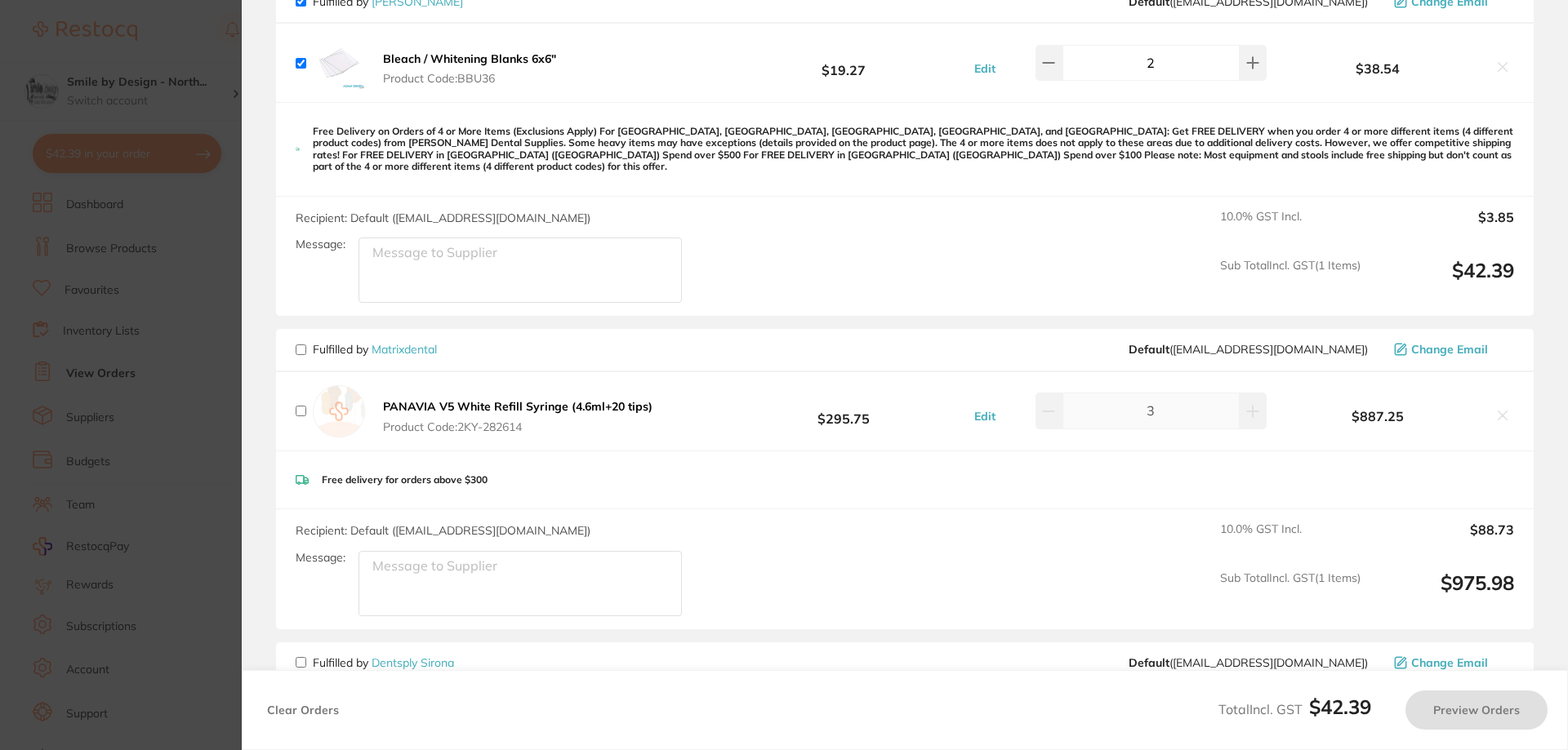
click at [300, 344] on input "checkbox" at bounding box center [301, 350] width 11 height 11
checkbox input "true"
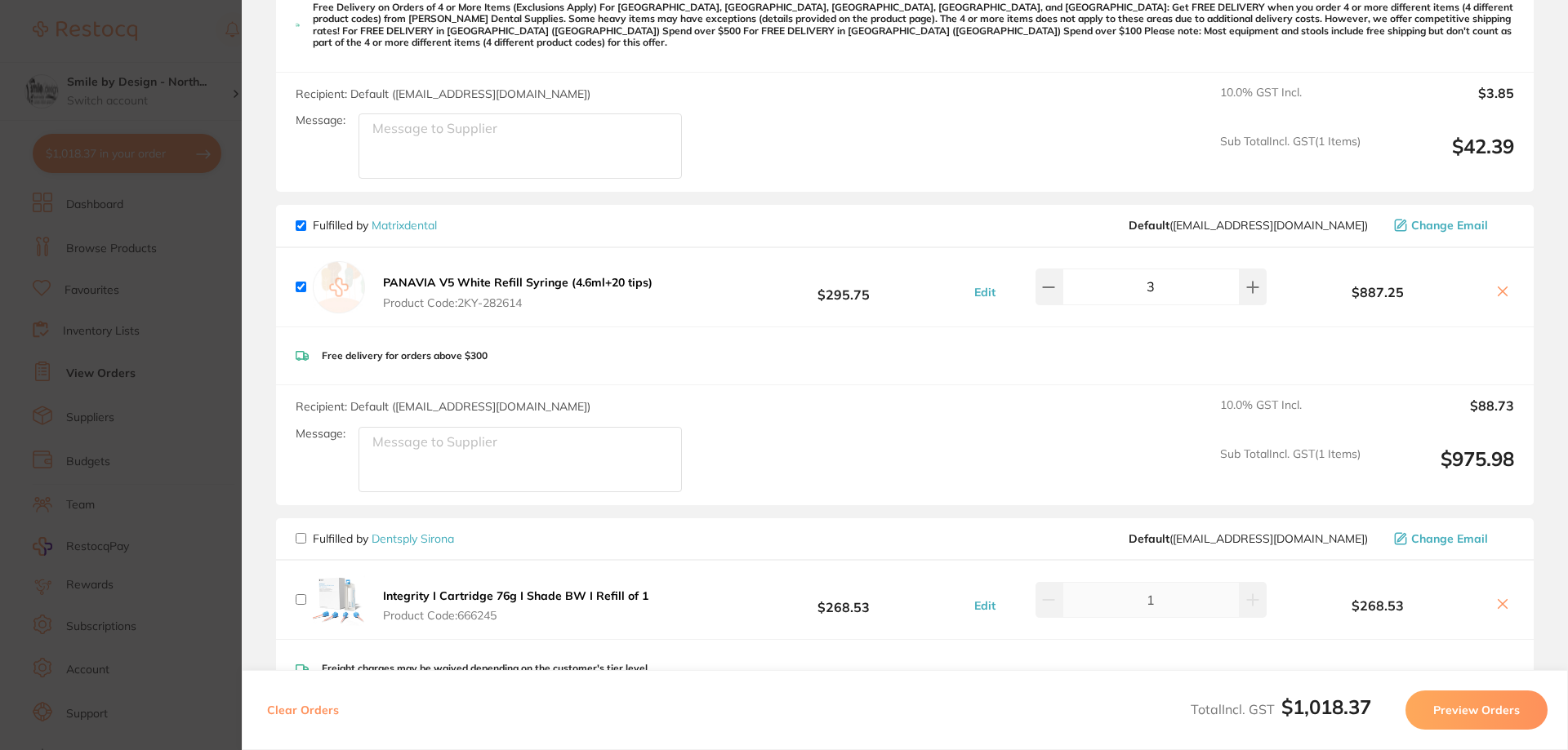
scroll to position [817, 0]
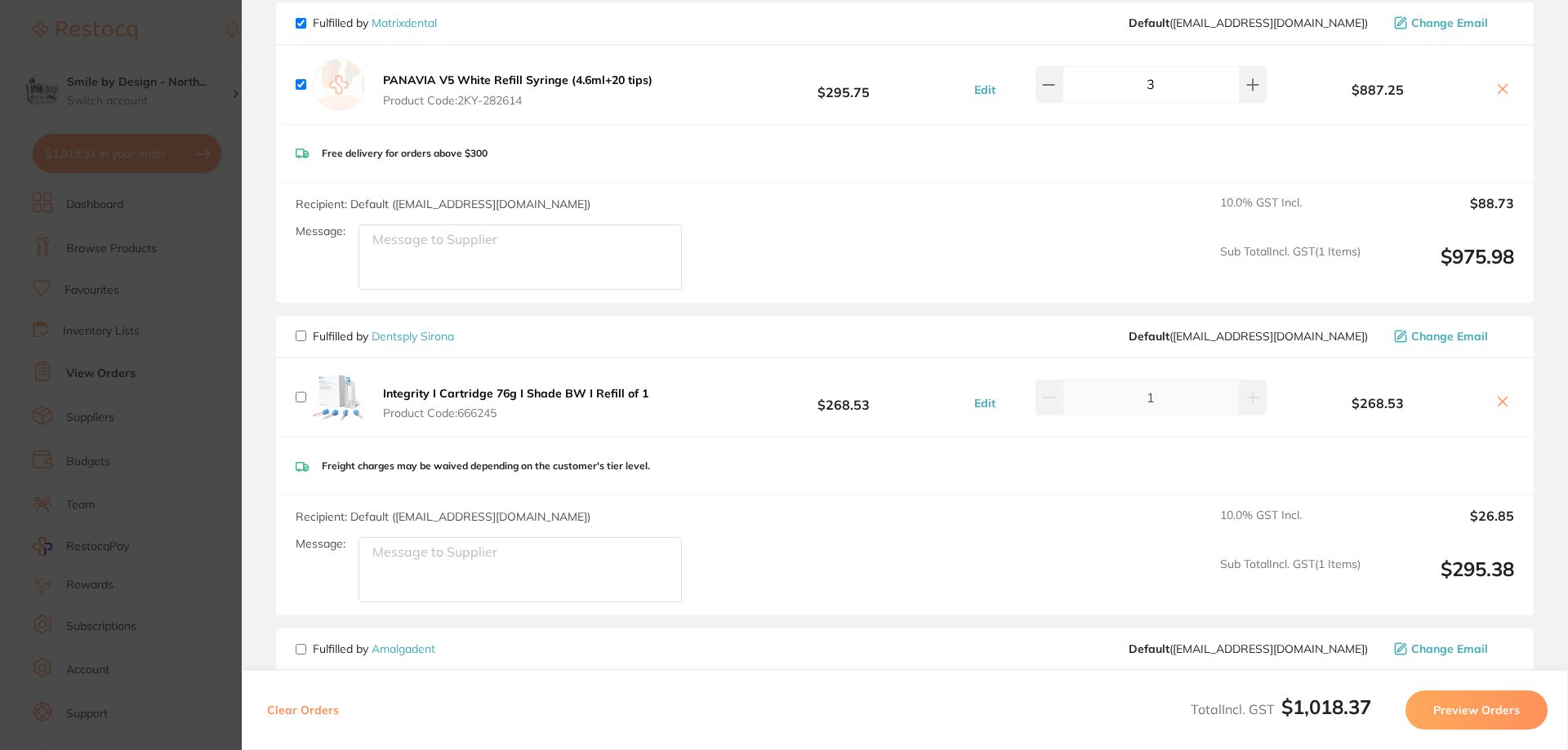
click at [297, 331] on input "checkbox" at bounding box center [301, 336] width 11 height 11
checkbox input "true"
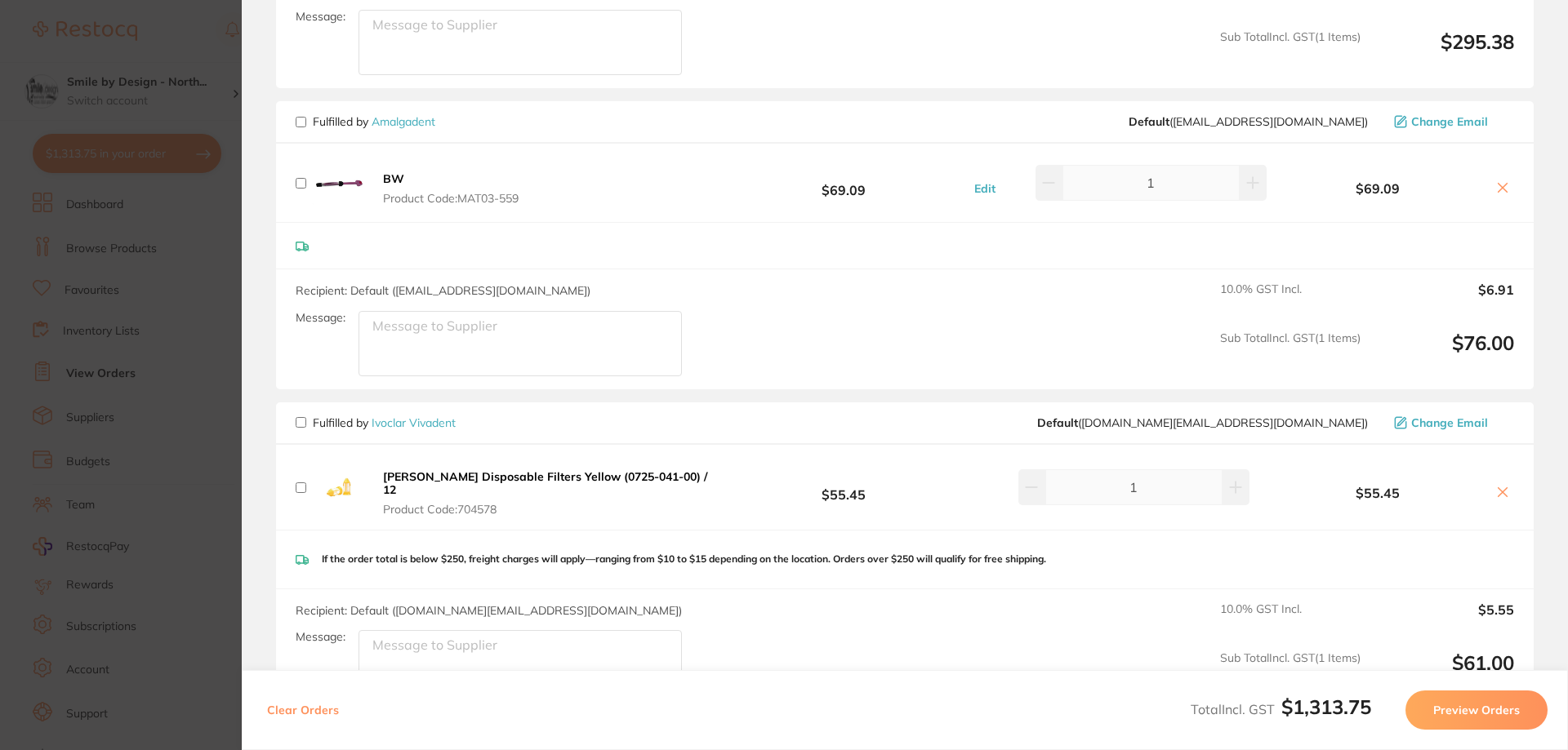
scroll to position [1470, 0]
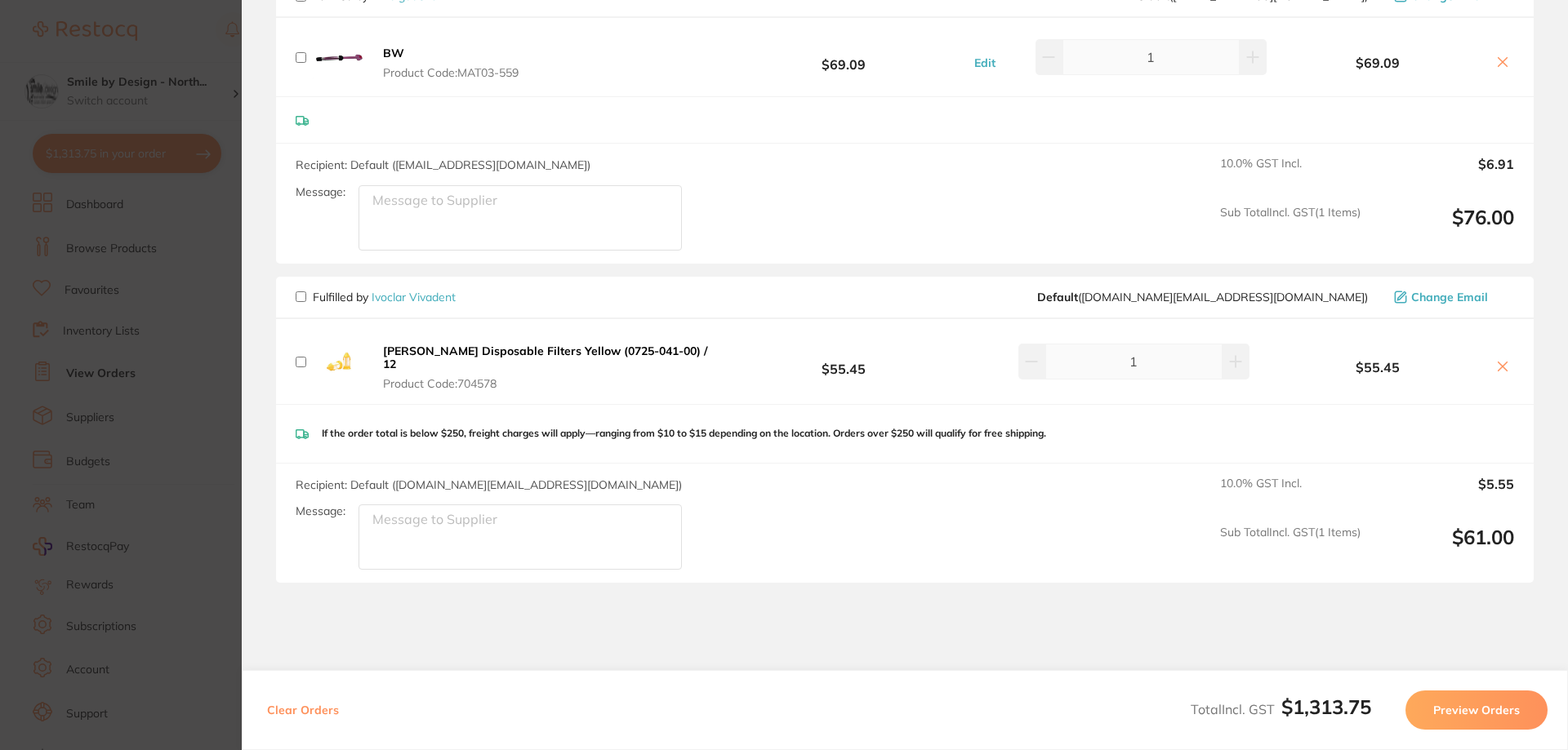
click at [1478, 707] on button "Preview Orders" at bounding box center [1476, 711] width 142 height 39
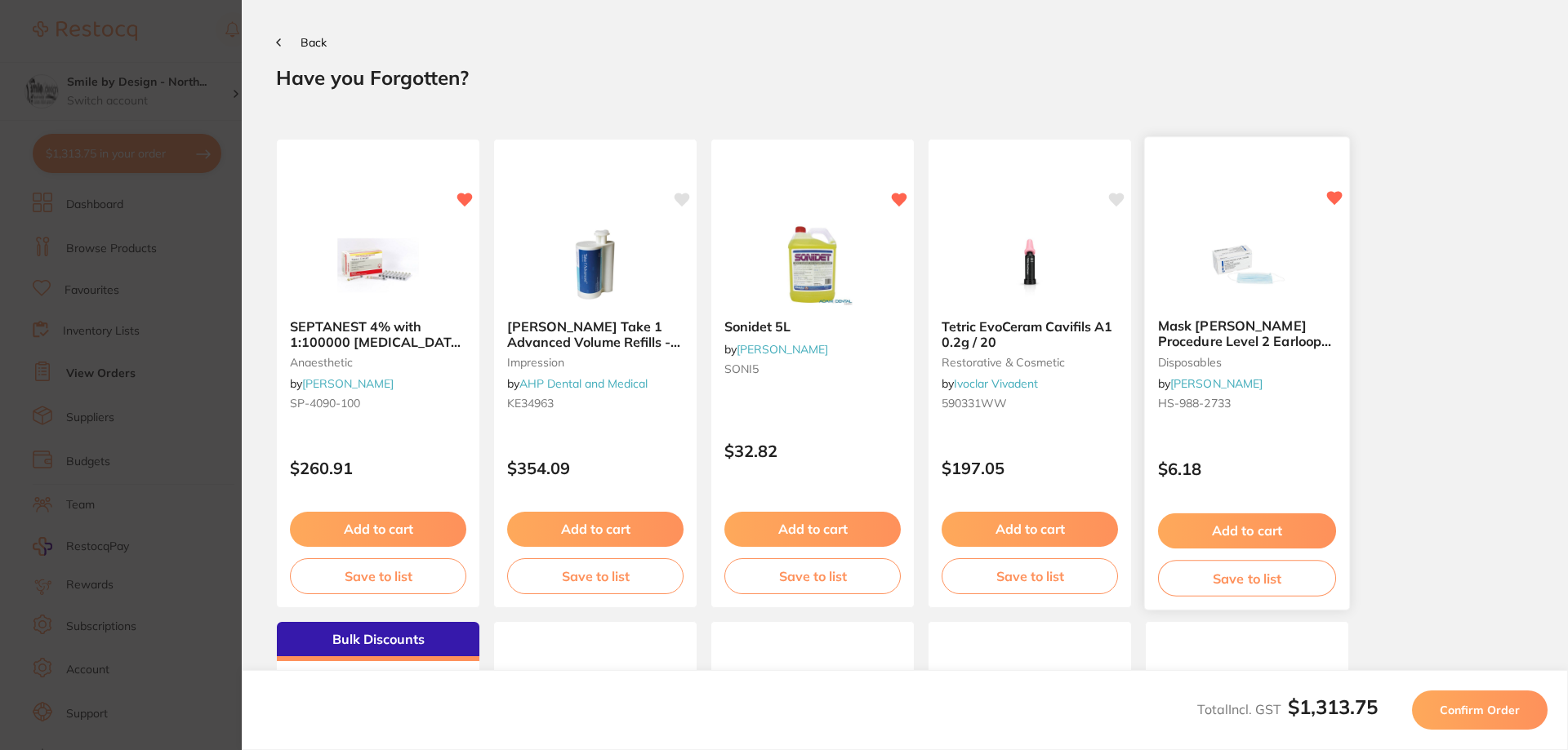
scroll to position [0, 0]
click at [1494, 718] on button "Confirm Order" at bounding box center [1480, 711] width 136 height 39
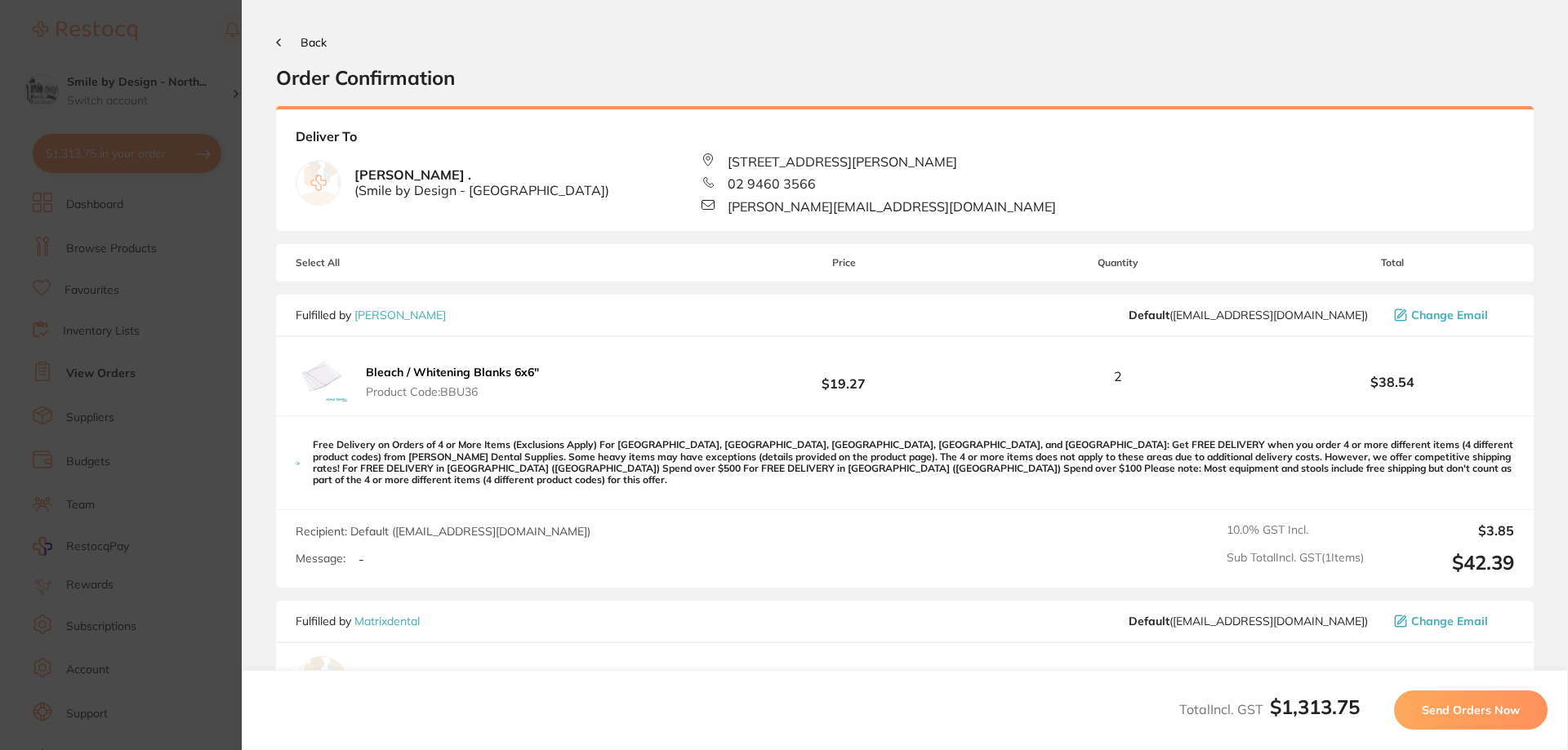
click at [1493, 721] on button "Send Orders Now" at bounding box center [1471, 711] width 153 height 39
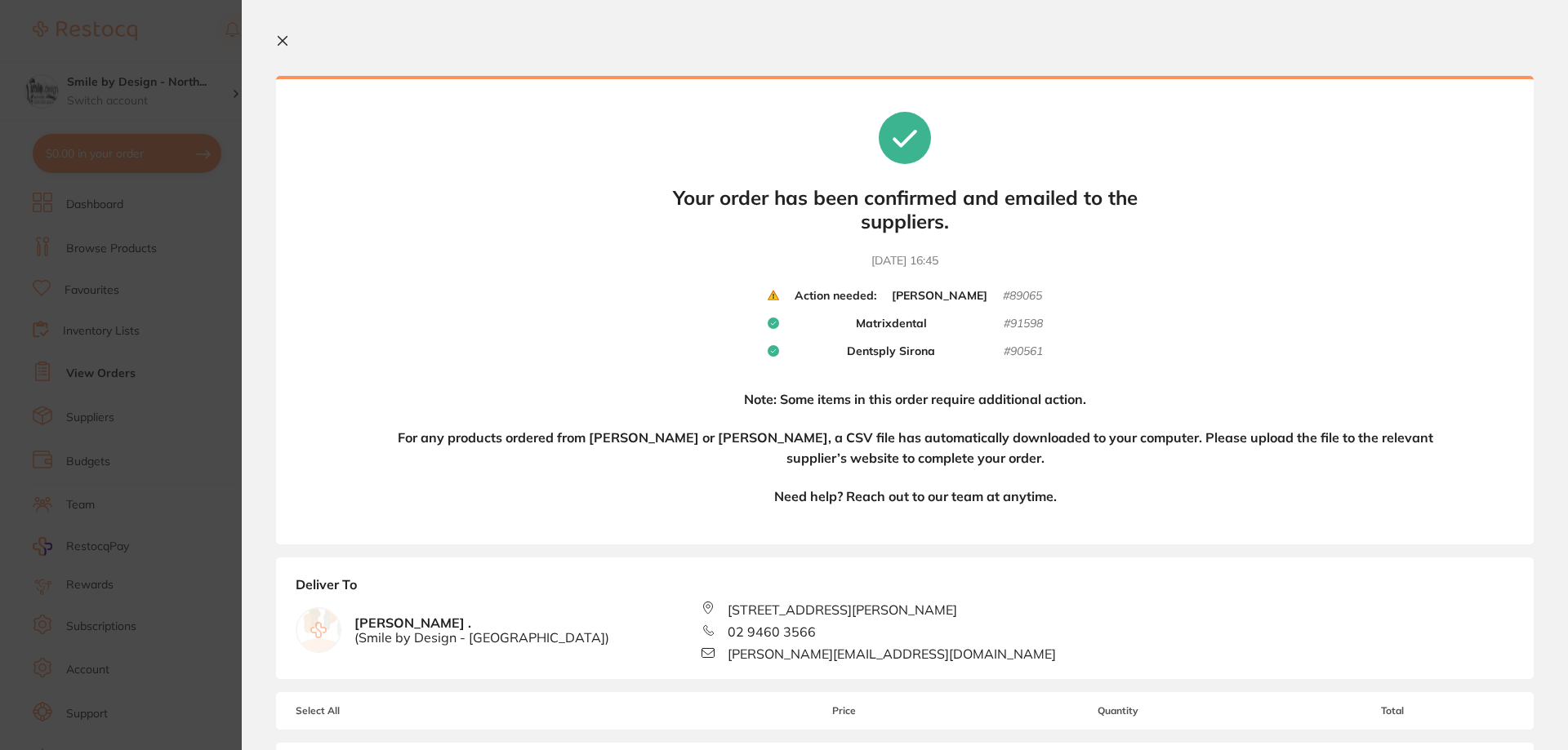
click at [285, 47] on button at bounding box center [285, 41] width 20 height 15
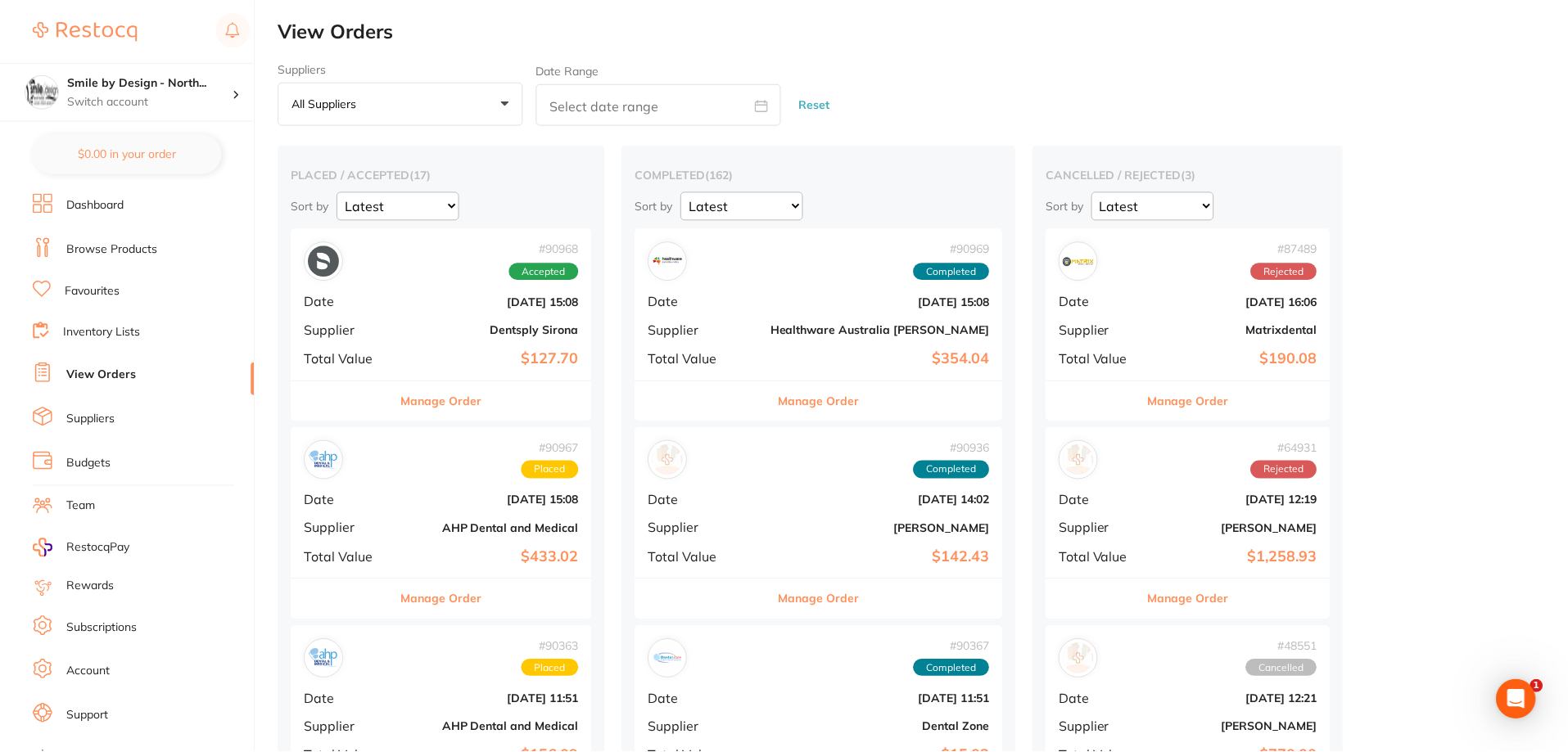
scroll to position [977, 0]
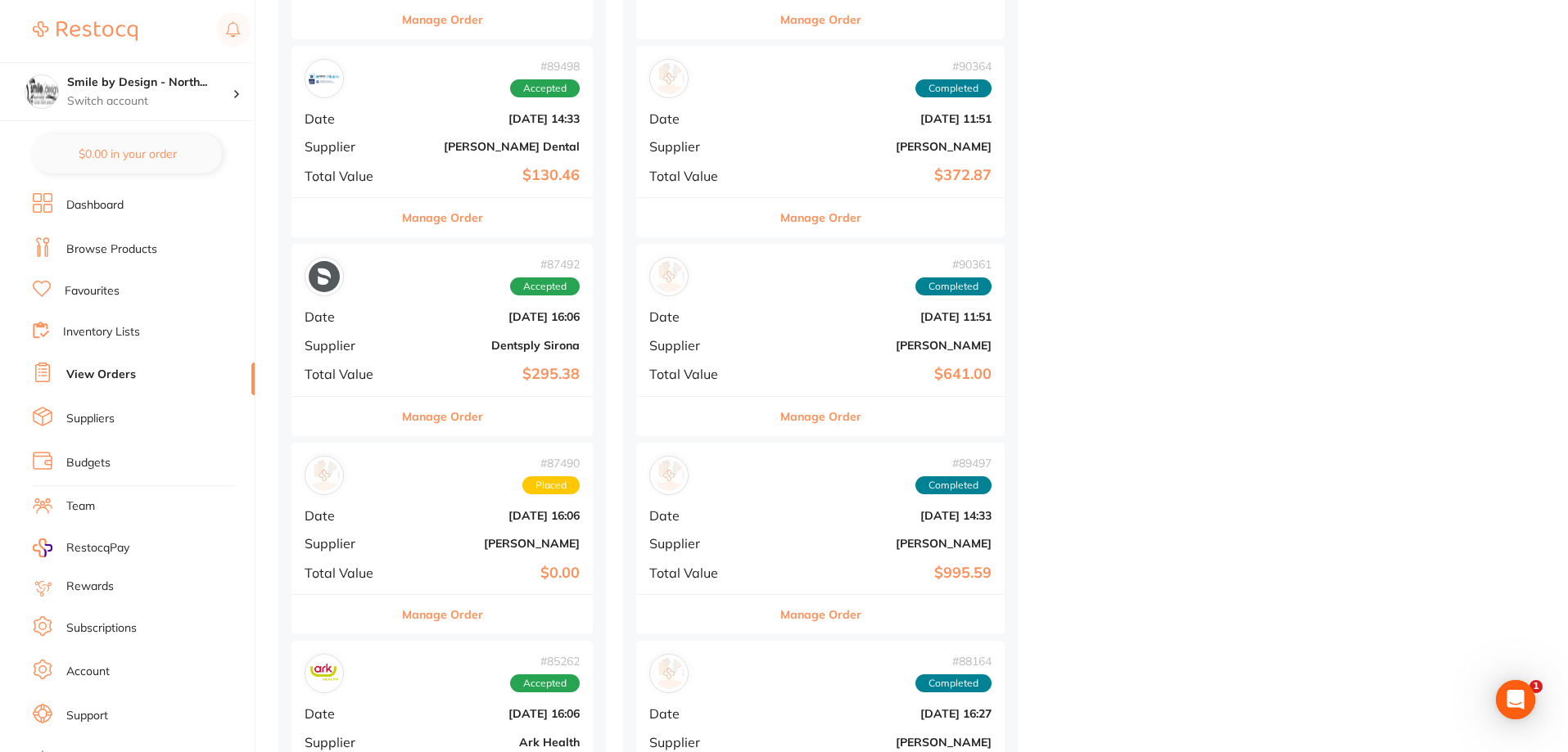
checkbox input "false"
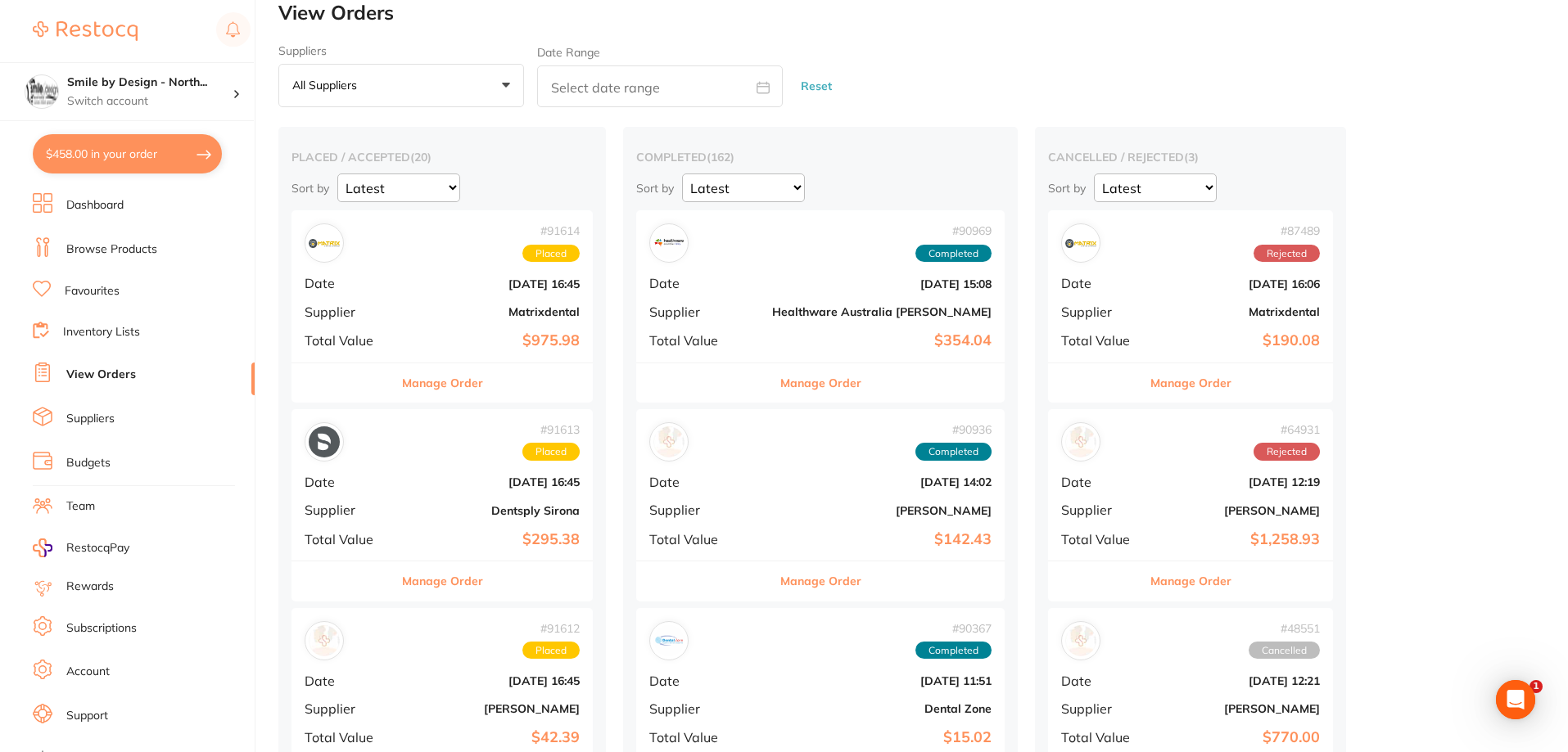
scroll to position [0, 0]
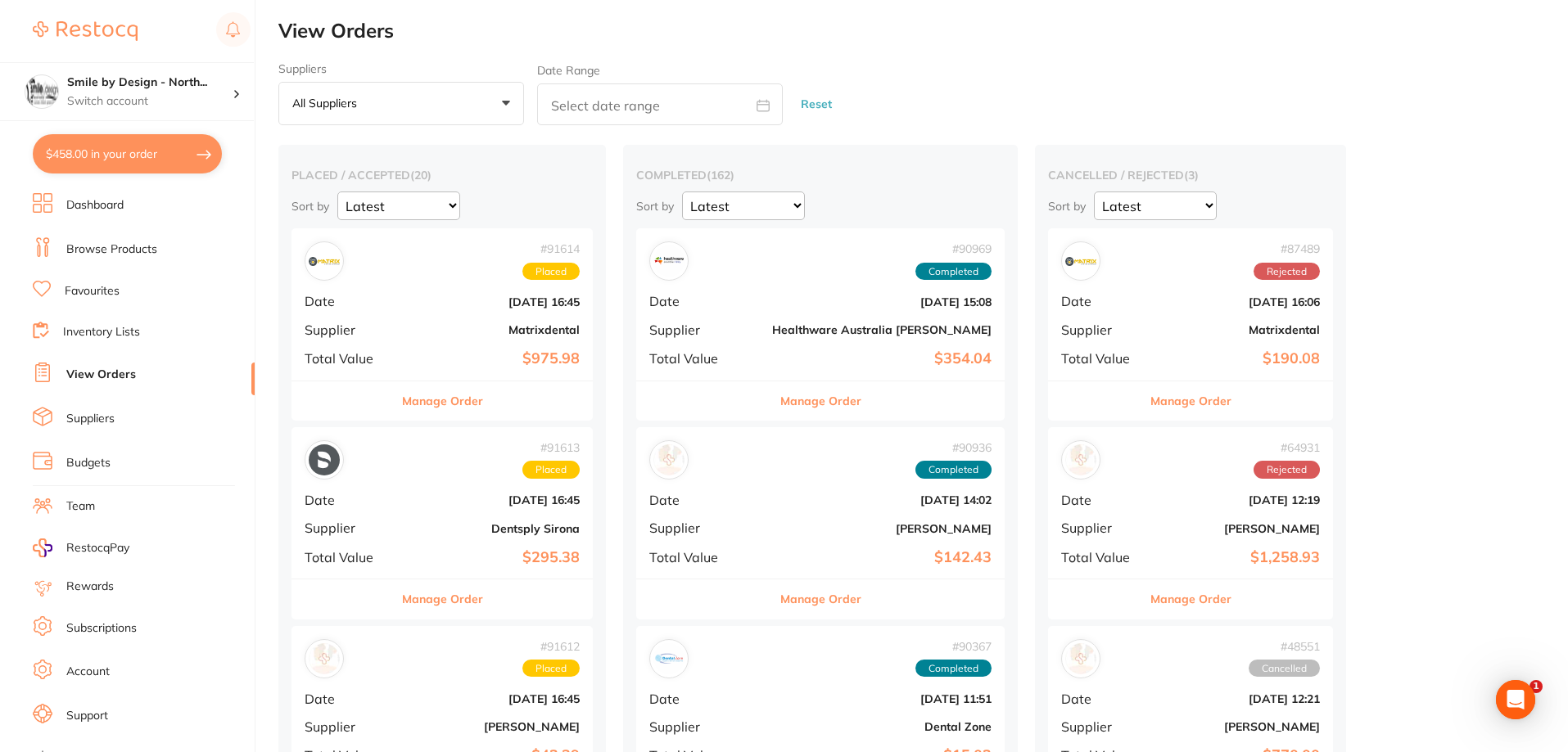
click at [518, 550] on b "$295.38" at bounding box center [492, 557] width 174 height 17
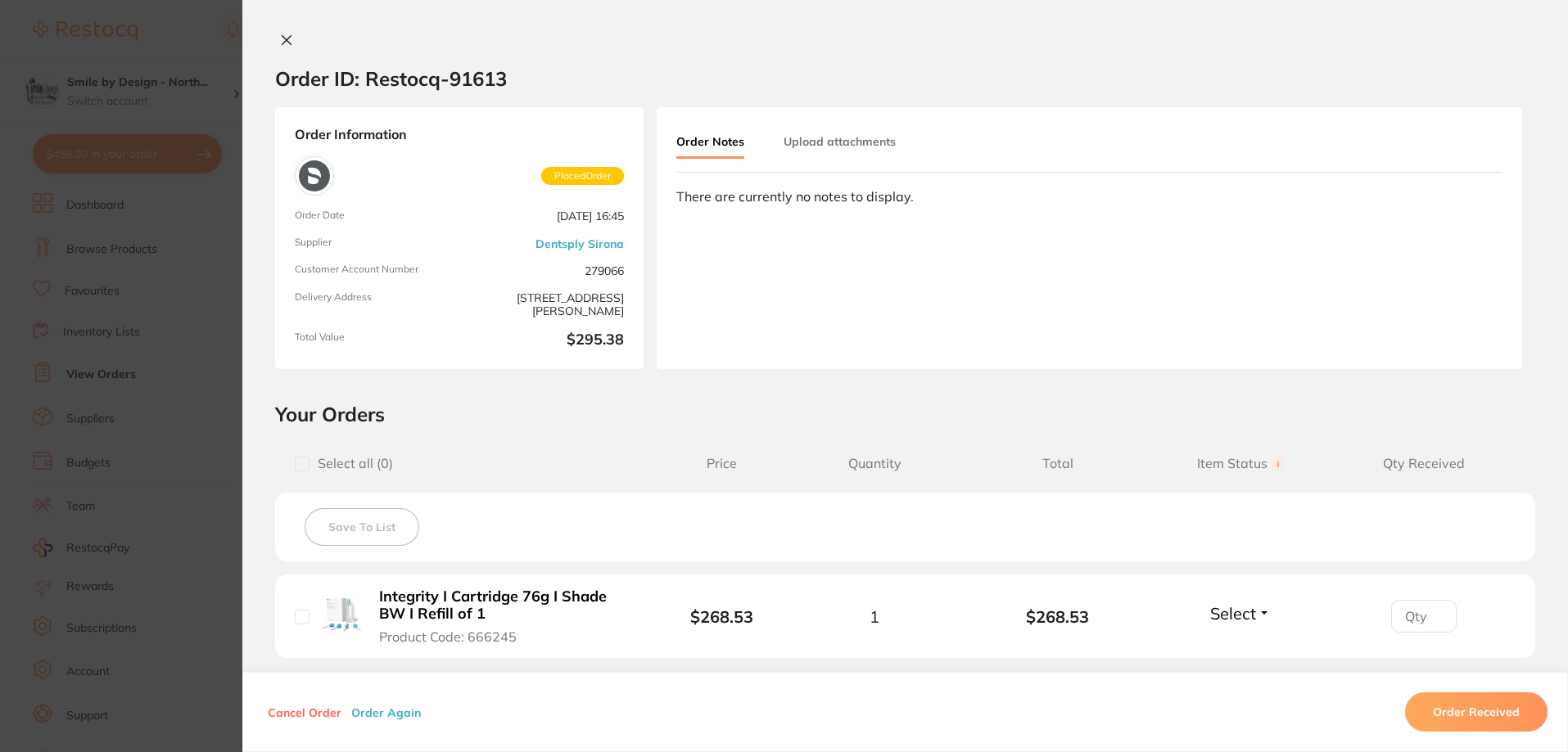
click at [280, 38] on icon at bounding box center [286, 40] width 13 height 13
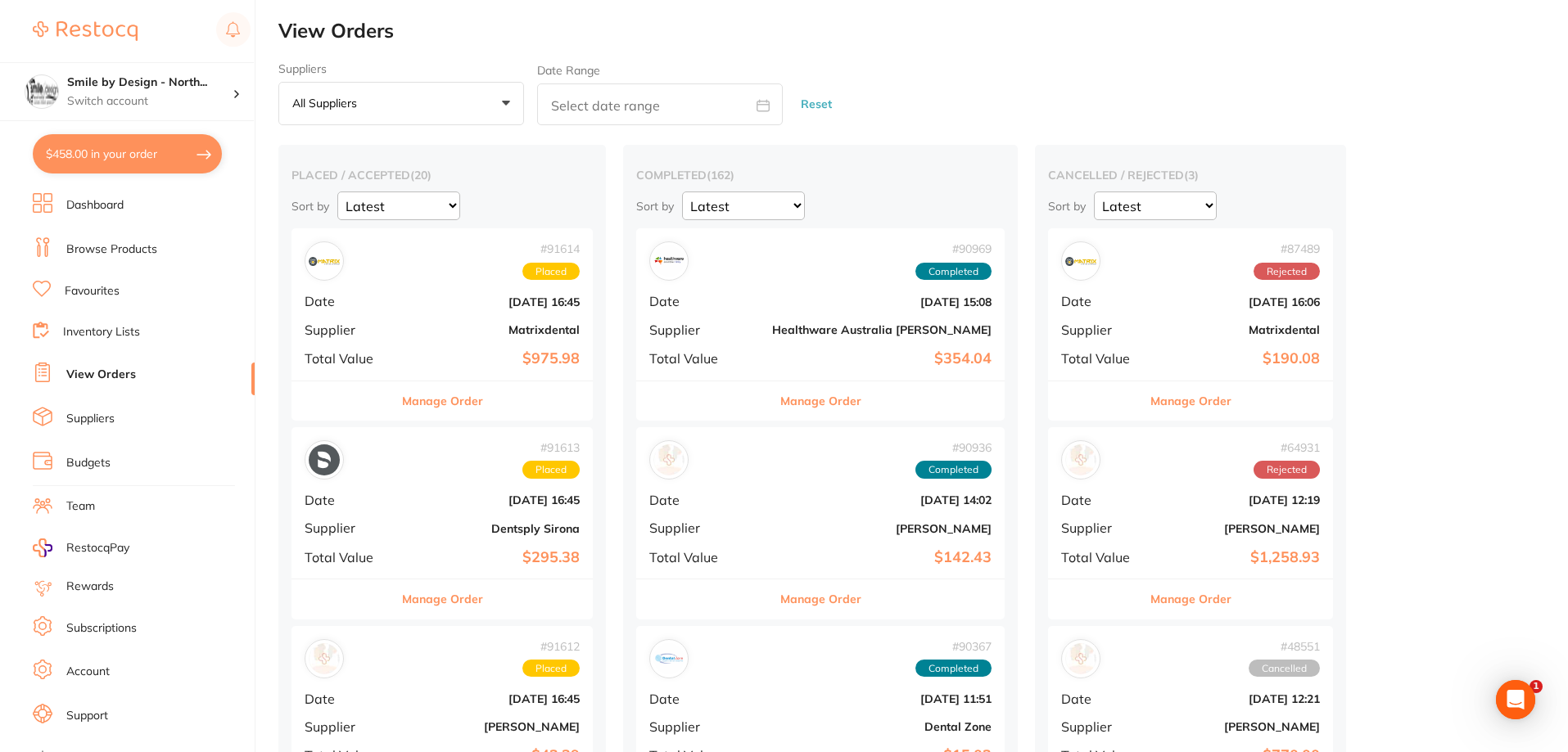
click at [184, 90] on h4 "Smile by Design - North..." at bounding box center [149, 82] width 165 height 16
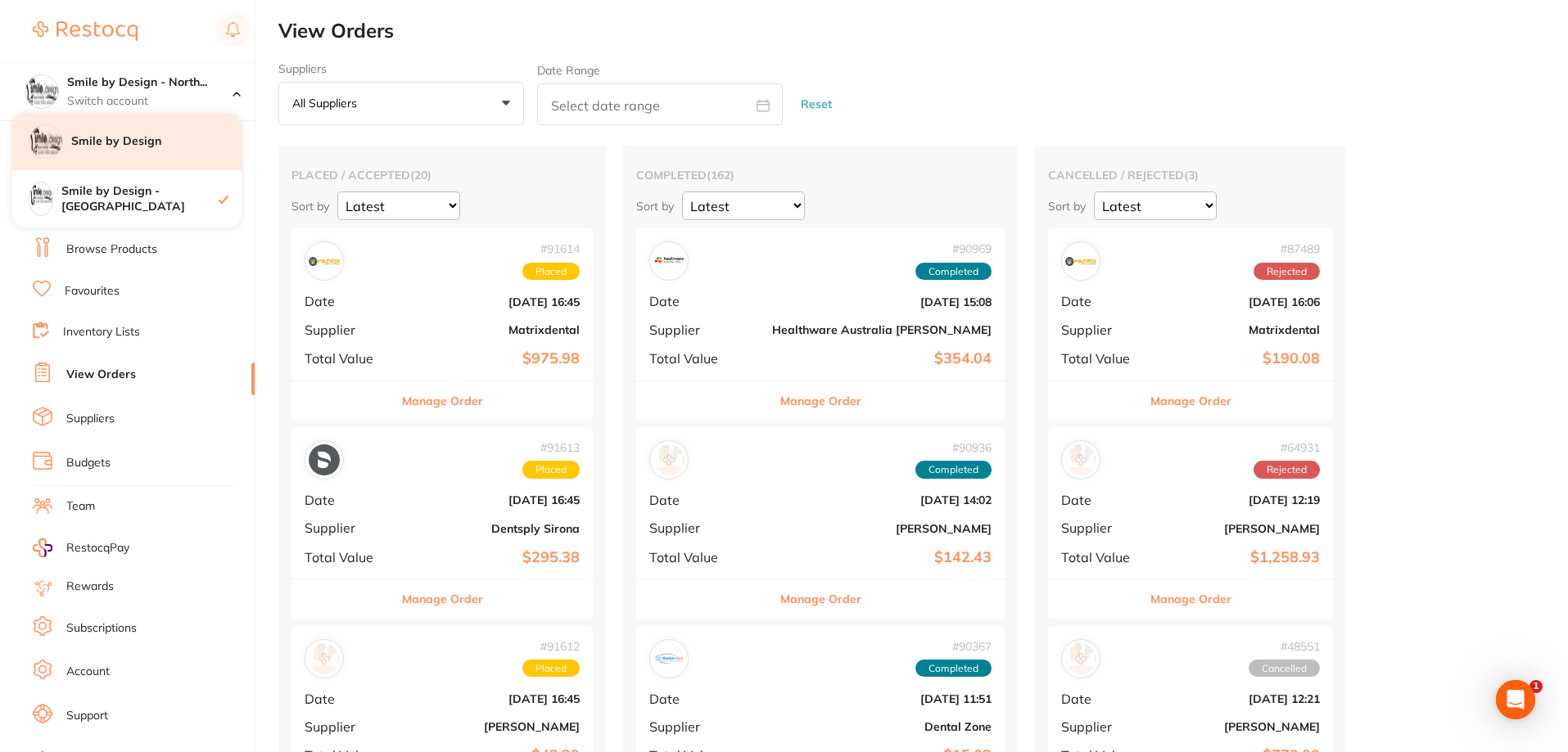
click at [161, 152] on div "Smile by Design" at bounding box center [127, 141] width 229 height 57
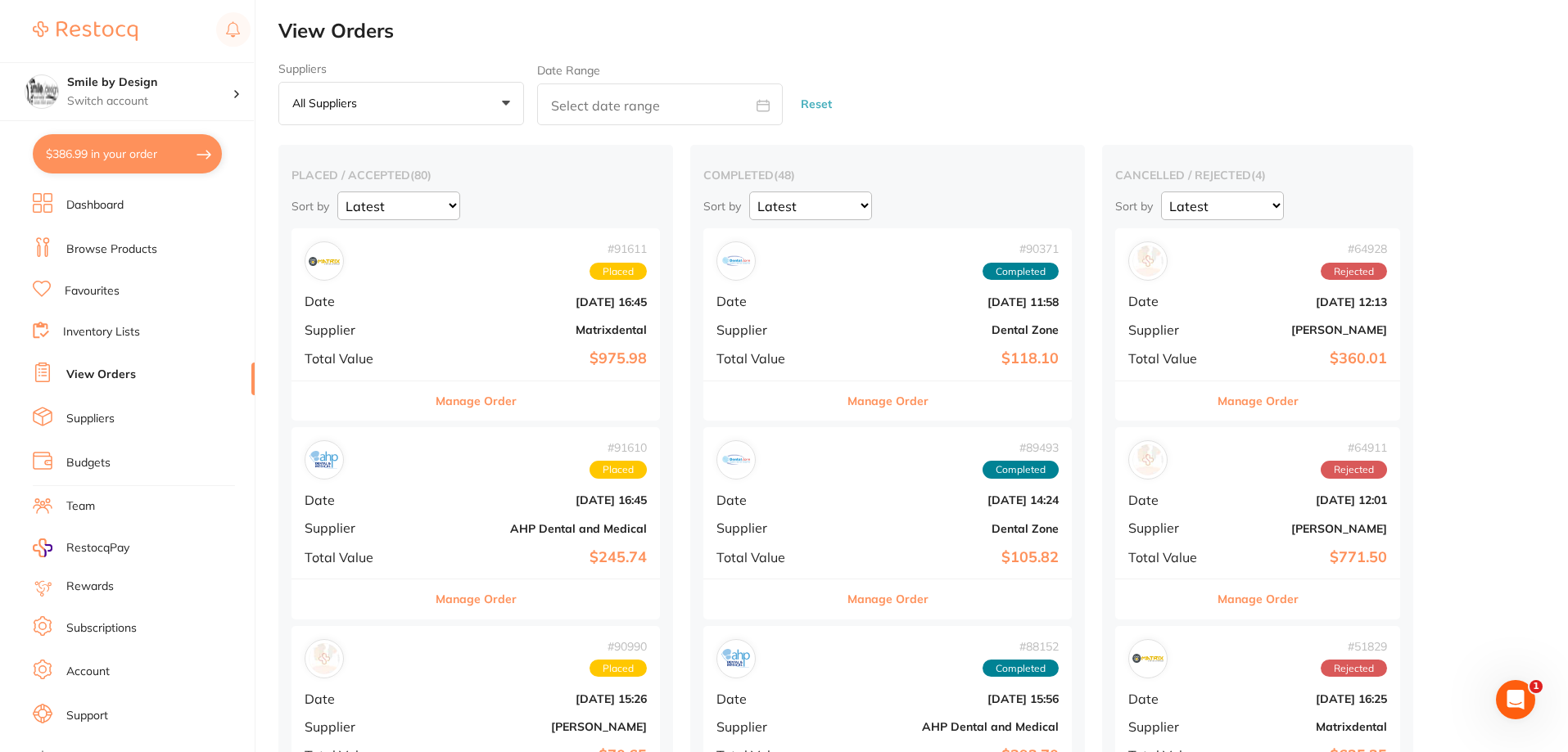
click at [490, 509] on div "# 91610 Placed Date Aug 27 2025, 16:45 Supplier AHP Dental and Medical Total Va…" at bounding box center [476, 503] width 369 height 151
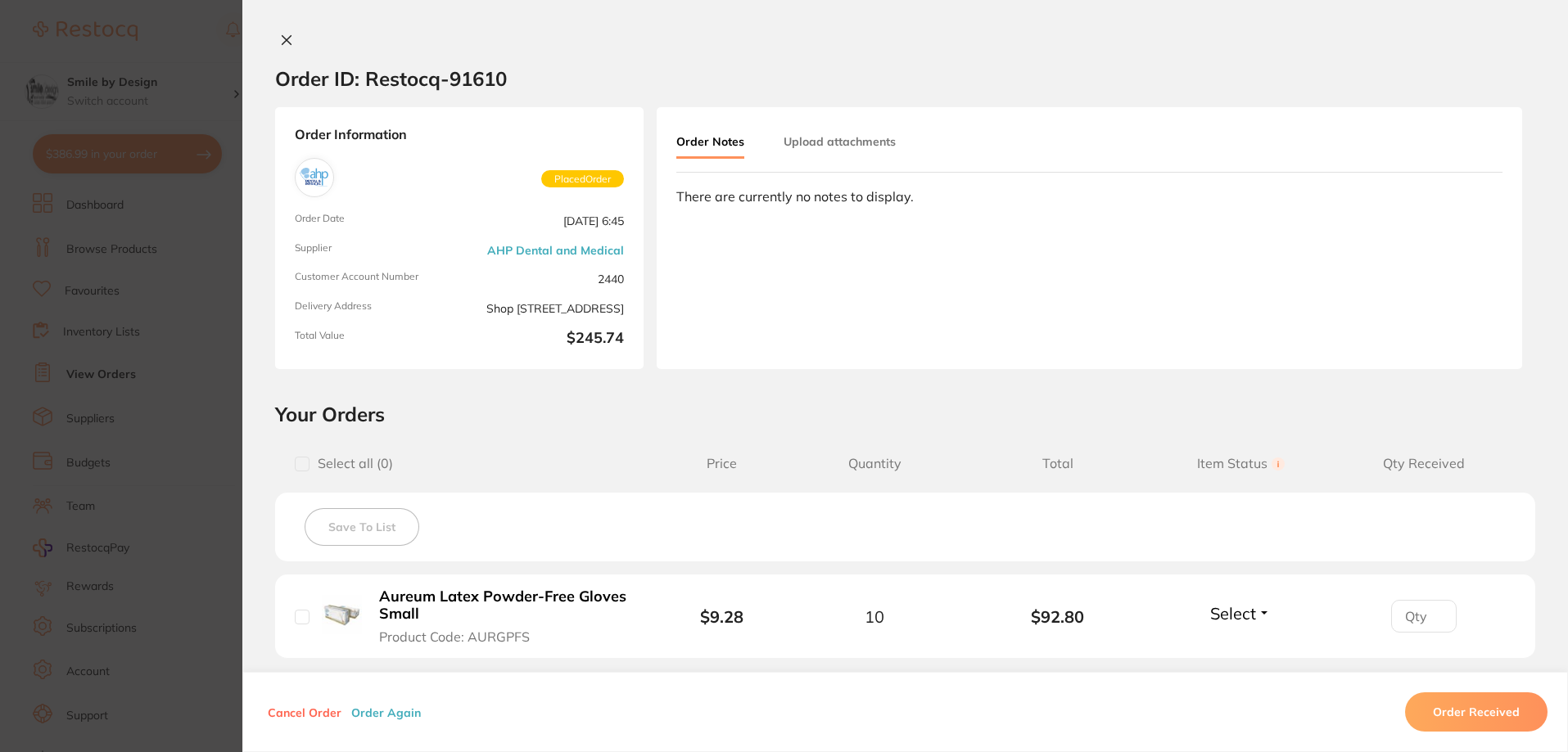
click at [286, 36] on icon at bounding box center [287, 40] width 9 height 9
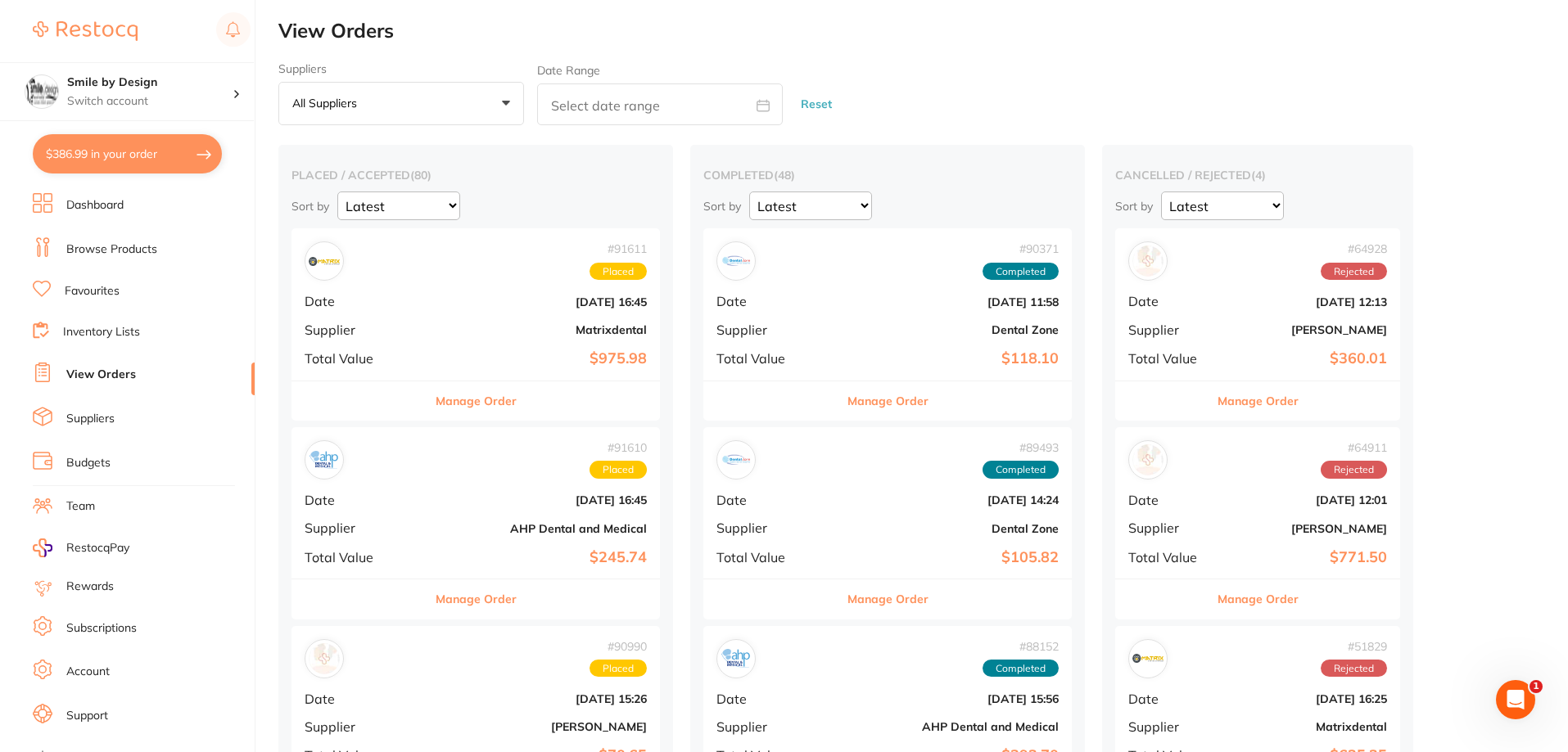
click at [184, 98] on p "Switch account" at bounding box center [149, 101] width 165 height 16
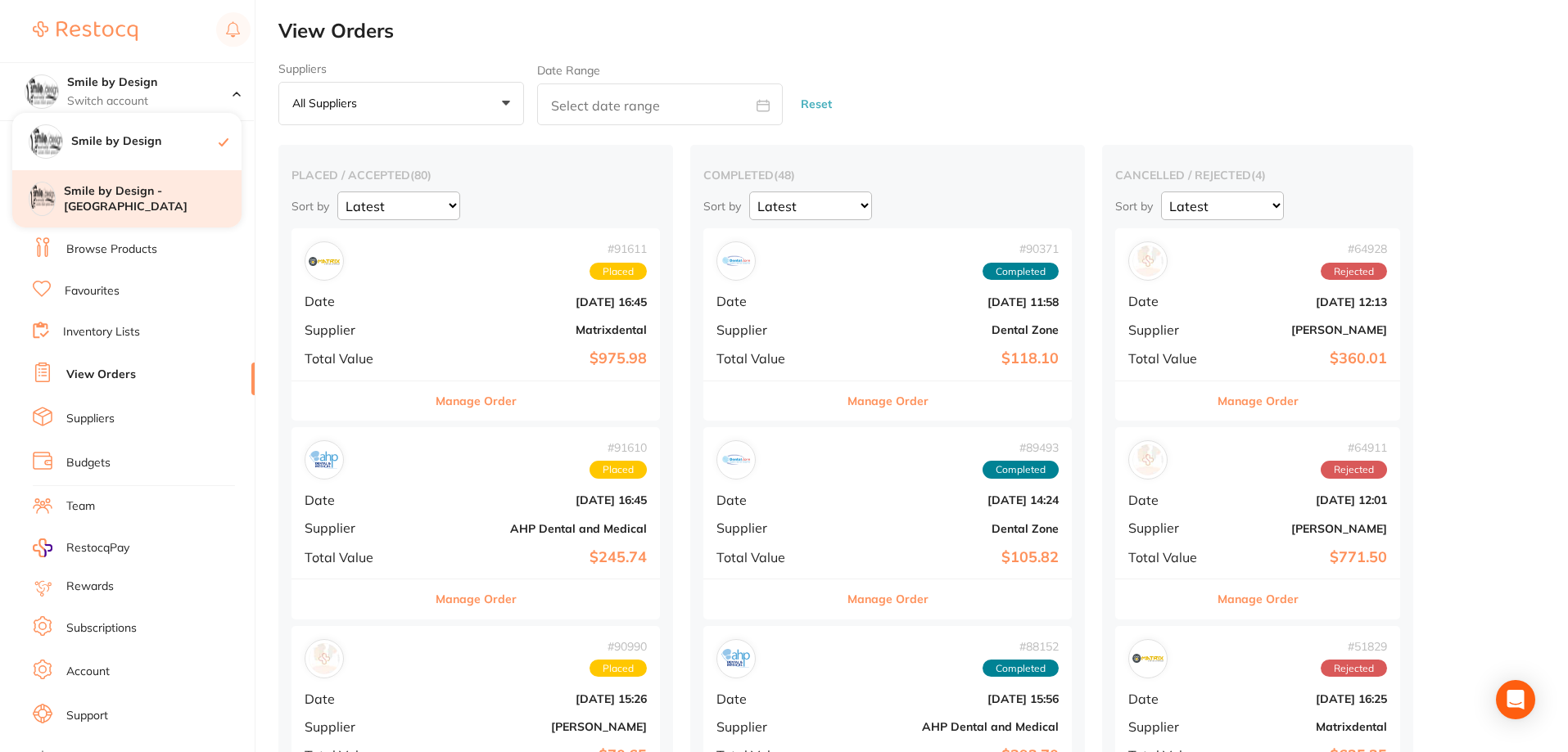
click at [178, 199] on h4 "Smile by Design - [GEOGRAPHIC_DATA]" at bounding box center [152, 199] width 178 height 32
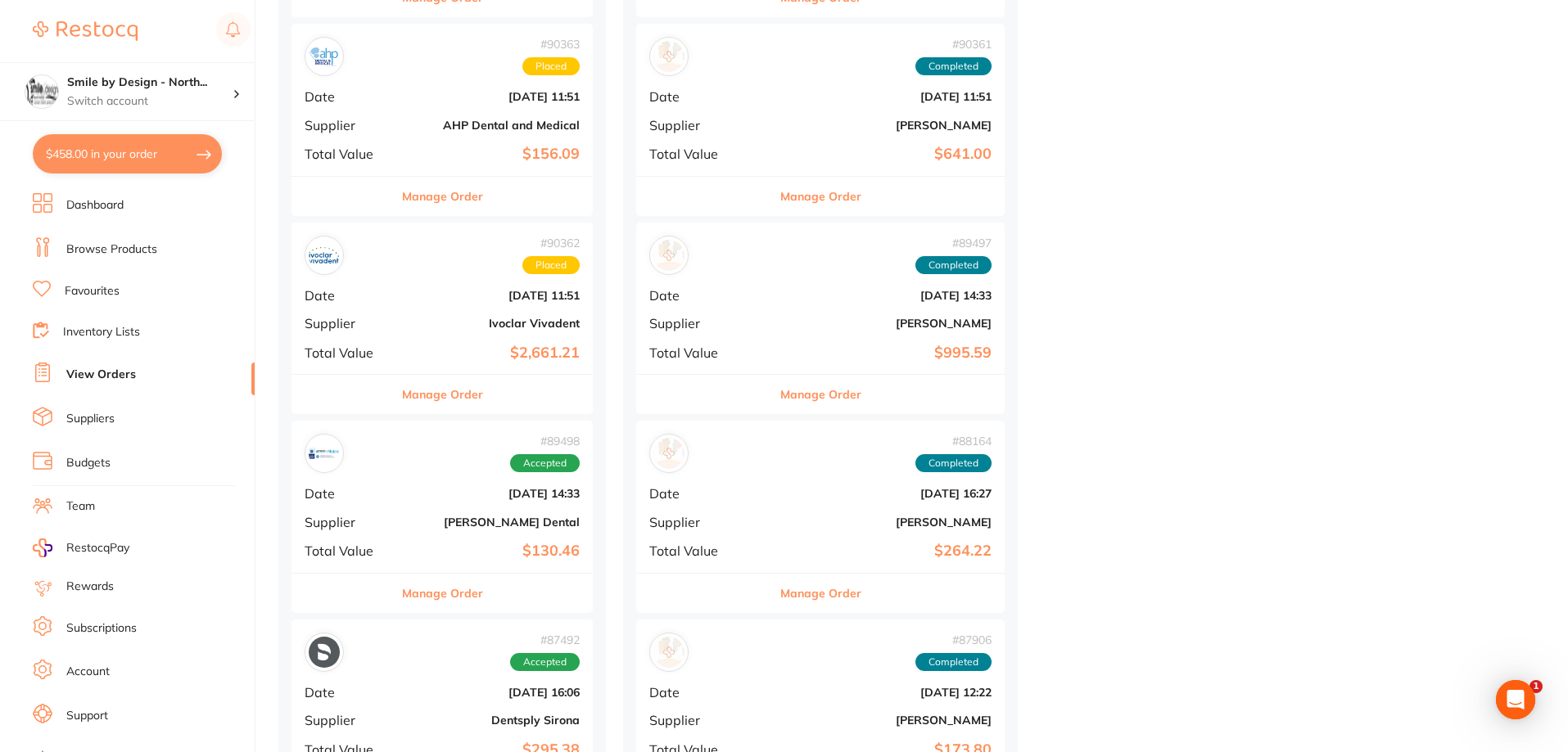
scroll to position [1228, 0]
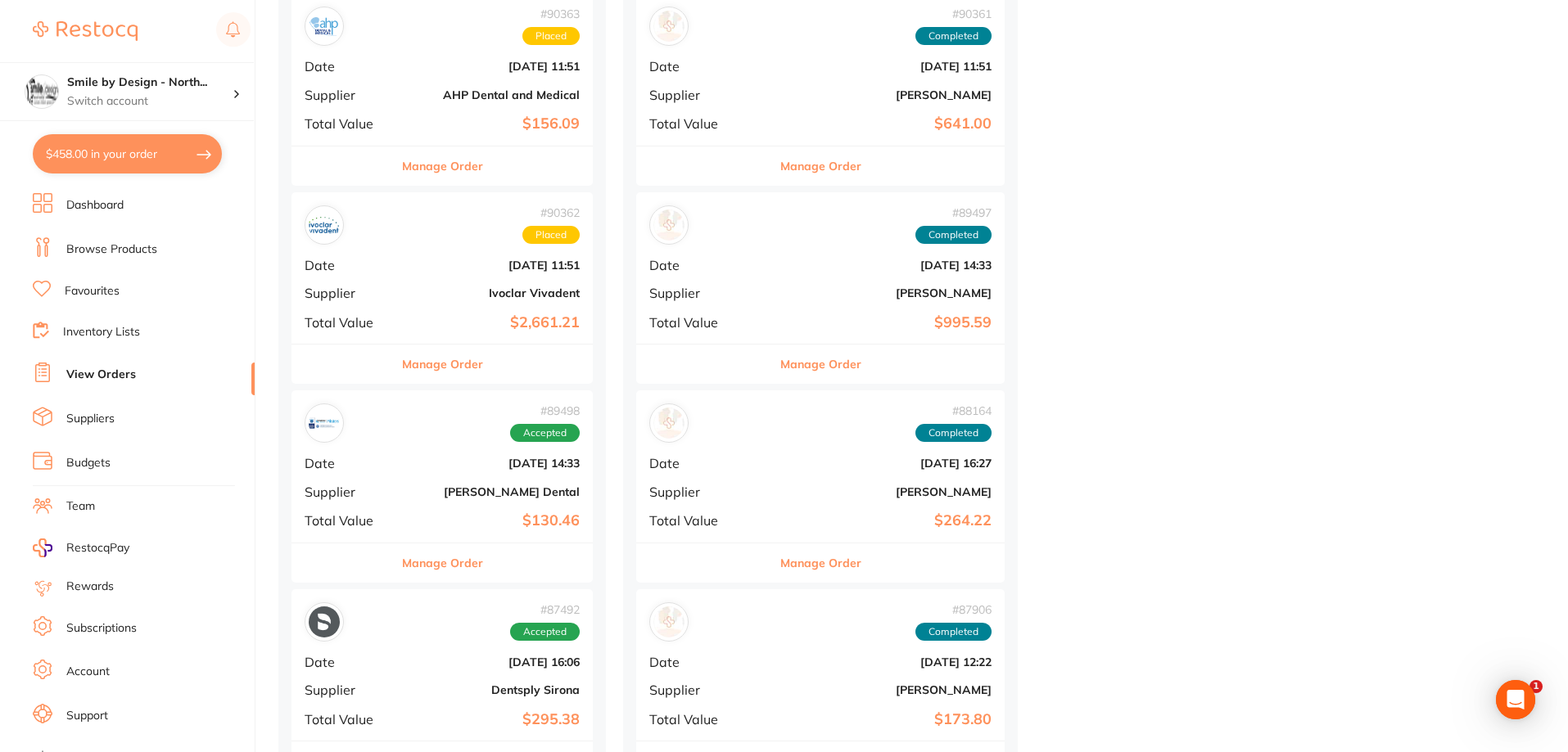
click at [477, 296] on b "Ivoclar Vivadent" at bounding box center [492, 292] width 174 height 13
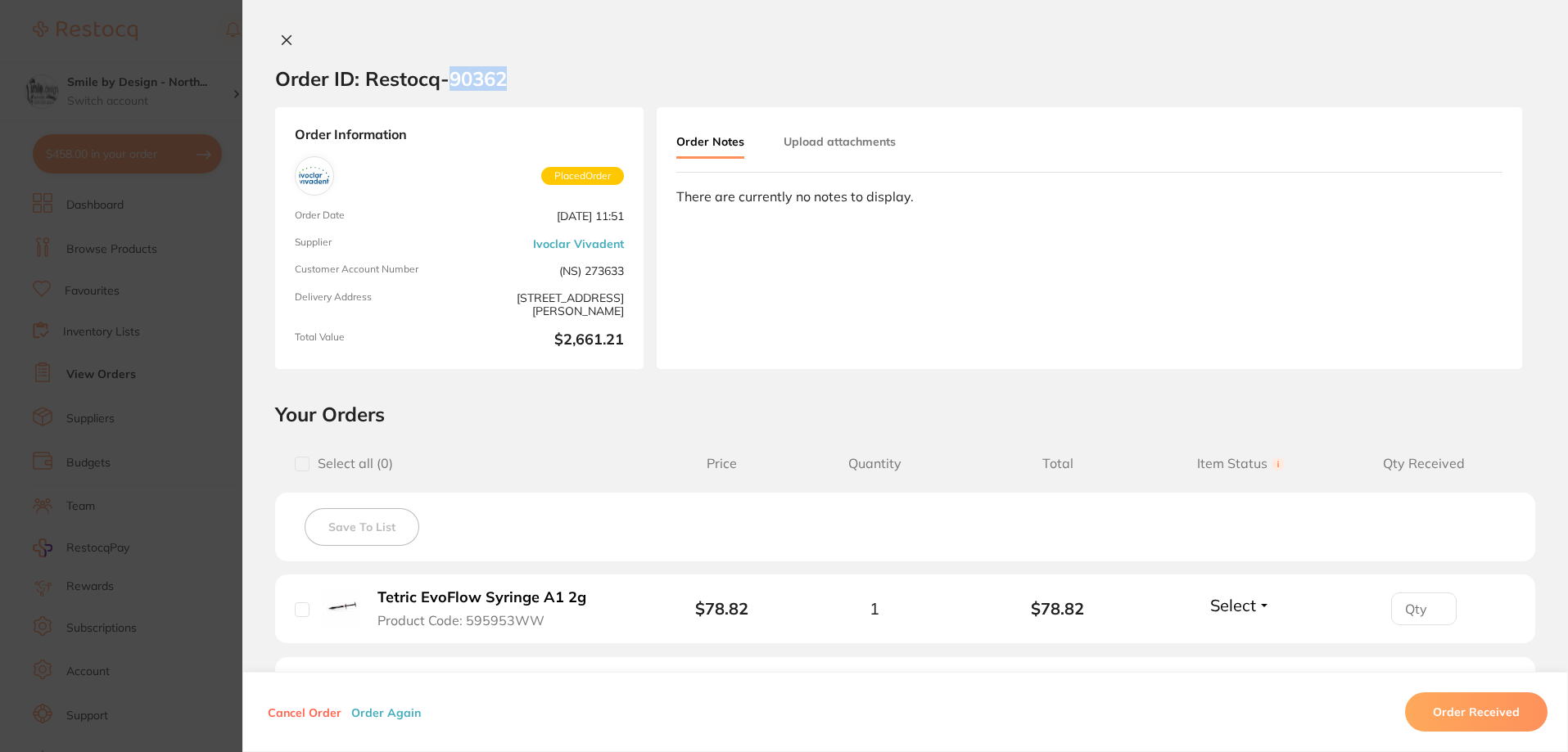
drag, startPoint x: 445, startPoint y: 76, endPoint x: 528, endPoint y: 86, distance: 83.6
click at [525, 85] on section "Order ID: Restocq- 90362" at bounding box center [905, 79] width 1326 height 57
drag, startPoint x: 528, startPoint y: 86, endPoint x: 532, endPoint y: 97, distance: 11.7
click at [529, 86] on section "Order ID: Restocq- 90362" at bounding box center [905, 79] width 1326 height 57
click at [445, 78] on h2 "Order ID: Restocq- 90362" at bounding box center [391, 78] width 232 height 24
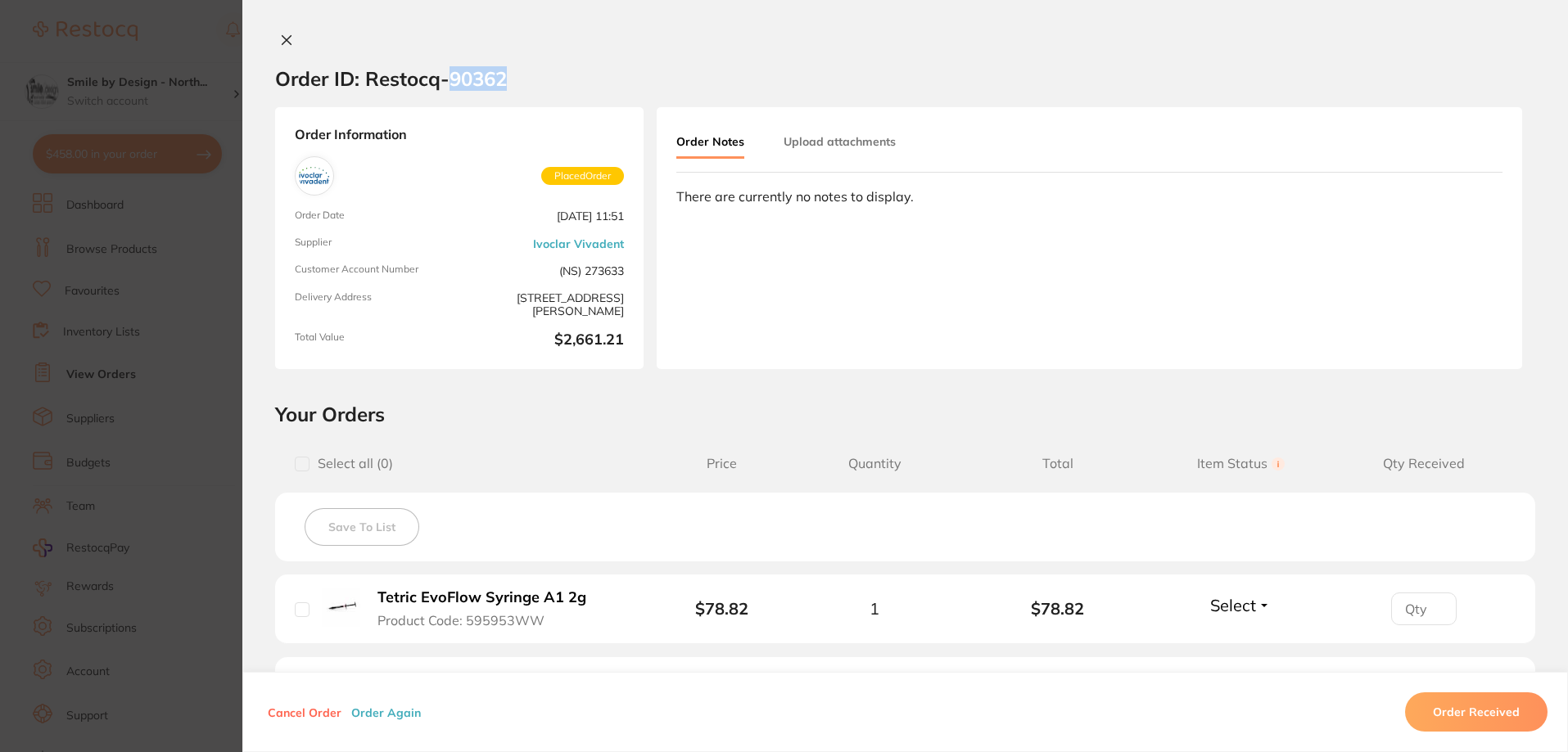
click at [510, 81] on section "Order ID: Restocq- 90362" at bounding box center [905, 79] width 1326 height 57
